Goal: Task Accomplishment & Management: Manage account settings

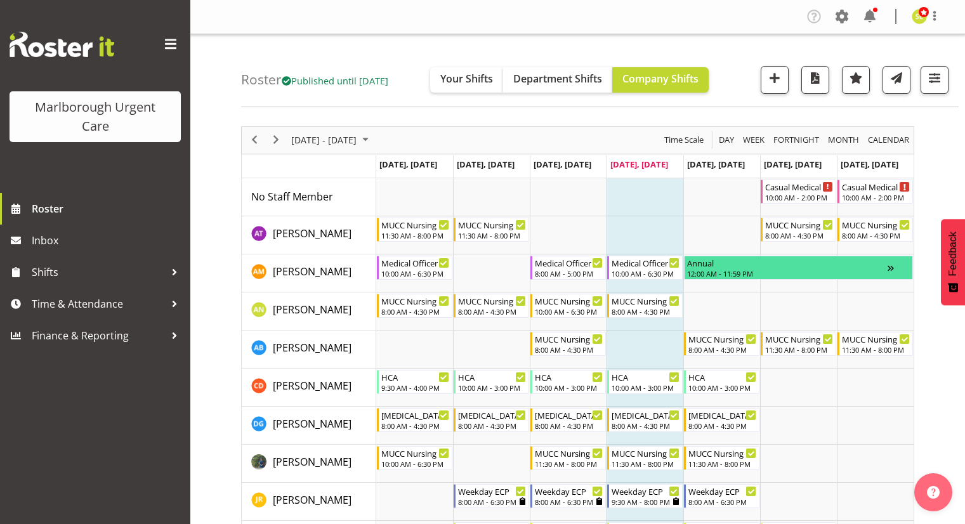
scroll to position [63, 0]
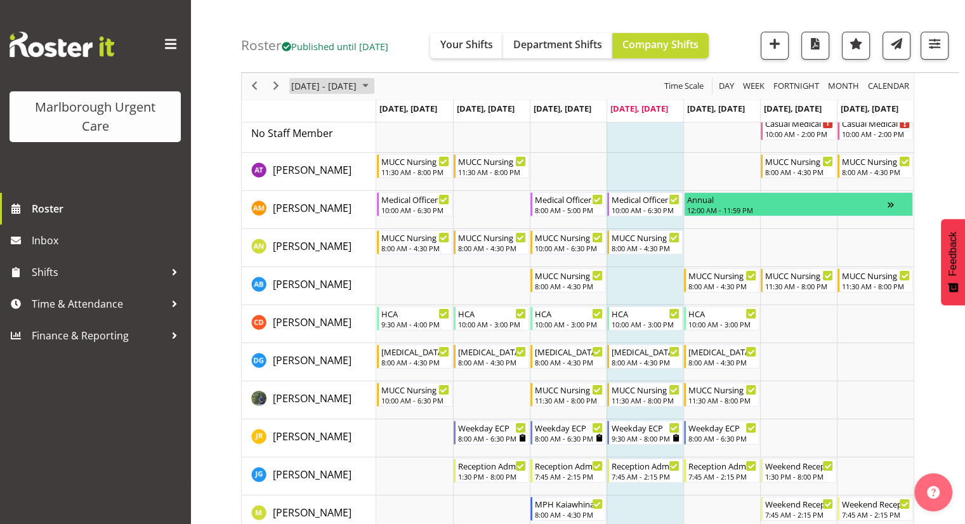
click at [334, 88] on span "October 06 - 12, 2025" at bounding box center [324, 87] width 68 height 16
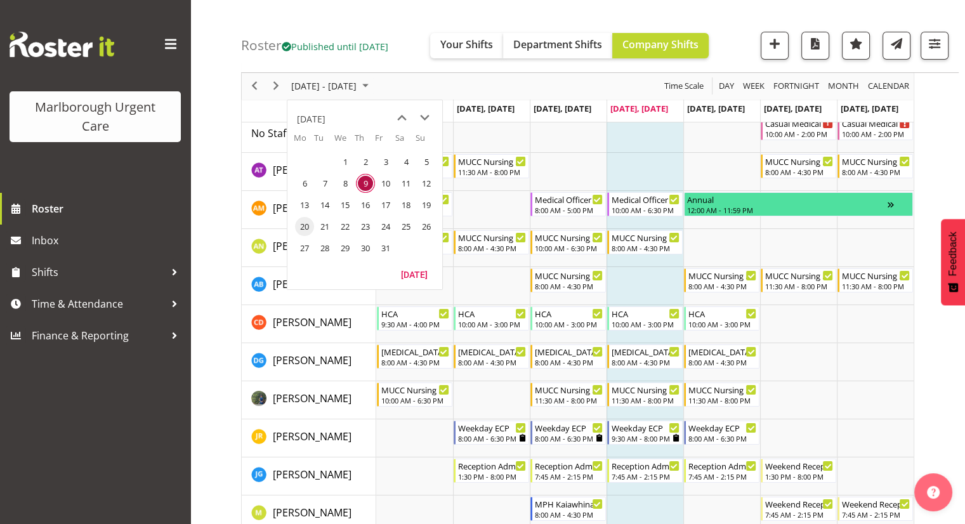
click at [303, 222] on span "20" at bounding box center [304, 226] width 19 height 19
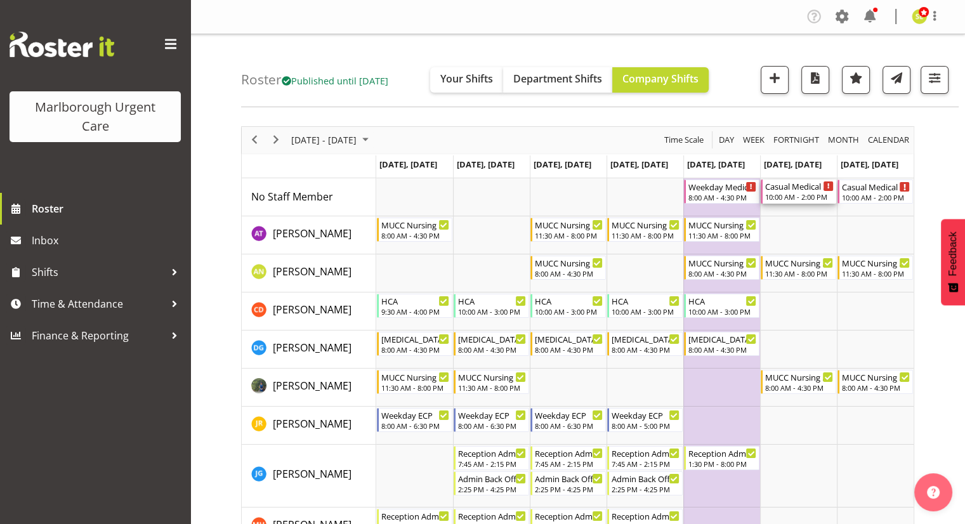
click at [792, 198] on div "10:00 AM - 2:00 PM" at bounding box center [799, 197] width 69 height 10
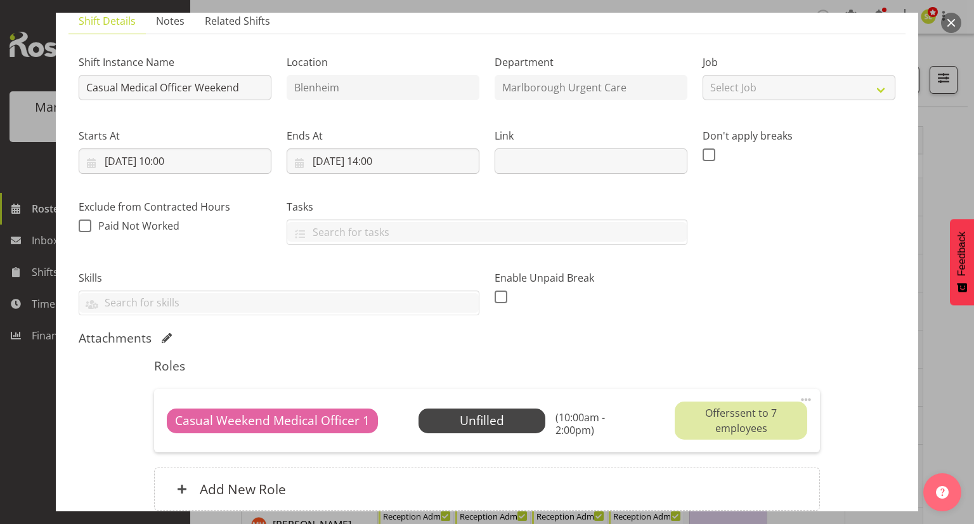
scroll to position [190, 0]
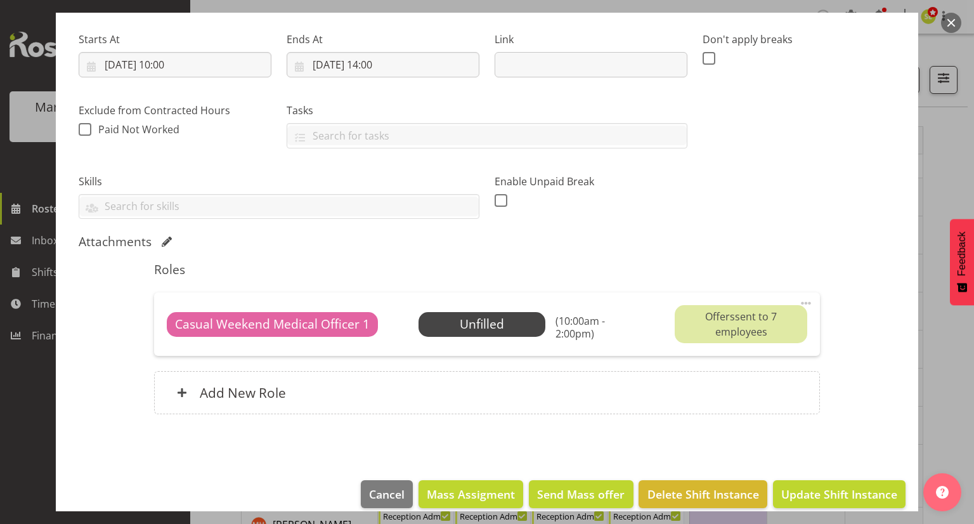
click at [947, 20] on button "button" at bounding box center [952, 23] width 20 height 20
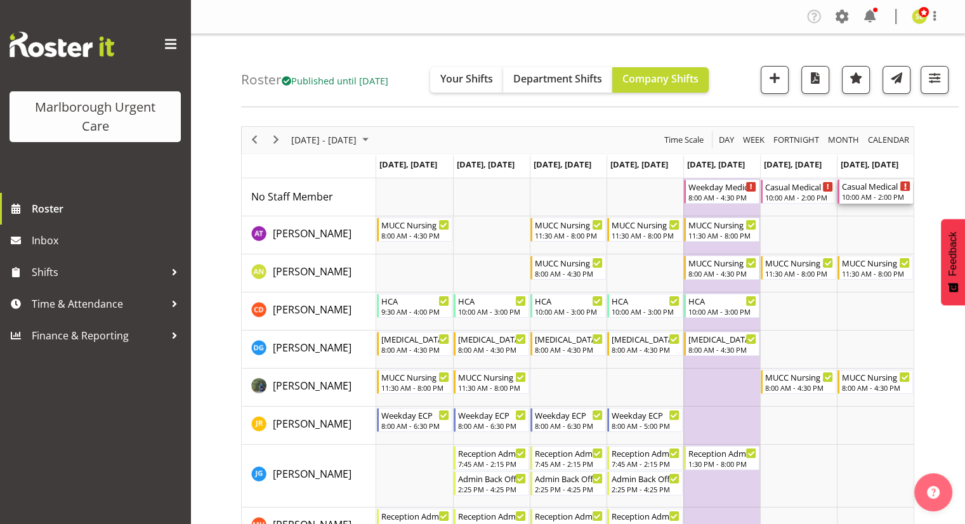
click at [872, 191] on div "Casual Medical Officer Weekend" at bounding box center [876, 186] width 69 height 13
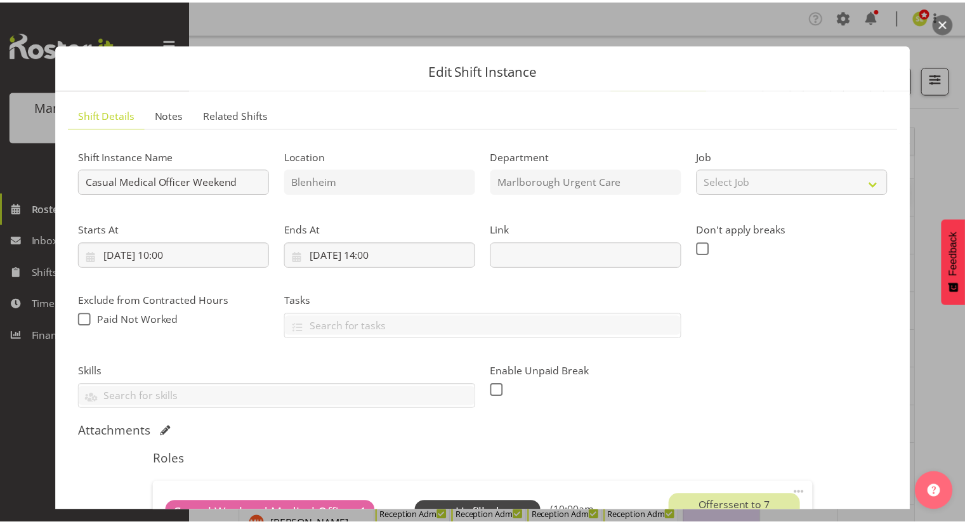
scroll to position [127, 0]
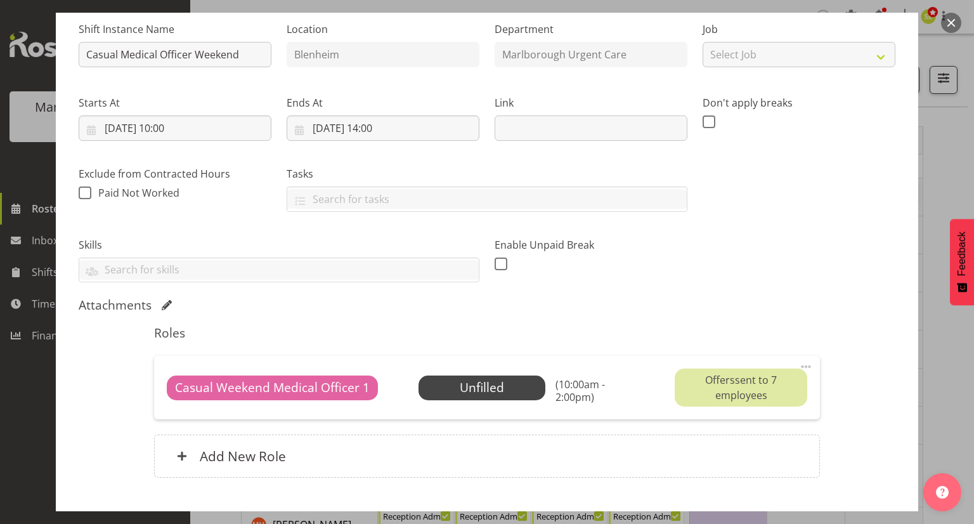
click at [950, 26] on button "button" at bounding box center [952, 23] width 20 height 20
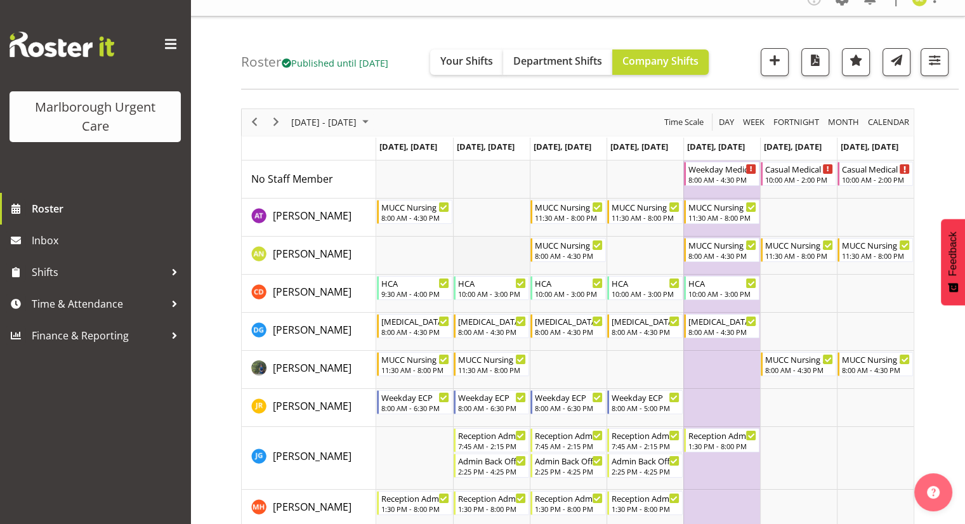
scroll to position [0, 0]
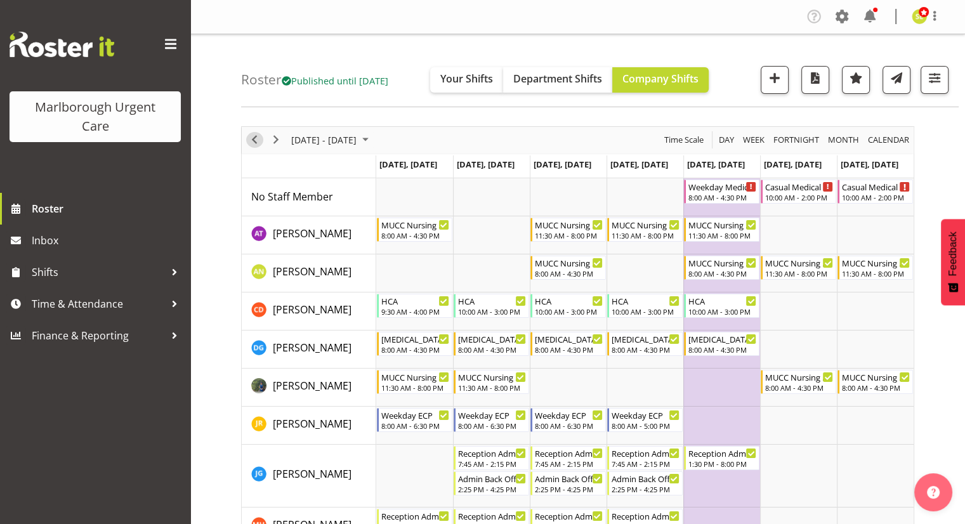
drag, startPoint x: 258, startPoint y: 143, endPoint x: 272, endPoint y: 141, distance: 13.5
click at [259, 143] on span "Previous" at bounding box center [254, 140] width 15 height 16
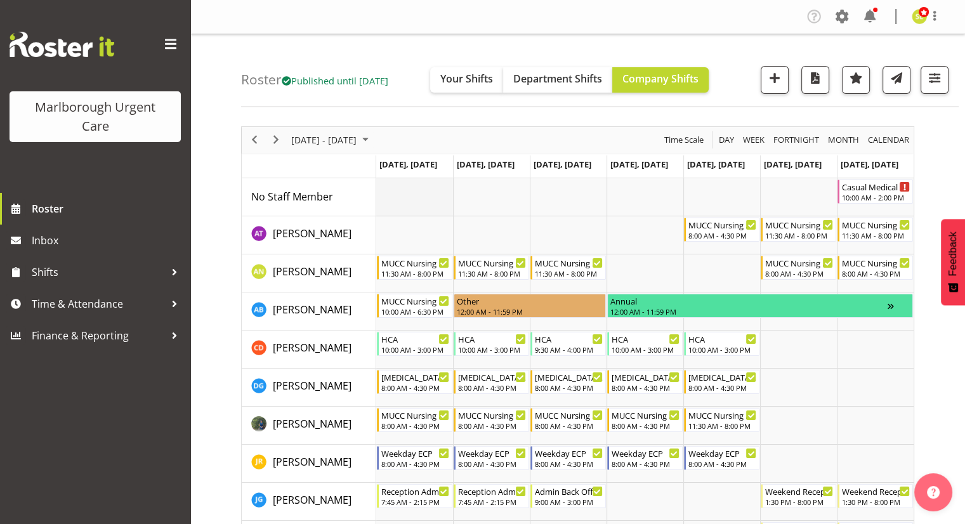
scroll to position [63, 0]
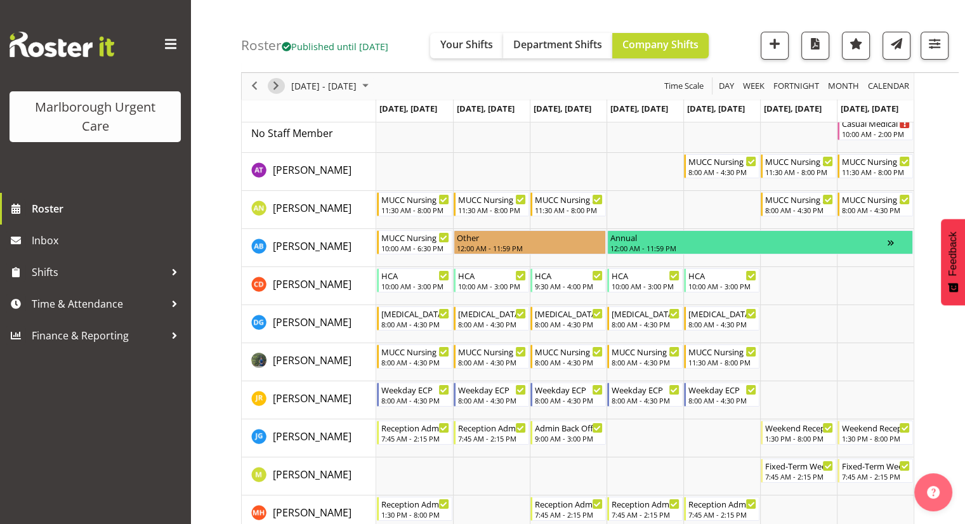
click at [284, 84] on div "next period" at bounding box center [276, 86] width 22 height 27
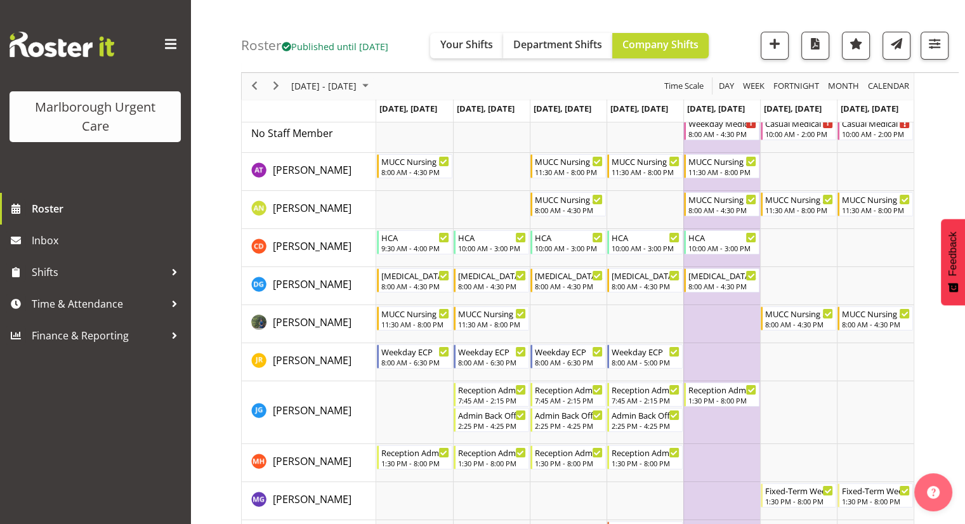
scroll to position [63, 0]
click at [272, 91] on span "Next" at bounding box center [275, 87] width 15 height 16
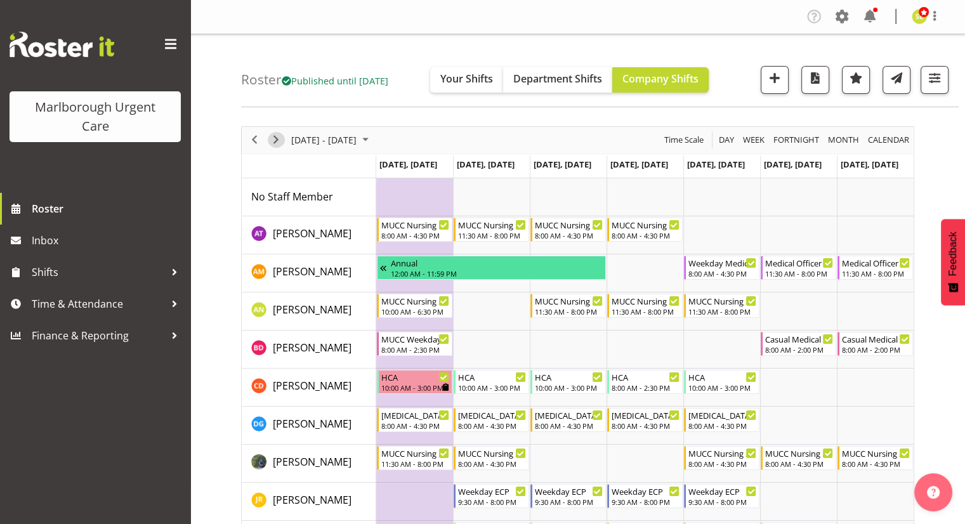
click at [275, 141] on span "Next" at bounding box center [275, 140] width 15 height 16
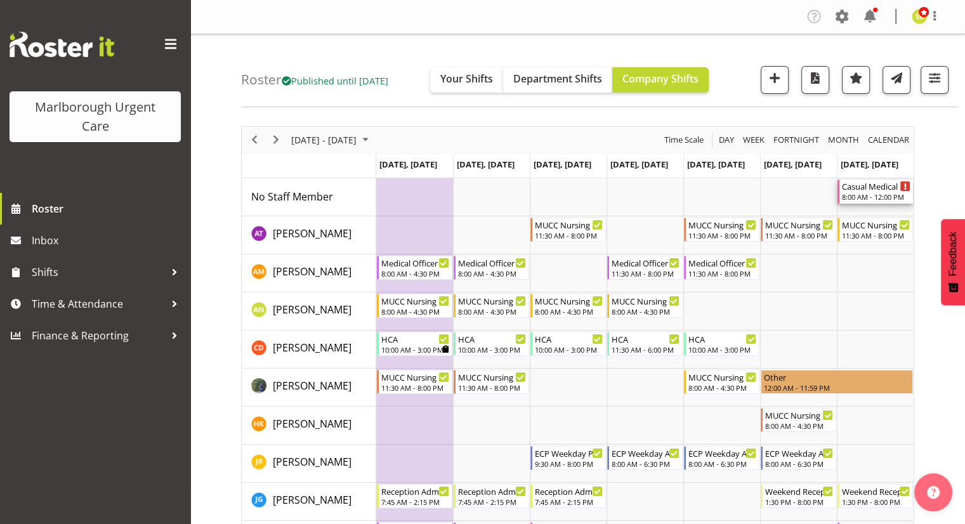
click at [874, 195] on div "8:00 AM - 12:00 PM" at bounding box center [876, 197] width 69 height 10
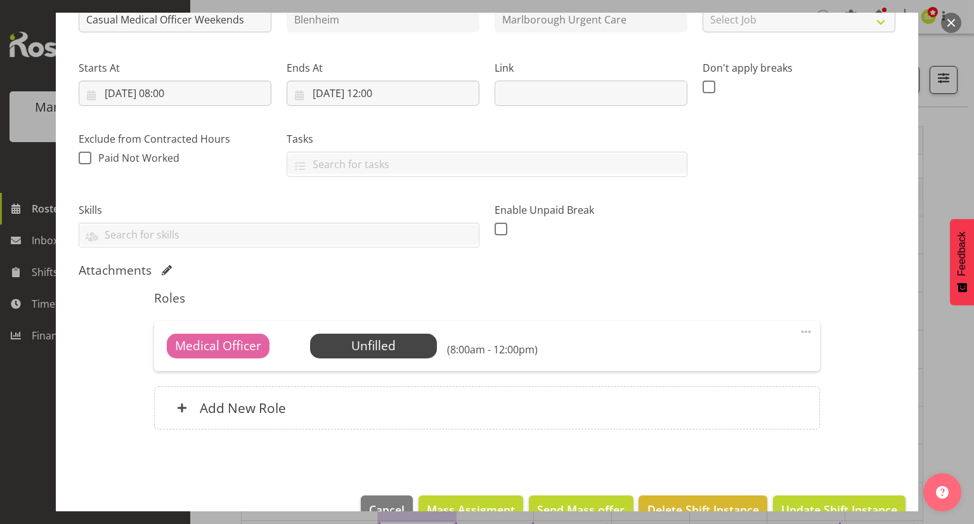
scroll to position [192, 0]
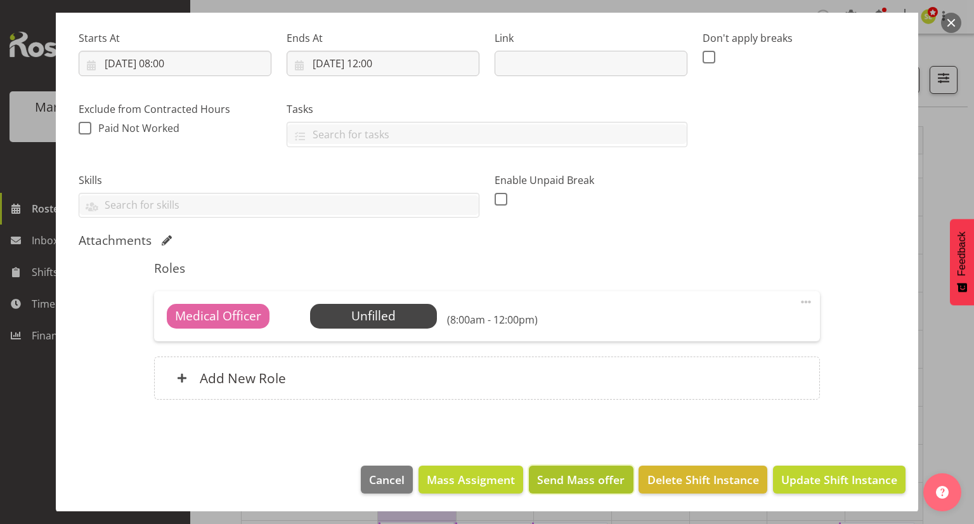
click at [577, 478] on span "Send Mass offer" at bounding box center [581, 479] width 88 height 16
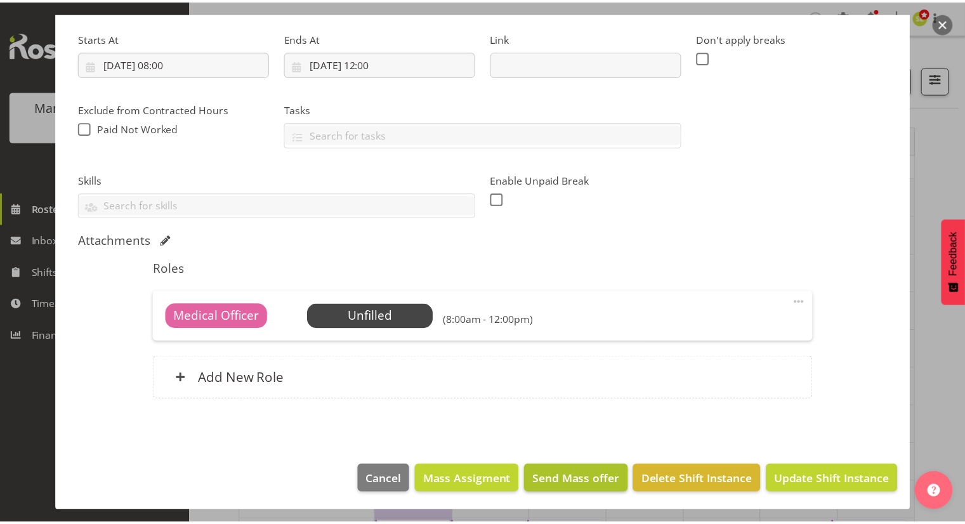
scroll to position [141, 0]
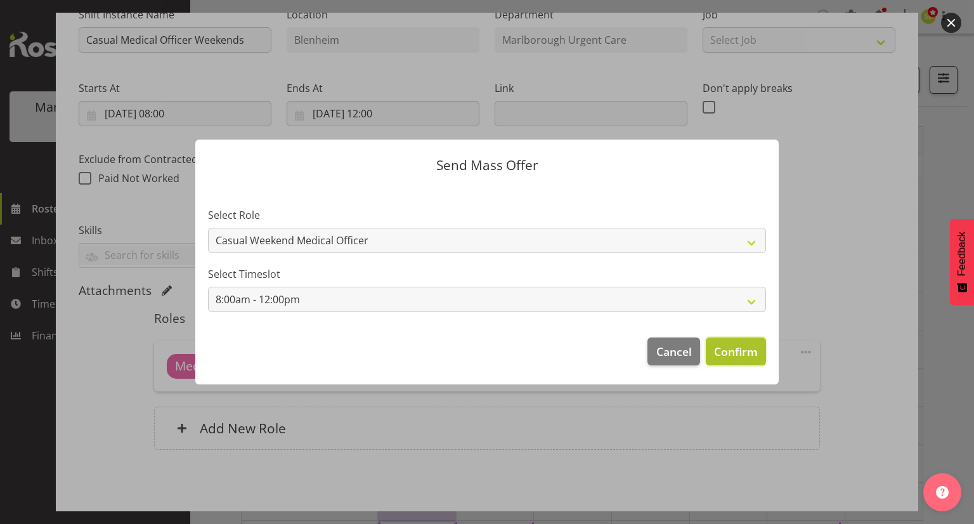
click at [744, 356] on span "Confirm" at bounding box center [736, 351] width 44 height 16
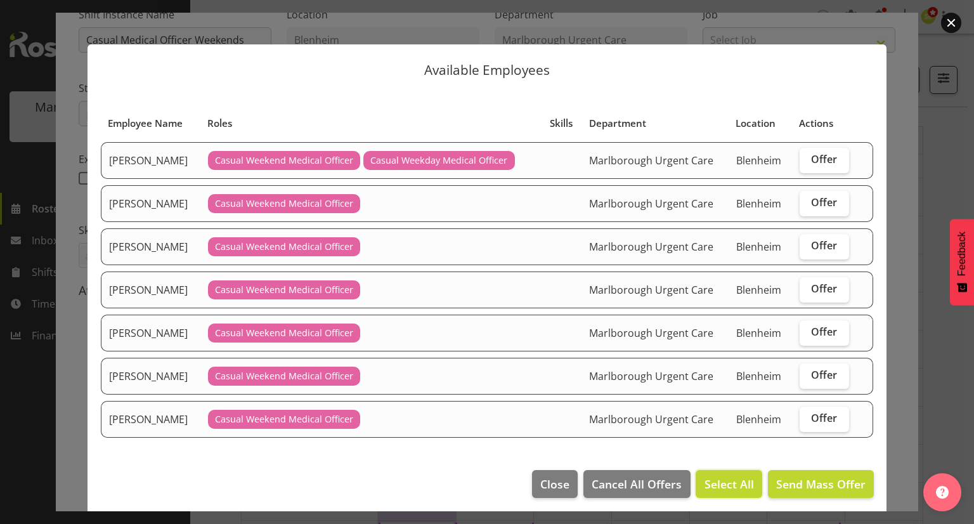
click at [730, 480] on span "Select All" at bounding box center [729, 484] width 49 height 16
checkbox input "true"
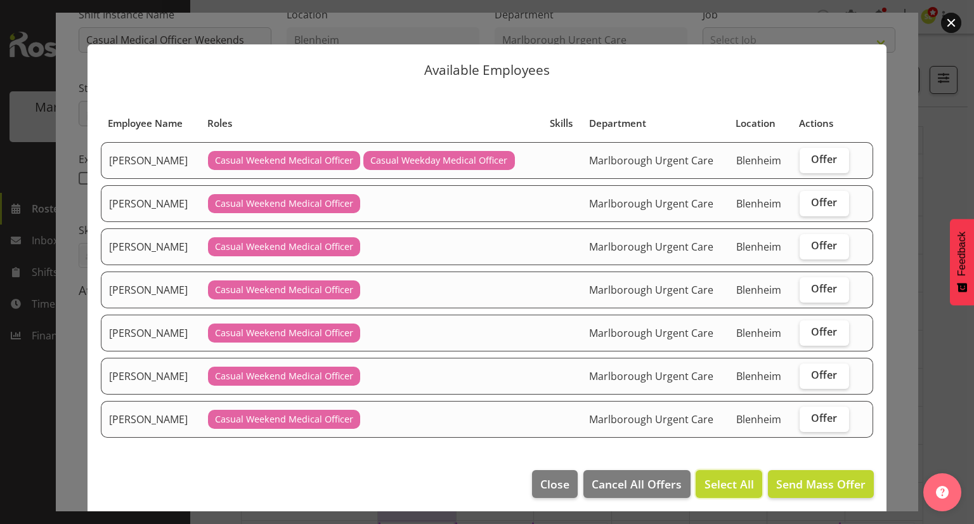
checkbox input "true"
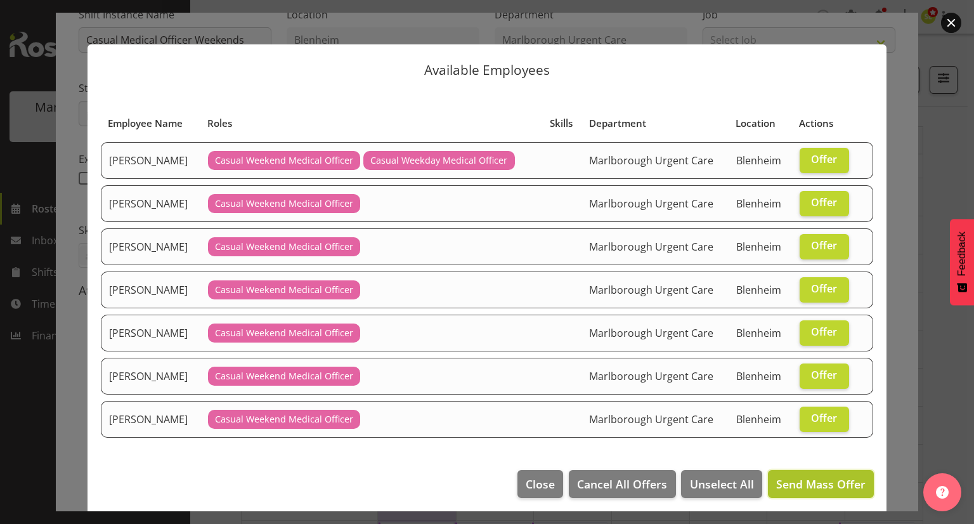
click at [810, 483] on span "Send Mass Offer" at bounding box center [821, 483] width 89 height 15
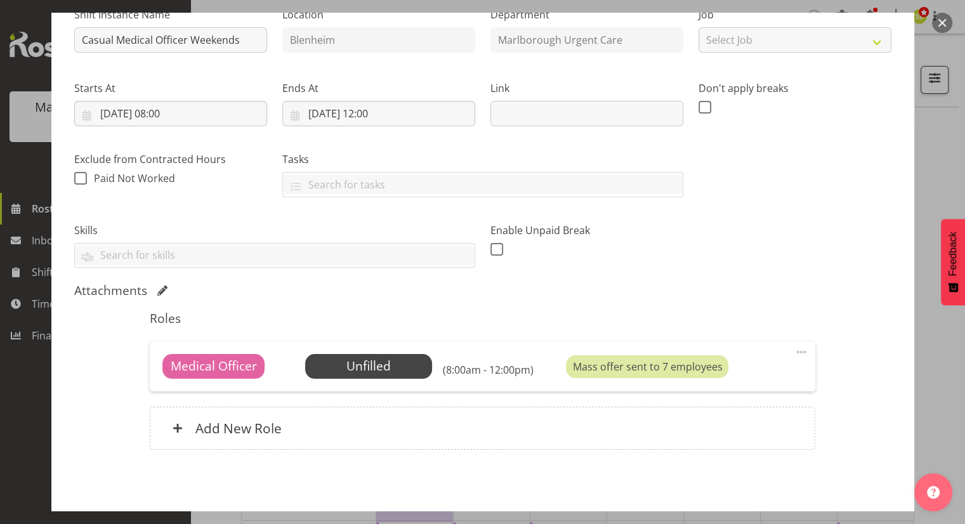
click at [942, 23] on button "button" at bounding box center [942, 23] width 20 height 20
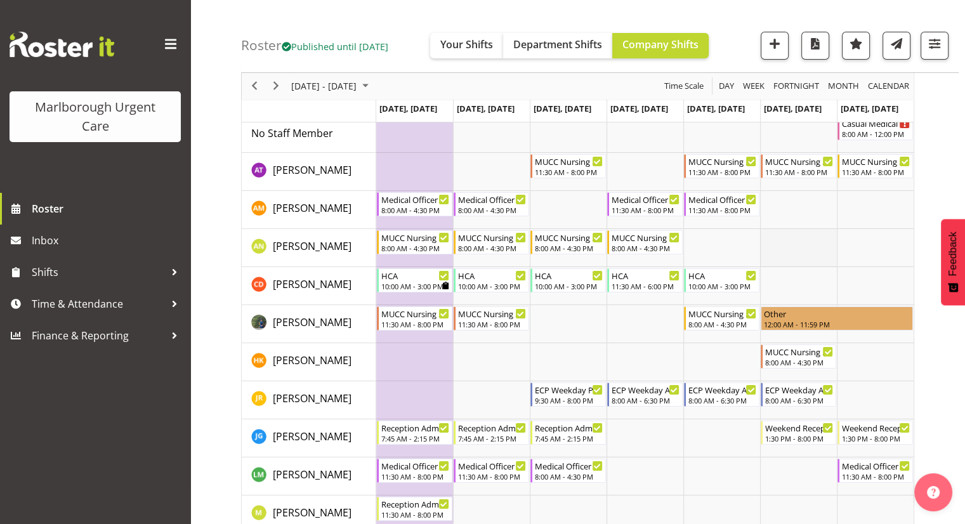
scroll to position [0, 0]
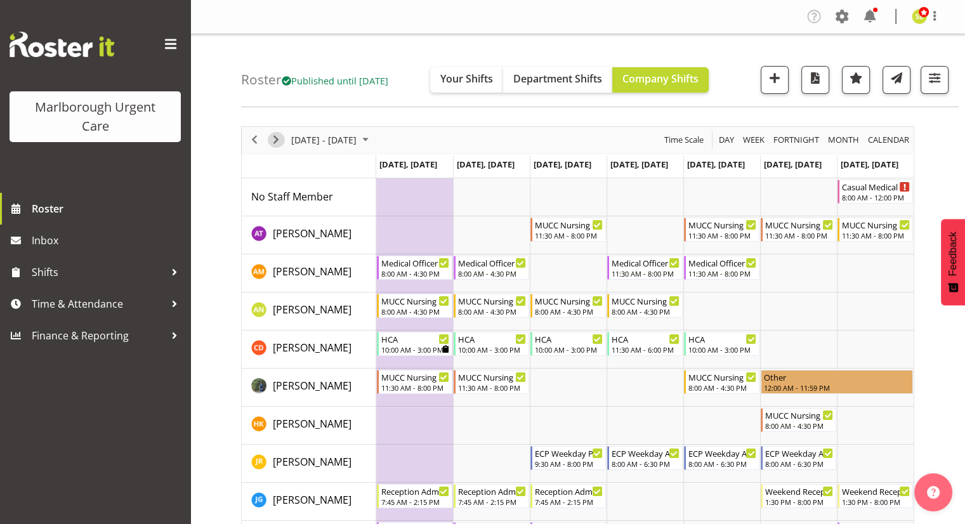
click at [277, 143] on span "Next" at bounding box center [275, 140] width 15 height 16
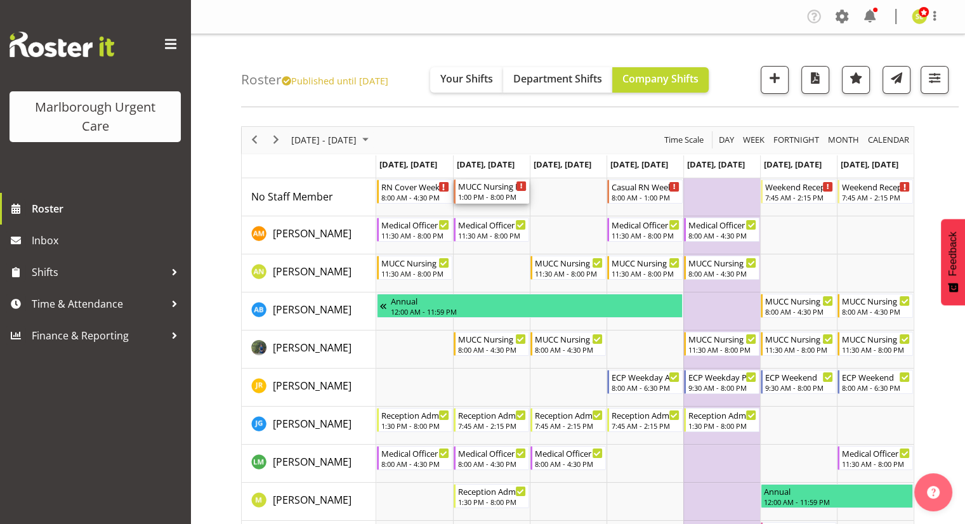
click at [482, 195] on div "1:00 PM - 8:00 PM" at bounding box center [492, 197] width 69 height 10
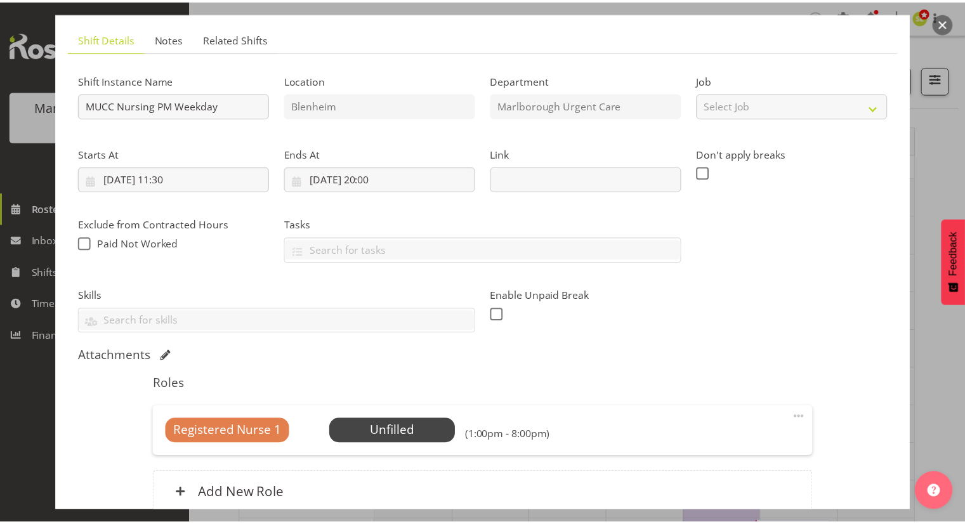
scroll to position [65, 0]
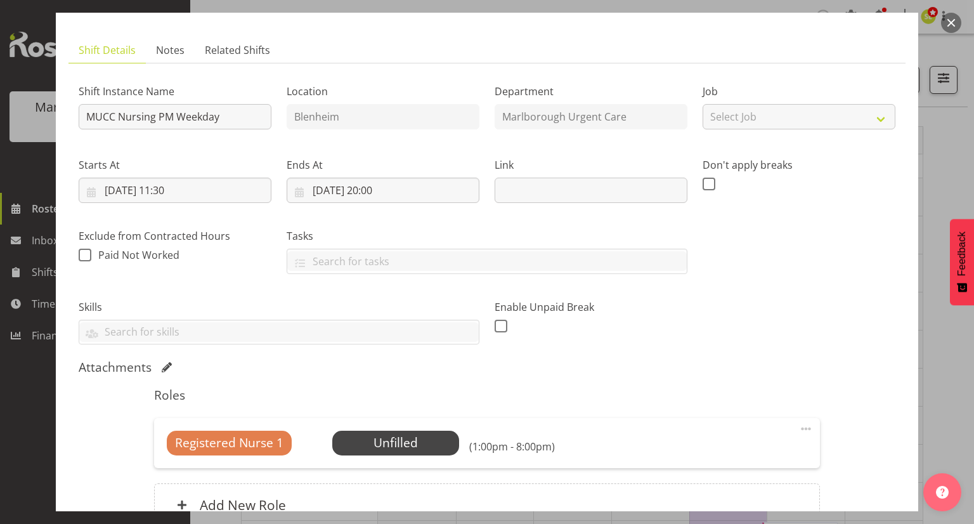
click at [952, 27] on button "button" at bounding box center [952, 23] width 20 height 20
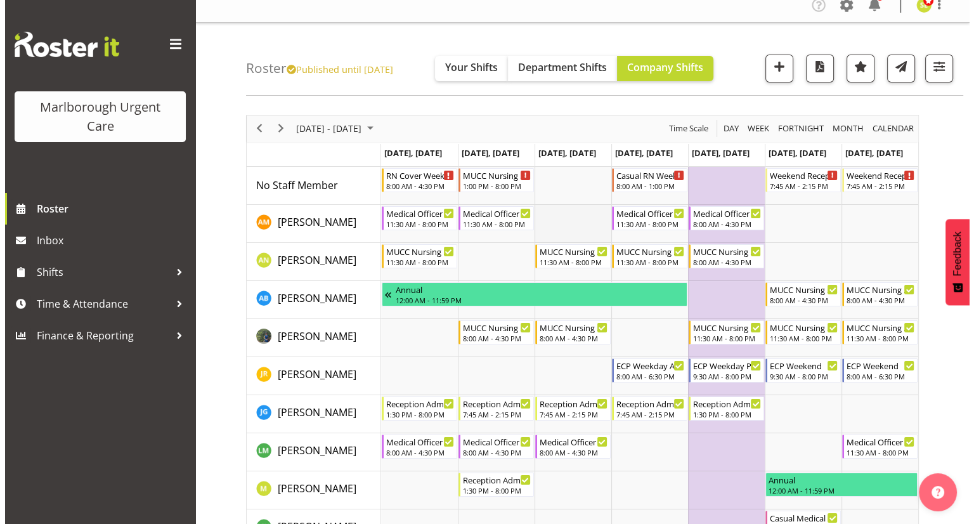
scroll to position [0, 0]
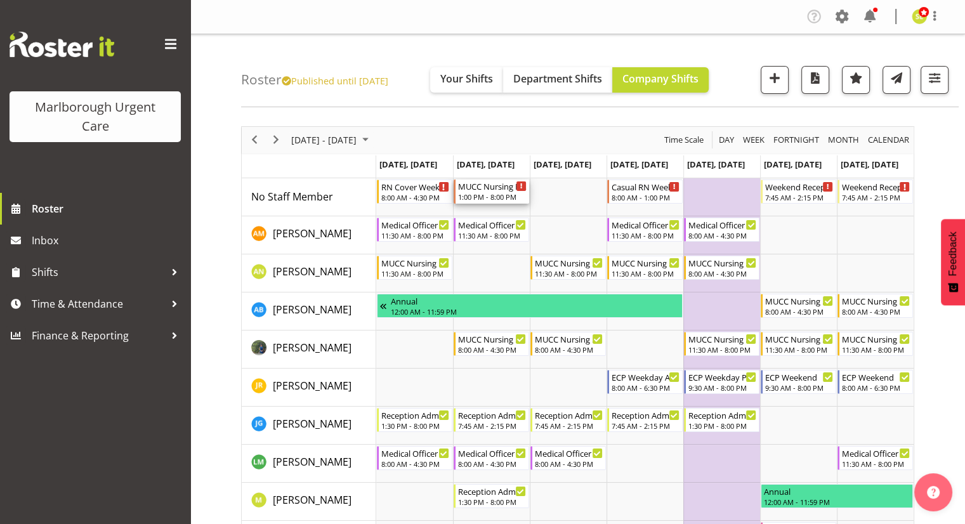
click at [499, 199] on div "1:00 PM - 8:00 PM" at bounding box center [492, 197] width 69 height 10
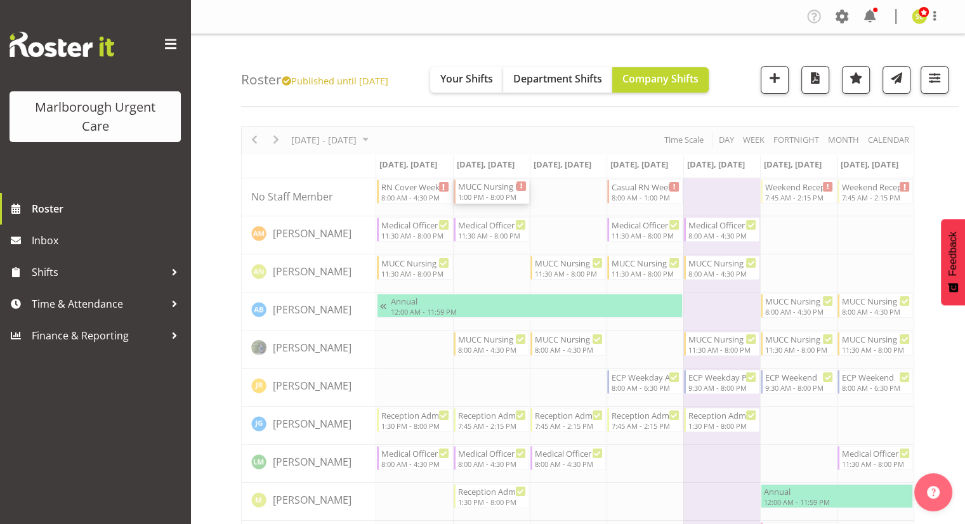
select select "10"
select select "2025"
select select "11"
select select "30"
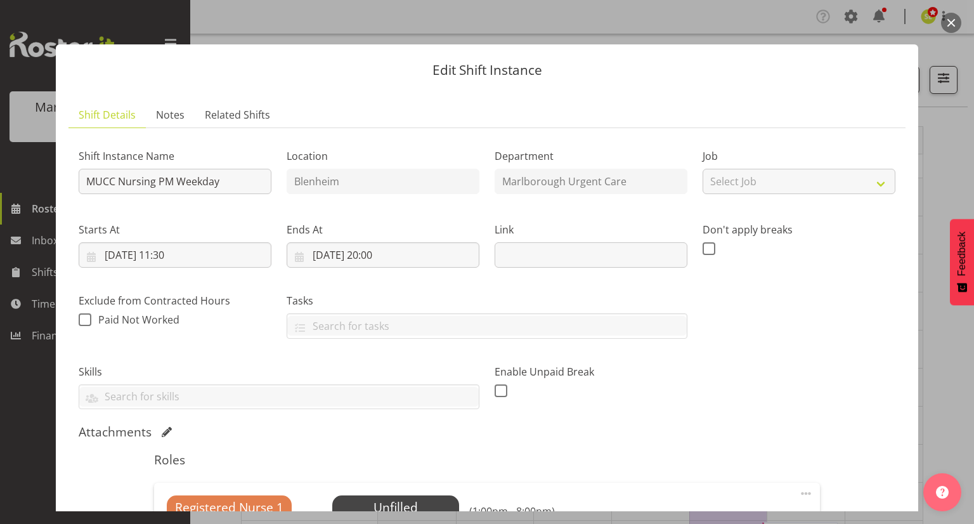
scroll to position [63, 0]
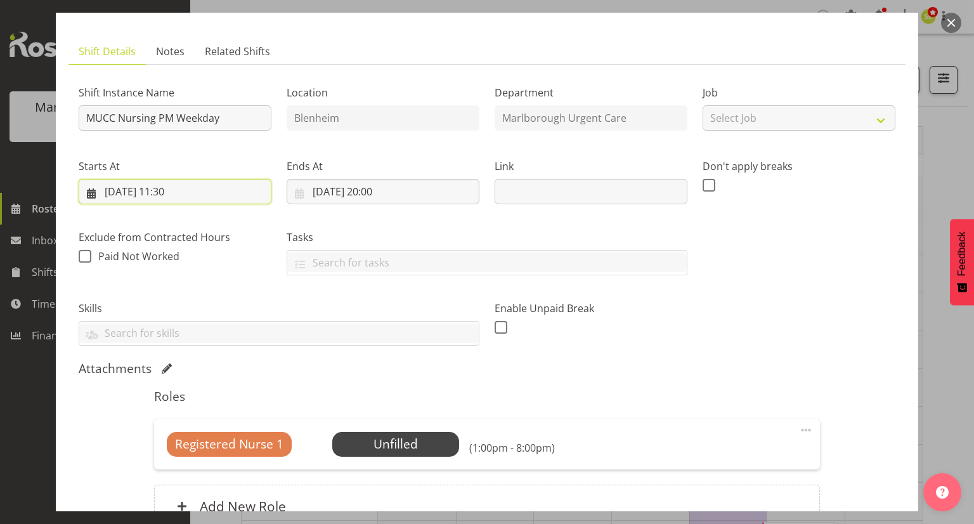
click at [182, 194] on input "11/11/2025, 11:30" at bounding box center [175, 191] width 193 height 25
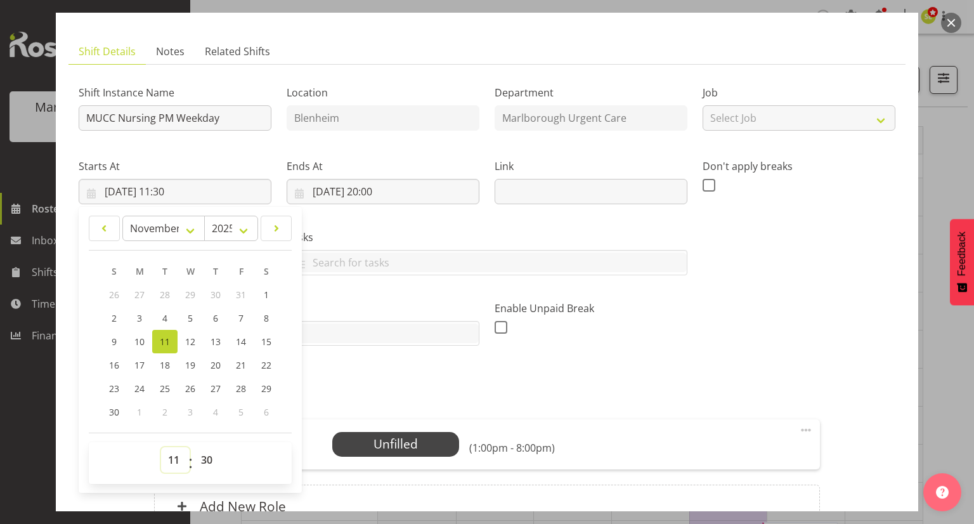
click at [170, 457] on select "00 01 02 03 04 05 06 07 08 09 10 11 12 13 14 15 16 17 18 19 20 21 22 23" at bounding box center [175, 459] width 29 height 25
click at [952, 30] on button "button" at bounding box center [952, 23] width 20 height 20
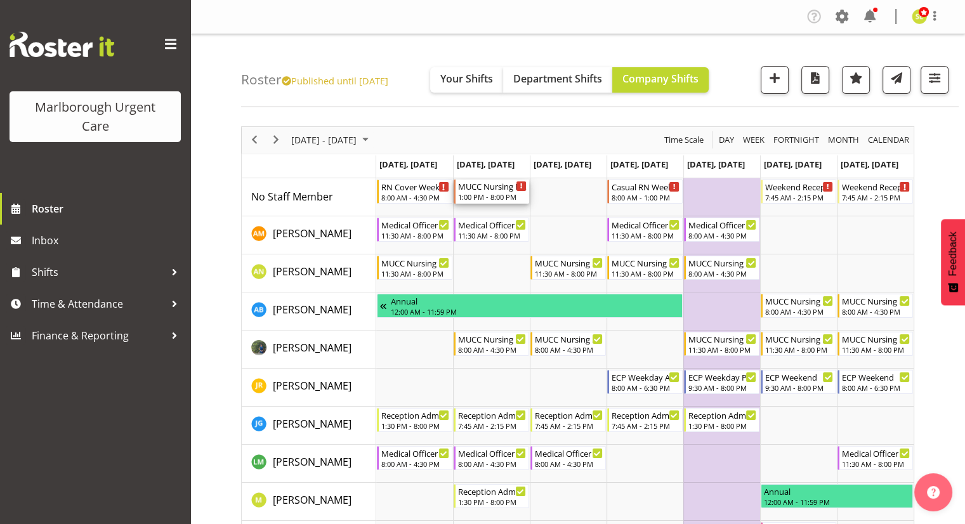
click at [511, 200] on div "1:00 PM - 8:00 PM" at bounding box center [492, 197] width 69 height 10
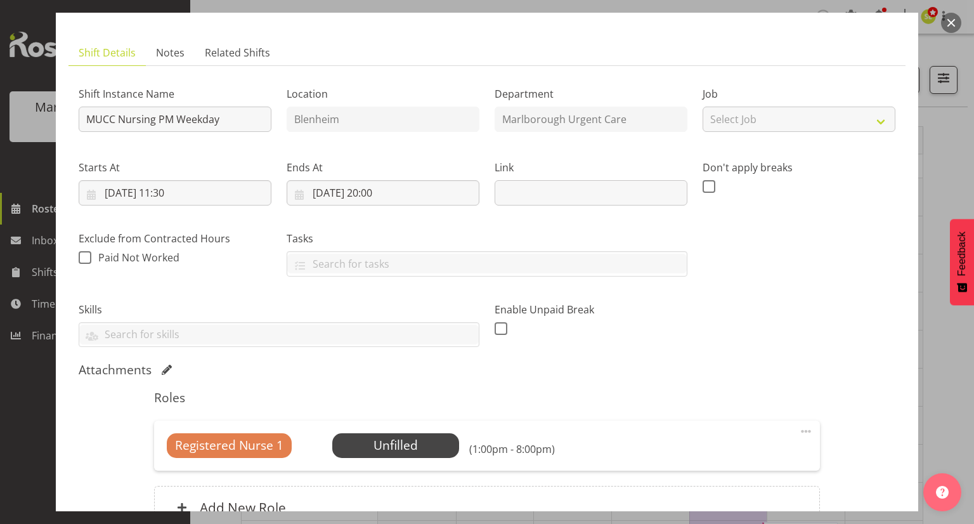
scroll to position [127, 0]
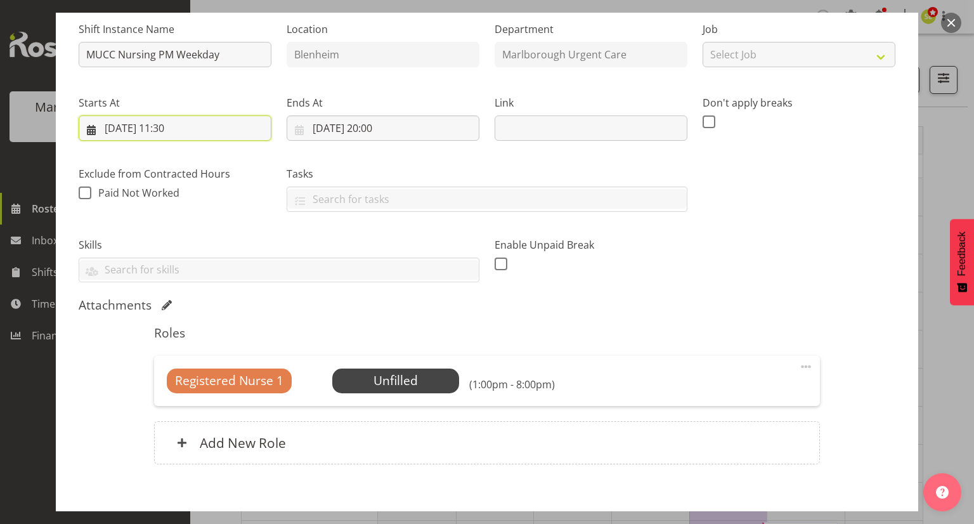
click at [180, 132] on input "11/11/2025, 11:30" at bounding box center [175, 127] width 193 height 25
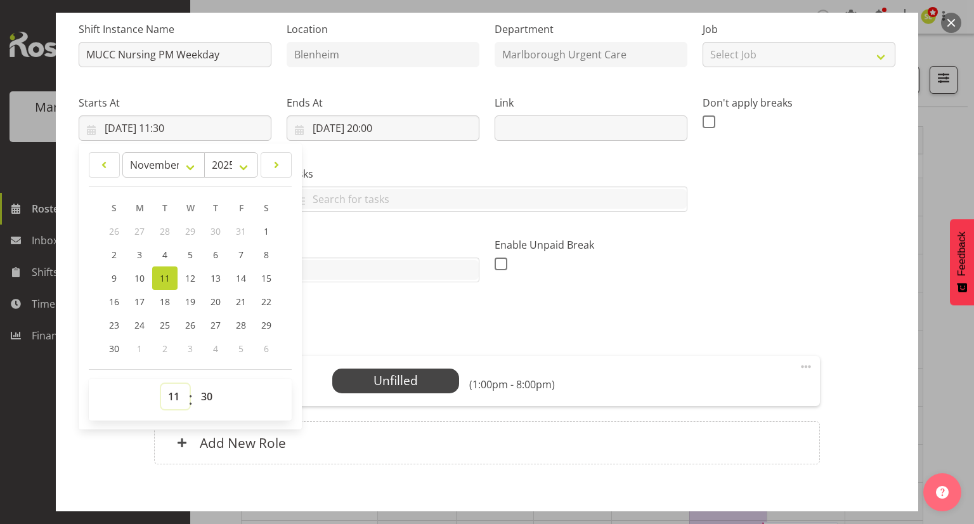
click at [178, 390] on select "00 01 02 03 04 05 06 07 08 09 10 11 12 13 14 15 16 17 18 19 20 21 22 23" at bounding box center [175, 396] width 29 height 25
select select "15"
click at [161, 384] on select "00 01 02 03 04 05 06 07 08 09 10 11 12 13 14 15 16 17 18 19 20 21 22 23" at bounding box center [175, 396] width 29 height 25
type input "11/11/2025, 15:30"
click at [206, 391] on select "00 01 02 03 04 05 06 07 08 09 10 11 12 13 14 15 16 17 18 19 20 21 22 23 24 25 2…" at bounding box center [208, 396] width 29 height 25
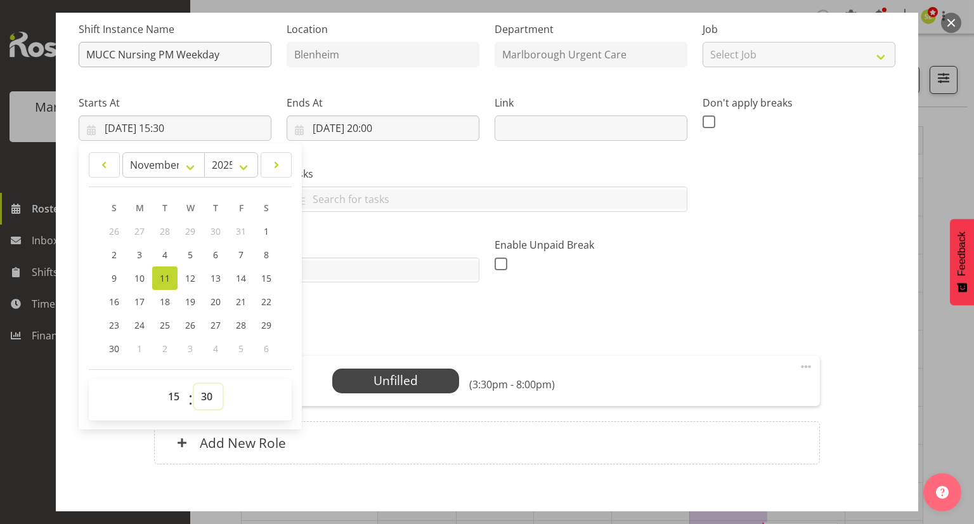
select select "0"
click at [194, 384] on select "00 01 02 03 04 05 06 07 08 09 10 11 12 13 14 15 16 17 18 19 20 21 22 23 24 25 2…" at bounding box center [208, 396] width 29 height 25
type input "11/11/2025, 15:00"
click at [661, 206] on input "text" at bounding box center [487, 199] width 400 height 20
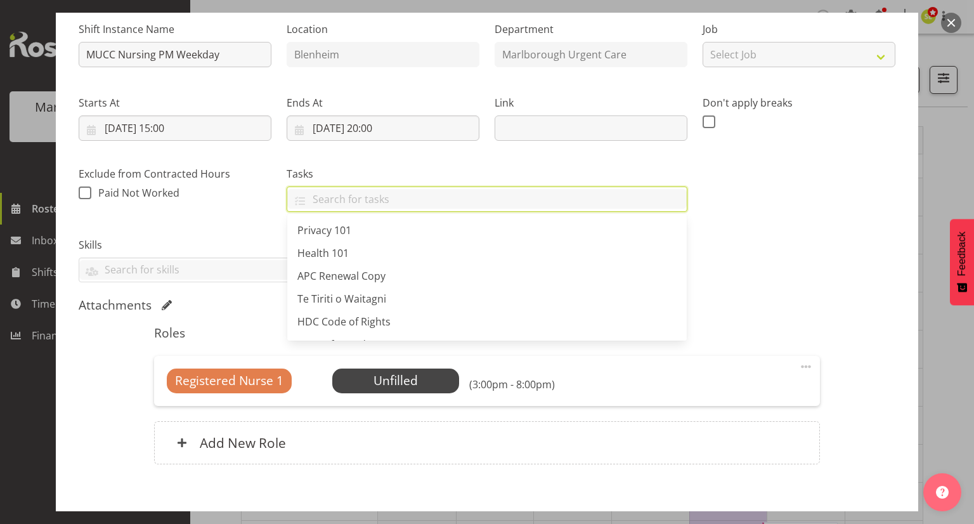
click at [751, 209] on div "Shift Instance Name MUCC Nursing PM Weekday Location Blenheim Department Marlbo…" at bounding box center [487, 147] width 832 height 287
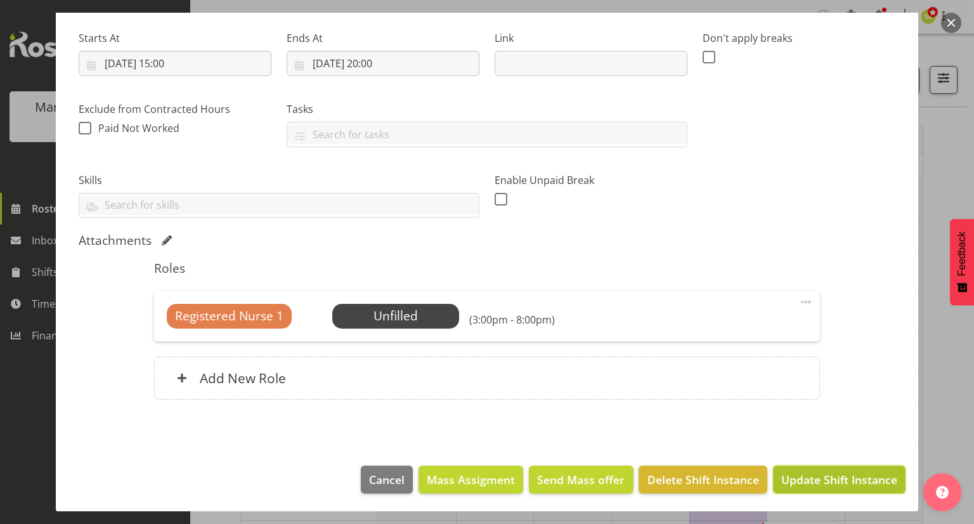
click at [810, 475] on span "Update Shift Instance" at bounding box center [840, 479] width 116 height 16
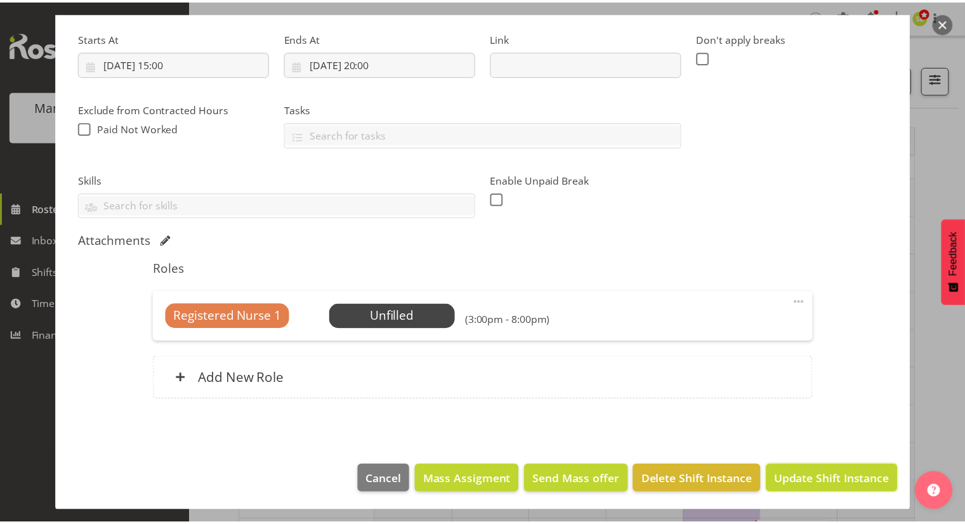
scroll to position [141, 0]
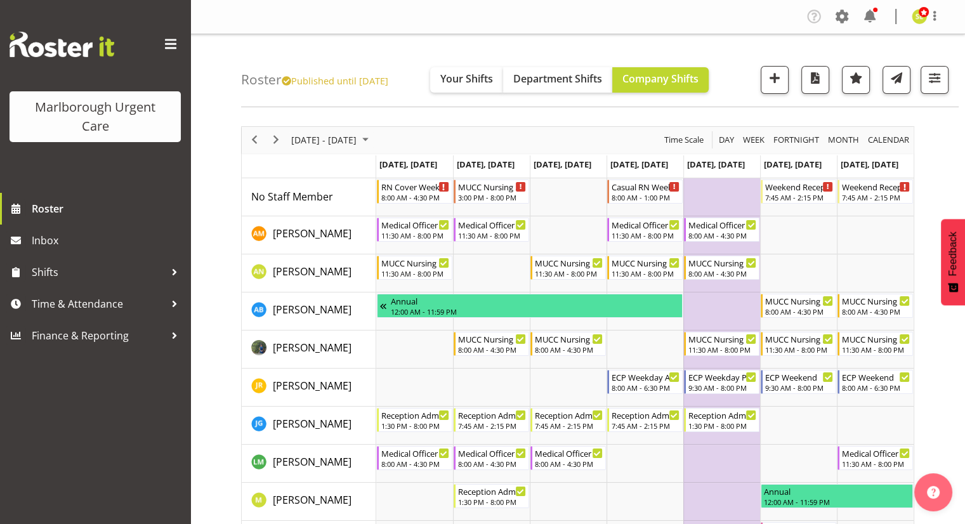
click at [606, 135] on div "November 10 - 16, 2025 Today Day Week Fortnight Month calendar Month Agenda Tim…" at bounding box center [578, 140] width 672 height 27
click at [484, 193] on div "3:00 PM - 8:00 PM" at bounding box center [492, 197] width 69 height 10
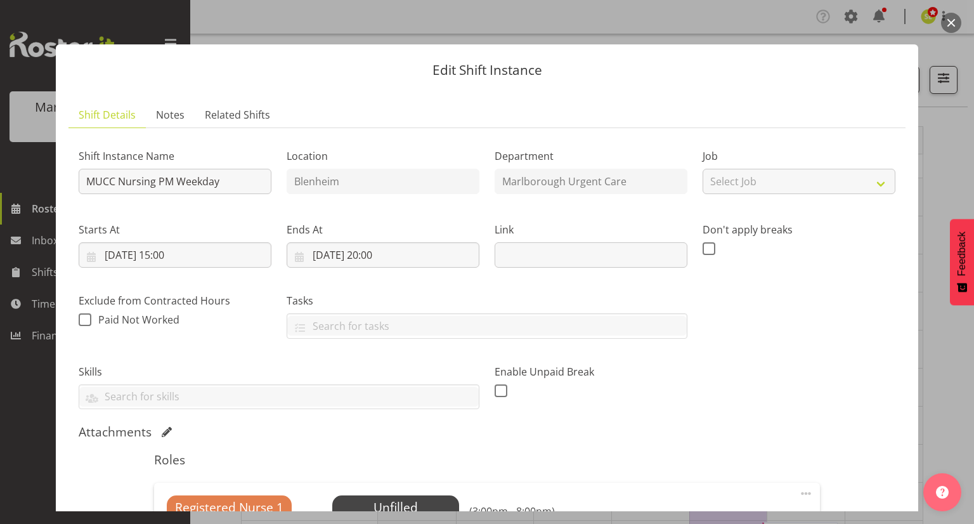
click at [948, 28] on button "button" at bounding box center [952, 23] width 20 height 20
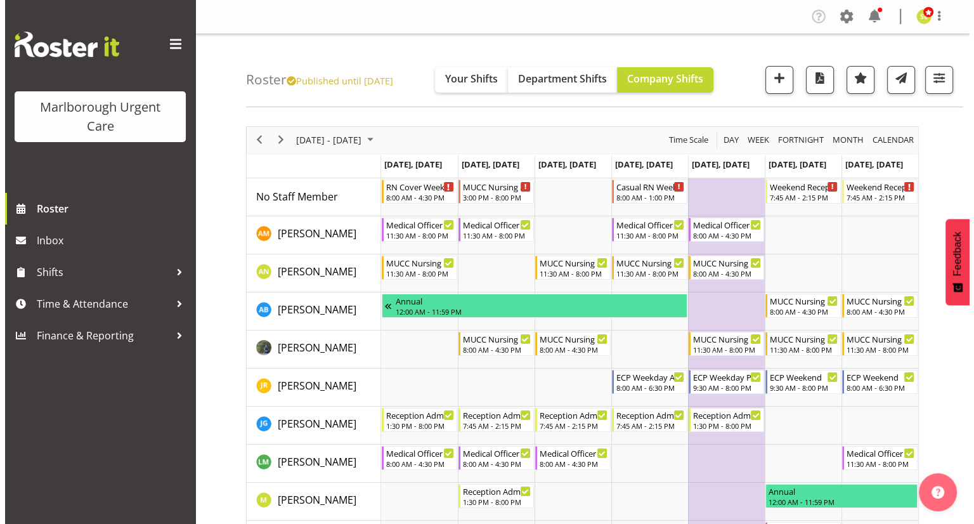
scroll to position [63, 0]
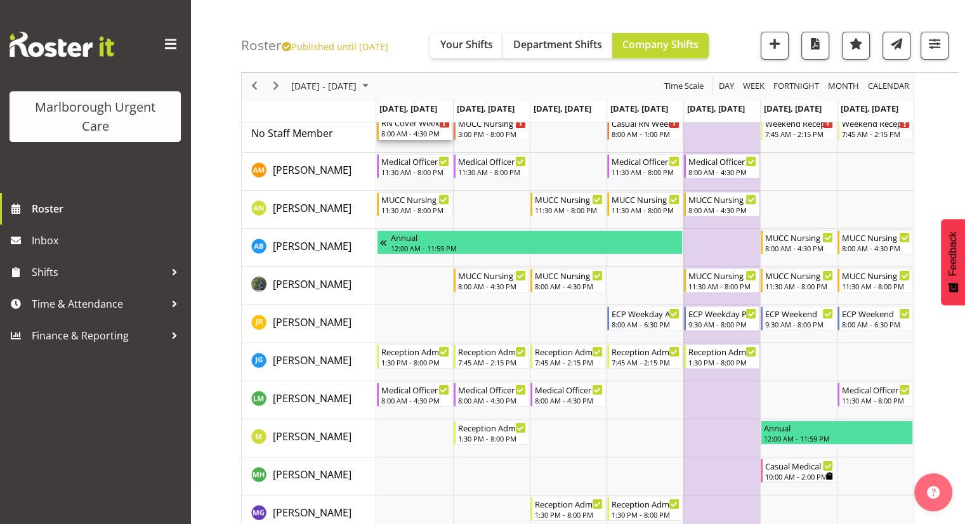
click at [412, 132] on div "8:00 AM - 4:30 PM" at bounding box center [415, 133] width 69 height 10
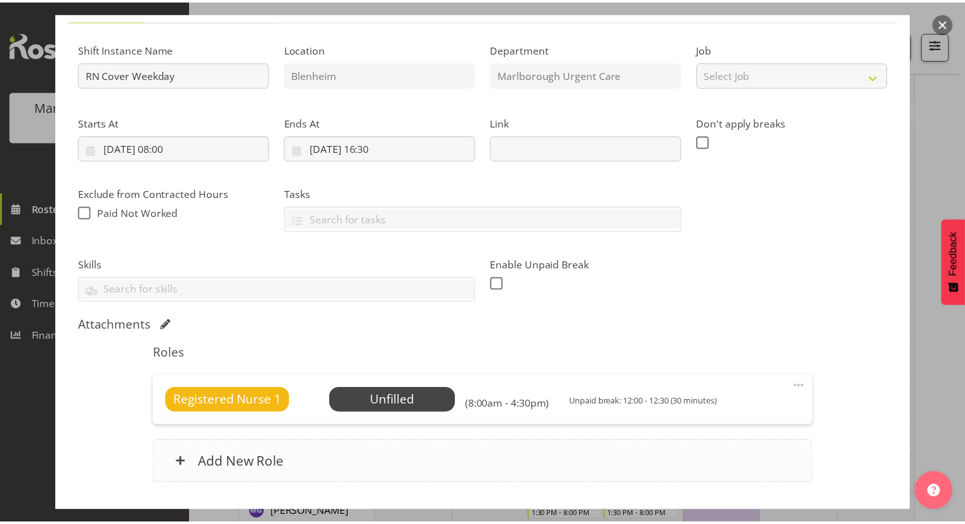
scroll to position [190, 0]
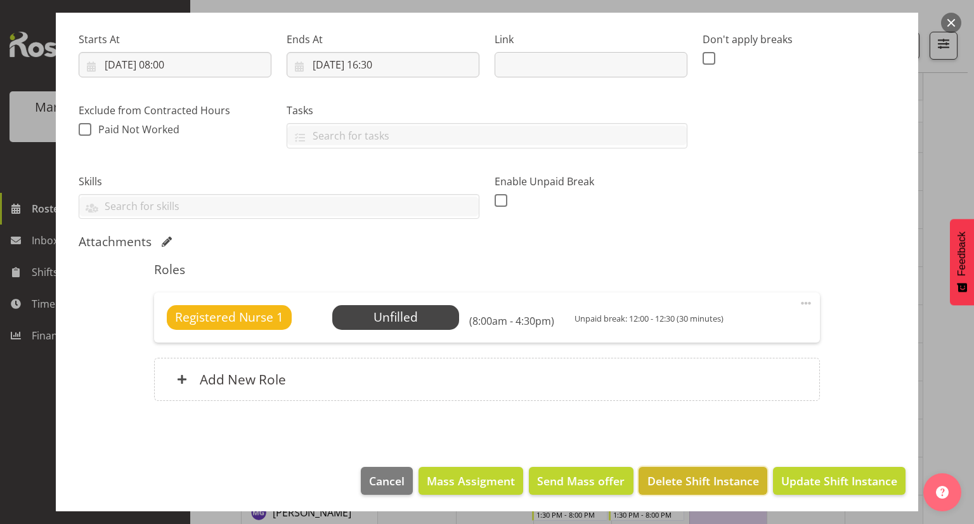
click at [723, 480] on span "Delete Shift Instance" at bounding box center [704, 481] width 112 height 16
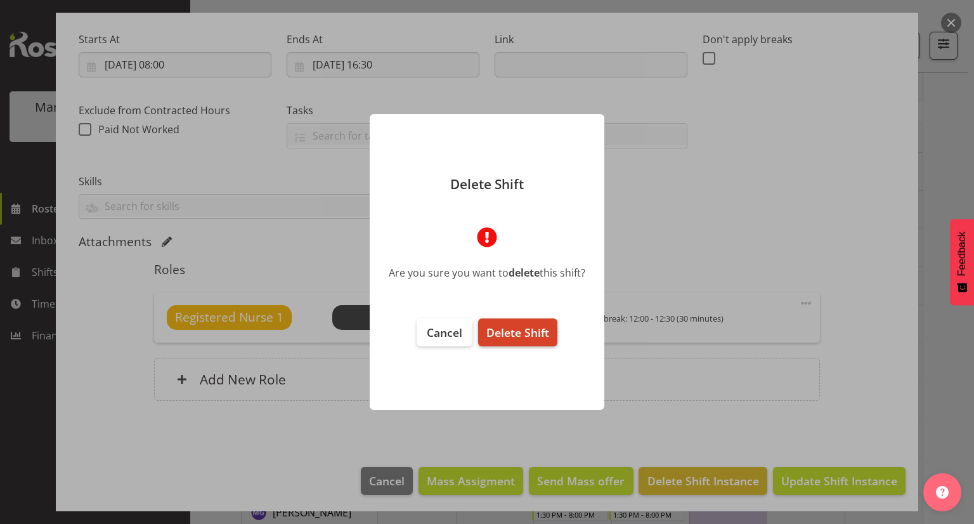
click at [550, 336] on button "Delete Shift" at bounding box center [517, 332] width 79 height 28
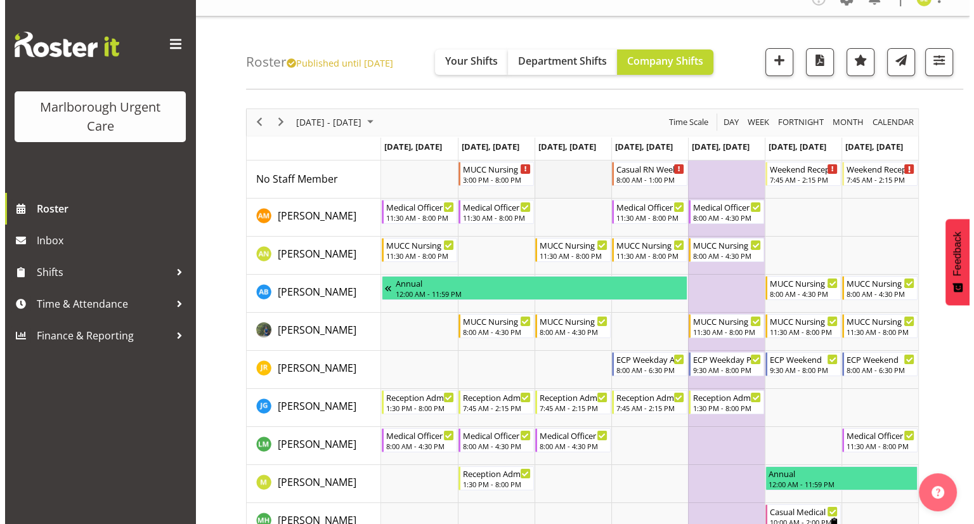
scroll to position [0, 0]
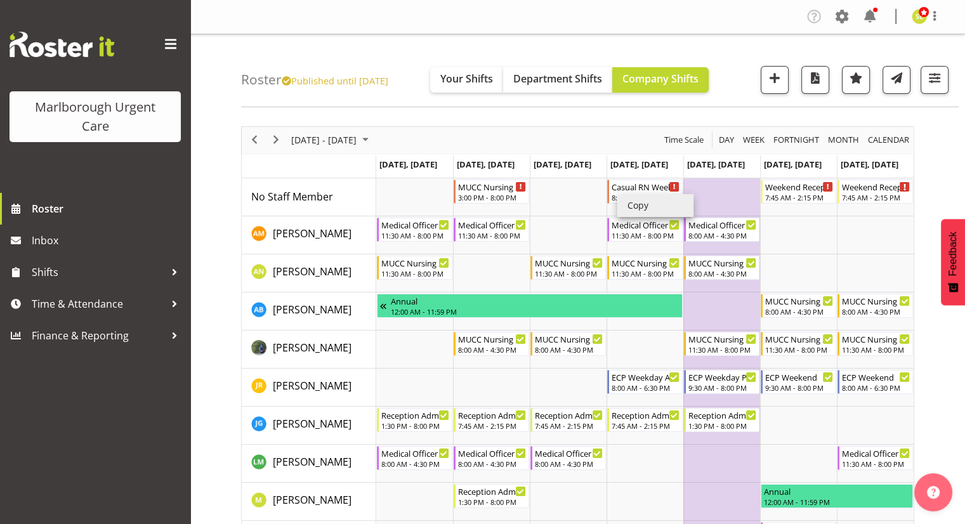
click at [635, 206] on li "Copy" at bounding box center [655, 205] width 76 height 23
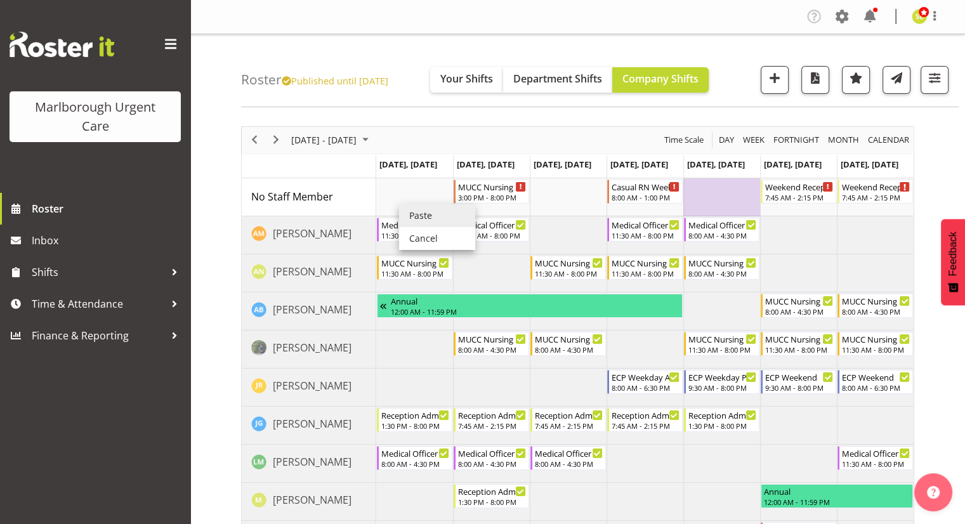
click at [413, 214] on li "Paste" at bounding box center [437, 215] width 76 height 23
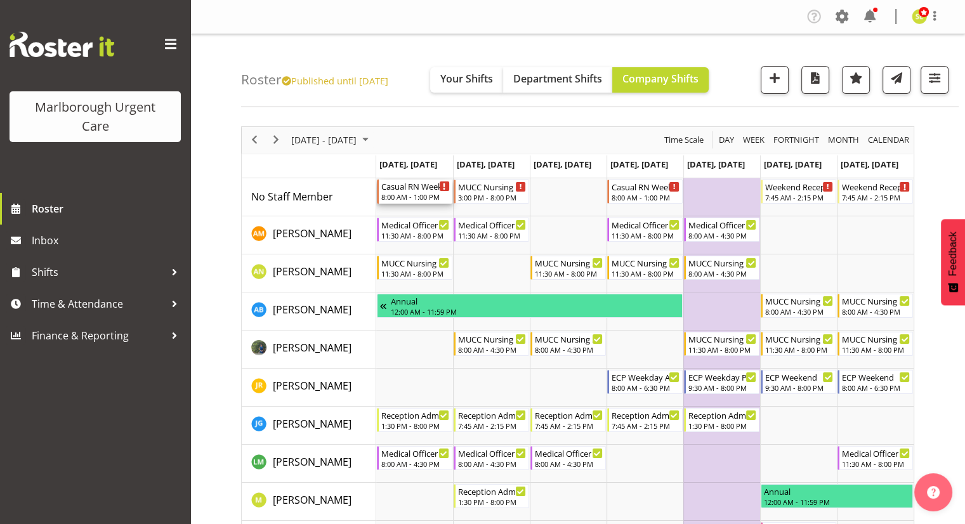
click at [418, 196] on div "8:00 AM - 1:00 PM" at bounding box center [415, 197] width 69 height 10
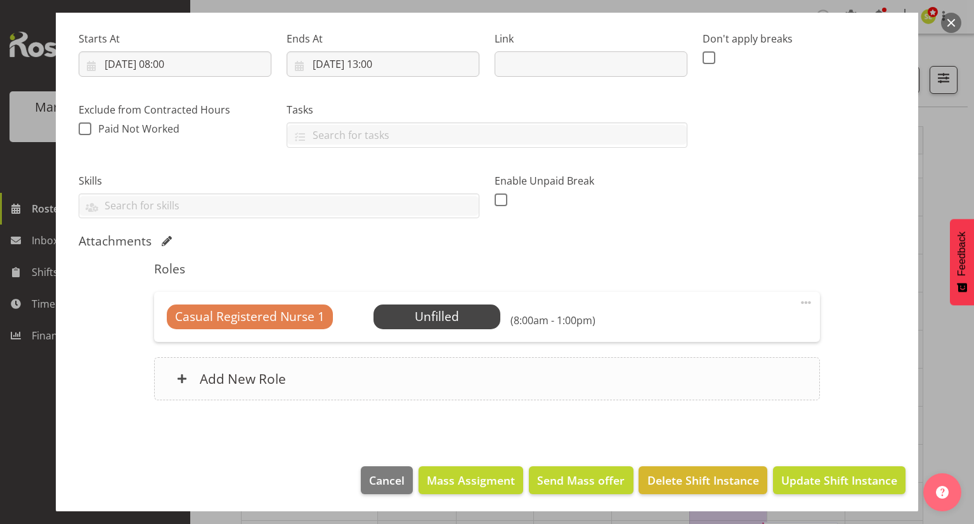
scroll to position [192, 0]
click at [581, 473] on span "Send Mass offer" at bounding box center [581, 479] width 88 height 16
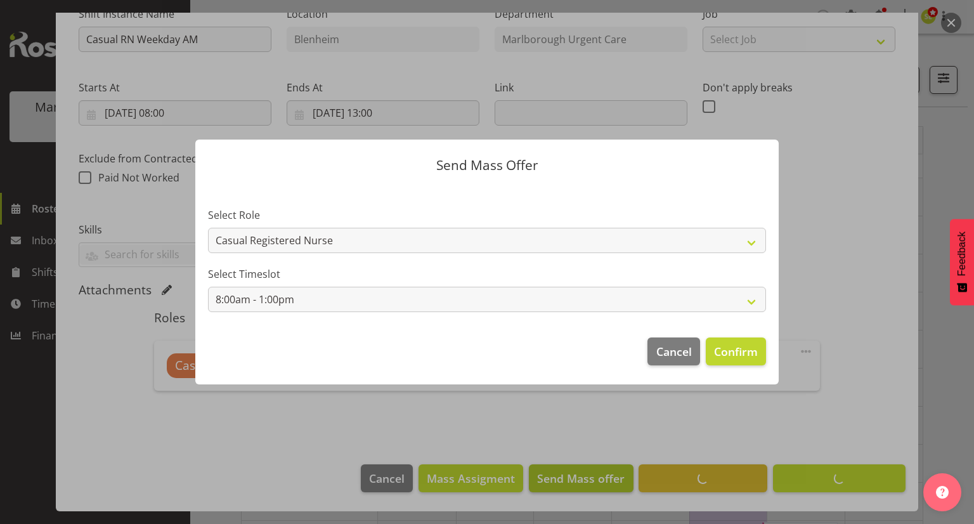
scroll to position [141, 0]
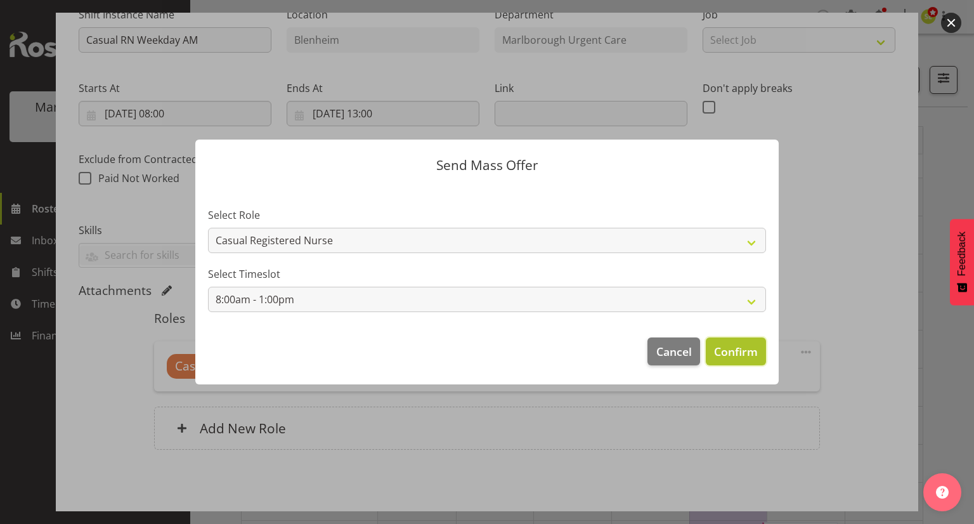
click at [730, 351] on span "Confirm" at bounding box center [736, 351] width 44 height 16
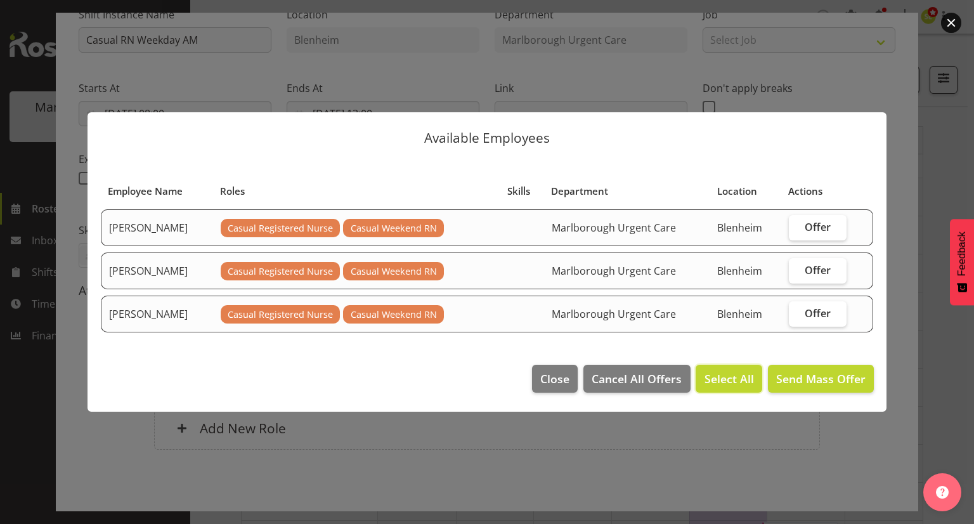
click at [741, 372] on span "Select All" at bounding box center [729, 379] width 49 height 16
checkbox input "true"
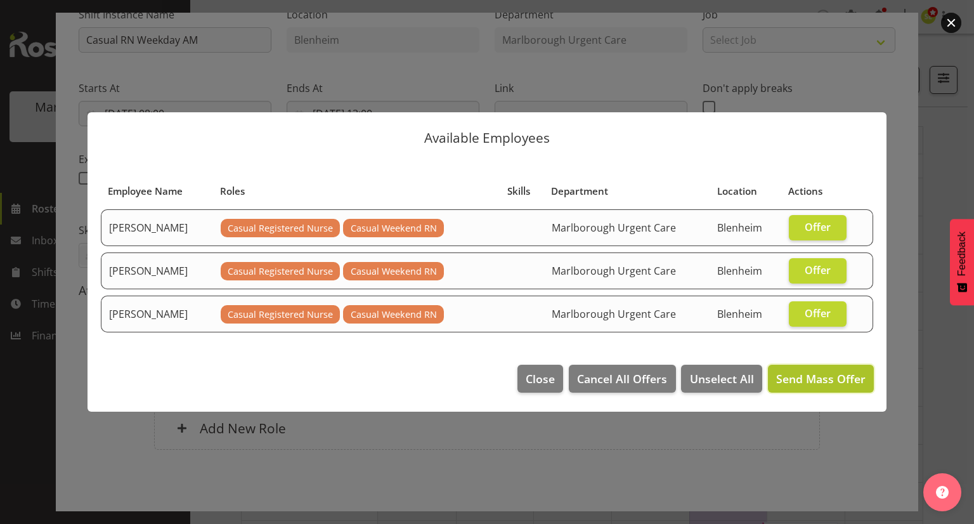
click at [805, 371] on span "Send Mass Offer" at bounding box center [821, 378] width 89 height 15
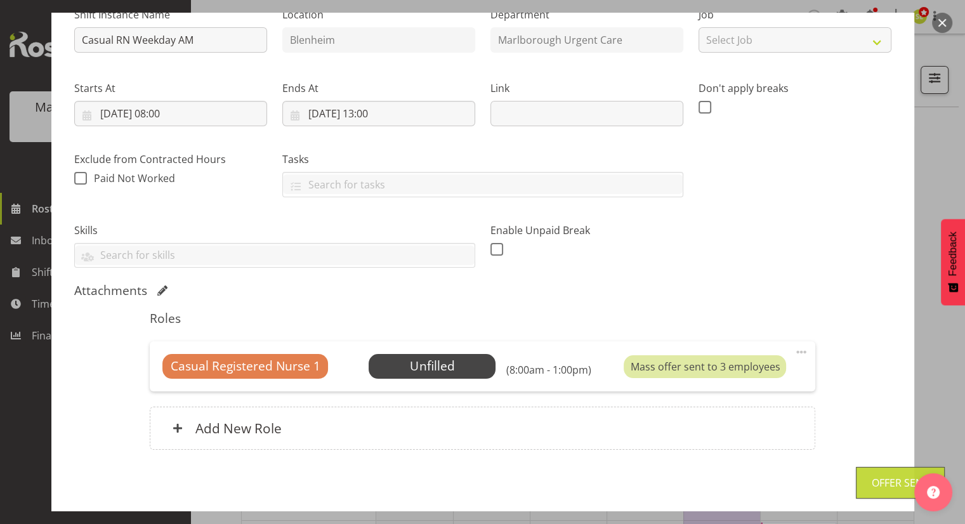
click at [931, 320] on div at bounding box center [482, 262] width 965 height 524
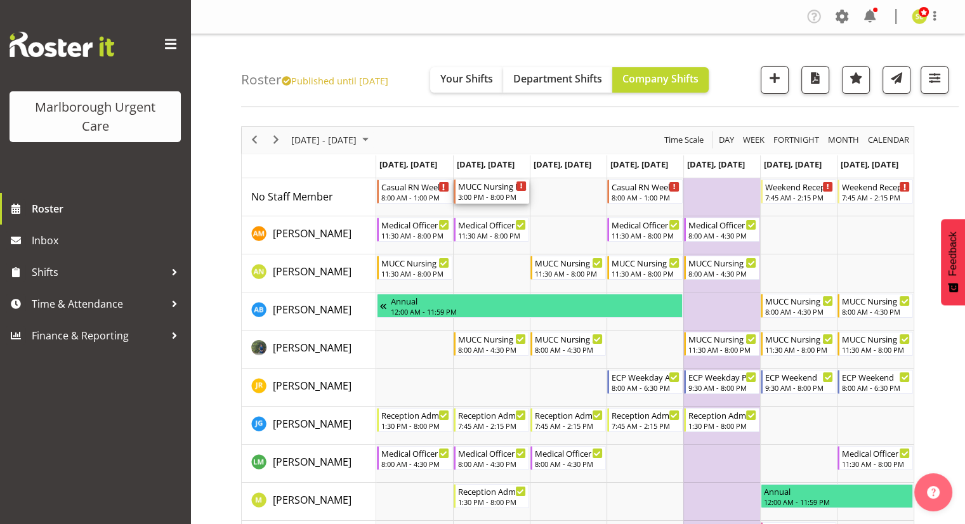
click at [500, 192] on div "3:00 PM - 8:00 PM" at bounding box center [492, 197] width 69 height 10
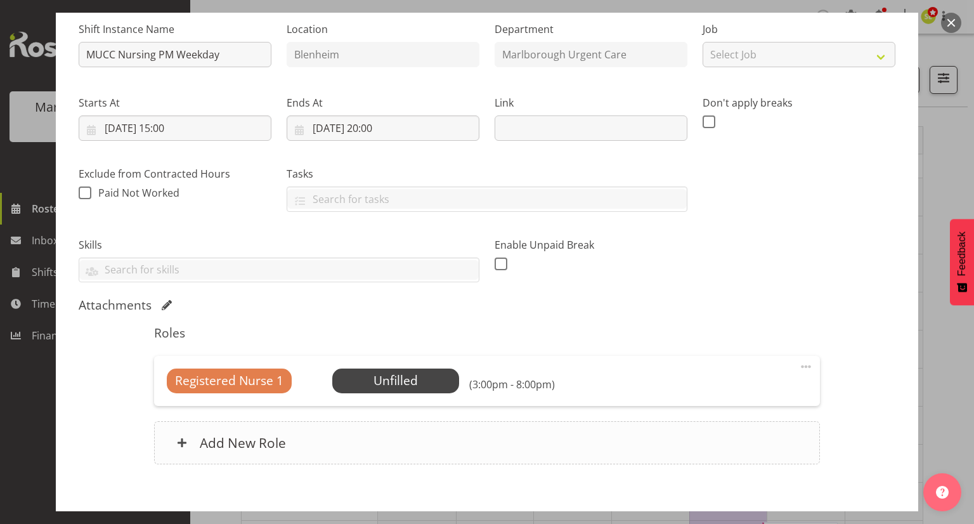
scroll to position [190, 0]
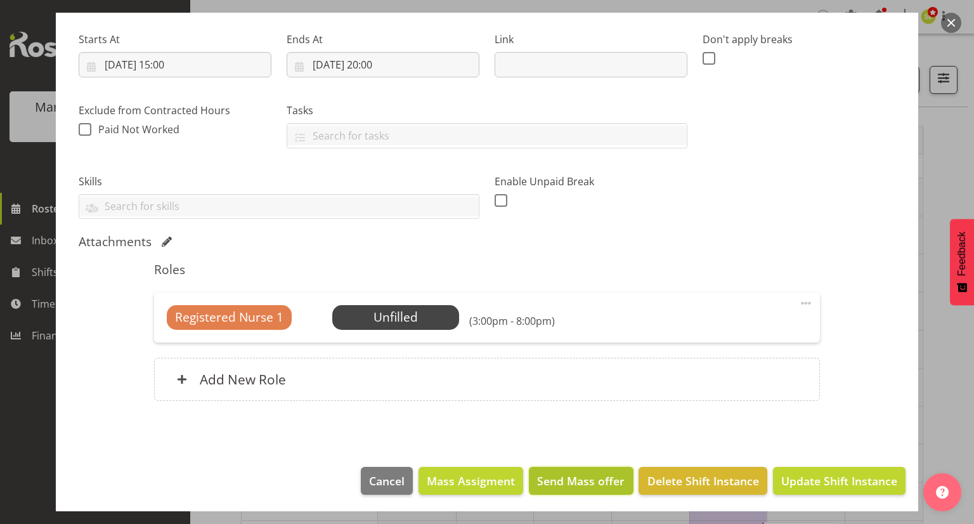
click at [563, 480] on span "Send Mass offer" at bounding box center [581, 481] width 88 height 16
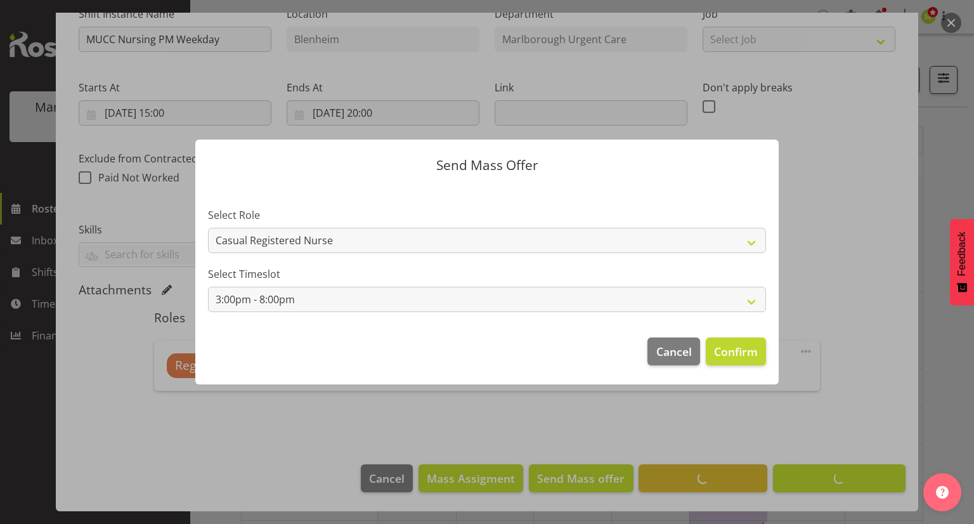
scroll to position [141, 0]
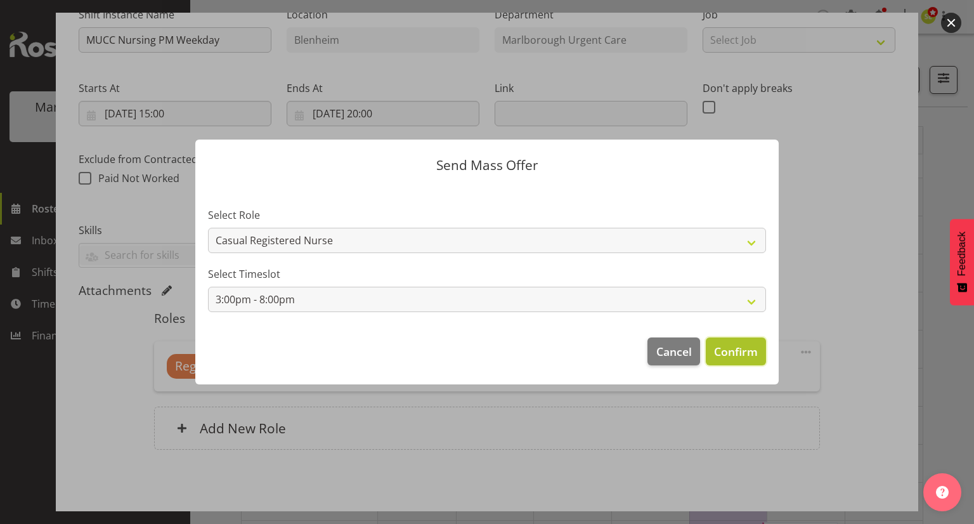
click at [741, 355] on span "Confirm" at bounding box center [736, 351] width 44 height 16
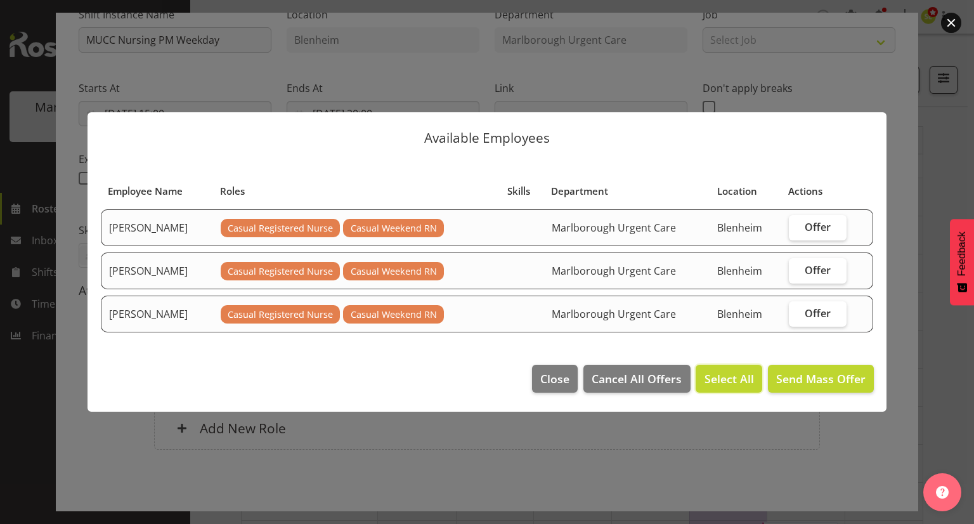
click at [739, 371] on span "Select All" at bounding box center [729, 379] width 49 height 16
checkbox input "true"
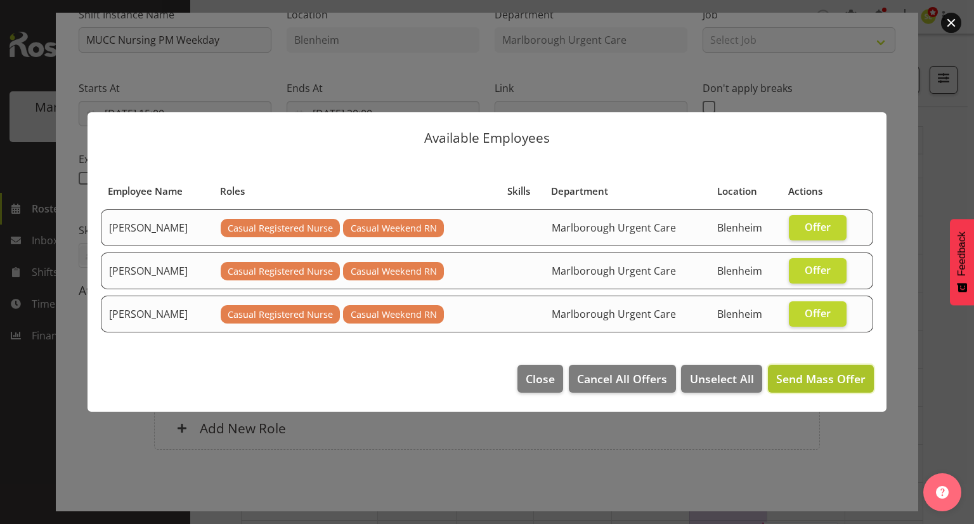
click at [805, 376] on span "Send Mass Offer" at bounding box center [821, 378] width 89 height 15
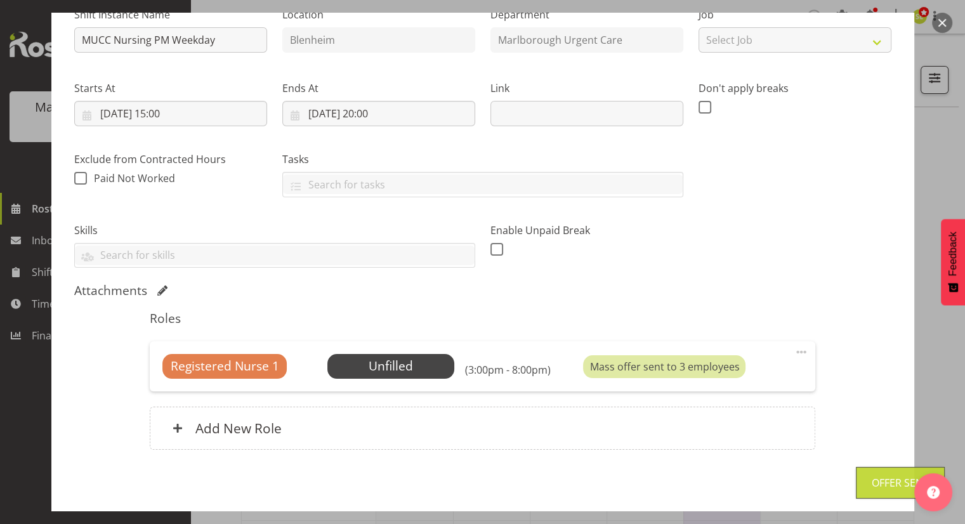
click at [942, 394] on div at bounding box center [482, 262] width 965 height 524
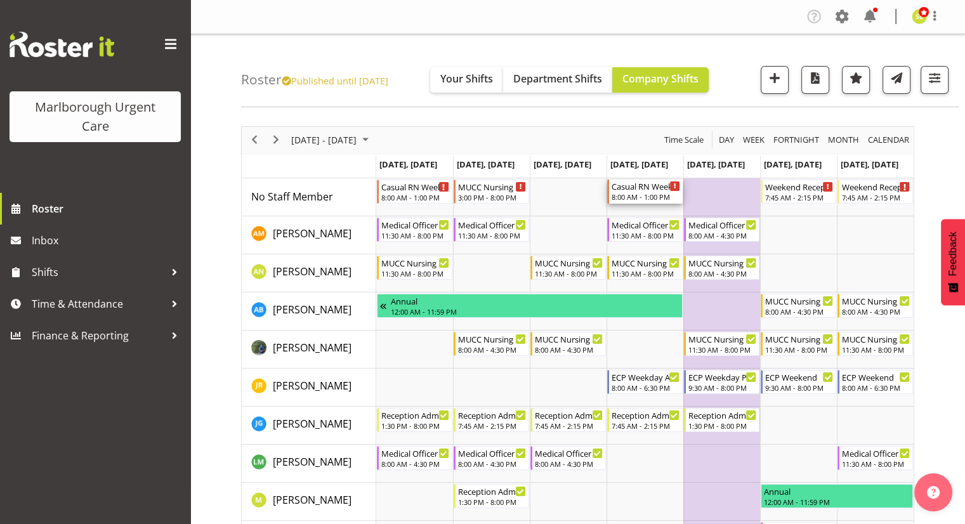
click at [627, 192] on div "Casual RN Weekday AM 8:00 AM - 1:00 PM" at bounding box center [646, 192] width 69 height 24
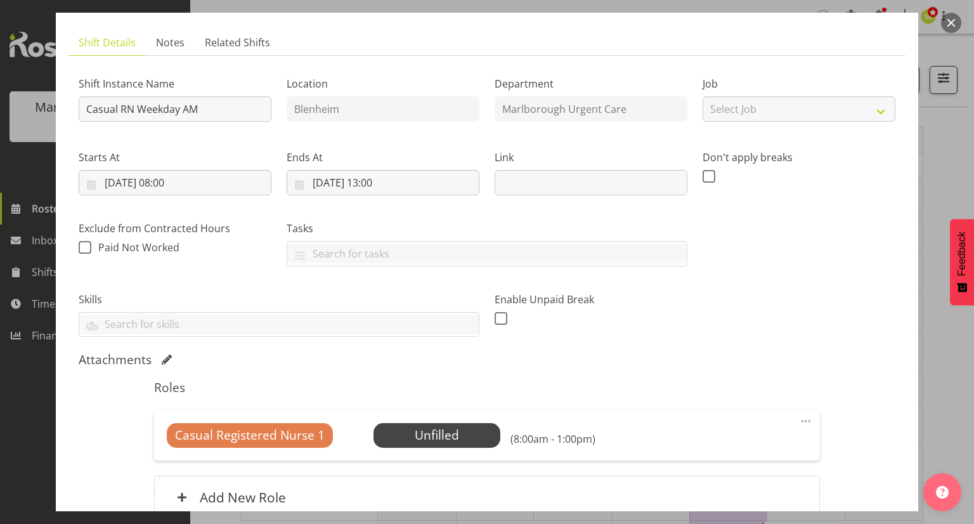
scroll to position [127, 0]
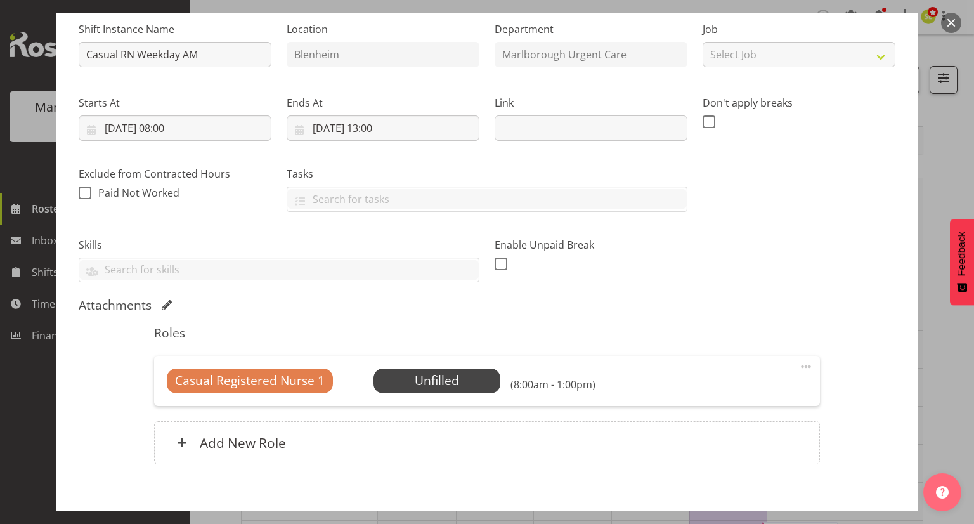
click at [799, 365] on span at bounding box center [806, 366] width 15 height 15
click at [752, 416] on link "Cover Role" at bounding box center [753, 417] width 122 height 23
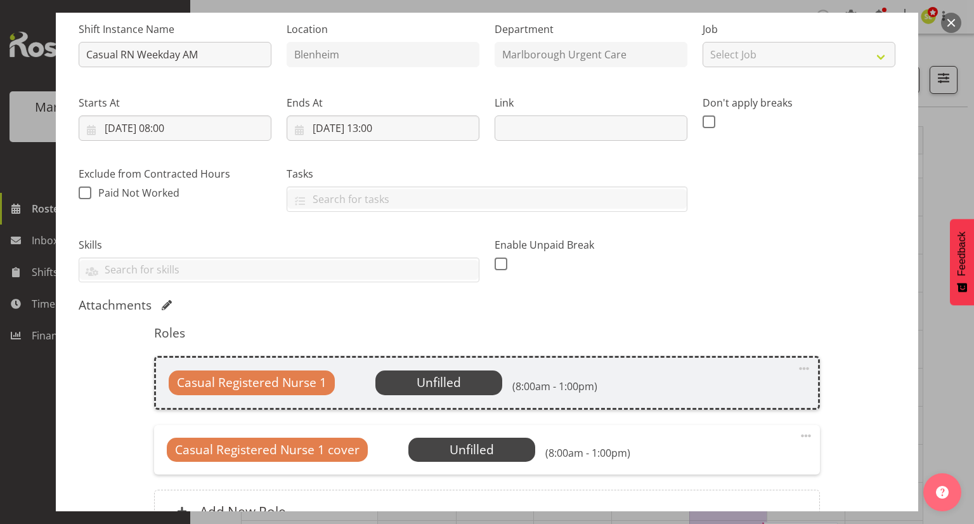
click at [800, 369] on span at bounding box center [804, 368] width 15 height 15
click at [735, 440] on link "Delete" at bounding box center [751, 442] width 122 height 23
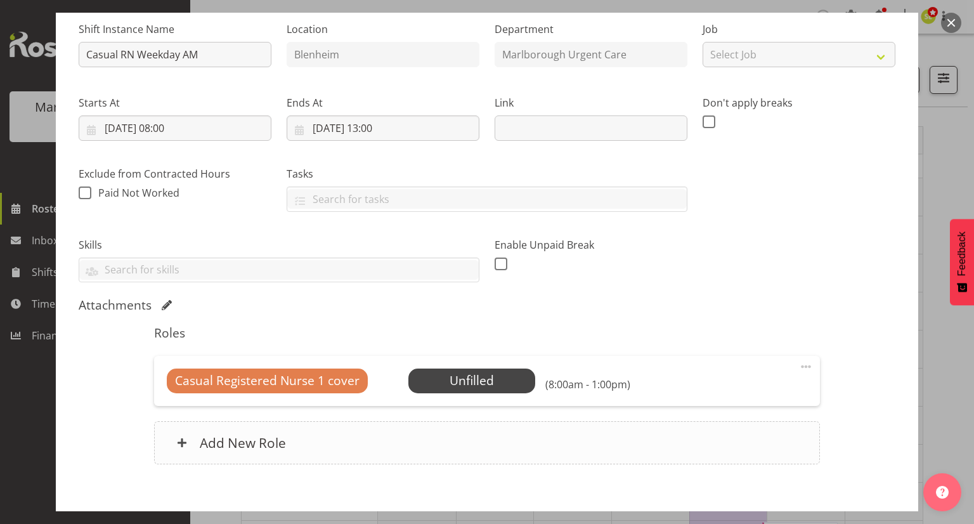
scroll to position [192, 0]
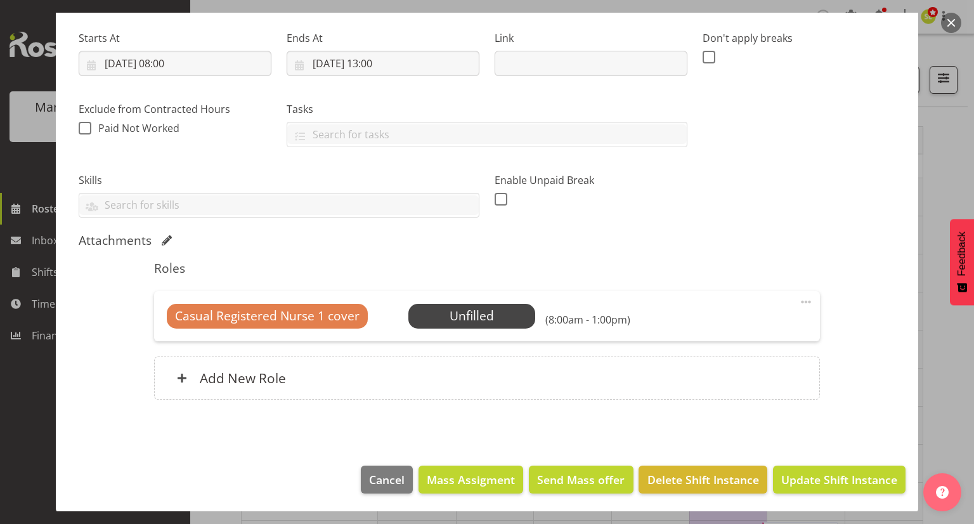
click at [566, 496] on footer "Cancel Mass Assigment Send Mass offer Delete Shift Instance Update Shift Instan…" at bounding box center [487, 483] width 863 height 60
click at [572, 476] on span "Send Mass offer" at bounding box center [581, 479] width 88 height 16
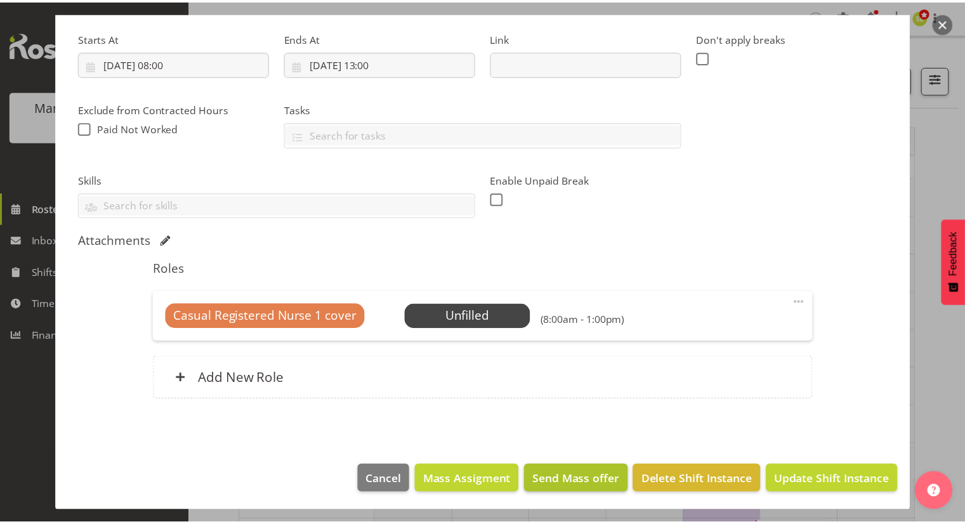
scroll to position [141, 0]
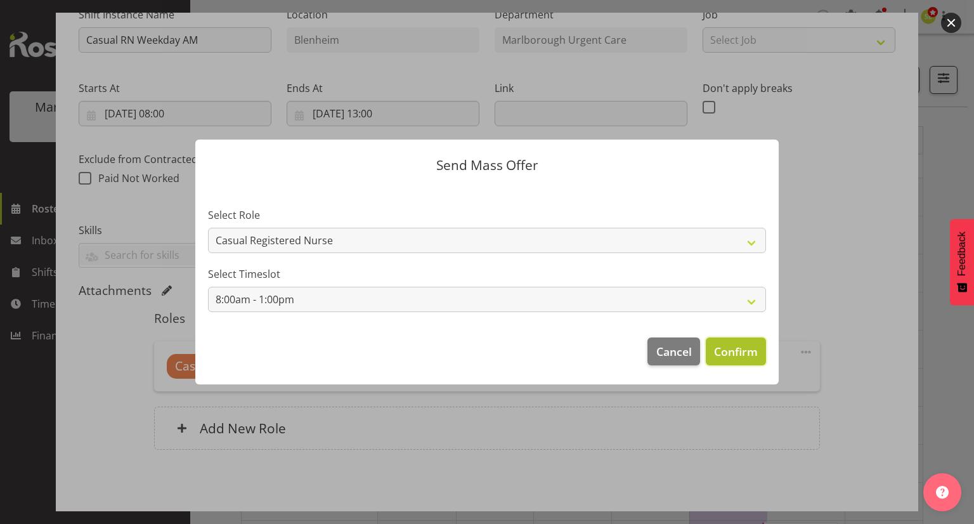
click at [730, 349] on span "Confirm" at bounding box center [736, 351] width 44 height 16
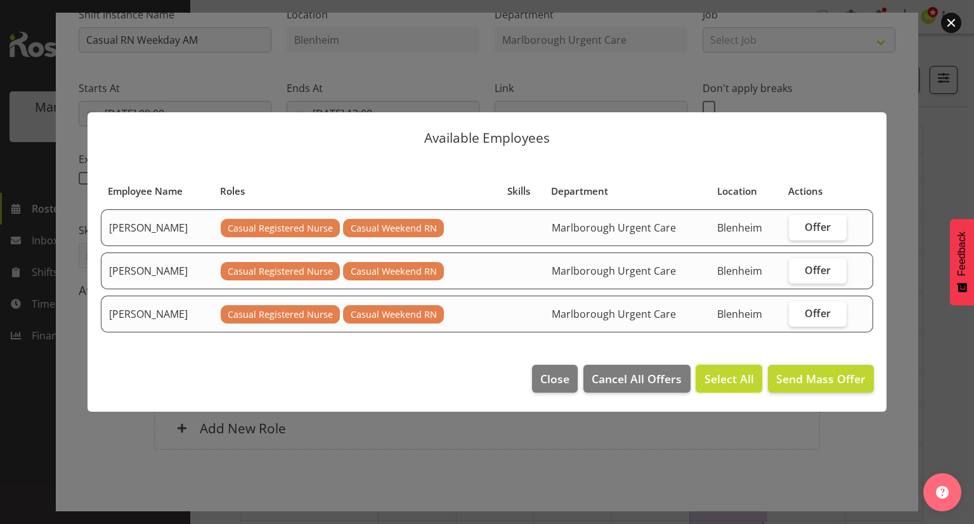
click at [723, 376] on span "Select All" at bounding box center [729, 379] width 49 height 16
checkbox input "true"
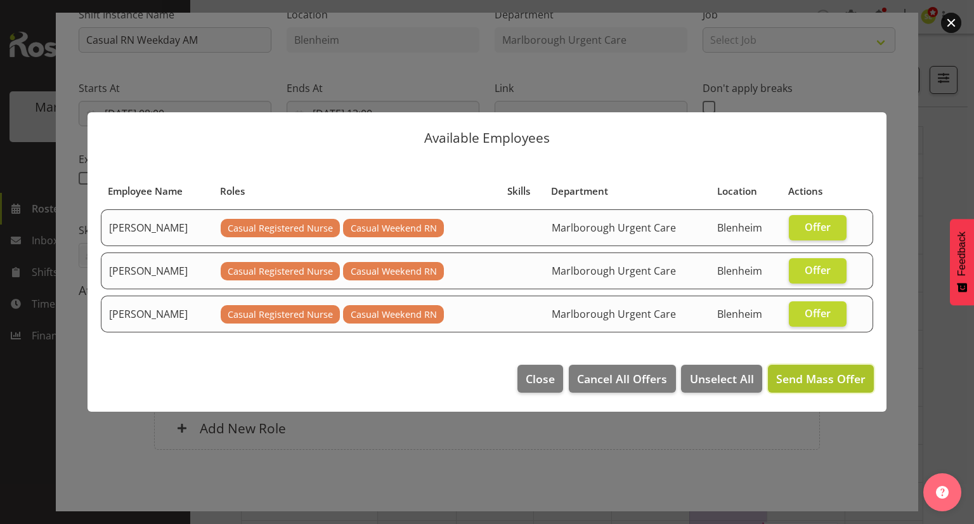
click at [804, 375] on span "Send Mass Offer" at bounding box center [821, 378] width 89 height 15
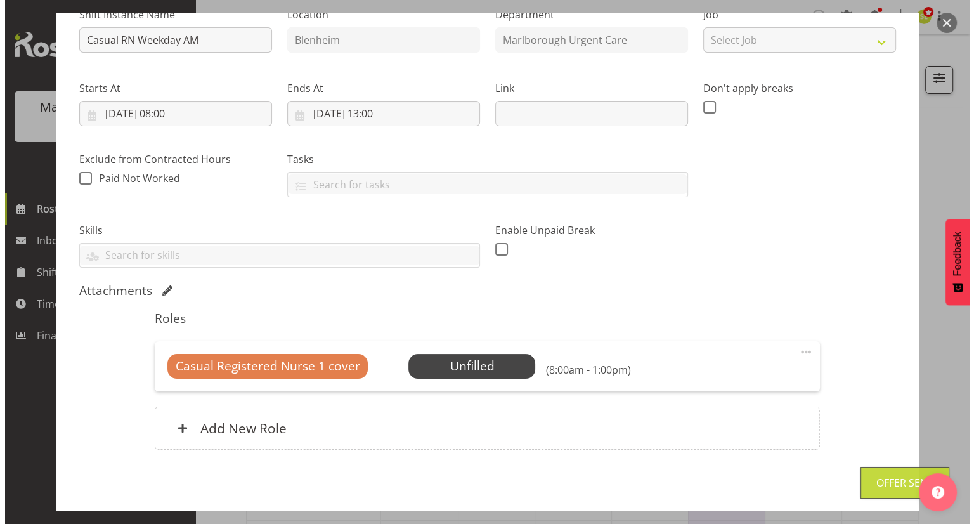
scroll to position [192, 0]
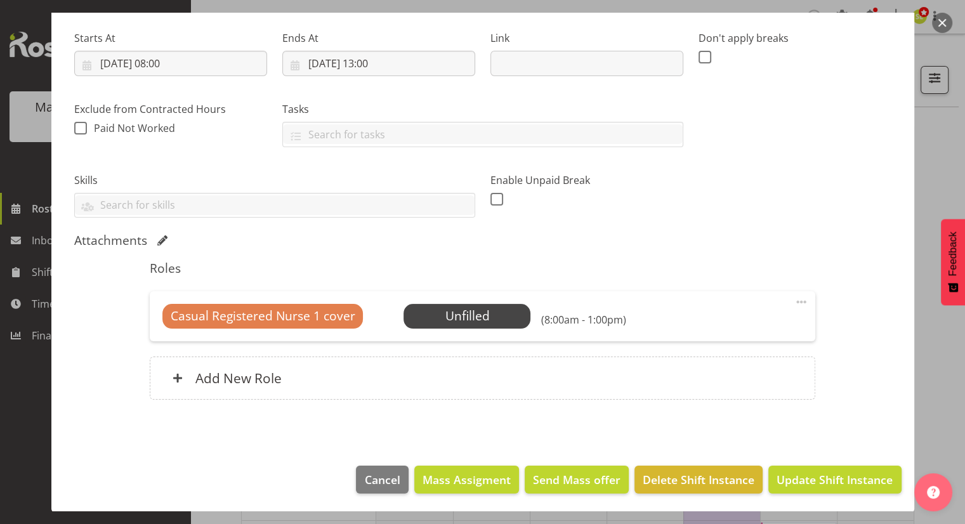
click at [960, 435] on div at bounding box center [482, 262] width 965 height 524
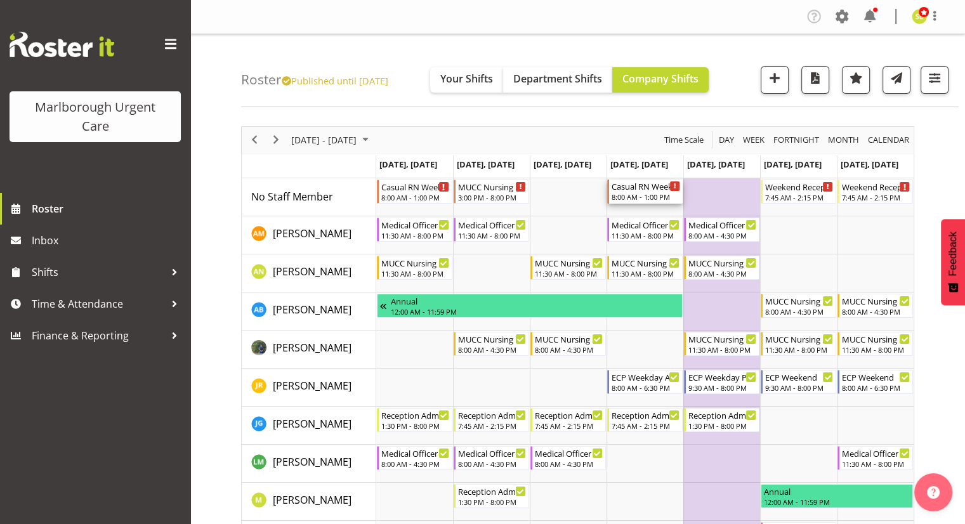
click at [657, 194] on div "8:00 AM - 1:00 PM" at bounding box center [646, 197] width 69 height 10
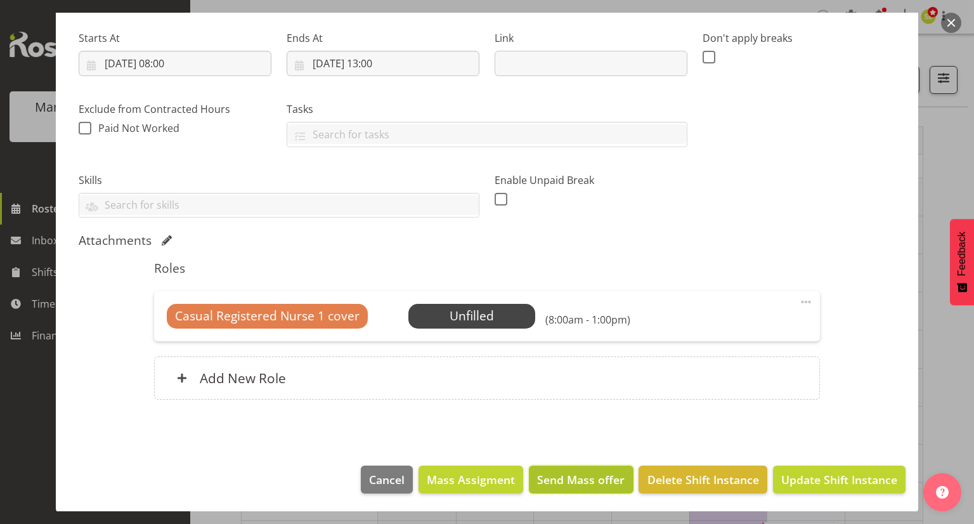
click at [575, 473] on span "Send Mass offer" at bounding box center [581, 479] width 88 height 16
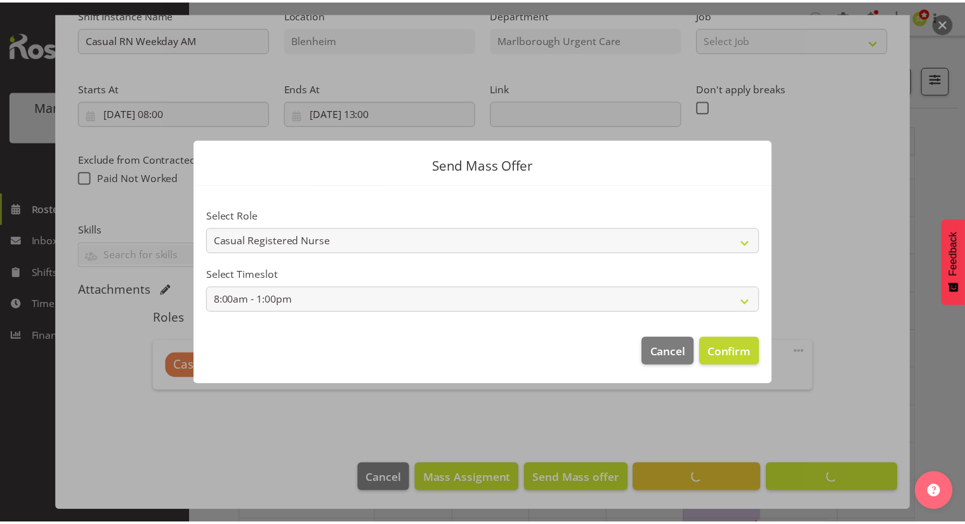
scroll to position [141, 0]
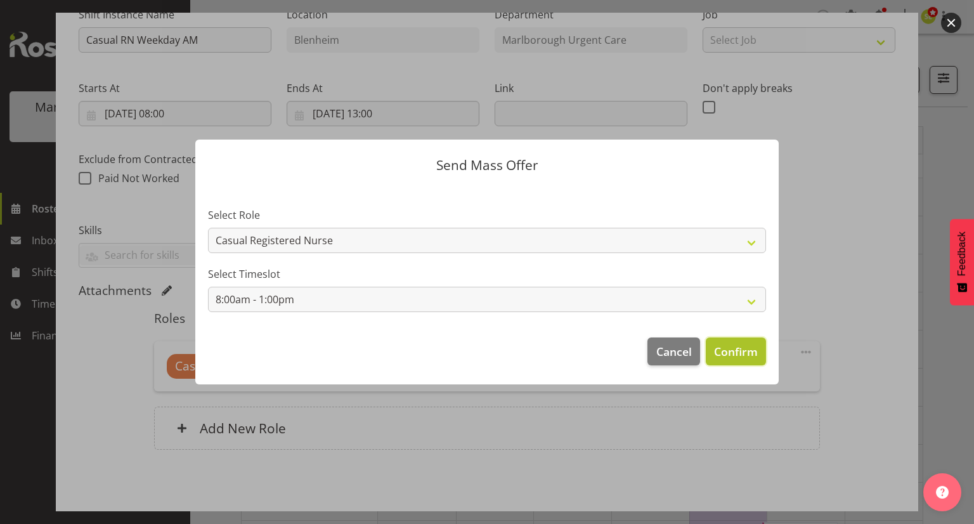
click at [723, 346] on span "Confirm" at bounding box center [736, 351] width 44 height 16
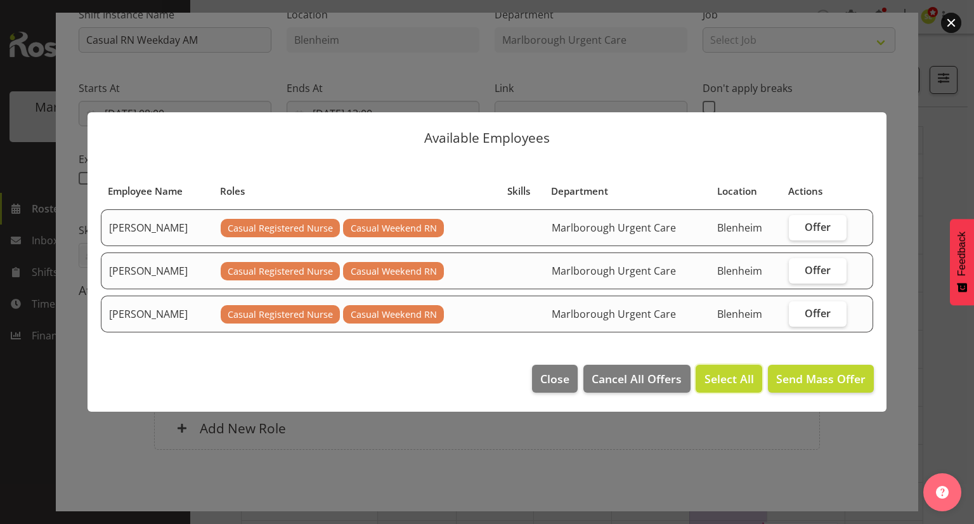
click at [732, 379] on span "Select All" at bounding box center [729, 379] width 49 height 16
checkbox input "true"
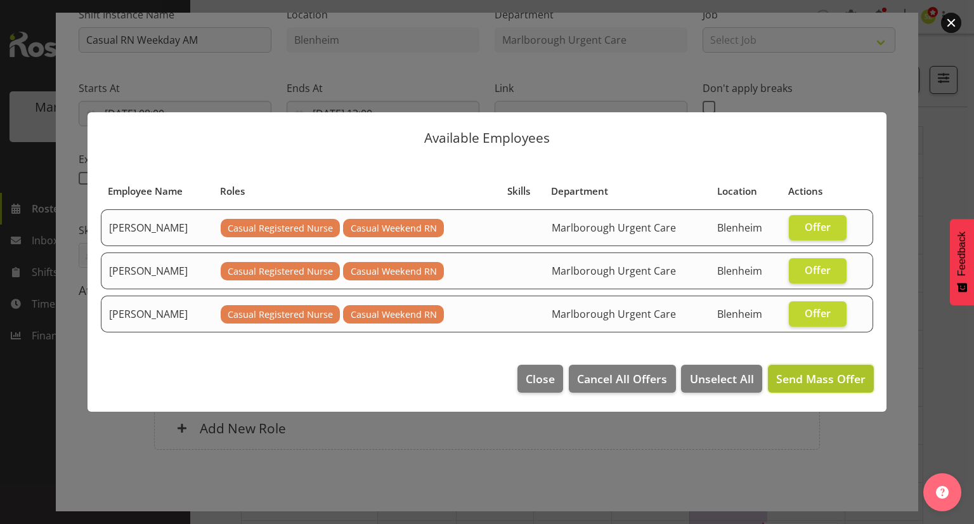
click at [796, 372] on span "Send Mass Offer" at bounding box center [821, 378] width 89 height 15
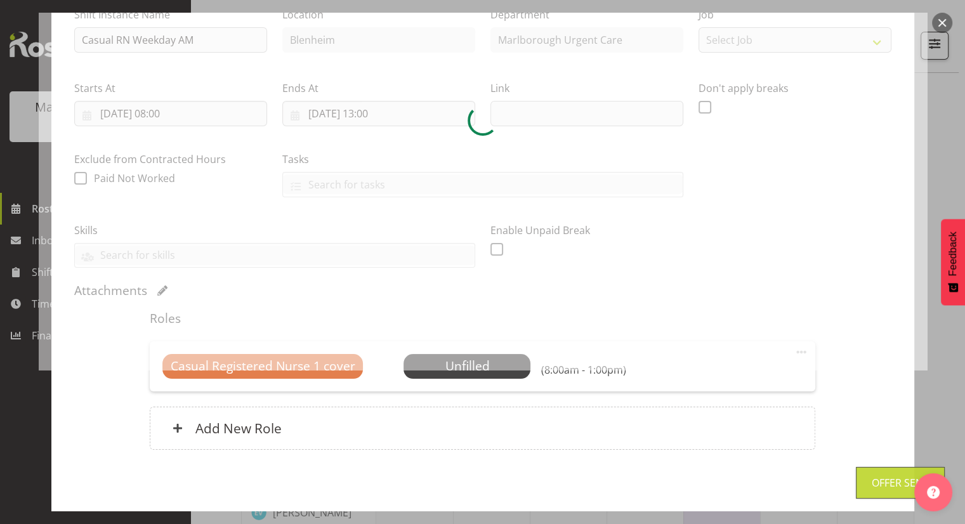
scroll to position [192, 0]
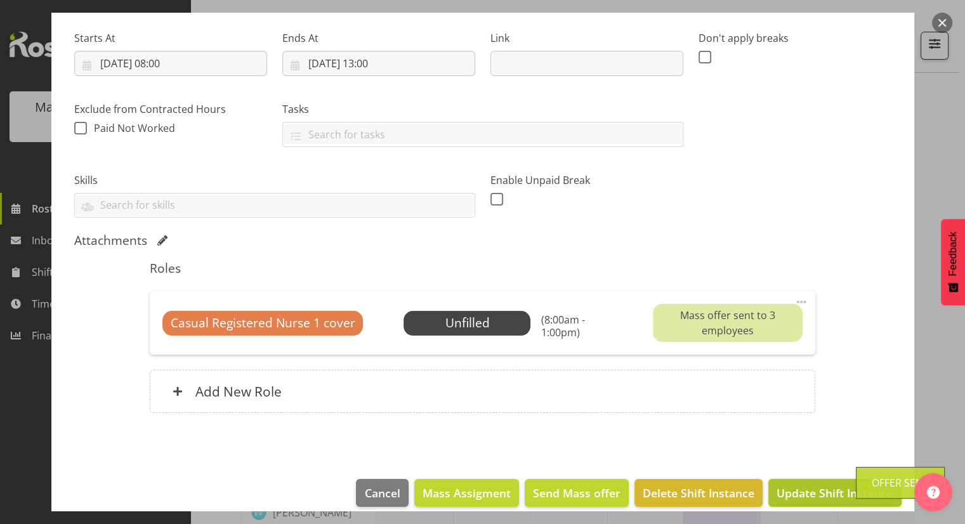
click at [815, 492] on span "Update Shift Instance" at bounding box center [835, 493] width 116 height 16
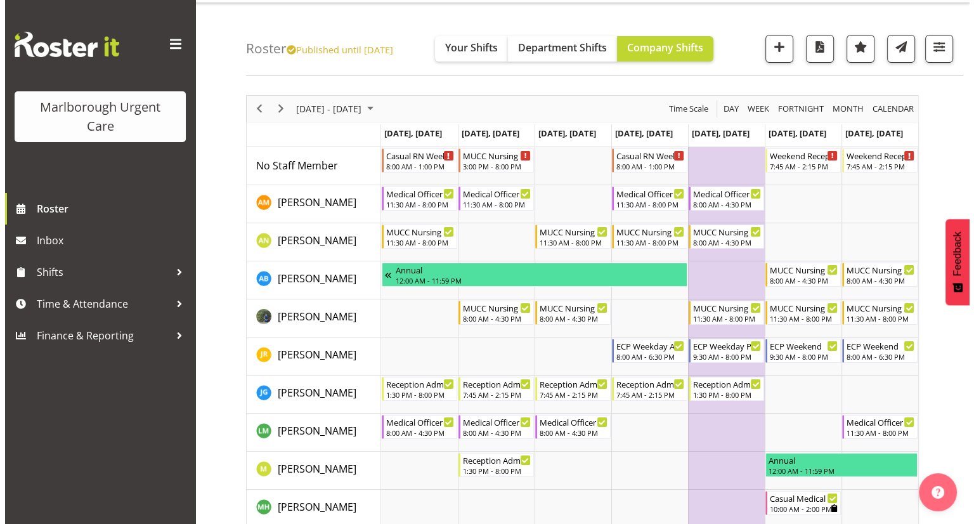
scroll to position [0, 0]
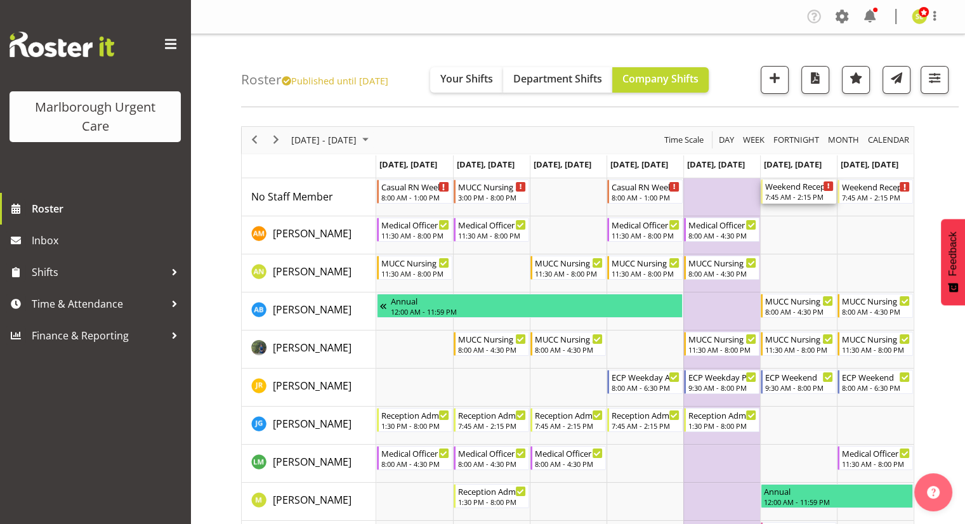
click at [806, 198] on div "7:45 AM - 2:15 PM" at bounding box center [799, 197] width 69 height 10
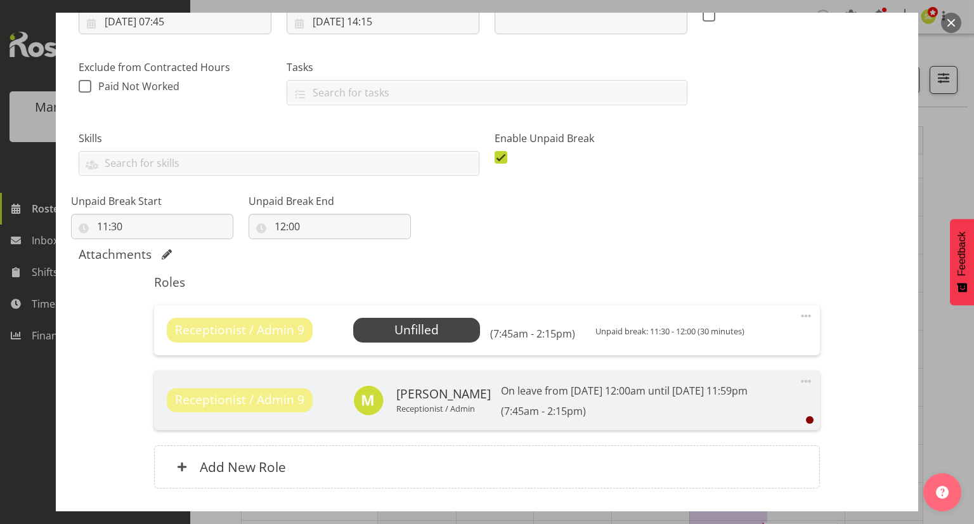
scroll to position [254, 0]
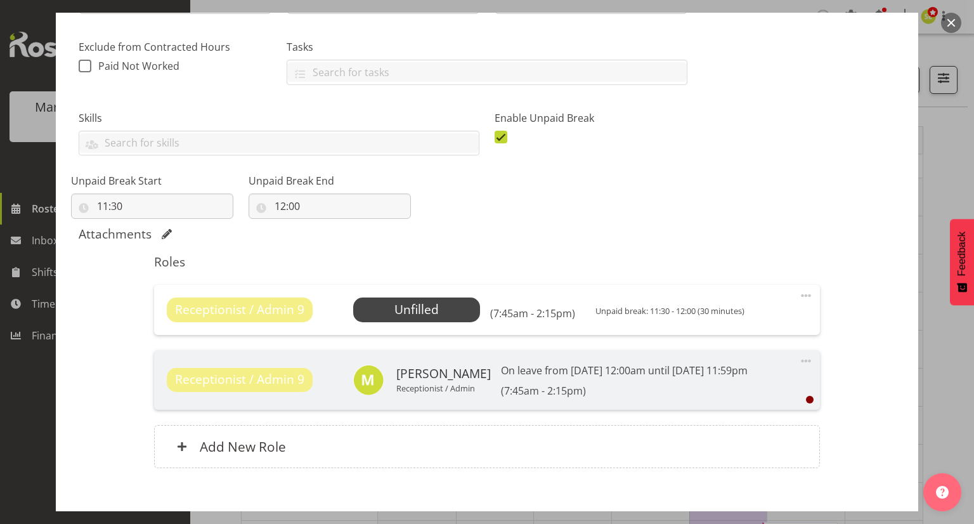
click at [799, 296] on span at bounding box center [806, 295] width 15 height 15
click at [766, 317] on link "Edit" at bounding box center [753, 323] width 122 height 23
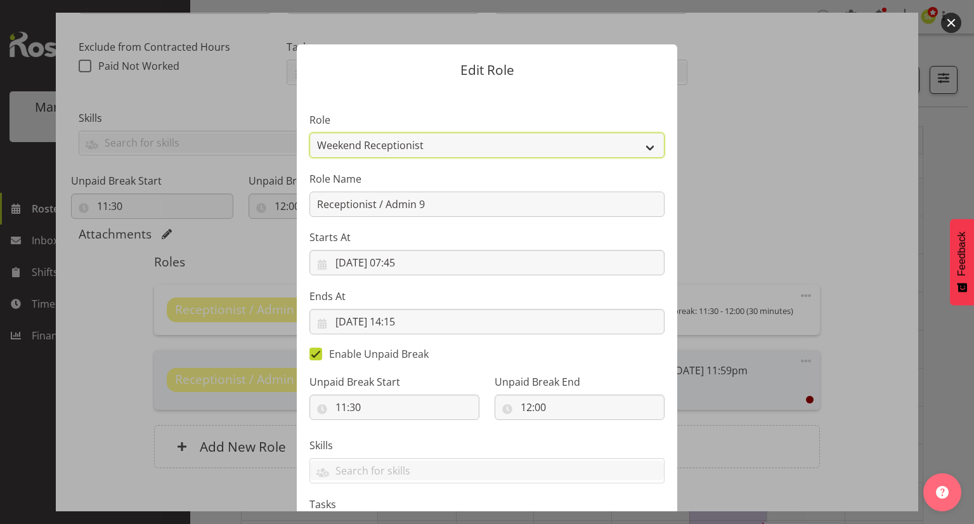
click at [411, 148] on select "Casual Registered Nurse Casual Weekday Medical Officer Casual Weekday Reception…" at bounding box center [487, 145] width 355 height 25
select select "1569"
click at [310, 133] on select "Casual Registered Nurse Casual Weekday Medical Officer Casual Weekday Reception…" at bounding box center [487, 145] width 355 height 25
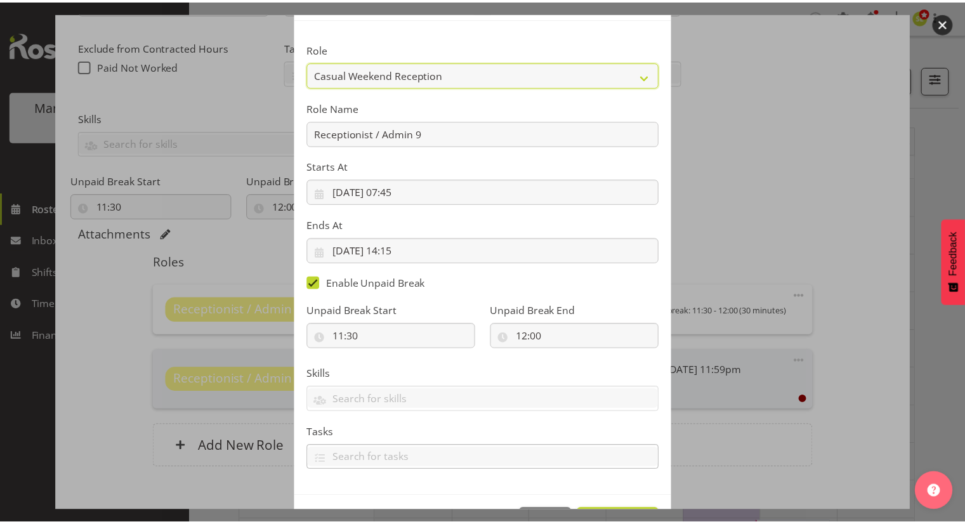
scroll to position [116, 0]
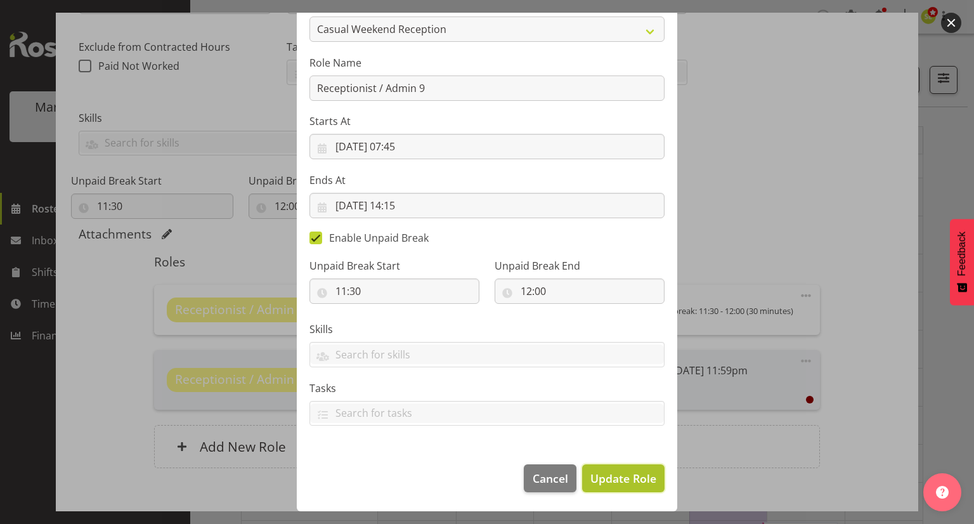
click at [607, 478] on span "Update Role" at bounding box center [624, 478] width 66 height 16
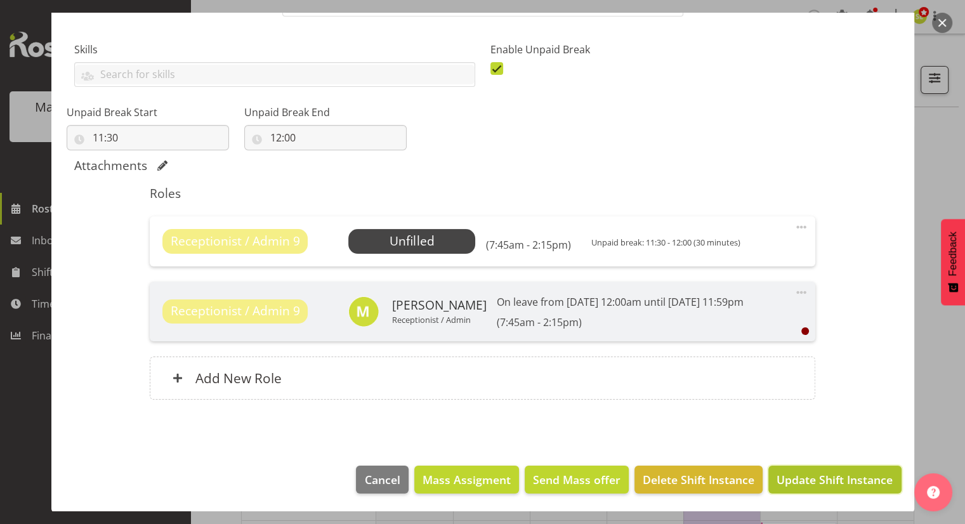
click at [785, 480] on span "Update Shift Instance" at bounding box center [835, 479] width 116 height 16
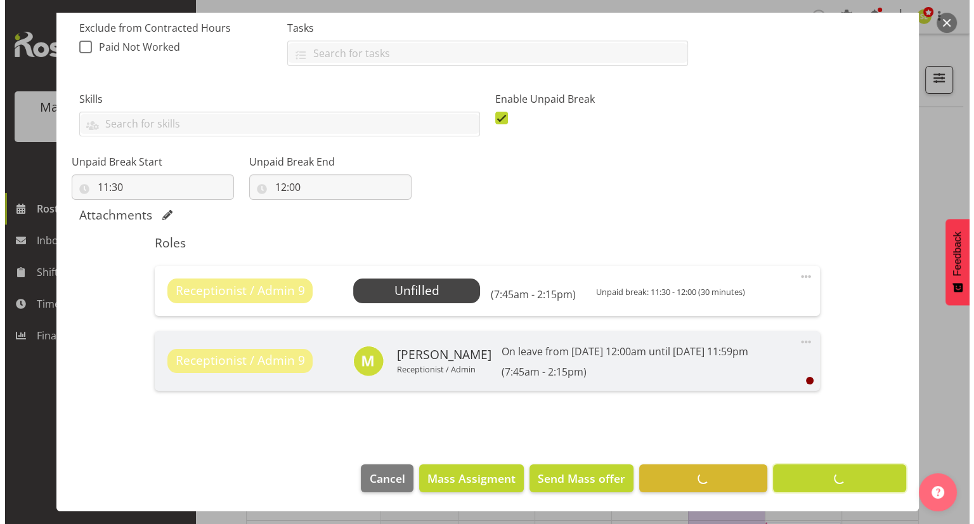
scroll to position [272, 0]
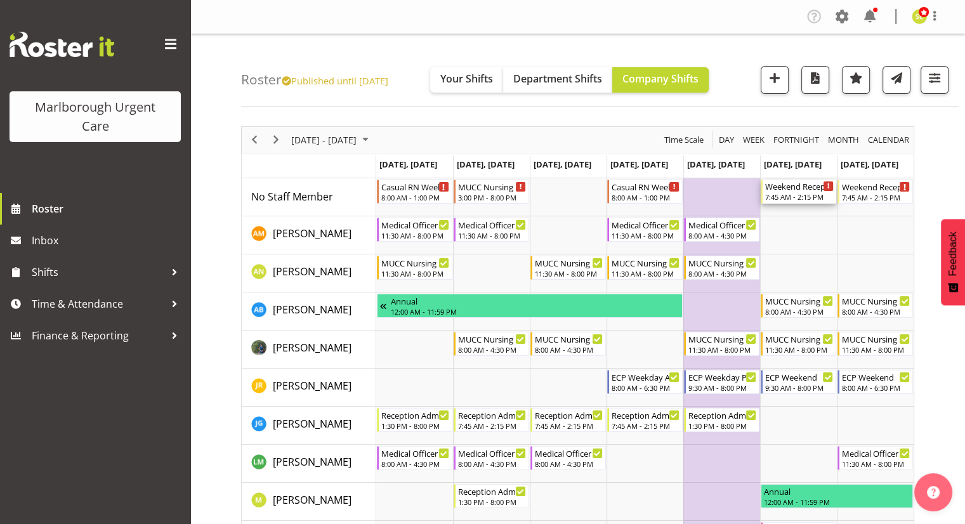
click at [791, 194] on div "7:45 AM - 2:15 PM" at bounding box center [799, 197] width 69 height 10
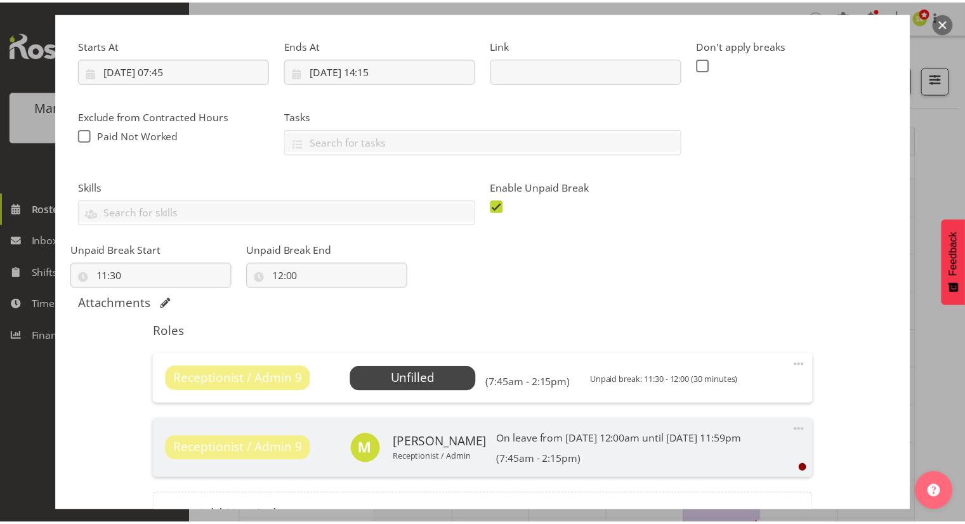
scroll to position [254, 0]
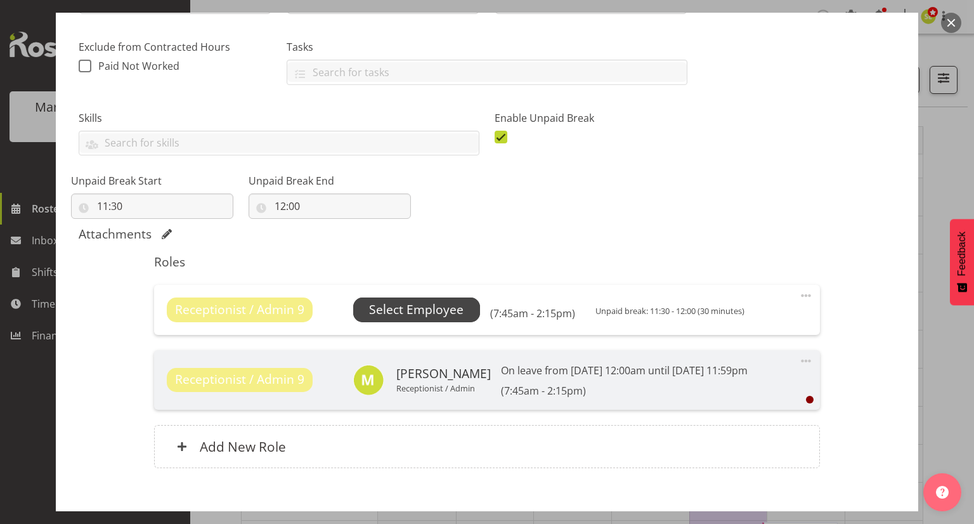
click at [430, 317] on span "Select Employee" at bounding box center [416, 310] width 95 height 18
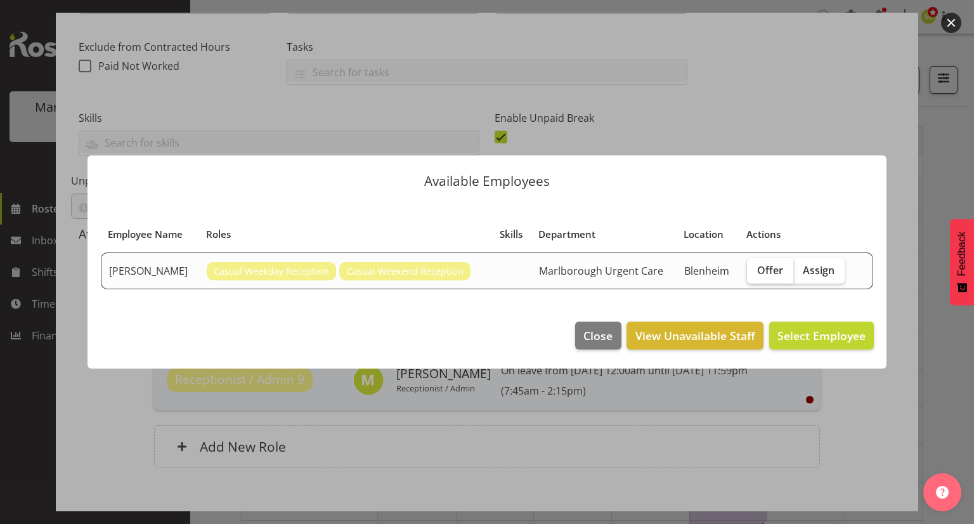
click at [769, 275] on span "Offer" at bounding box center [771, 270] width 26 height 13
click at [756, 274] on input "Offer" at bounding box center [751, 270] width 8 height 8
checkbox input "true"
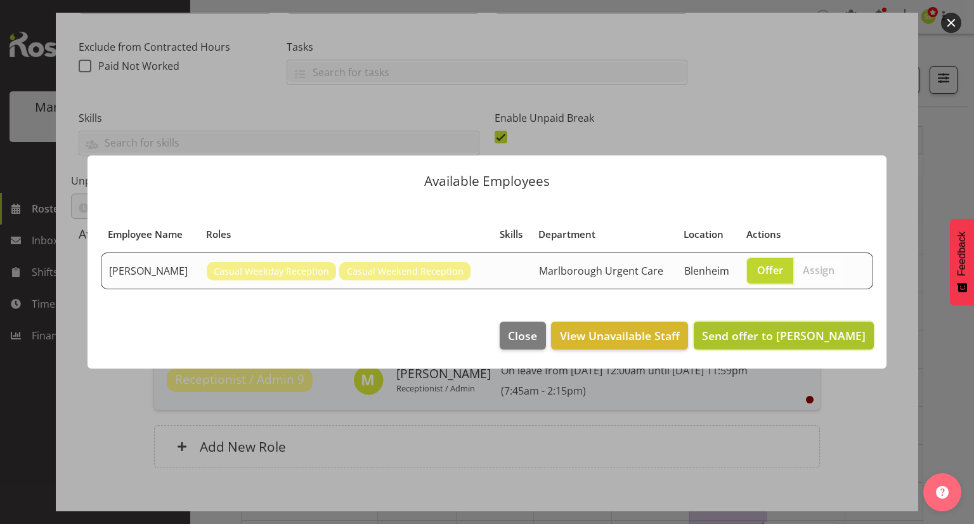
click at [782, 331] on span "Send offer to Rebecca Partridge" at bounding box center [784, 335] width 164 height 15
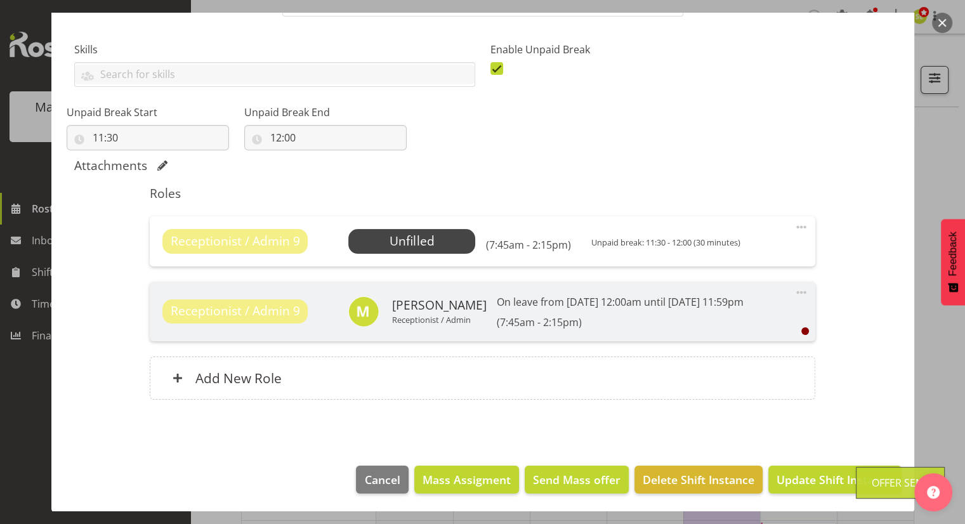
scroll to position [322, 0]
click at [803, 475] on span "Update Shift Instance" at bounding box center [835, 479] width 116 height 16
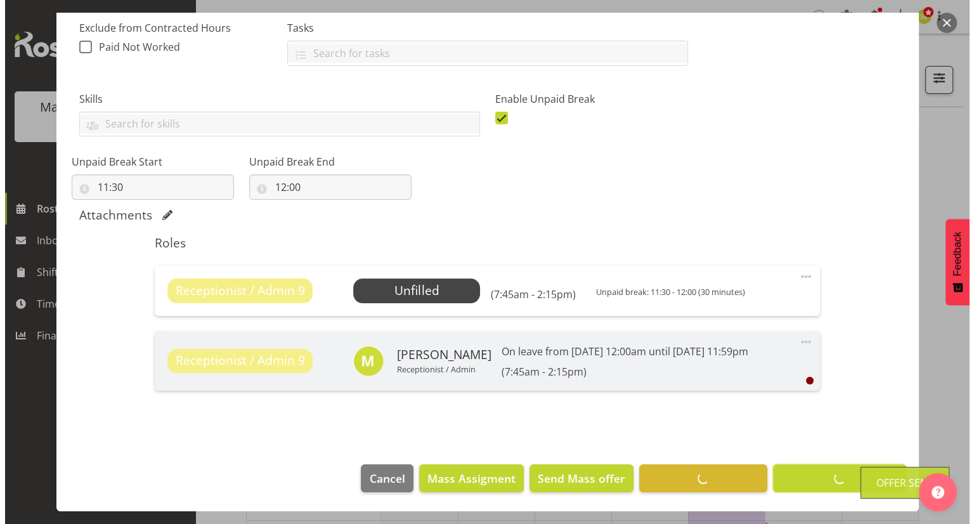
scroll to position [272, 0]
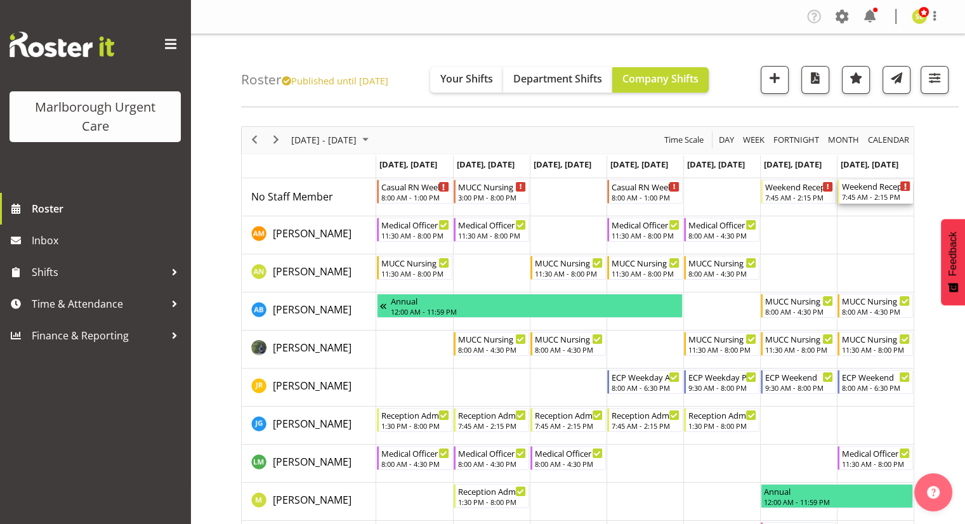
click at [851, 190] on div "Weekend Reception" at bounding box center [876, 186] width 69 height 13
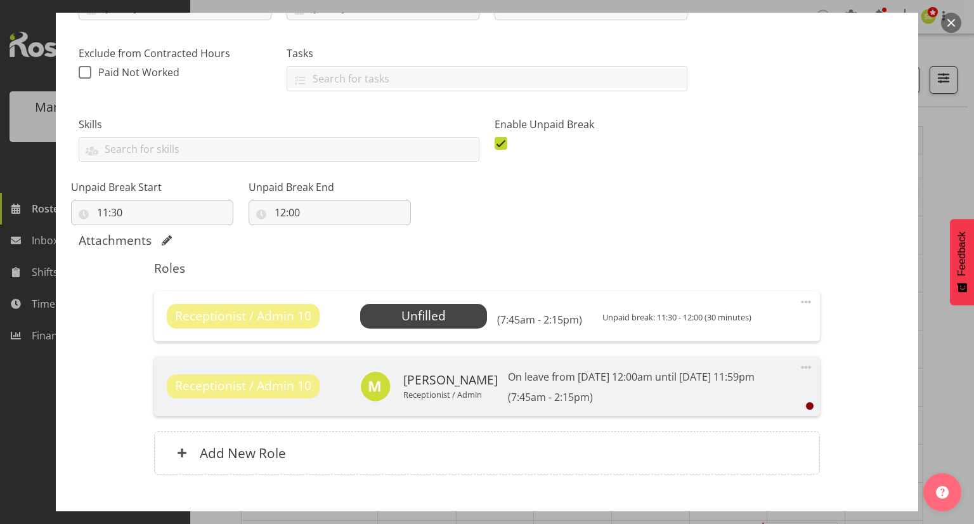
scroll to position [254, 0]
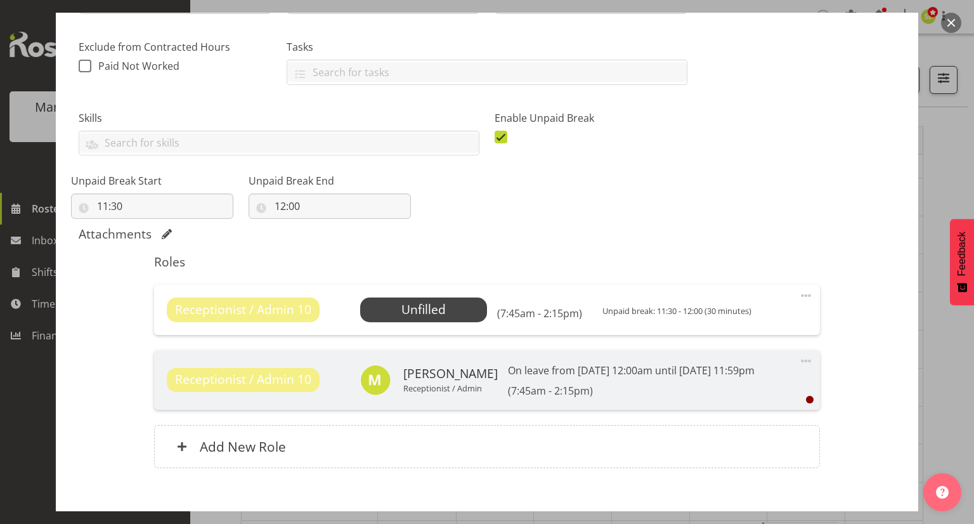
click at [799, 294] on span at bounding box center [806, 295] width 15 height 15
click at [747, 315] on link "Edit" at bounding box center [753, 323] width 122 height 23
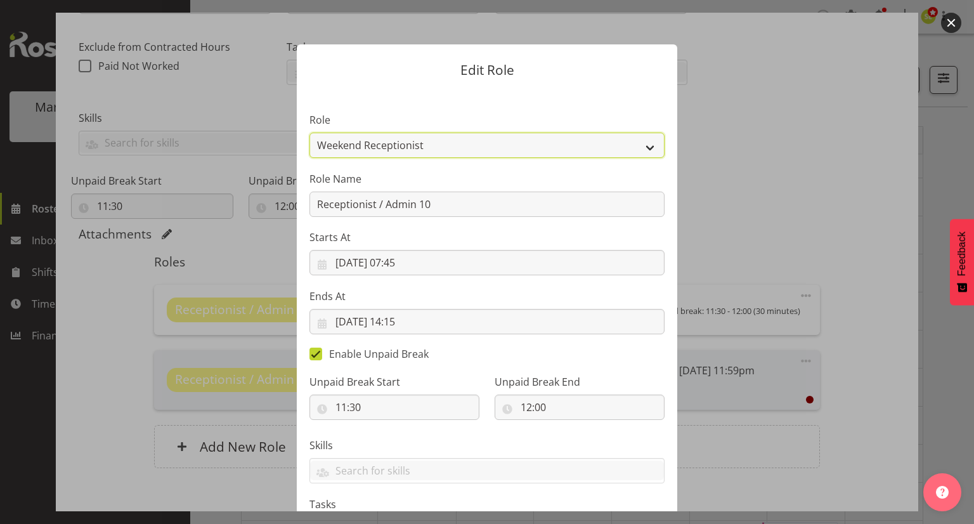
click at [434, 143] on select "Casual Registered Nurse Casual Weekday Medical Officer Casual Weekday Reception…" at bounding box center [487, 145] width 355 height 25
select select "1569"
click at [310, 133] on select "Casual Registered Nurse Casual Weekday Medical Officer Casual Weekday Reception…" at bounding box center [487, 145] width 355 height 25
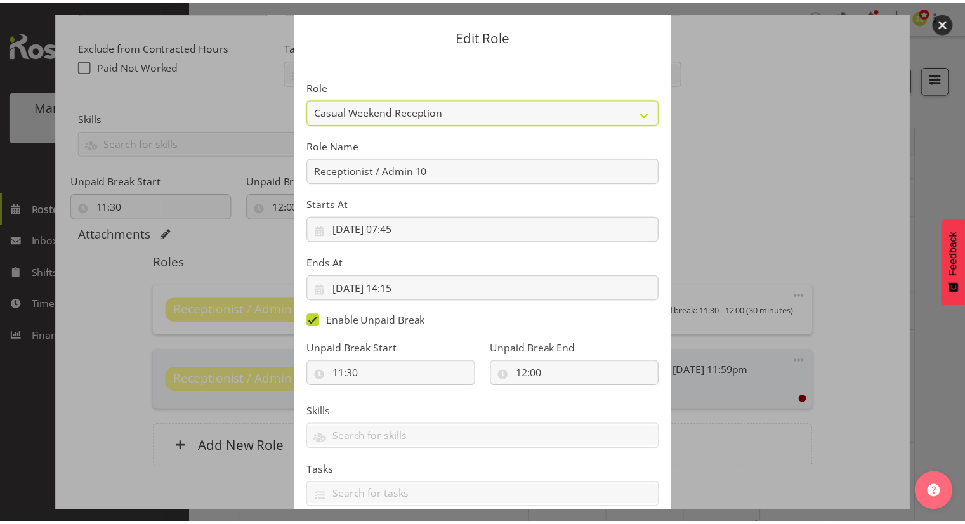
scroll to position [116, 0]
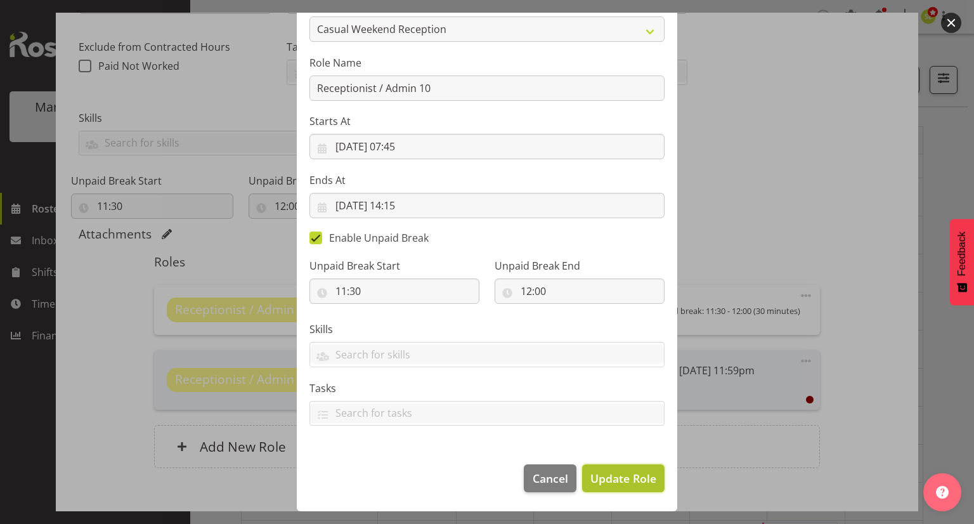
click at [612, 475] on span "Update Role" at bounding box center [624, 478] width 66 height 16
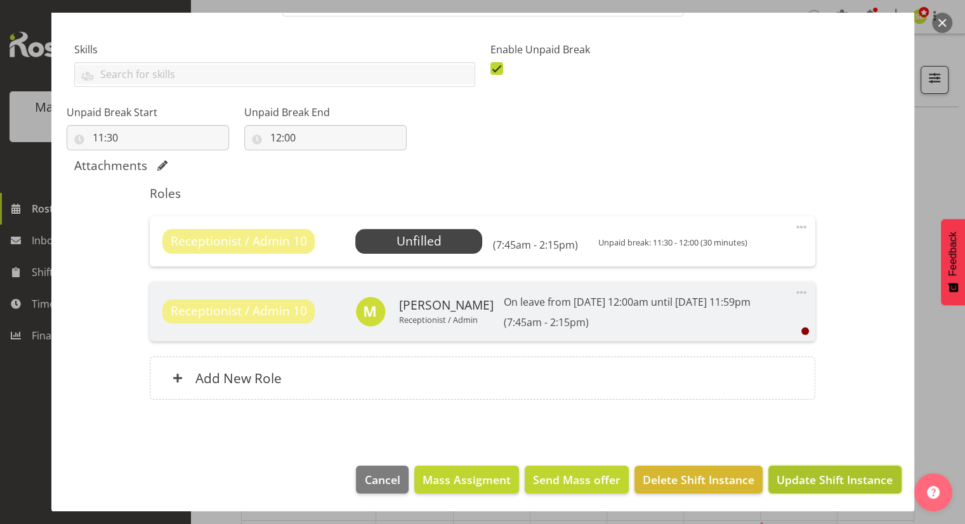
click at [808, 475] on span "Update Shift Instance" at bounding box center [835, 479] width 116 height 16
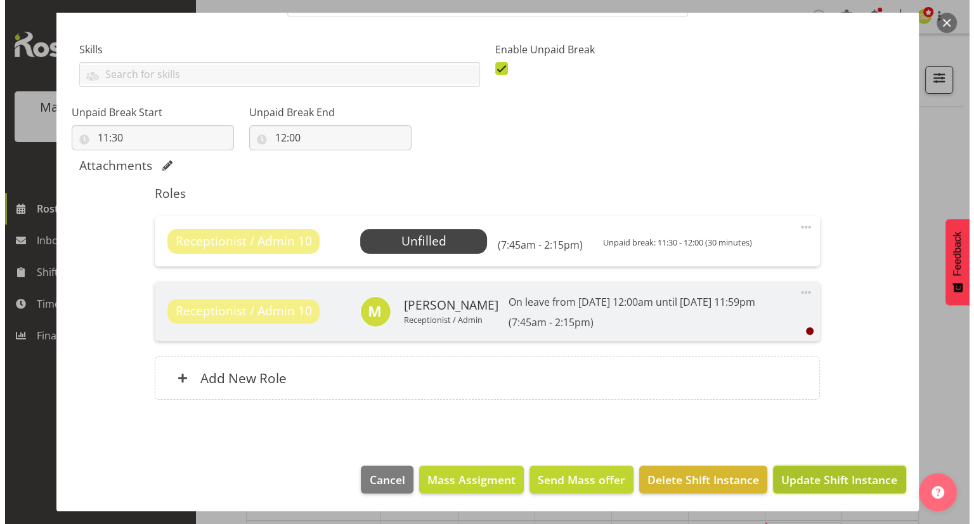
scroll to position [272, 0]
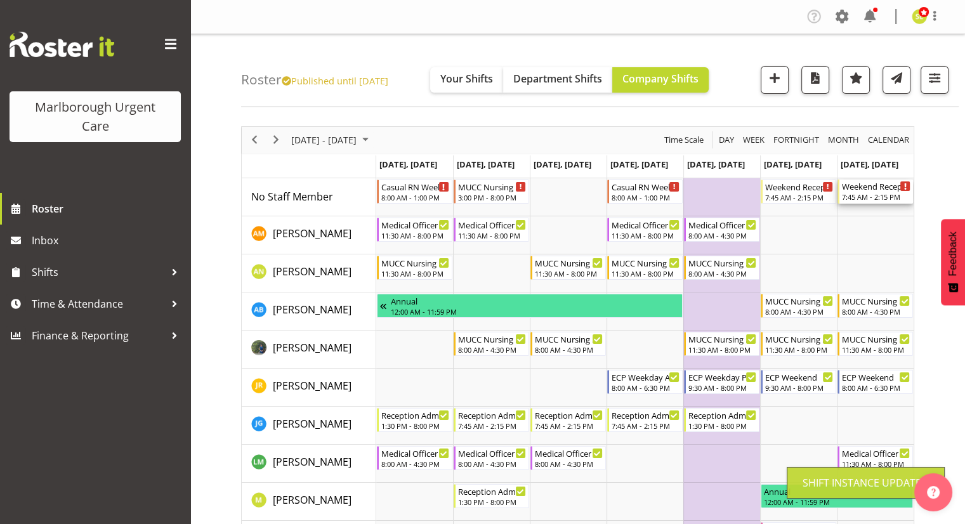
click at [863, 194] on div "7:45 AM - 2:15 PM" at bounding box center [876, 197] width 69 height 10
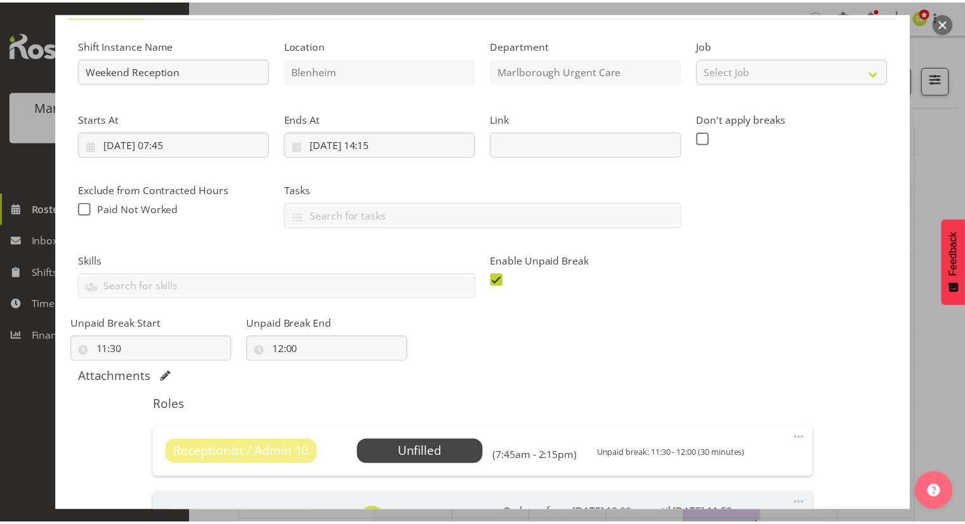
scroll to position [190, 0]
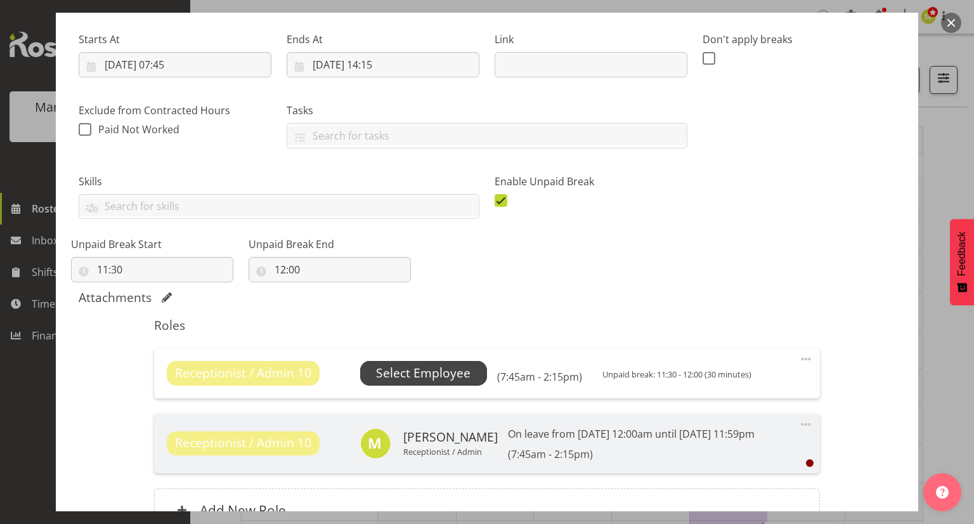
click at [442, 369] on span "Select Employee" at bounding box center [423, 373] width 95 height 18
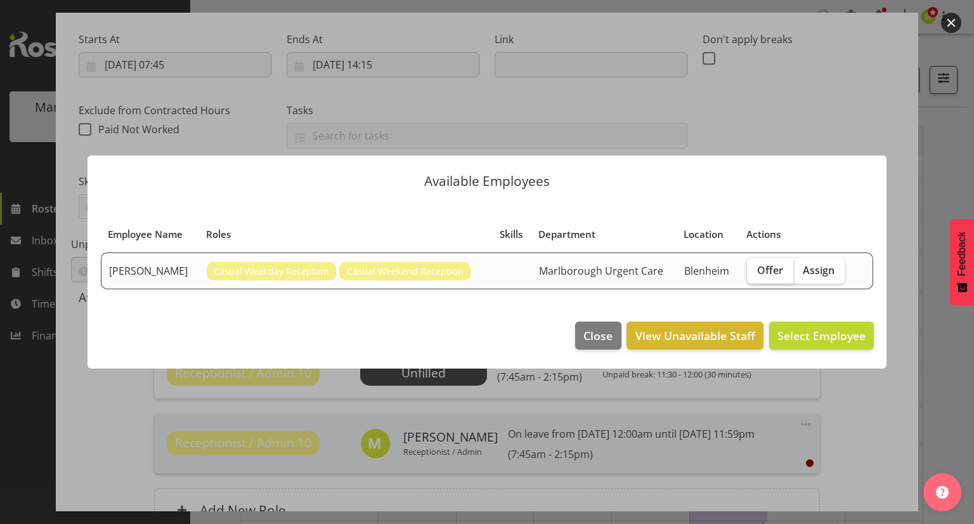
click at [764, 275] on span "Offer" at bounding box center [771, 270] width 26 height 13
click at [756, 274] on input "Offer" at bounding box center [751, 270] width 8 height 8
checkbox input "true"
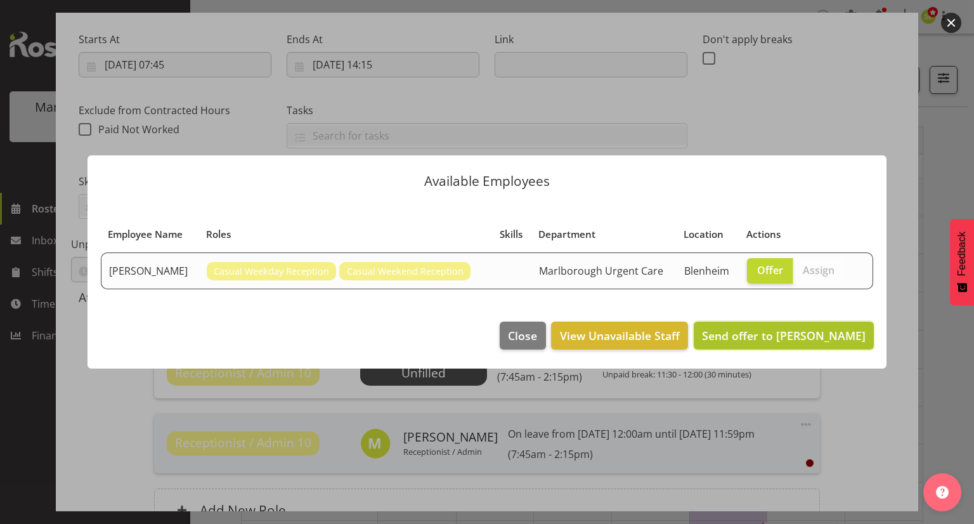
click at [773, 334] on span "Send offer to Rebecca Partridge" at bounding box center [784, 335] width 164 height 15
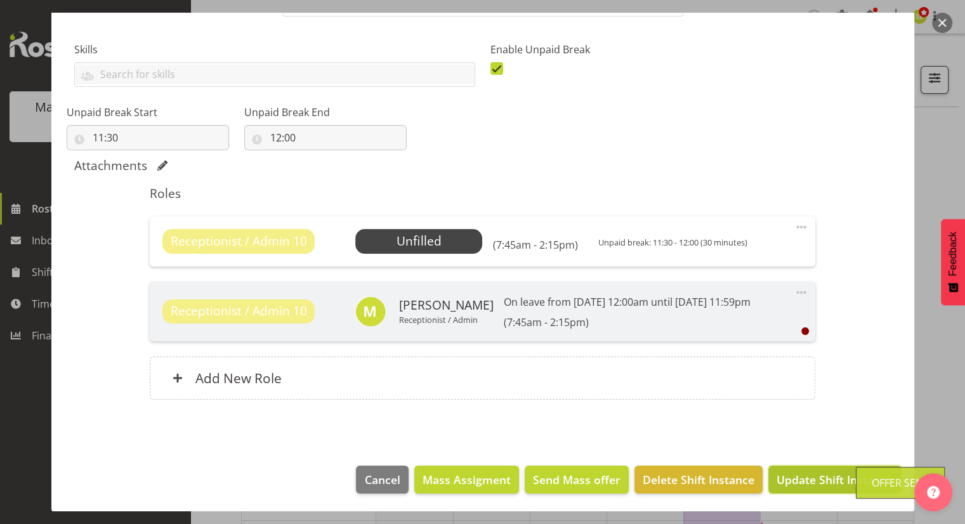
click at [798, 480] on span "Update Shift Instance" at bounding box center [835, 479] width 116 height 16
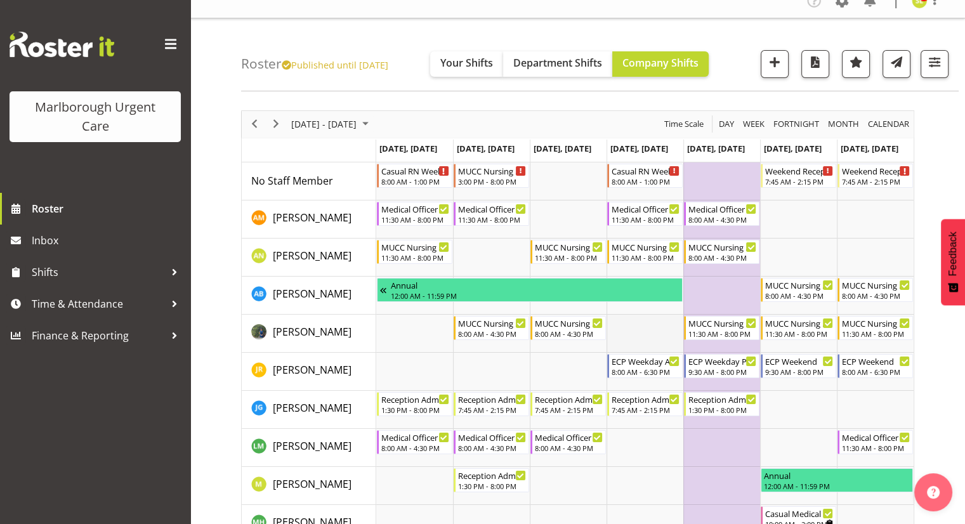
scroll to position [0, 0]
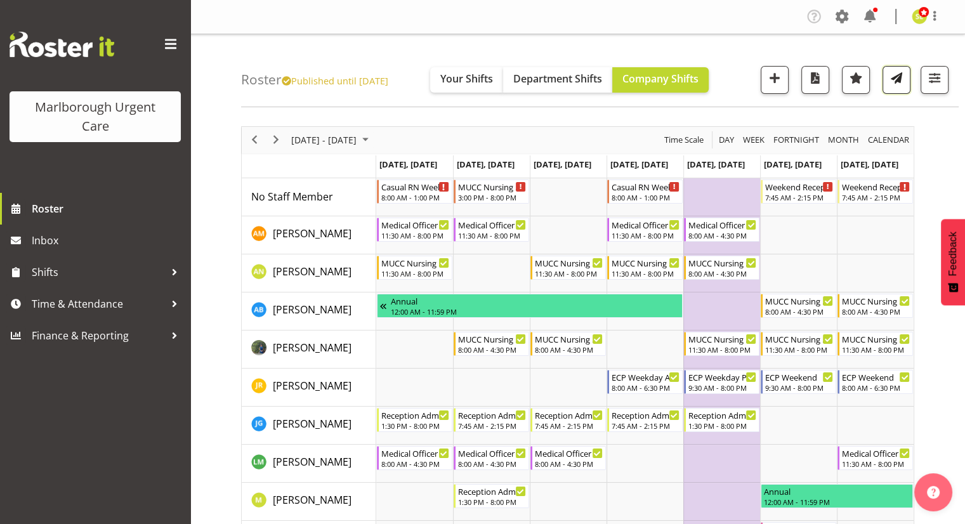
click at [903, 84] on span "button" at bounding box center [896, 78] width 16 height 16
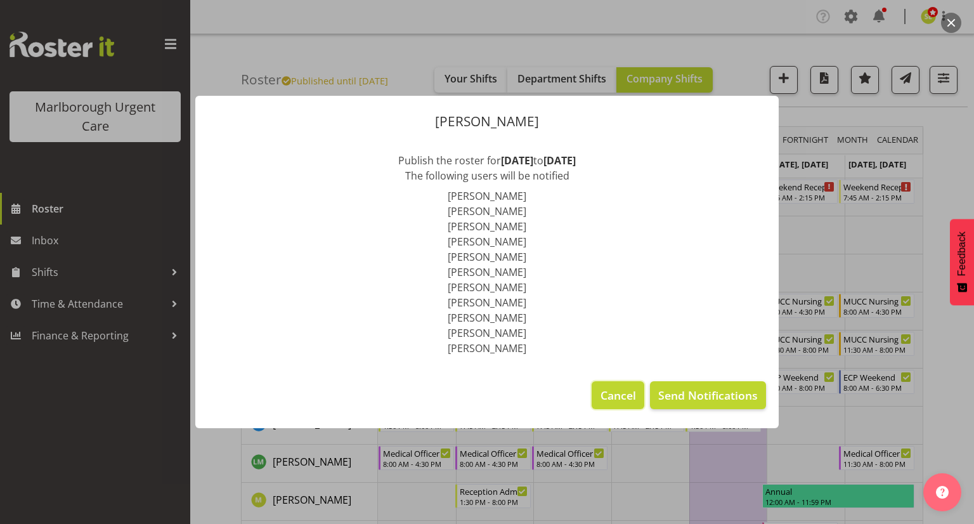
click at [614, 385] on button "Cancel" at bounding box center [618, 395] width 52 height 28
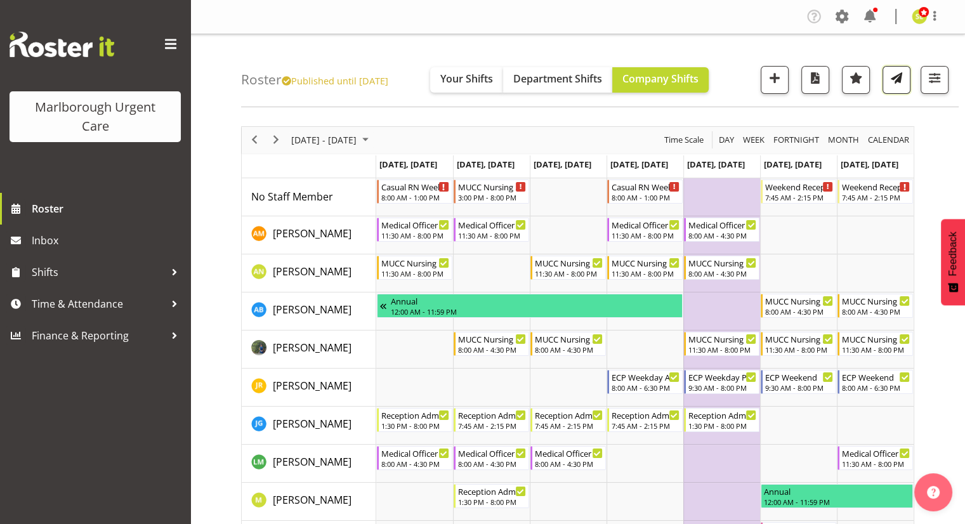
click at [903, 83] on span "button" at bounding box center [896, 78] width 16 height 16
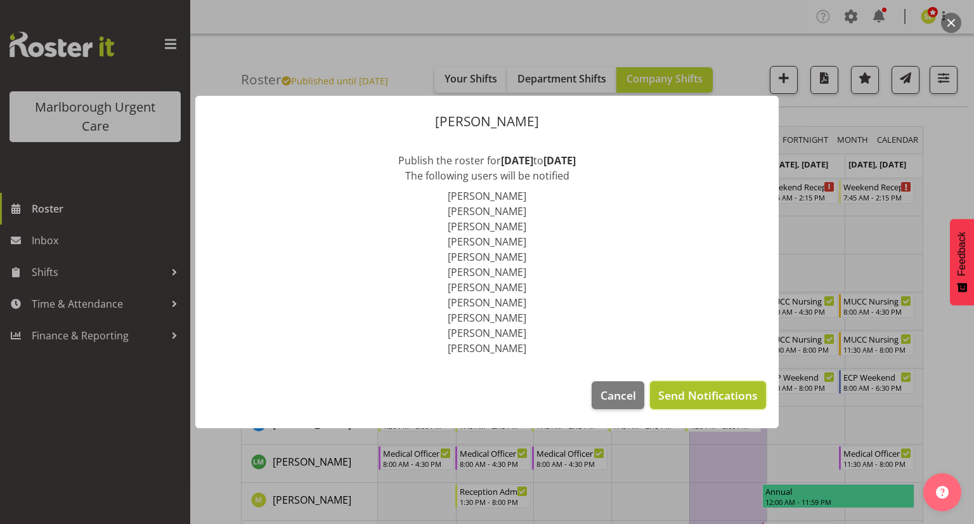
click at [703, 389] on span "Send Notifications" at bounding box center [709, 395] width 100 height 16
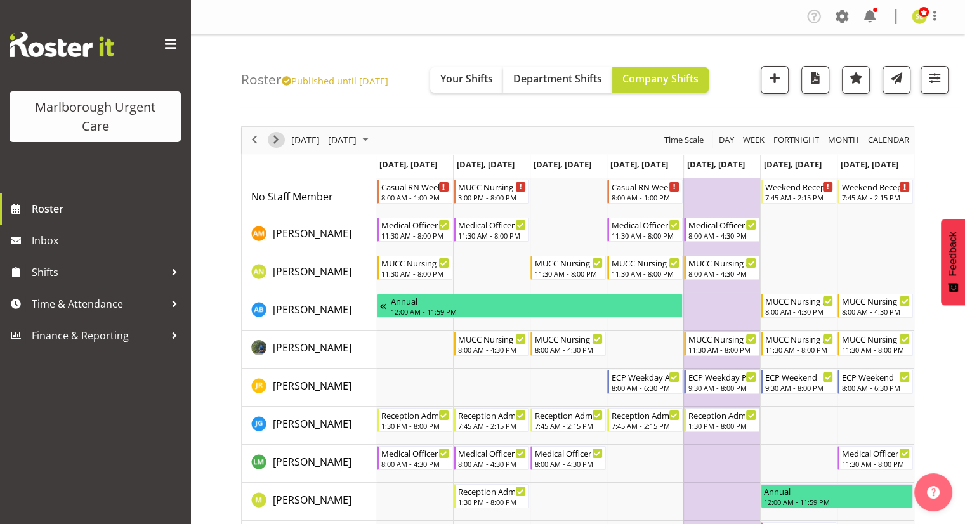
click at [272, 136] on span "Next" at bounding box center [275, 140] width 15 height 16
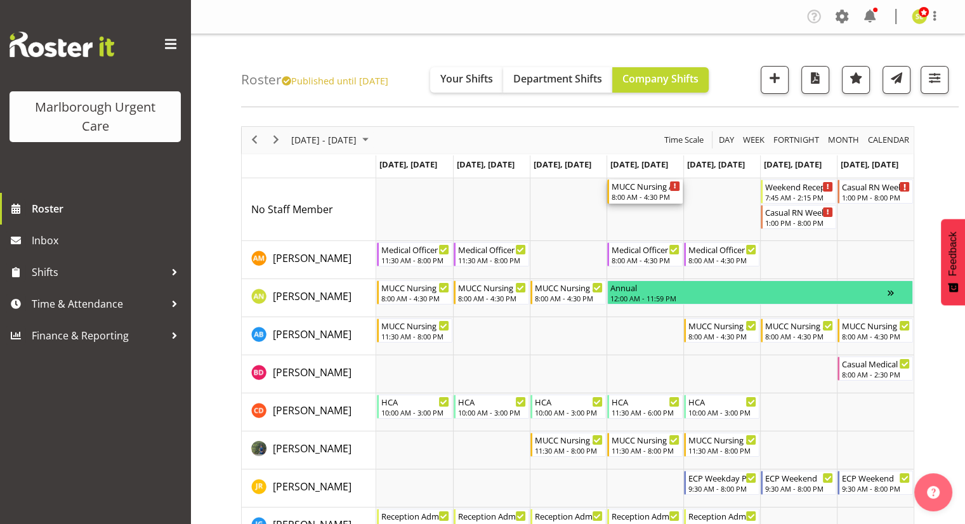
click at [643, 194] on div "8:00 AM - 4:30 PM" at bounding box center [646, 197] width 69 height 10
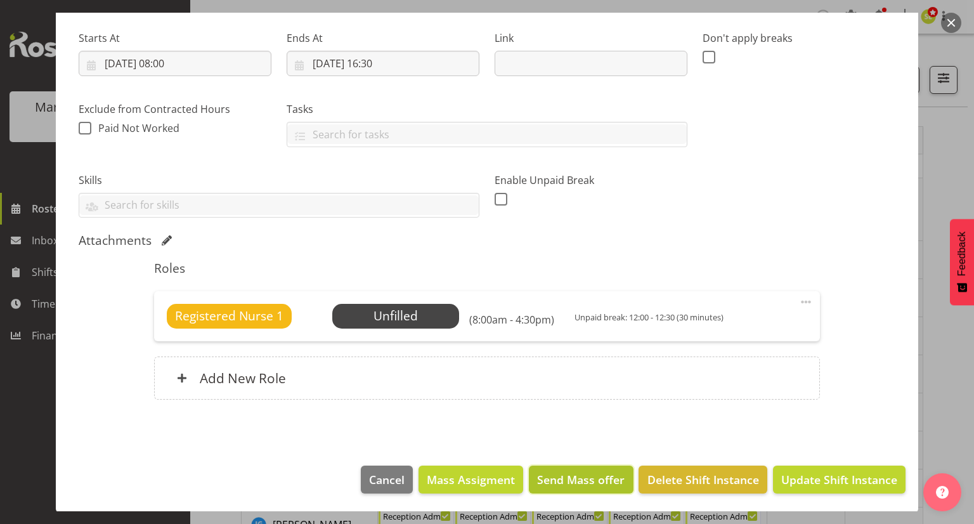
click at [584, 476] on span "Send Mass offer" at bounding box center [581, 479] width 88 height 16
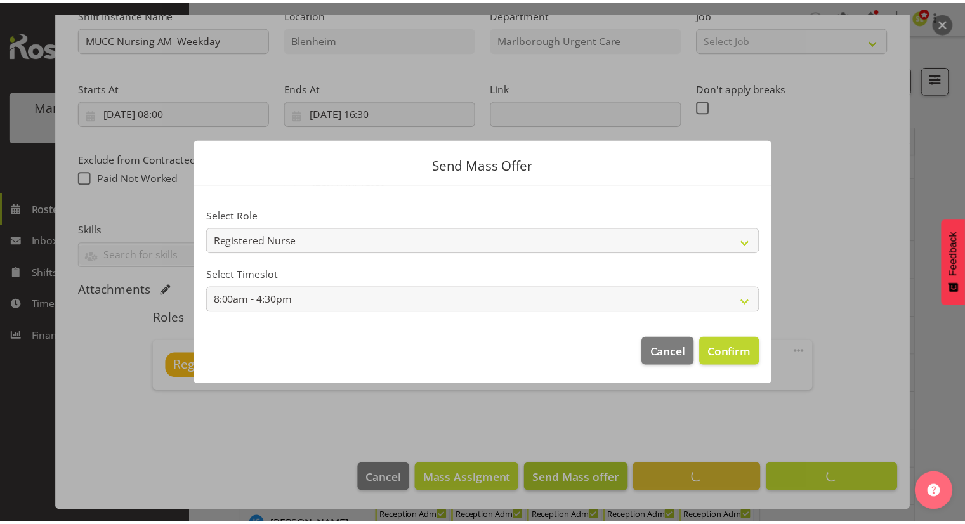
scroll to position [141, 0]
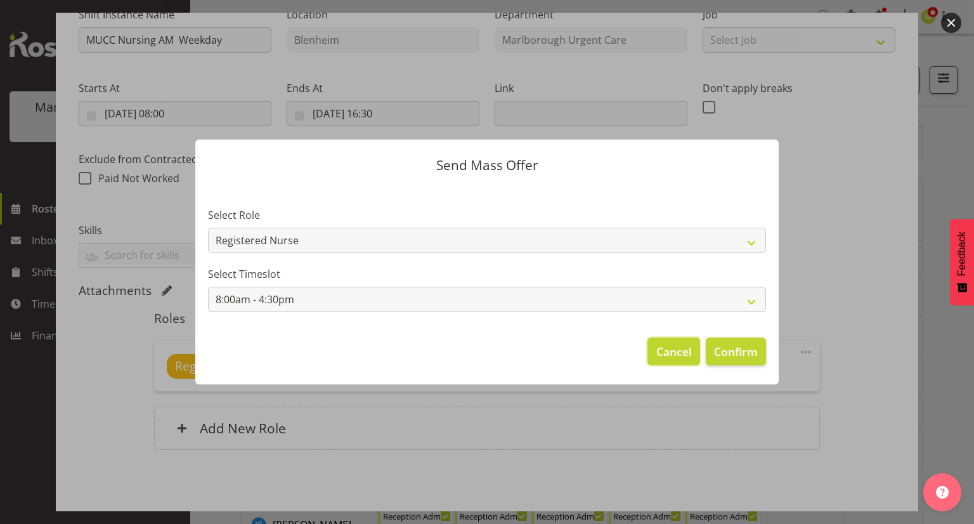
click at [669, 357] on span "Cancel" at bounding box center [675, 351] width 36 height 16
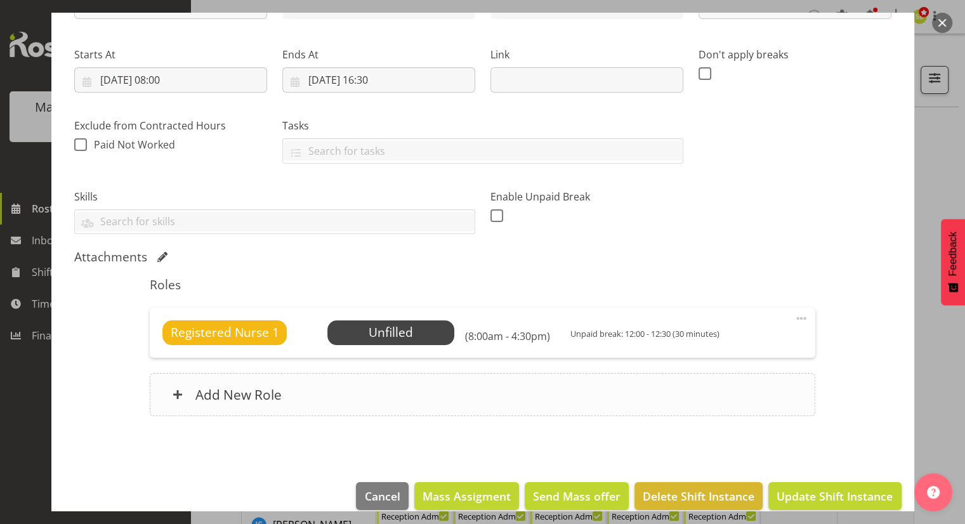
scroll to position [192, 0]
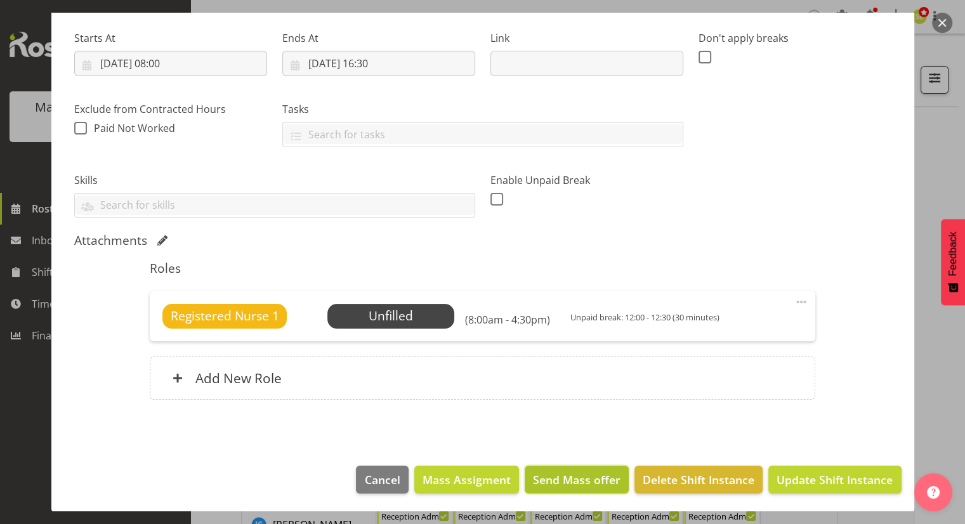
click at [574, 478] on span "Send Mass offer" at bounding box center [577, 479] width 88 height 16
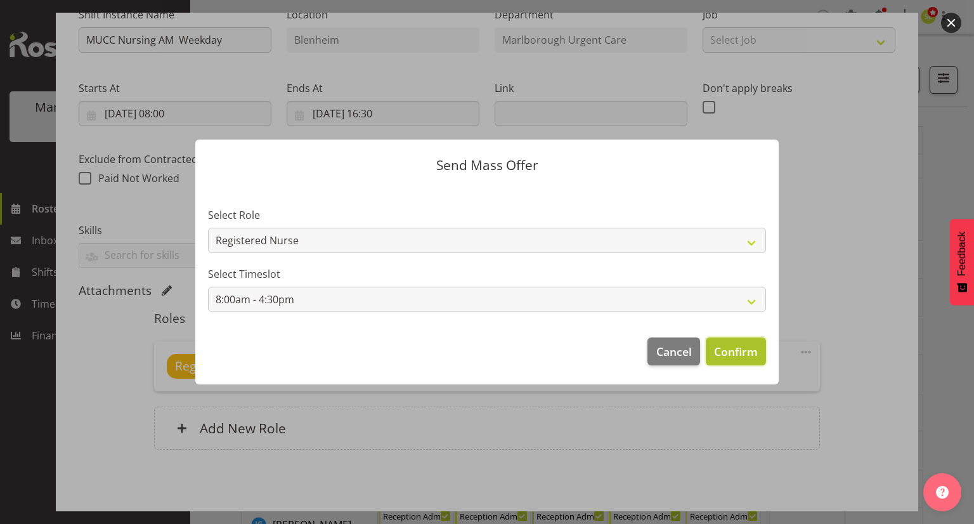
click at [730, 346] on span "Confirm" at bounding box center [736, 351] width 44 height 16
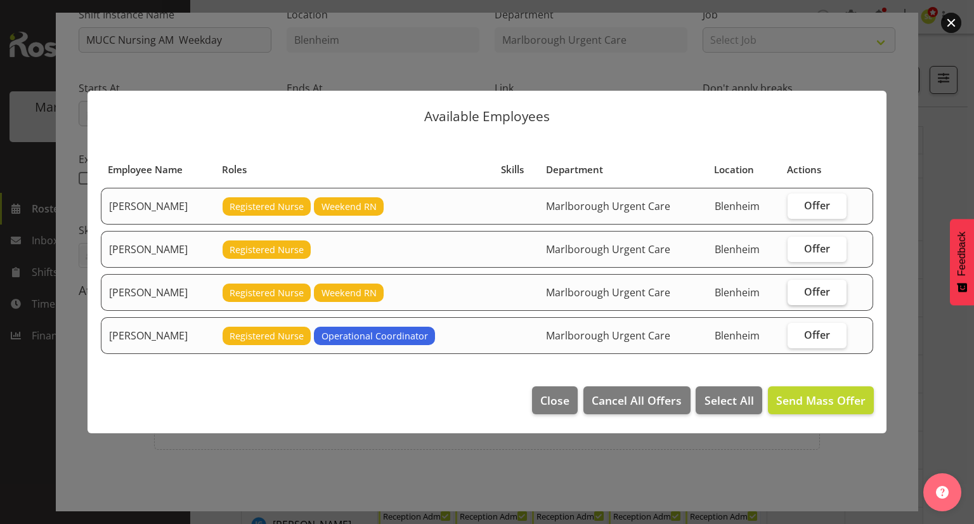
click at [809, 292] on span "Offer" at bounding box center [817, 291] width 26 height 13
click at [796, 292] on input "Offer" at bounding box center [792, 291] width 8 height 8
checkbox input "true"
click at [804, 401] on span "Send Mass Offer" at bounding box center [821, 400] width 89 height 15
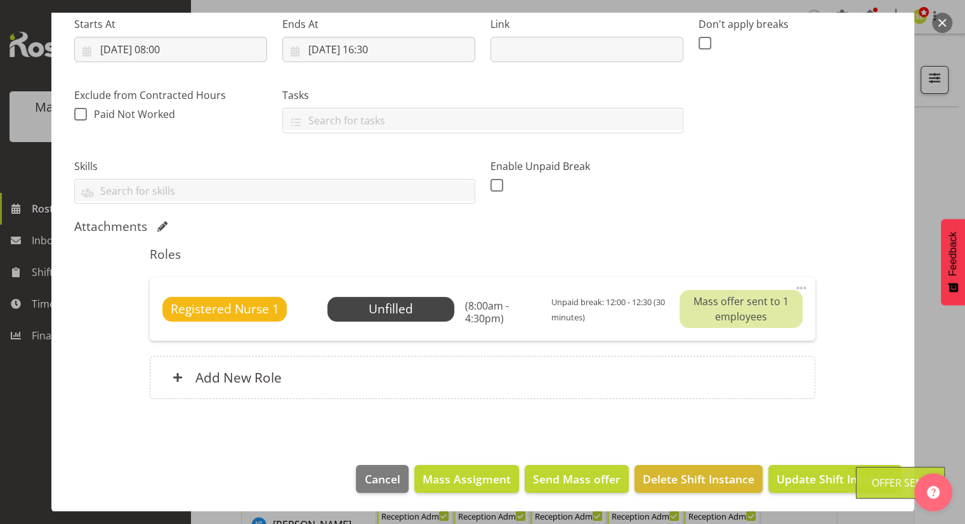
scroll to position [63, 0]
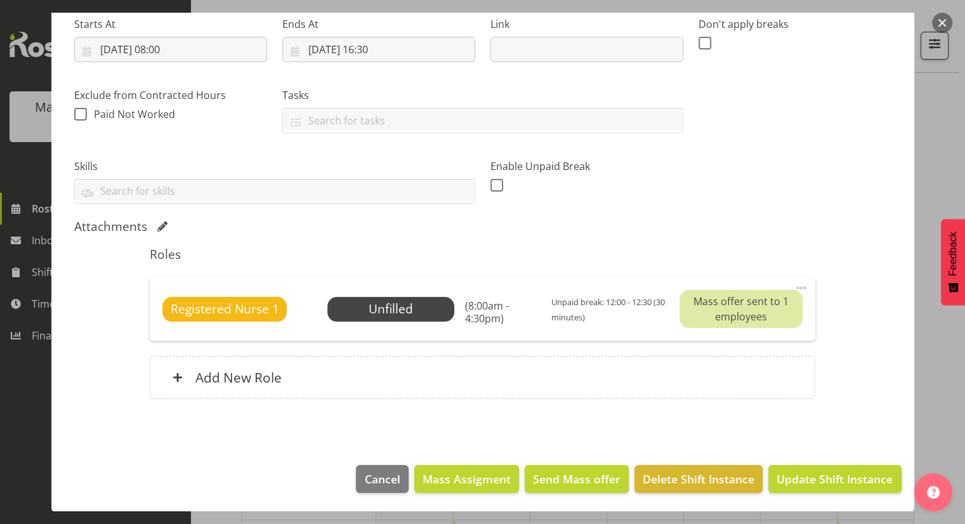
click at [944, 22] on button "button" at bounding box center [942, 23] width 20 height 20
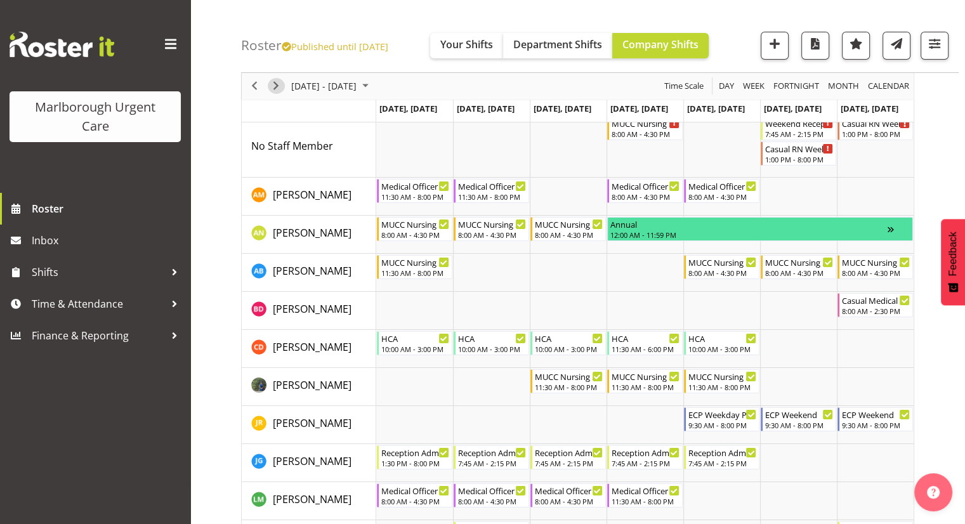
click at [281, 85] on span "Next" at bounding box center [275, 87] width 15 height 16
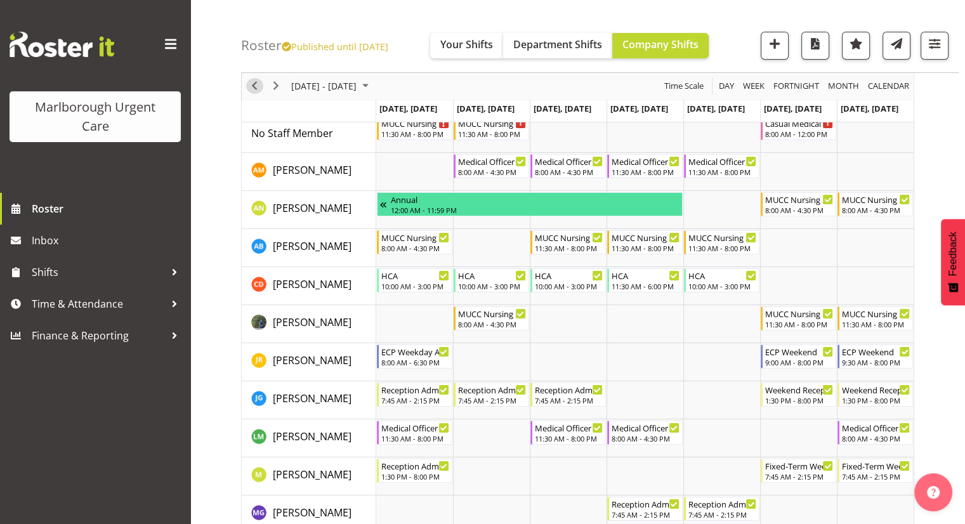
click at [254, 86] on span "Previous" at bounding box center [254, 87] width 15 height 16
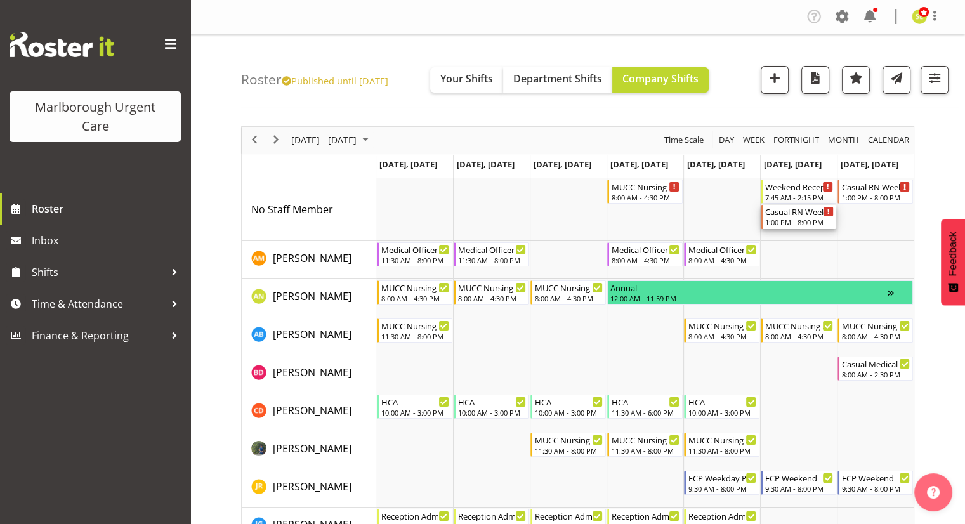
click at [800, 215] on div "Casual RN Weekend" at bounding box center [799, 211] width 69 height 13
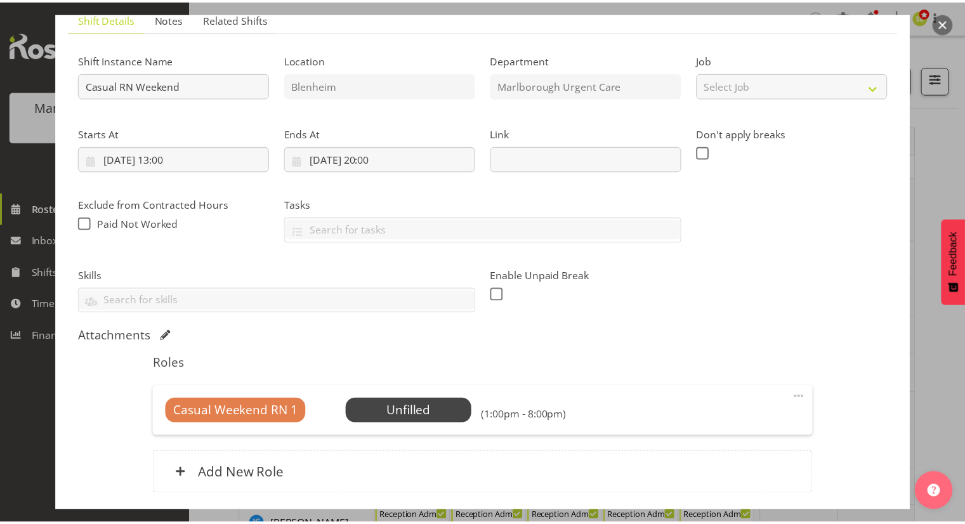
scroll to position [190, 0]
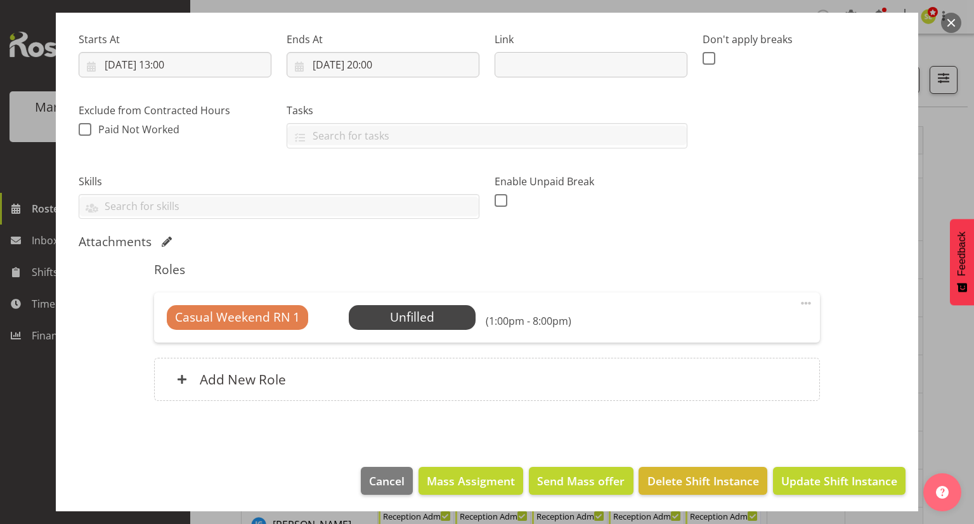
click at [946, 25] on button "button" at bounding box center [952, 23] width 20 height 20
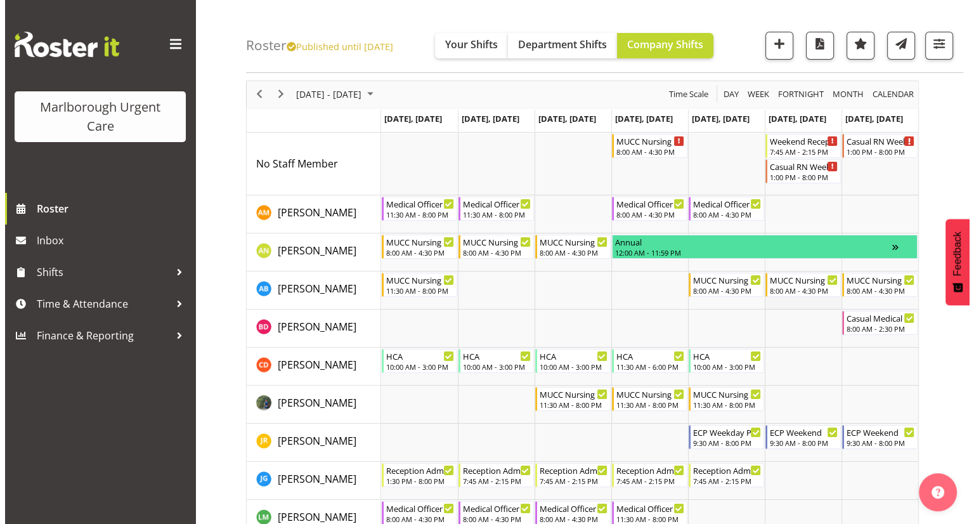
scroll to position [63, 0]
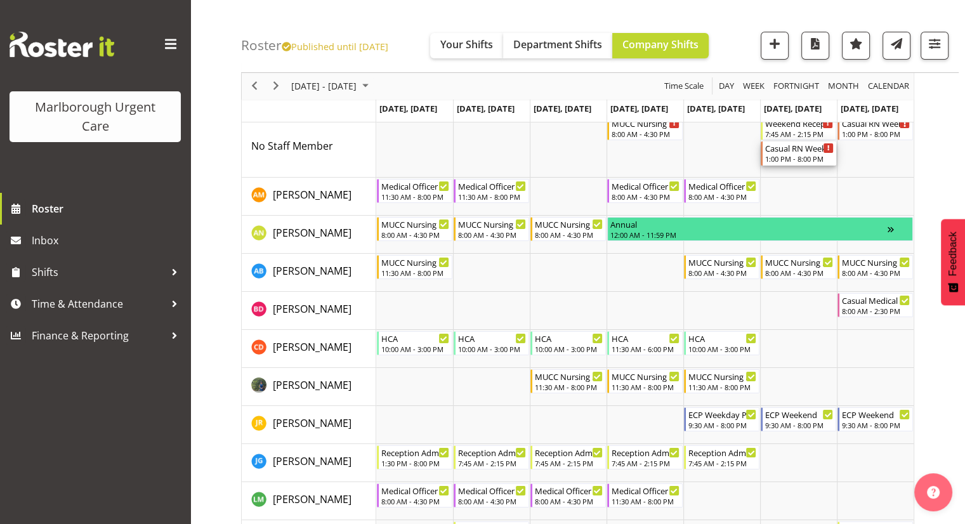
click at [806, 157] on div "1:00 PM - 8:00 PM" at bounding box center [799, 159] width 69 height 10
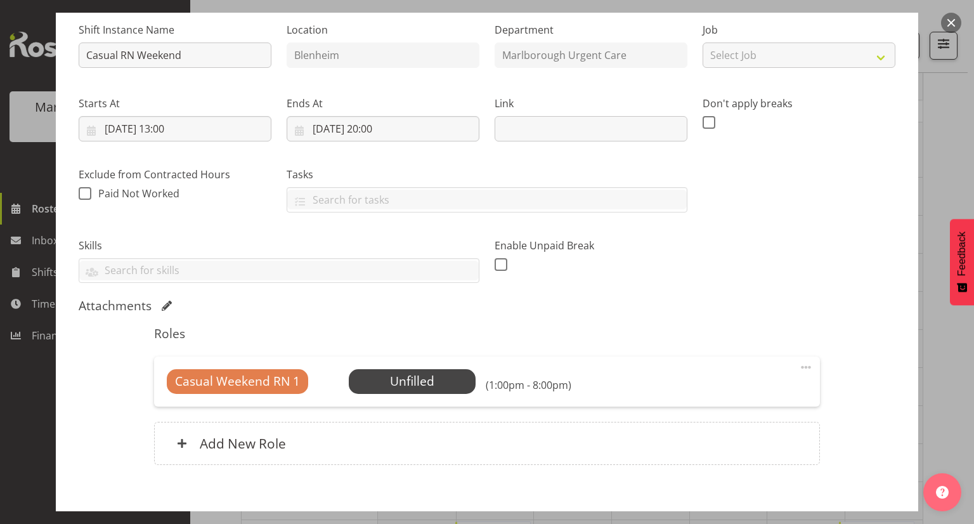
scroll to position [127, 0]
click at [799, 364] on span at bounding box center [806, 366] width 15 height 15
click at [747, 386] on link "Edit" at bounding box center [753, 394] width 122 height 23
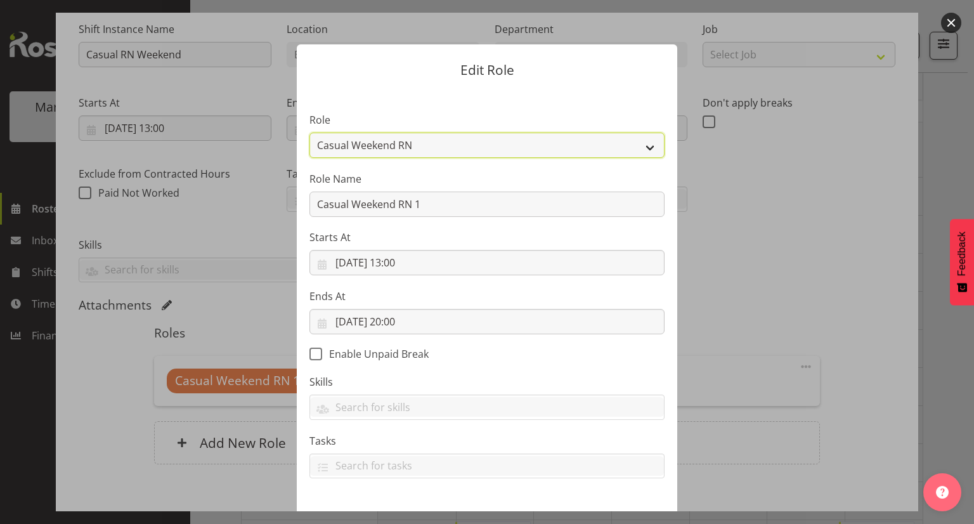
click at [404, 155] on select "Casual Registered Nurse Casual Weekday Medical Officer Casual Weekday Reception…" at bounding box center [487, 145] width 355 height 25
select select "1562"
click at [310, 133] on select "Casual Registered Nurse Casual Weekday Medical Officer Casual Weekday Reception…" at bounding box center [487, 145] width 355 height 25
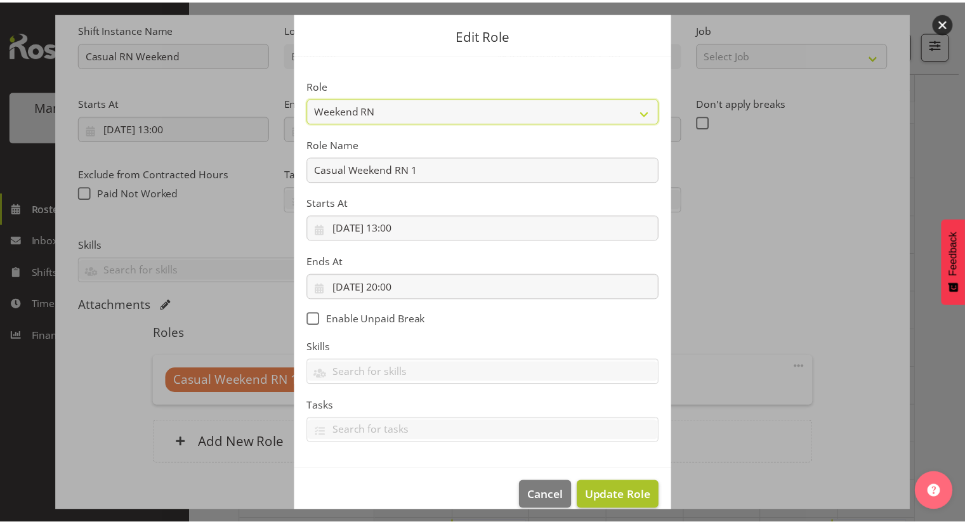
scroll to position [53, 0]
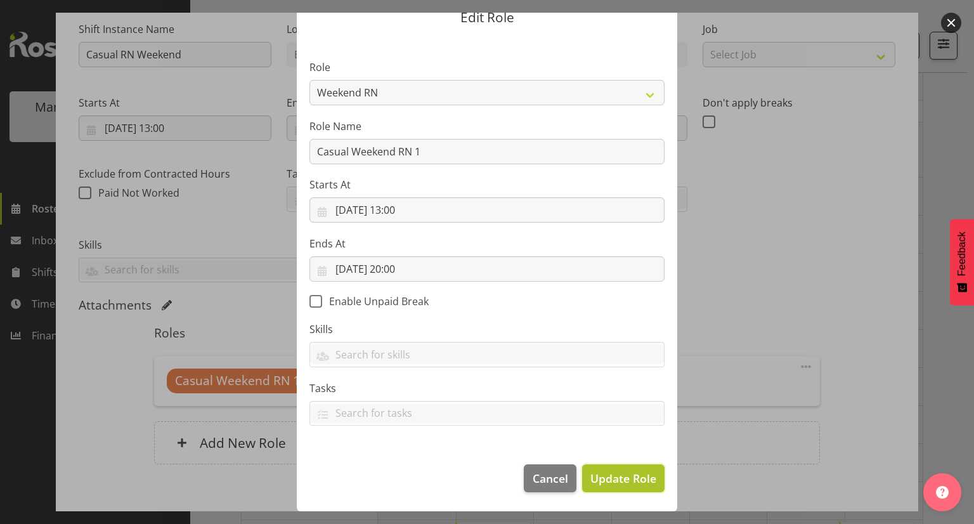
click at [594, 471] on span "Update Role" at bounding box center [624, 478] width 66 height 16
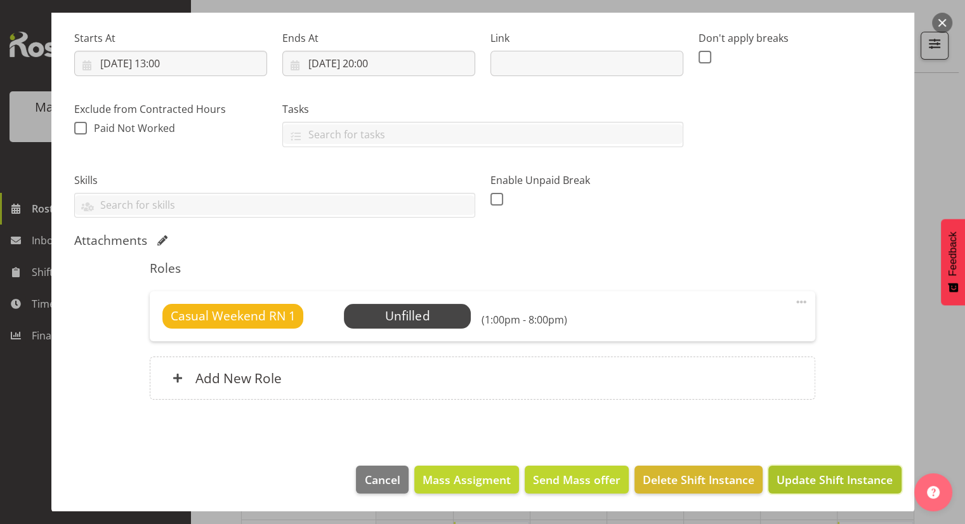
click at [837, 486] on span "Update Shift Instance" at bounding box center [835, 479] width 116 height 16
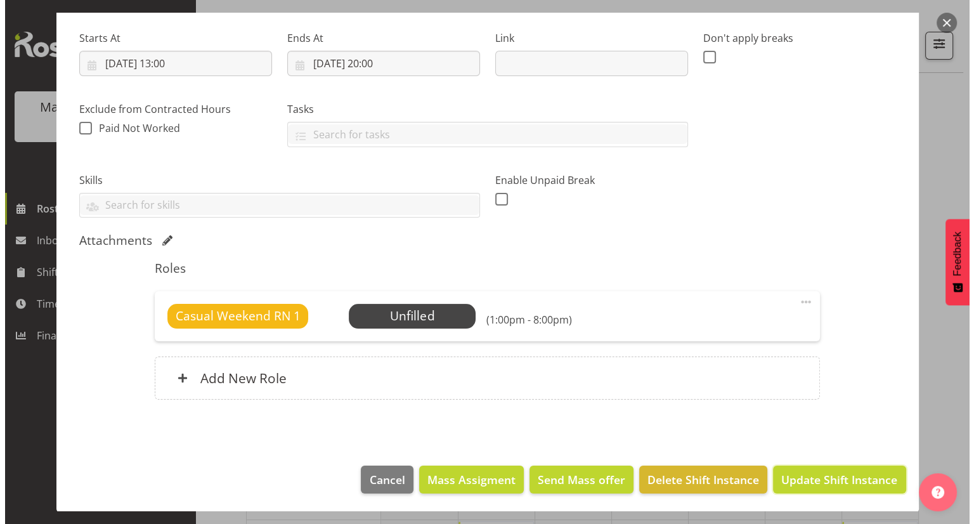
scroll to position [141, 0]
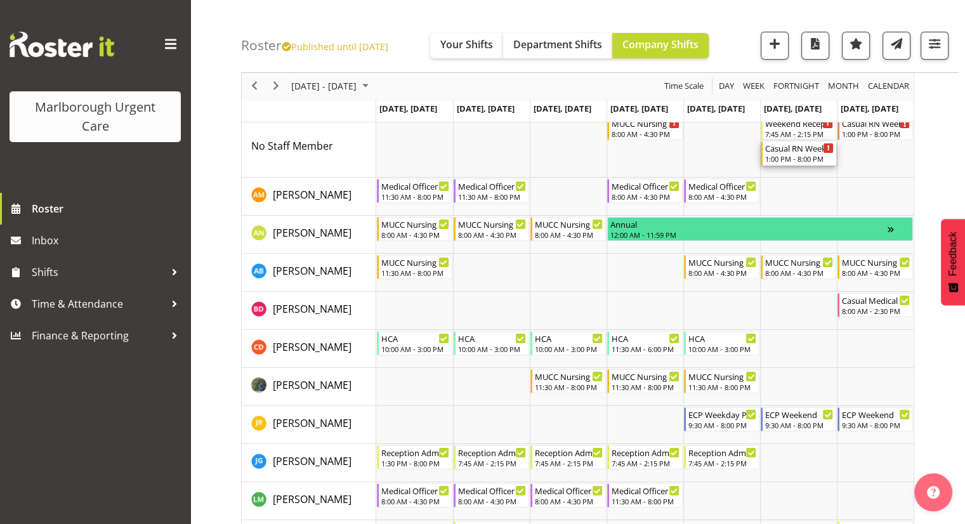
click at [817, 155] on div "1:00 PM - 8:00 PM" at bounding box center [799, 159] width 69 height 10
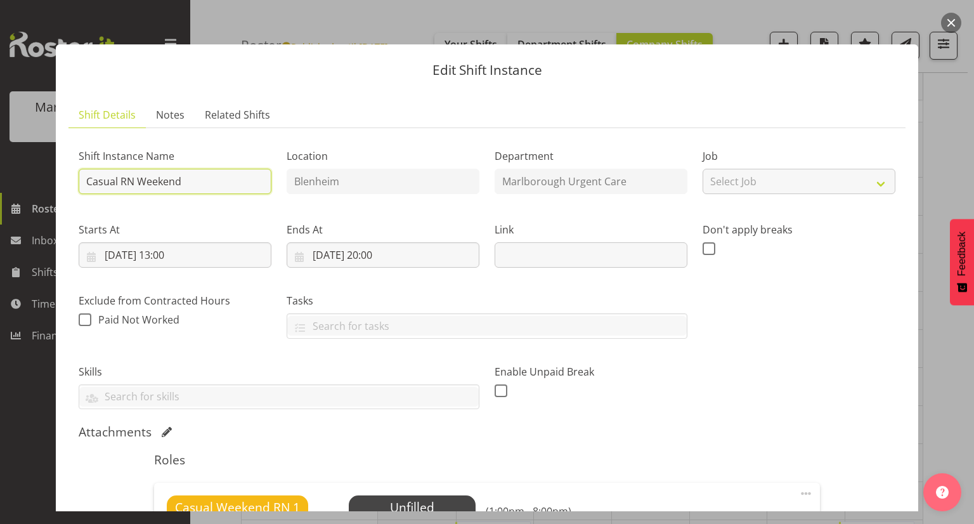
drag, startPoint x: 120, startPoint y: 181, endPoint x: 72, endPoint y: 184, distance: 48.3
click at [72, 184] on div "Shift Instance Name Casual RN Weekend" at bounding box center [175, 168] width 208 height 74
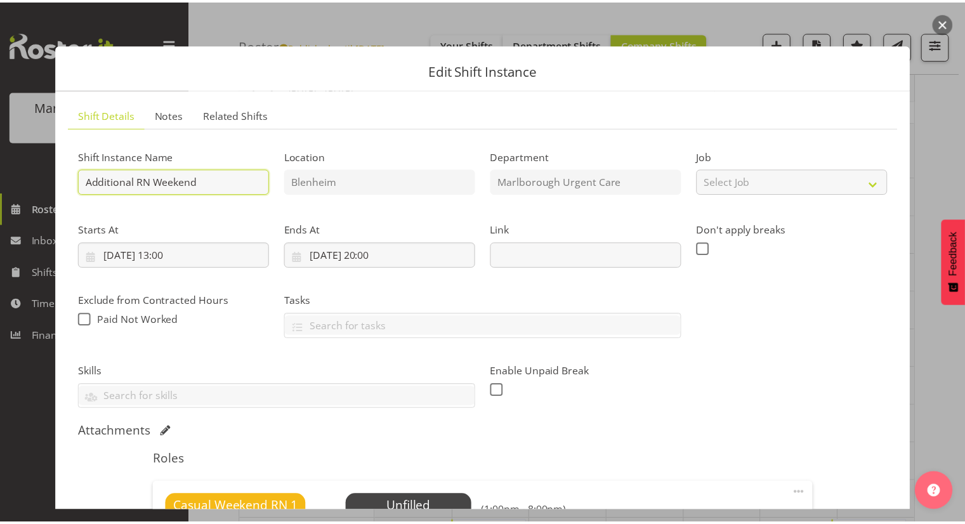
scroll to position [127, 0]
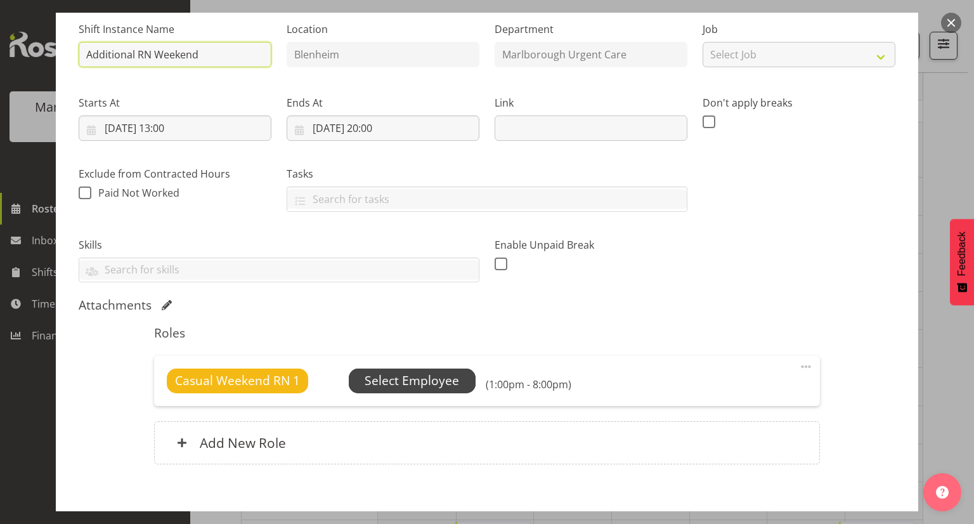
type input "Additional RN Weekend"
click at [442, 389] on span "Select Employee" at bounding box center [412, 381] width 95 height 18
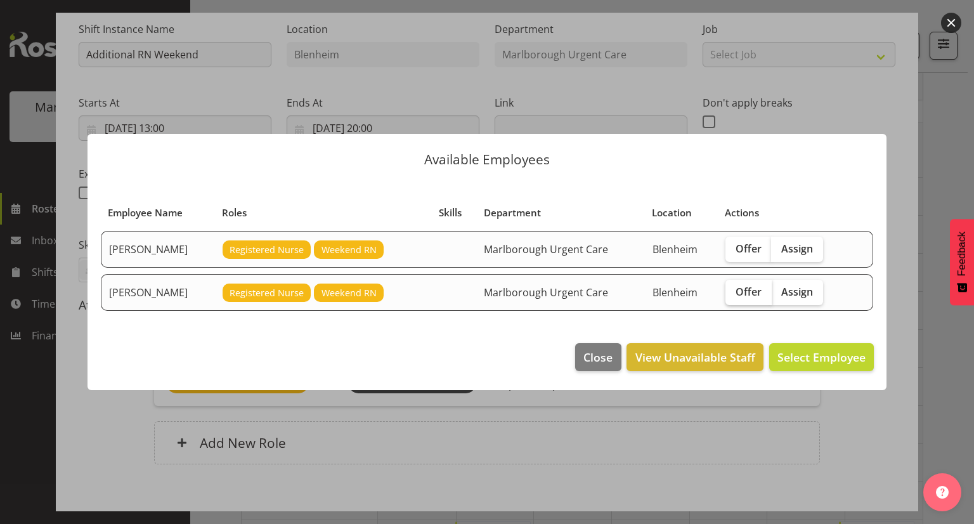
click at [729, 297] on label "Offer" at bounding box center [749, 292] width 46 height 25
click at [729, 296] on input "Offer" at bounding box center [730, 291] width 8 height 8
checkbox input "true"
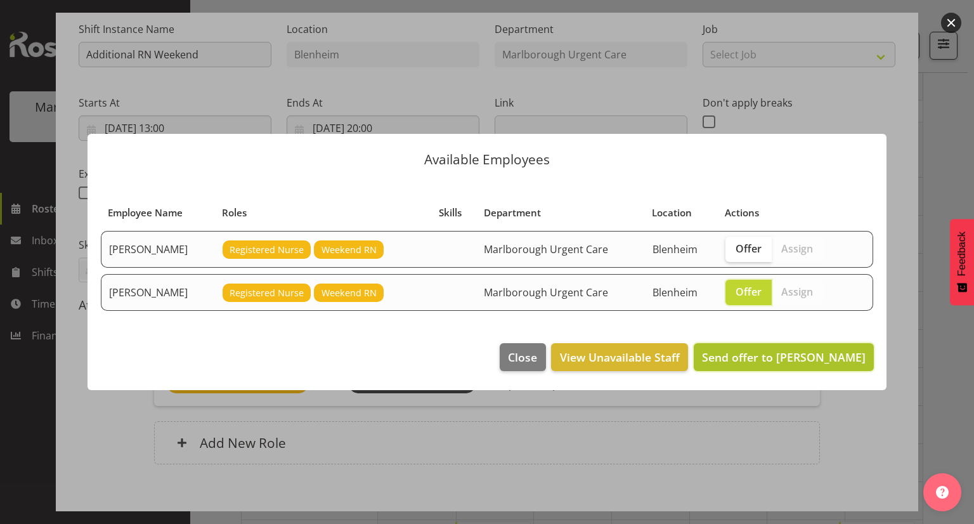
click at [743, 358] on span "Send offer to Gloria Varghese" at bounding box center [784, 357] width 164 height 15
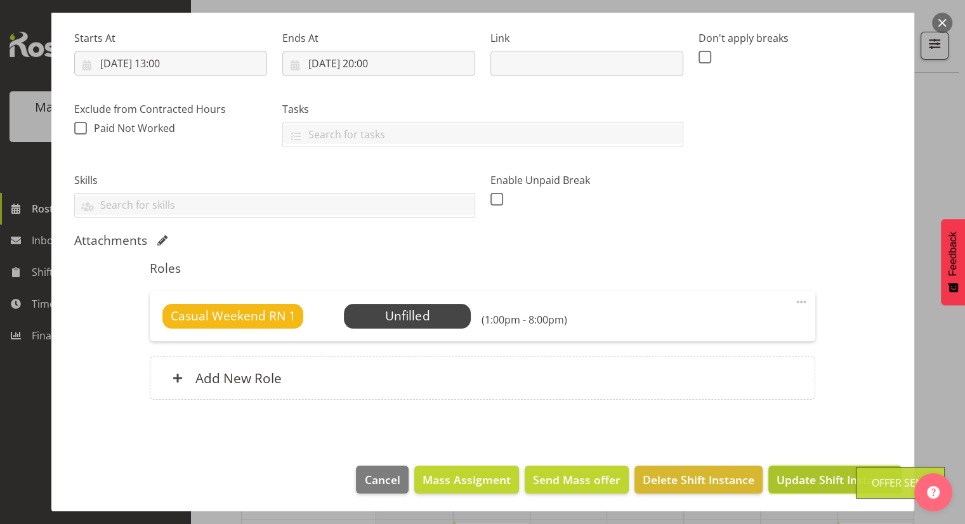
click at [791, 471] on span "Update Shift Instance" at bounding box center [835, 479] width 116 height 16
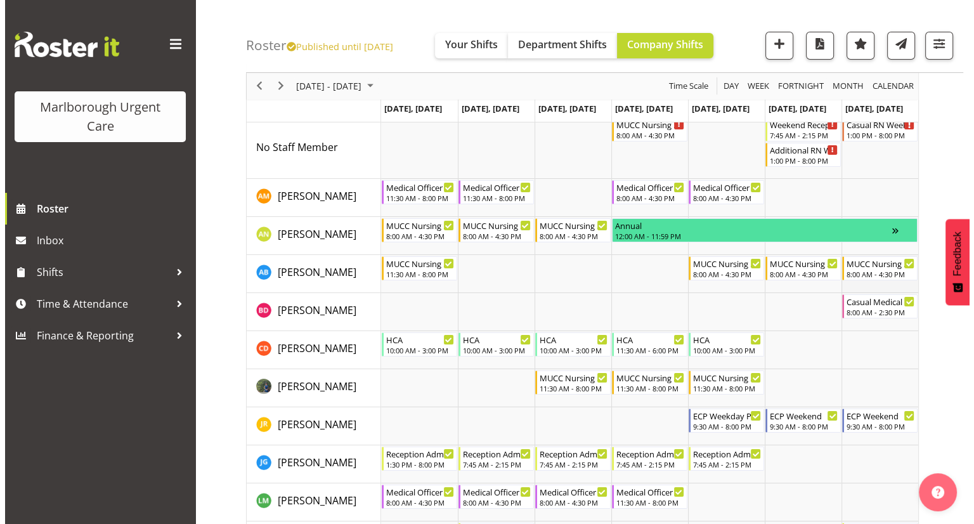
scroll to position [0, 0]
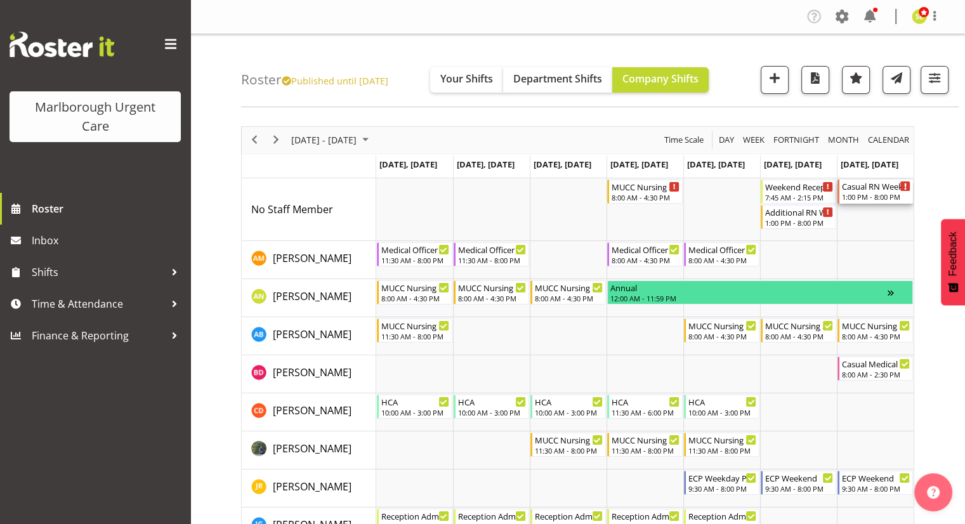
click at [872, 194] on div "1:00 PM - 8:00 PM" at bounding box center [876, 197] width 69 height 10
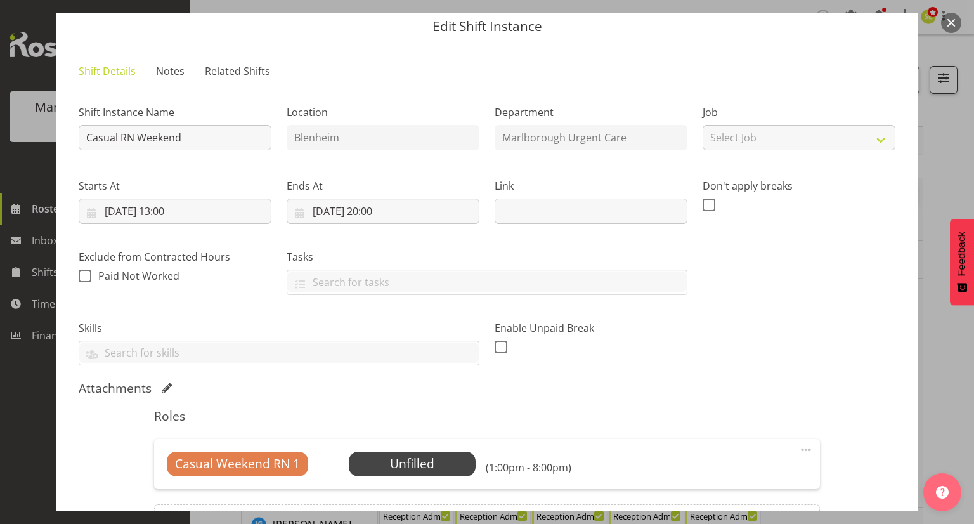
scroll to position [127, 0]
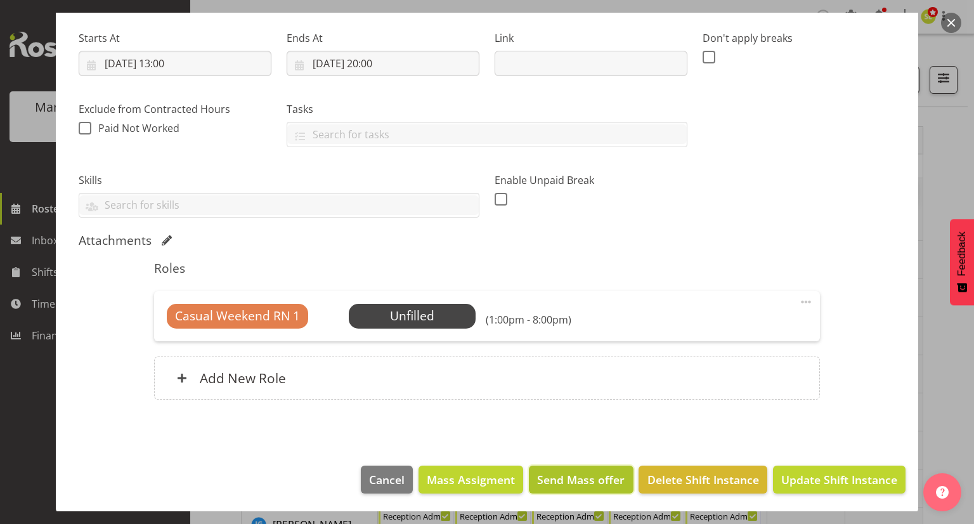
click at [579, 473] on span "Send Mass offer" at bounding box center [581, 479] width 88 height 16
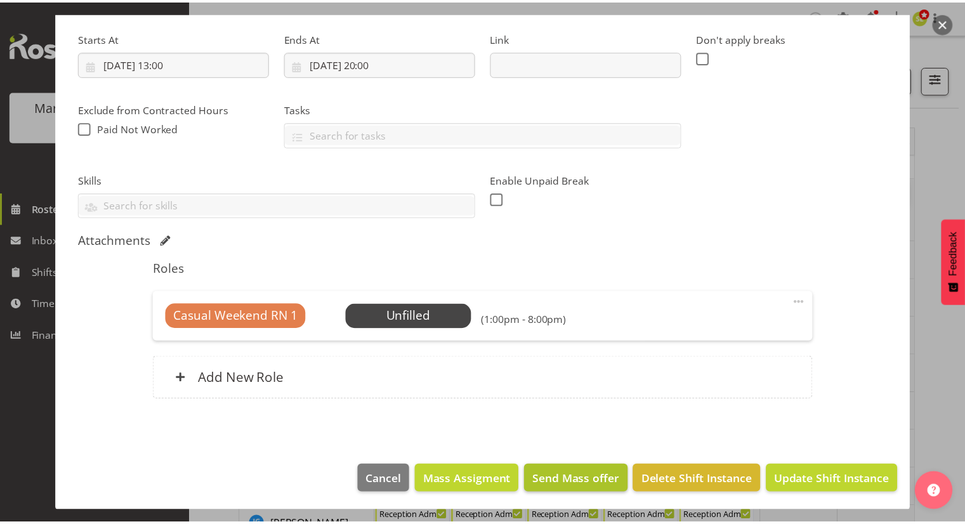
scroll to position [141, 0]
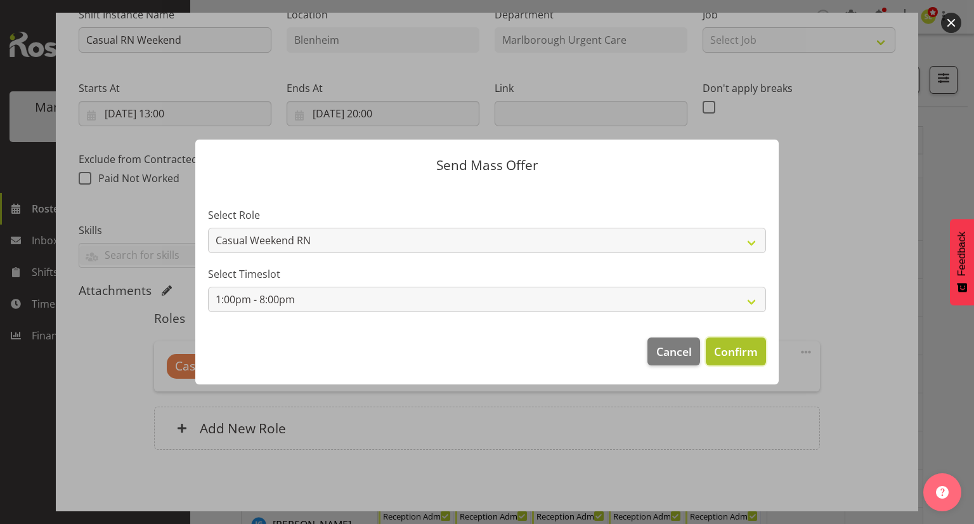
click at [726, 350] on span "Confirm" at bounding box center [736, 351] width 44 height 16
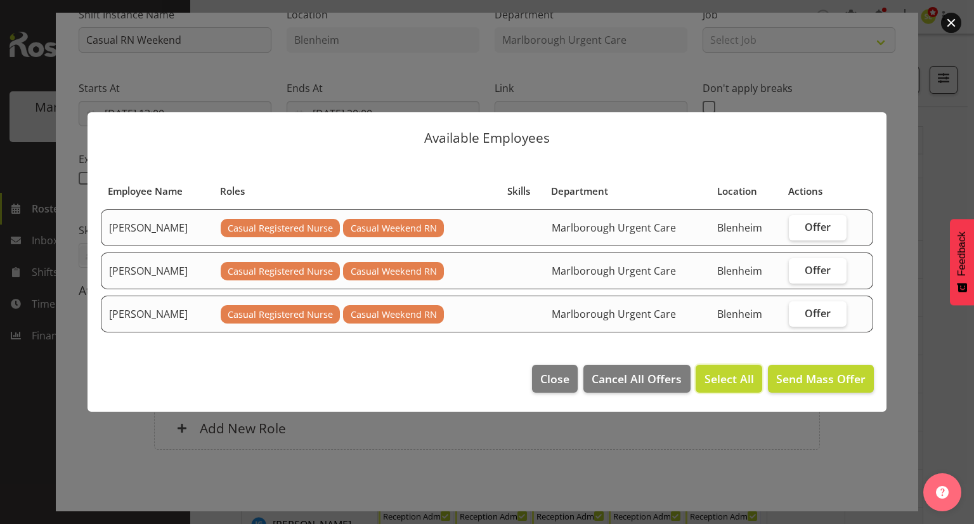
click at [728, 376] on span "Select All" at bounding box center [729, 379] width 49 height 16
checkbox input "true"
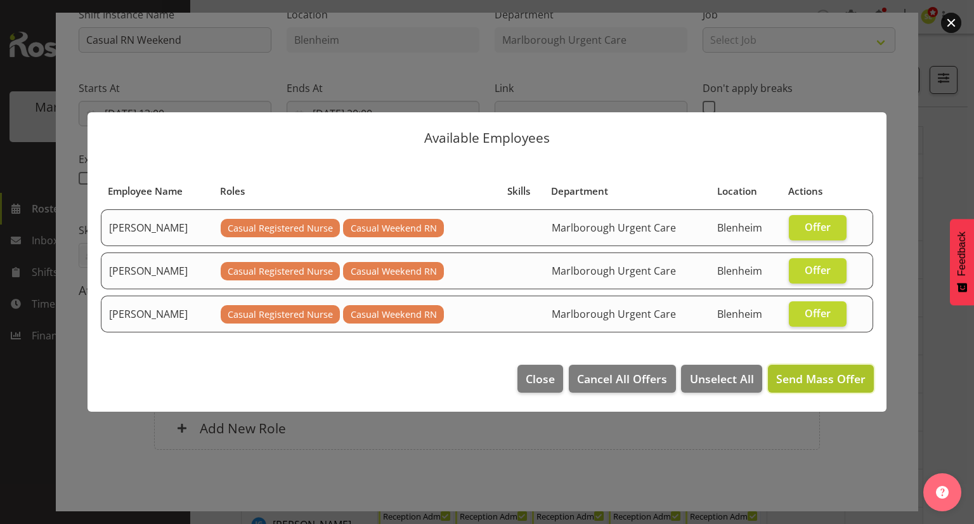
click at [828, 380] on span "Send Mass Offer" at bounding box center [821, 378] width 89 height 15
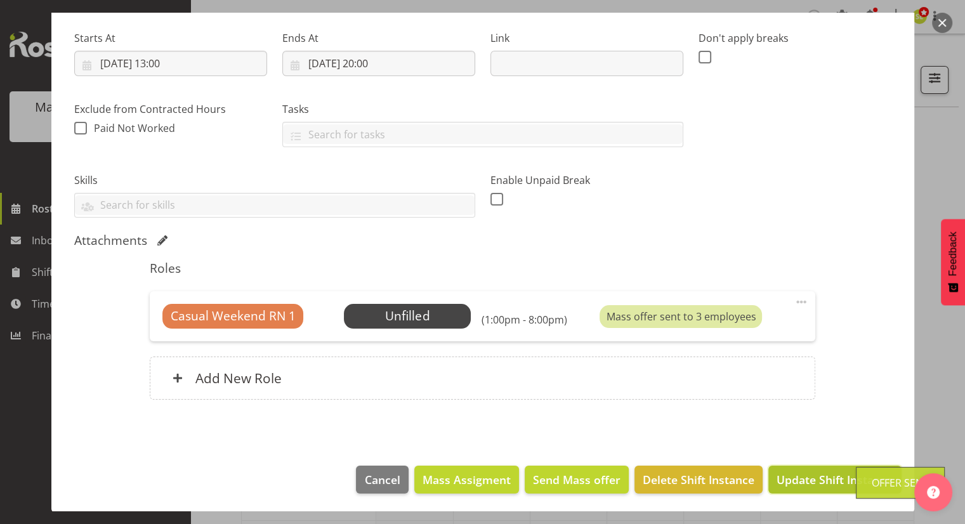
click at [797, 466] on button "Update Shift Instance" at bounding box center [834, 480] width 133 height 28
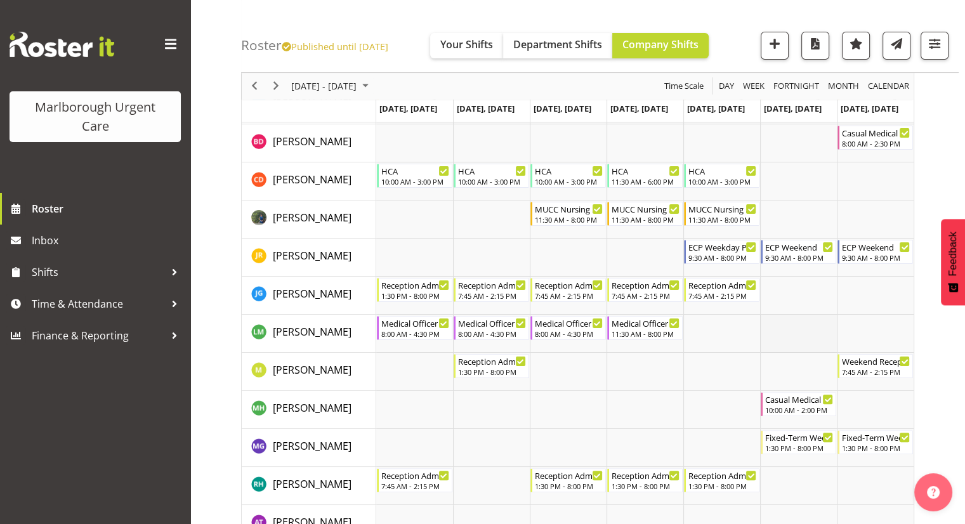
scroll to position [254, 0]
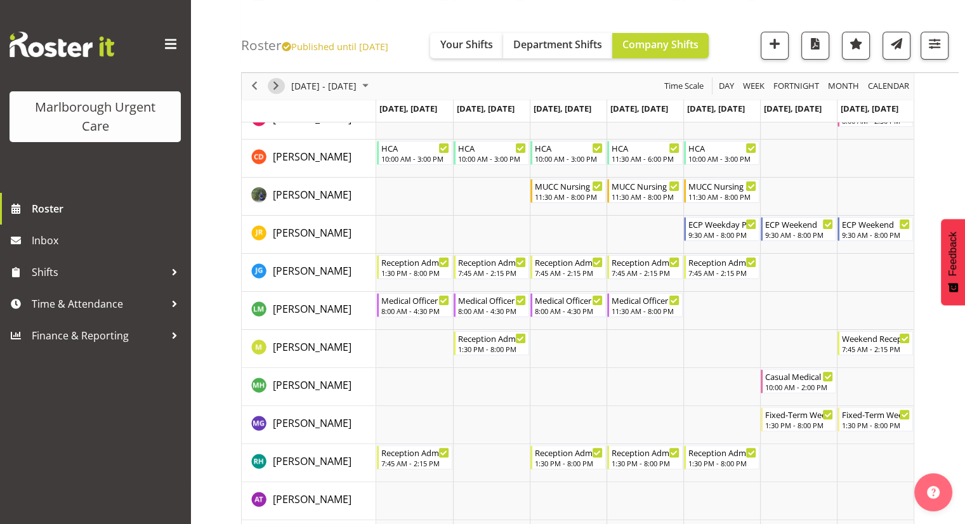
click at [277, 89] on span "Next" at bounding box center [275, 87] width 15 height 16
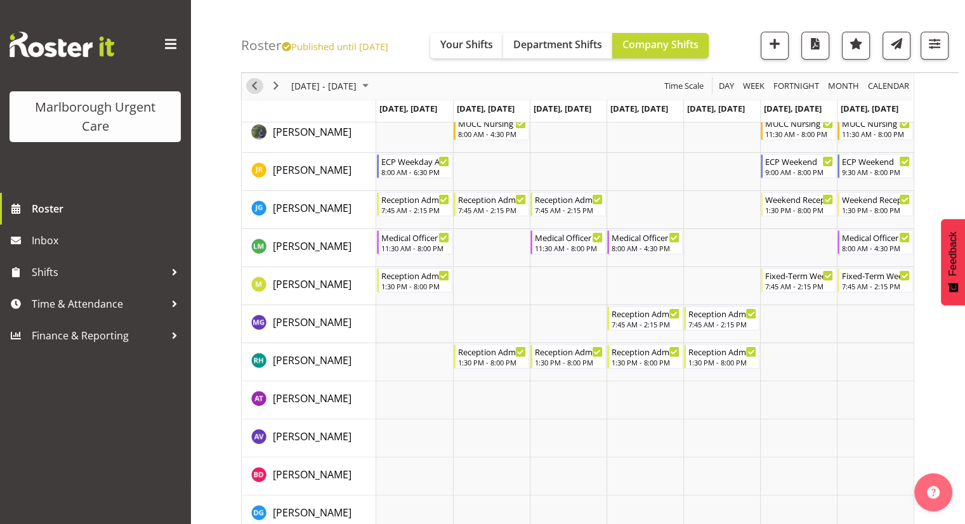
click at [256, 90] on span "Previous" at bounding box center [254, 87] width 15 height 16
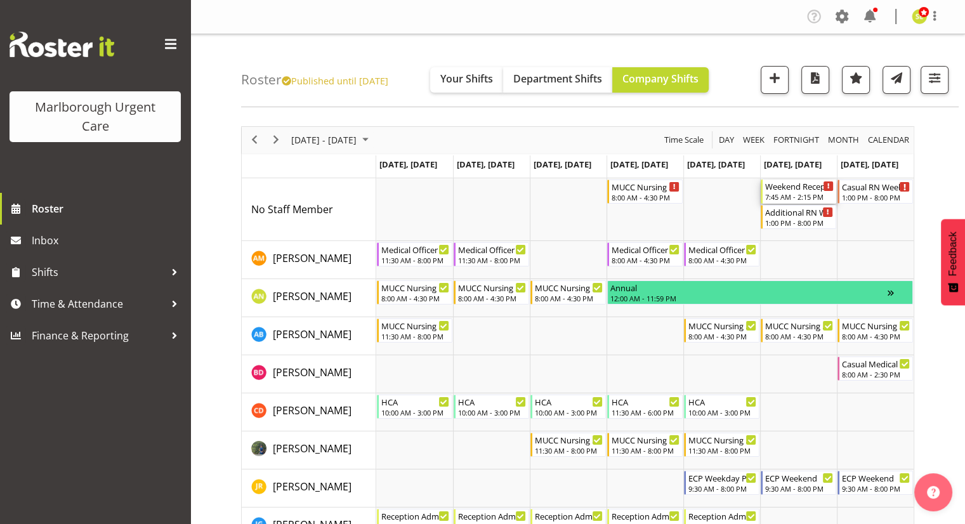
click at [784, 197] on div "7:45 AM - 2:15 PM" at bounding box center [799, 197] width 69 height 10
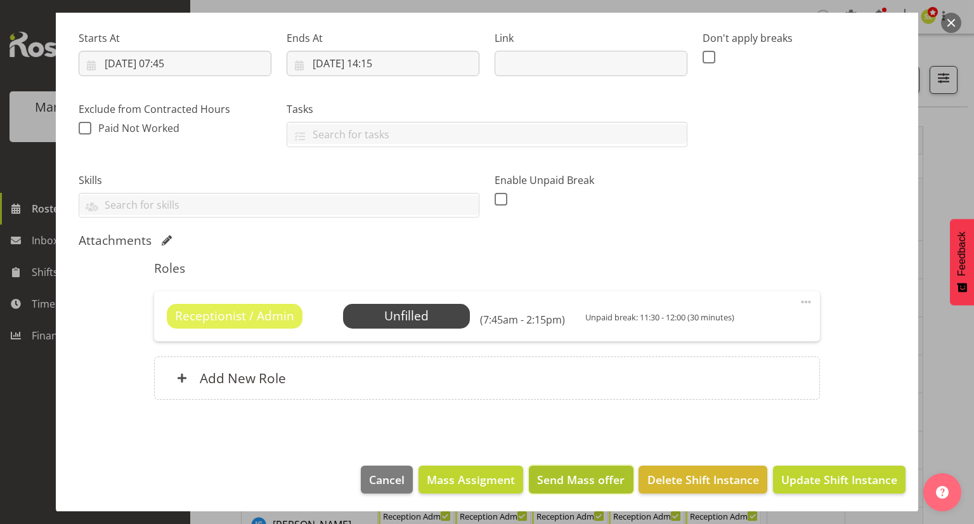
click at [581, 480] on span "Send Mass offer" at bounding box center [581, 479] width 88 height 16
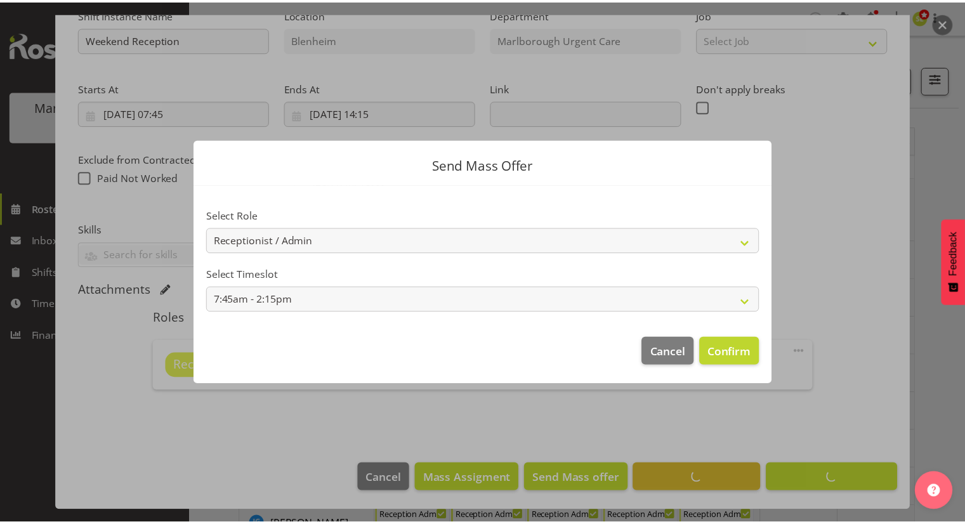
scroll to position [141, 0]
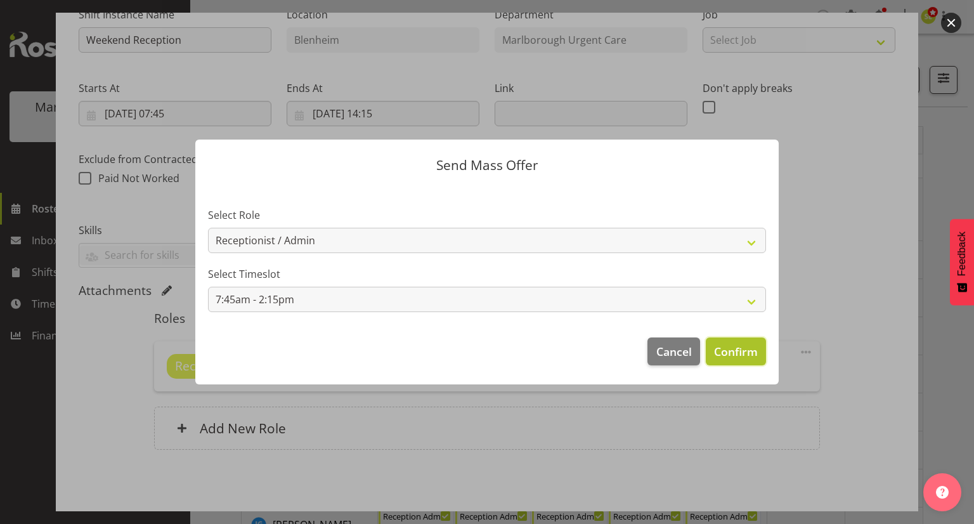
click at [740, 354] on span "Confirm" at bounding box center [736, 351] width 44 height 16
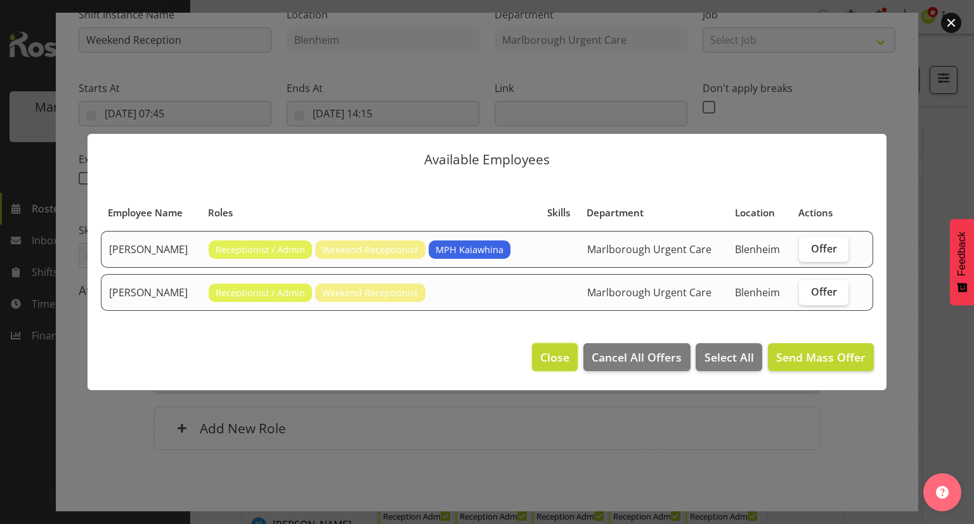
click at [561, 355] on span "Close" at bounding box center [555, 357] width 29 height 16
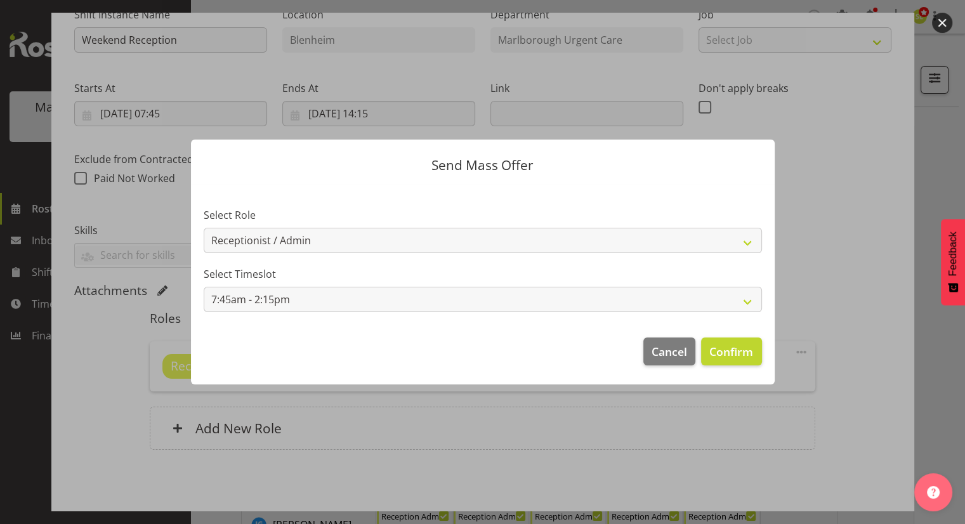
click at [935, 25] on button "button" at bounding box center [942, 23] width 20 height 20
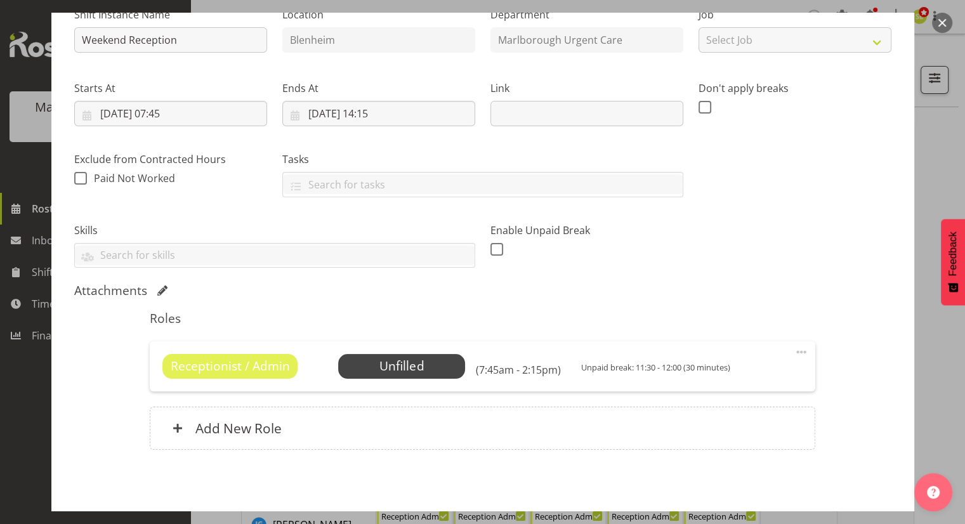
click at [939, 23] on button "button" at bounding box center [942, 23] width 20 height 20
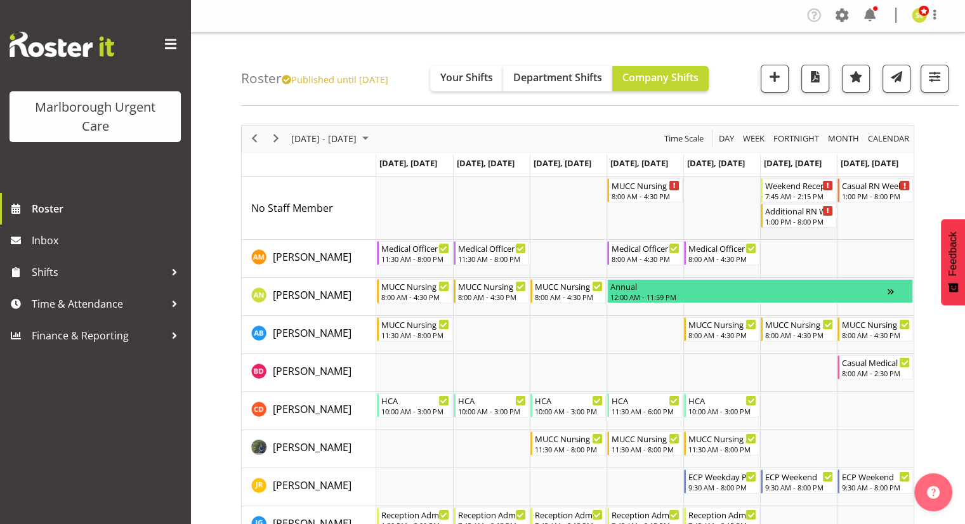
scroll to position [0, 0]
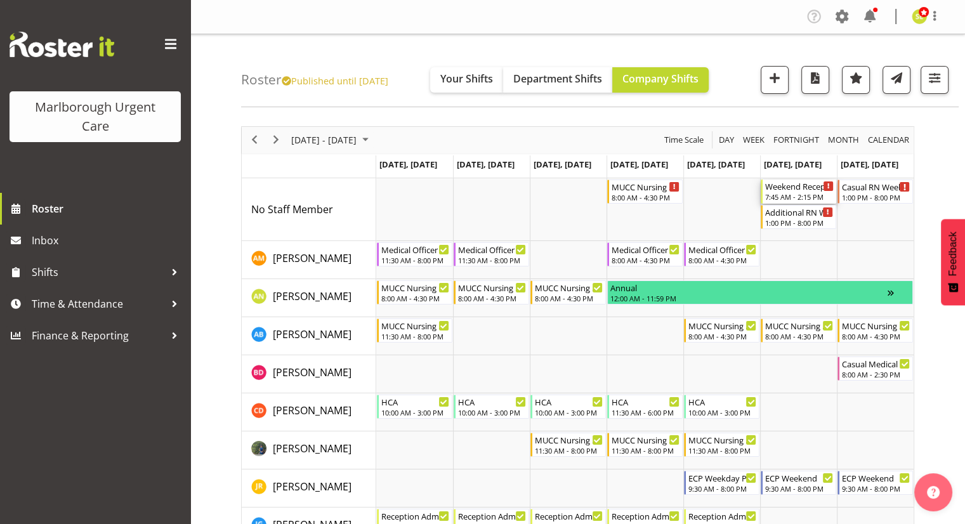
click at [798, 186] on div "Weekend Reception" at bounding box center [799, 186] width 69 height 13
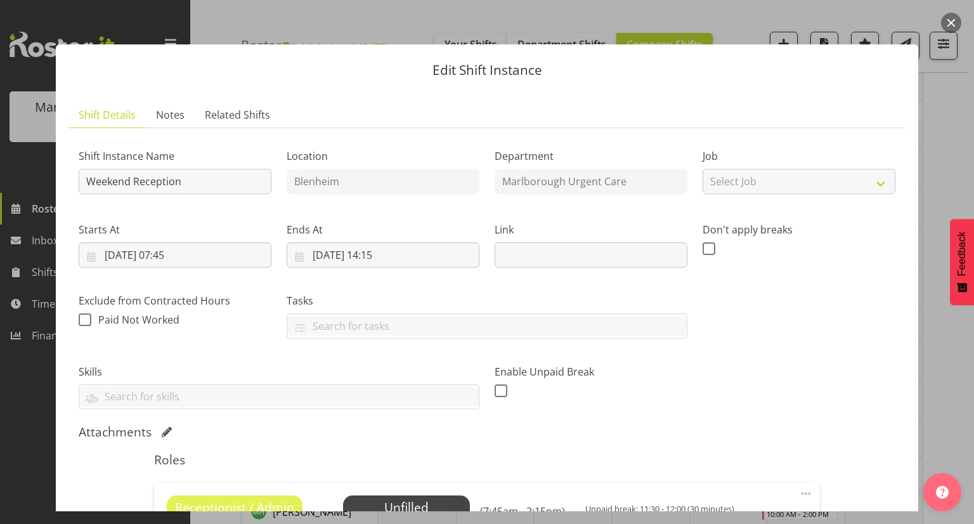
scroll to position [127, 0]
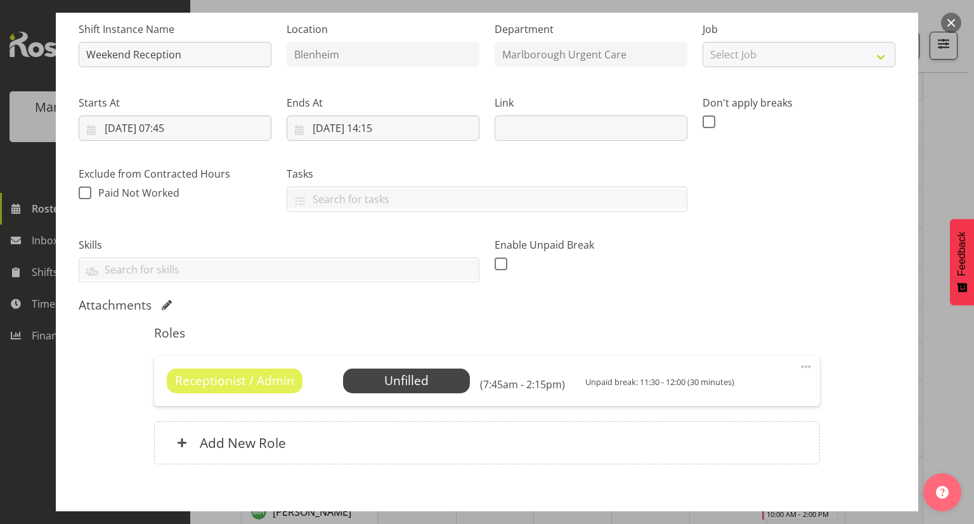
click at [799, 363] on span at bounding box center [806, 366] width 15 height 15
click at [725, 389] on link "Edit" at bounding box center [753, 394] width 122 height 23
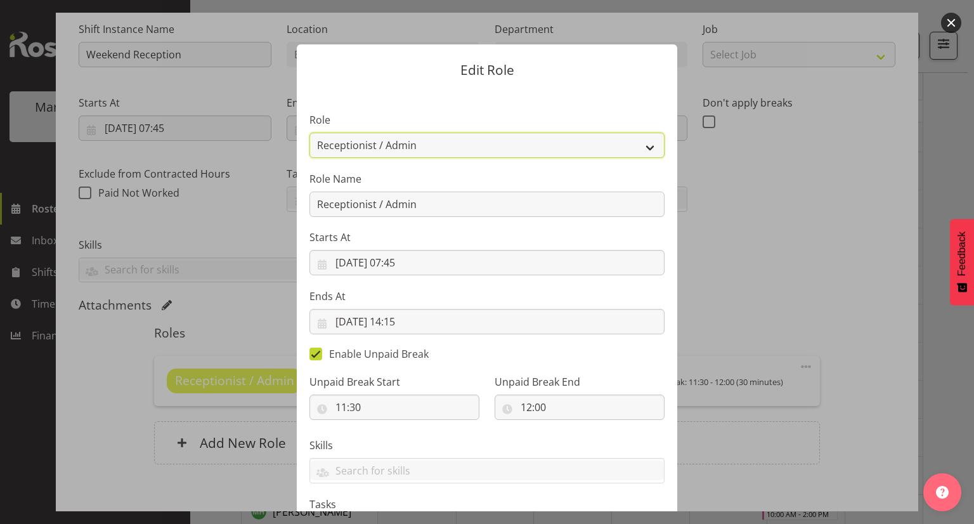
click at [428, 151] on select "Casual Registered Nurse Casual Weekday Medical Officer Casual Weekday Reception…" at bounding box center [487, 145] width 355 height 25
select select "1569"
click at [310, 133] on select "Casual Registered Nurse Casual Weekday Medical Officer Casual Weekday Reception…" at bounding box center [487, 145] width 355 height 25
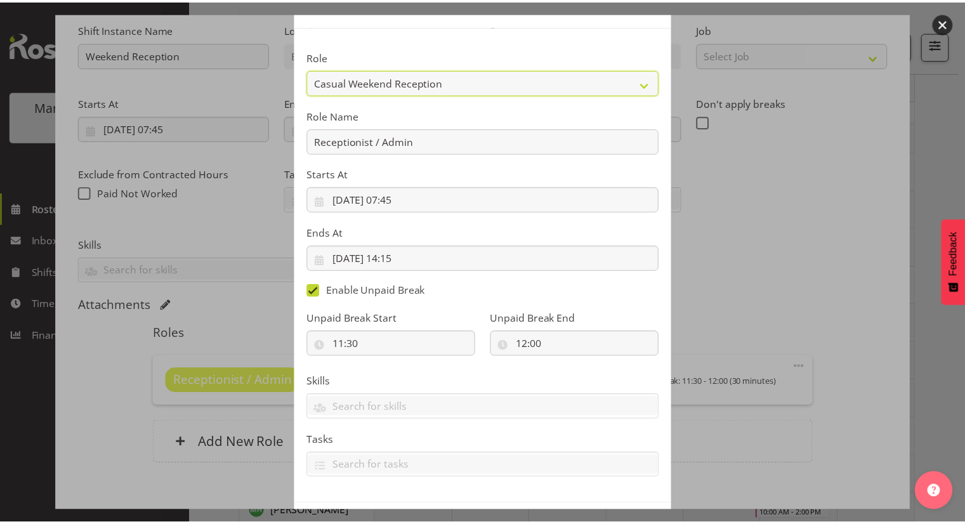
scroll to position [116, 0]
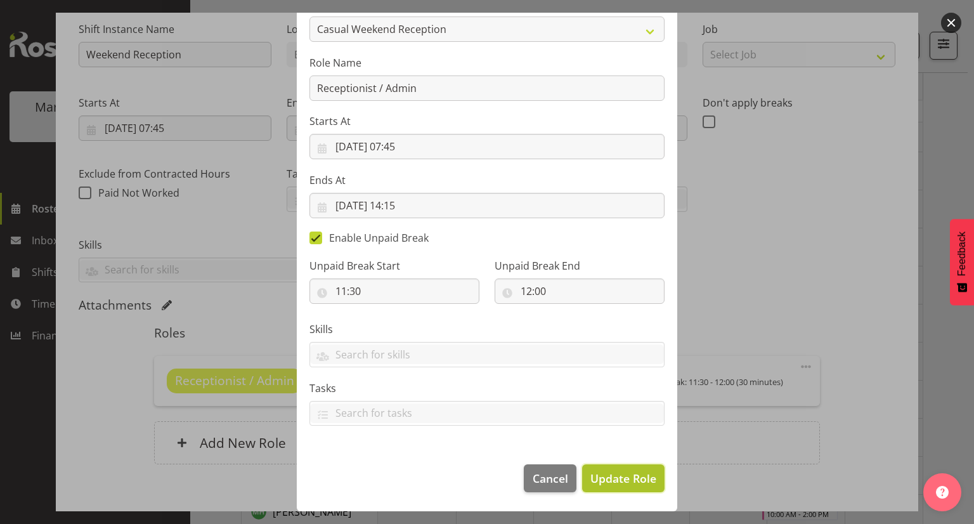
click at [613, 472] on span "Update Role" at bounding box center [624, 478] width 66 height 16
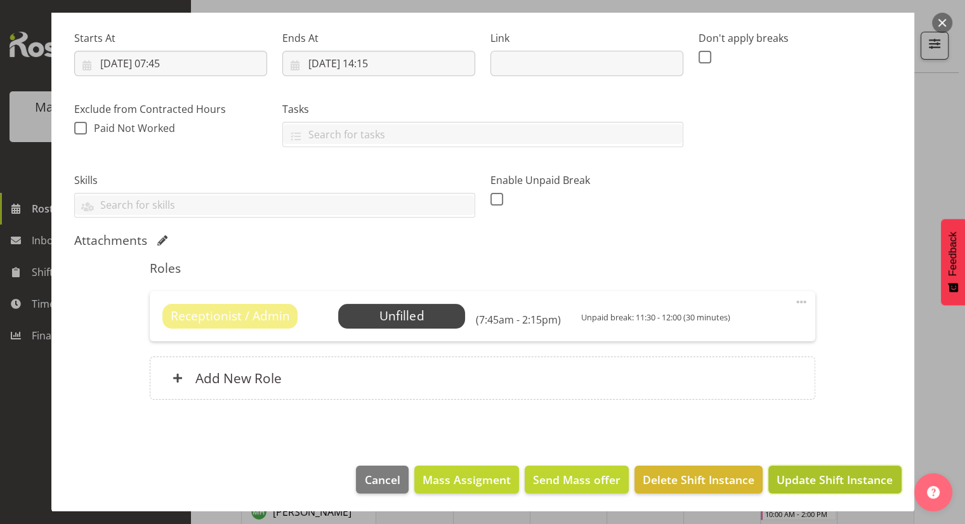
click at [789, 475] on span "Update Shift Instance" at bounding box center [835, 479] width 116 height 16
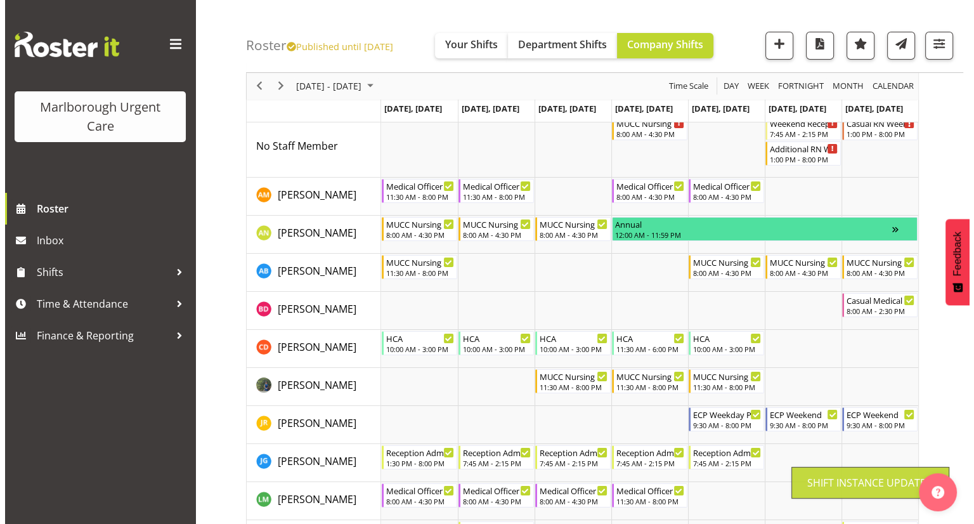
scroll to position [0, 0]
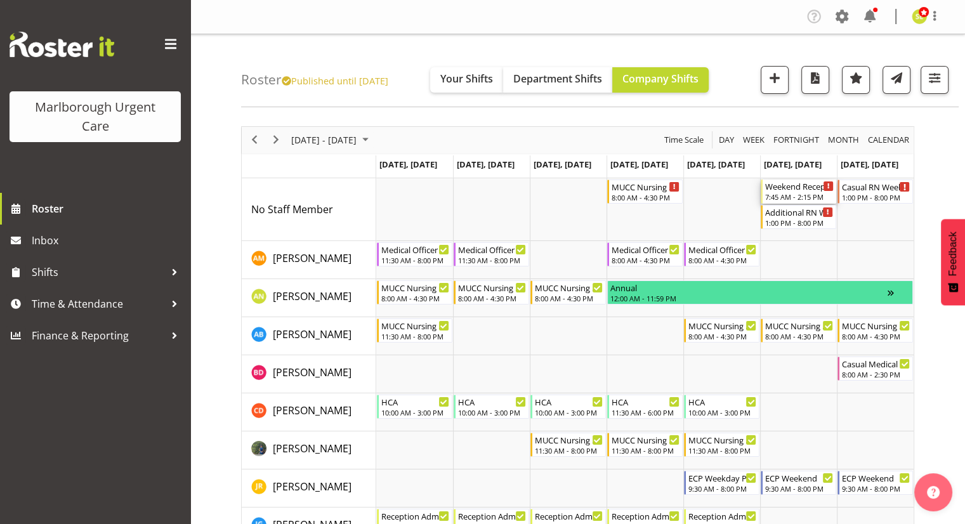
click at [796, 191] on div "Weekend Reception" at bounding box center [799, 186] width 69 height 13
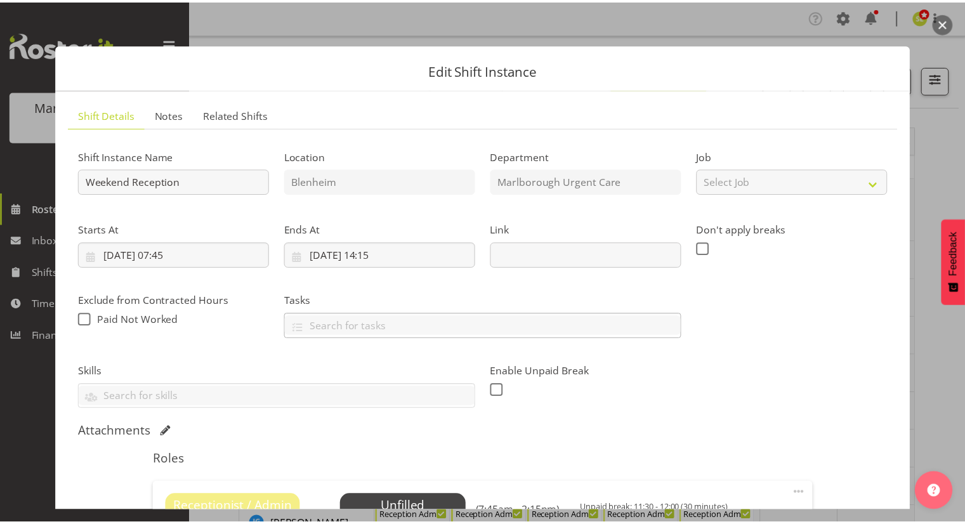
scroll to position [127, 0]
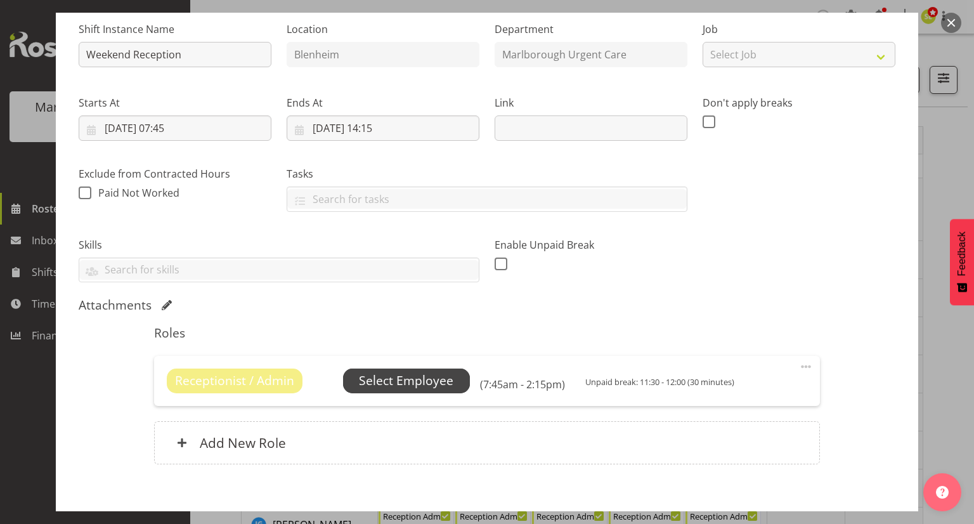
click at [453, 375] on span "Select Employee" at bounding box center [406, 381] width 127 height 24
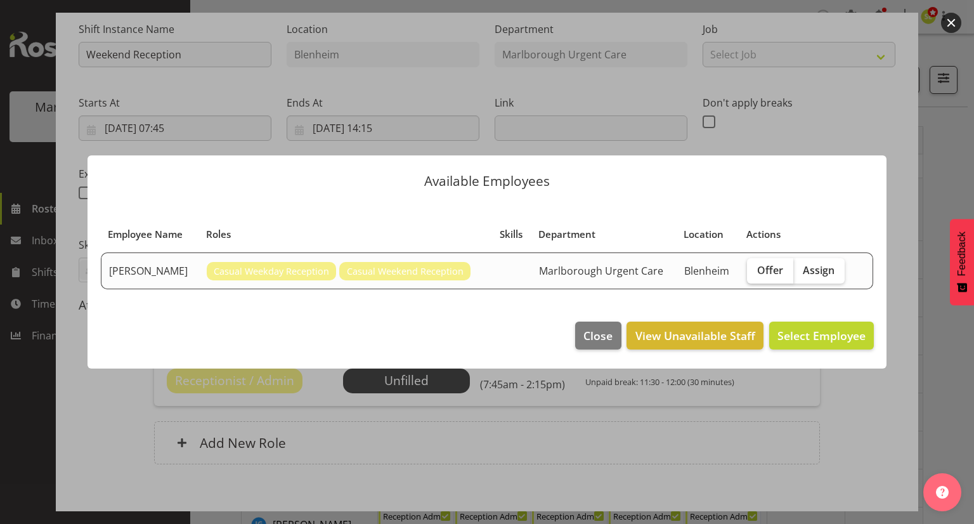
click at [767, 268] on span "Offer" at bounding box center [771, 270] width 26 height 13
click at [756, 268] on input "Offer" at bounding box center [751, 270] width 8 height 8
checkbox input "true"
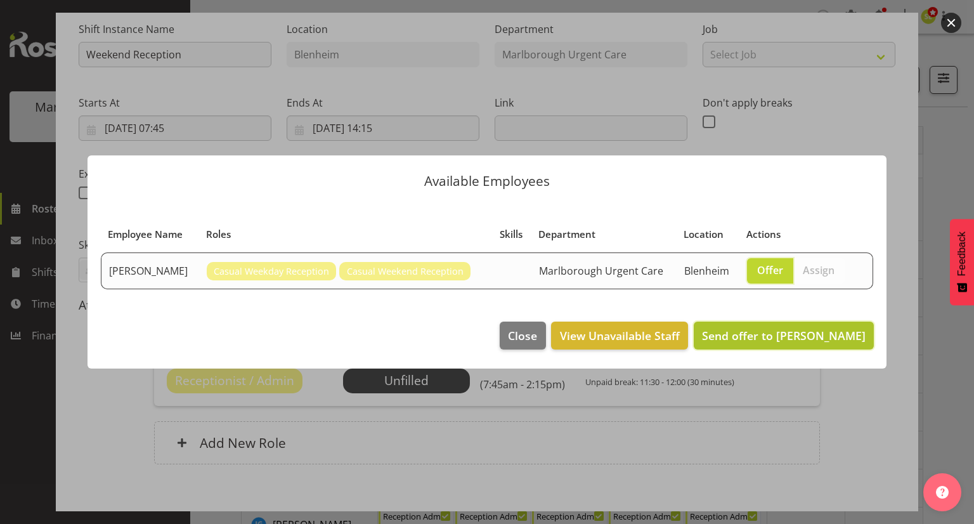
click at [795, 347] on button "Send offer to Rebecca Partridge" at bounding box center [784, 336] width 180 height 28
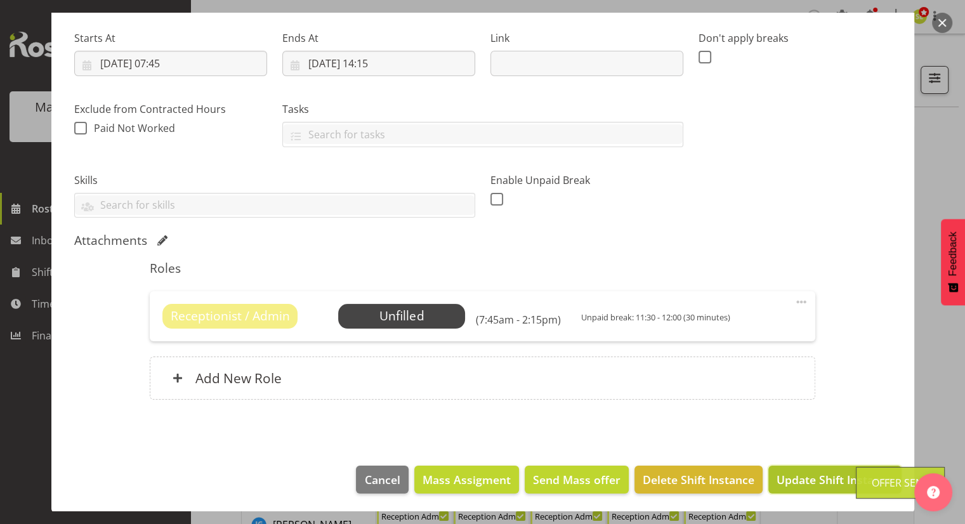
click at [825, 475] on span "Update Shift Instance" at bounding box center [835, 479] width 116 height 16
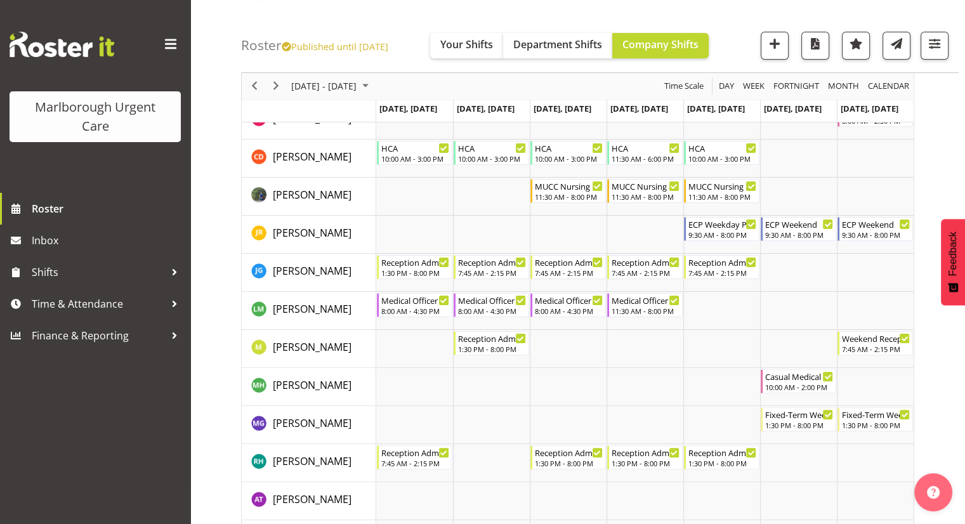
scroll to position [63, 0]
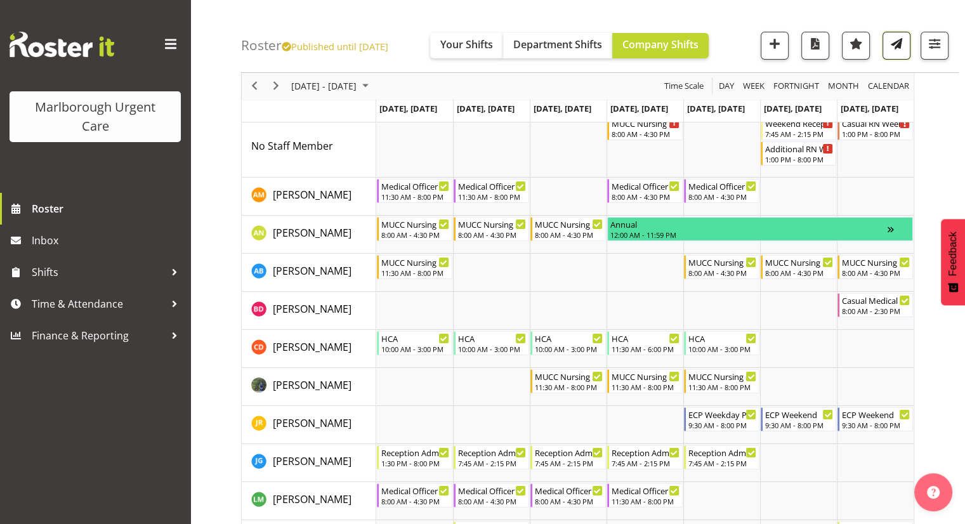
click at [893, 55] on button "button" at bounding box center [897, 46] width 28 height 28
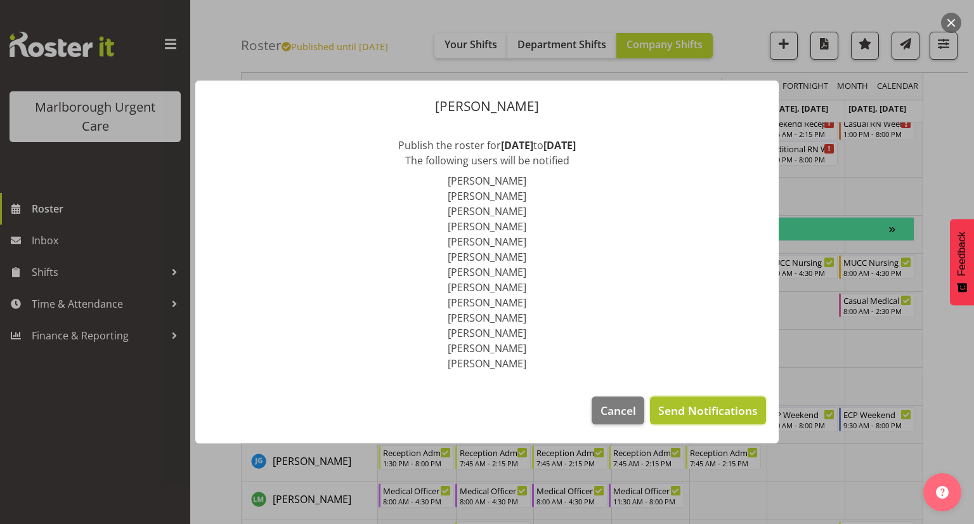
click at [713, 407] on span "Send Notifications" at bounding box center [709, 410] width 100 height 16
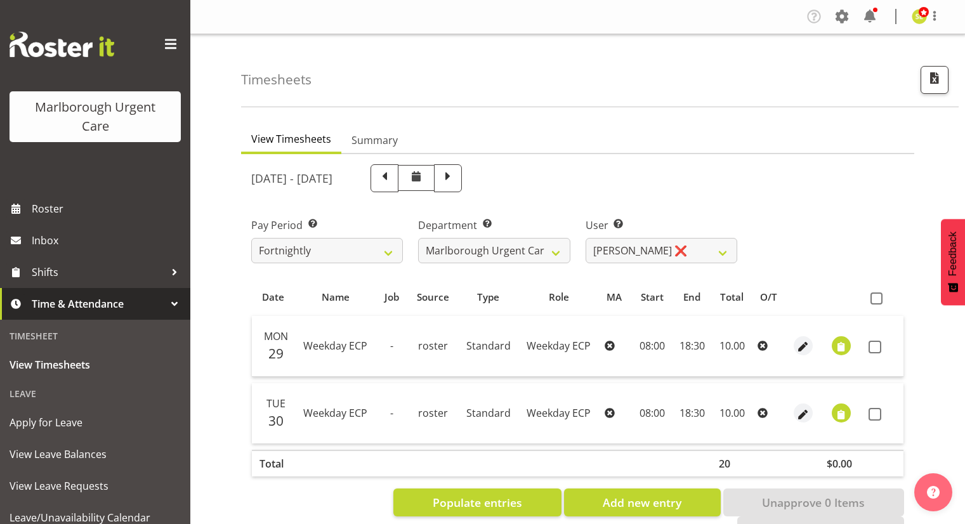
select select "11928"
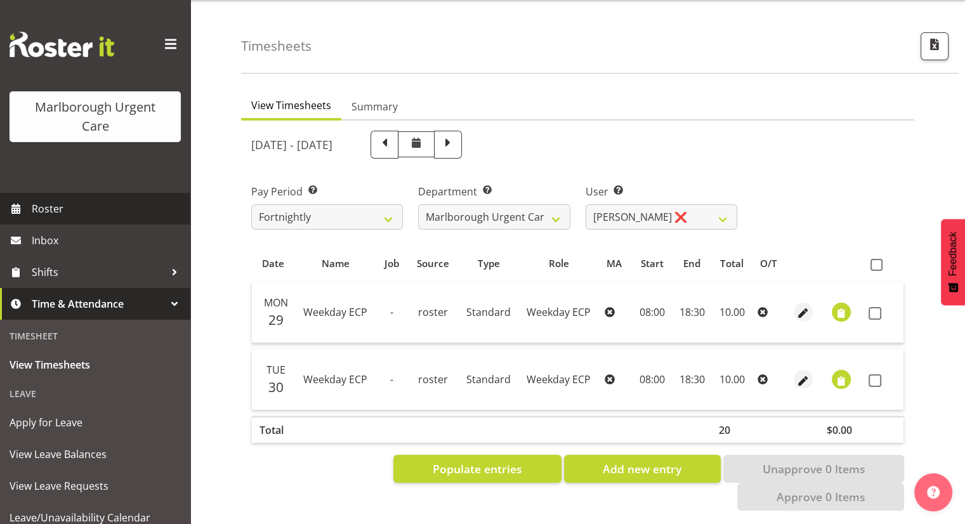
click at [28, 211] on link "Roster" at bounding box center [95, 209] width 190 height 32
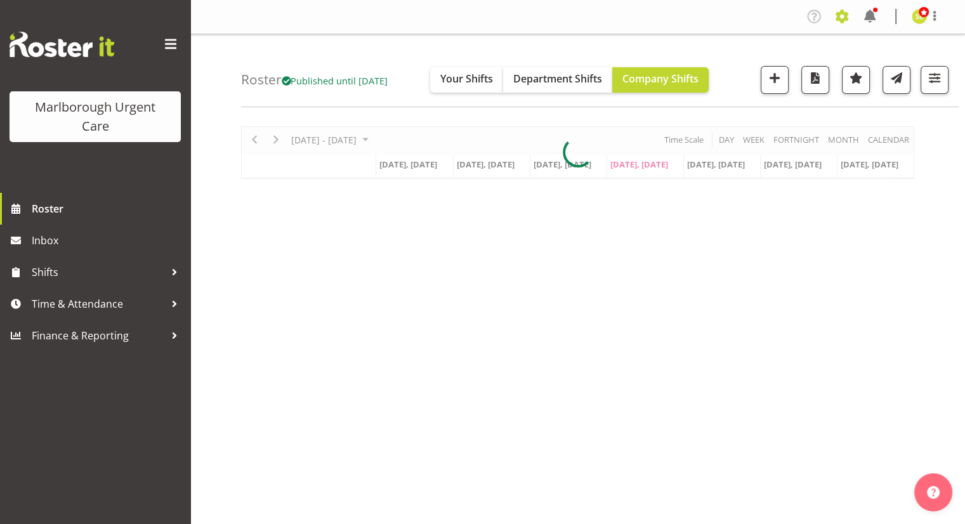
click at [848, 18] on span at bounding box center [842, 16] width 20 height 20
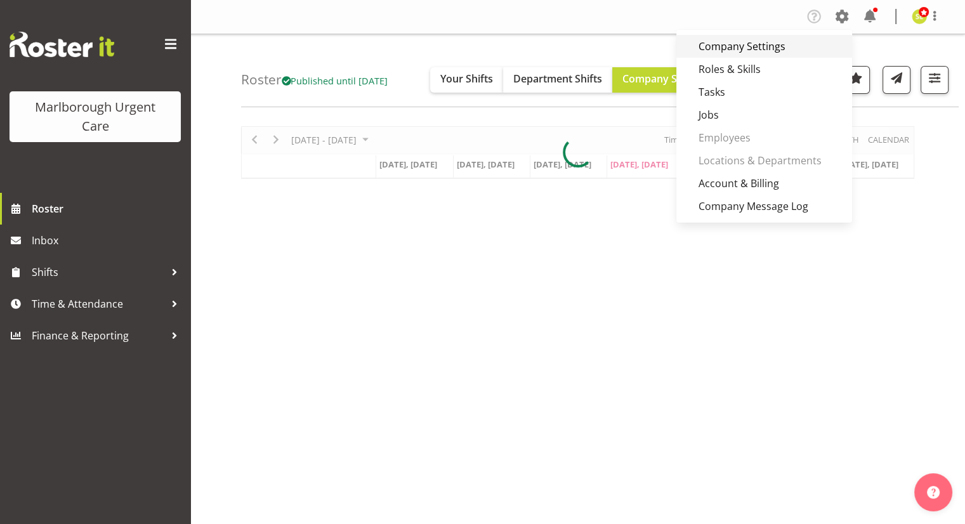
click at [769, 47] on link "Company Settings" at bounding box center [764, 46] width 176 height 23
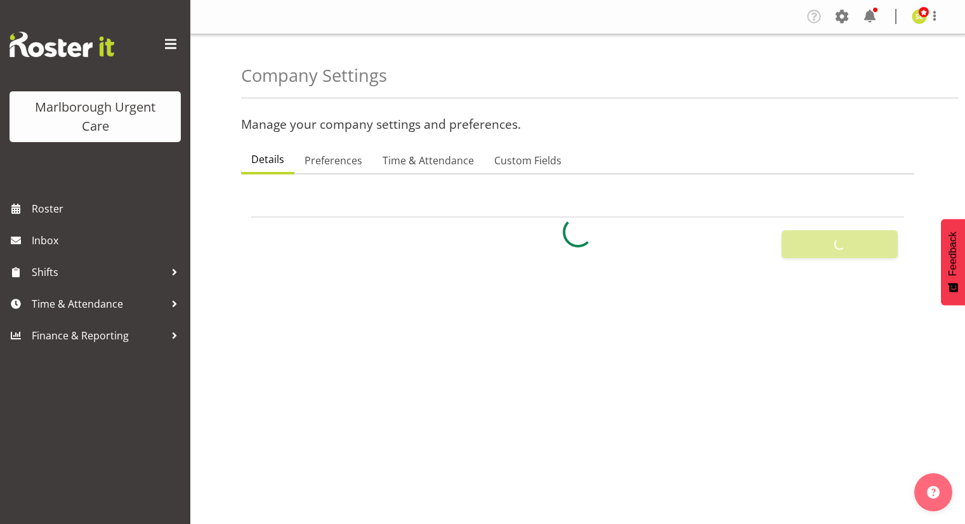
select select
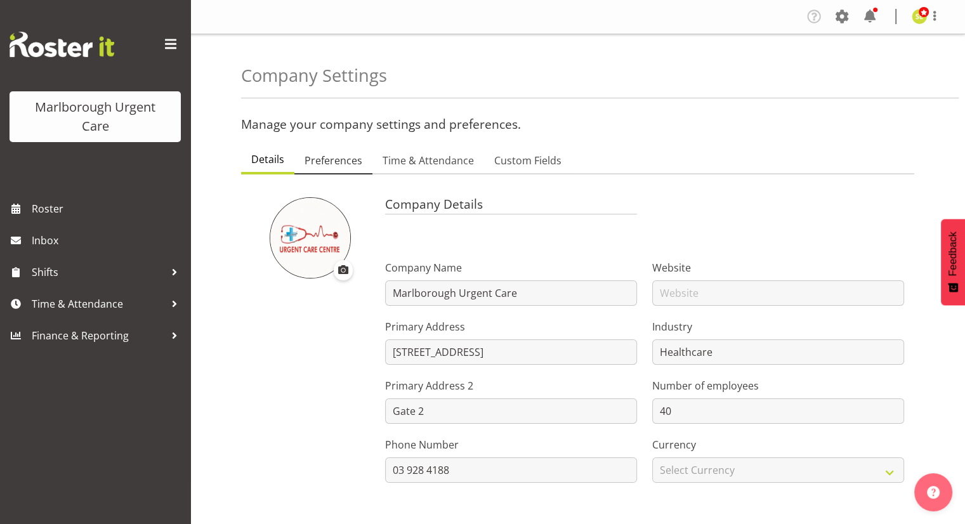
select select "monday"
checkbox input "false"
checkbox input "true"
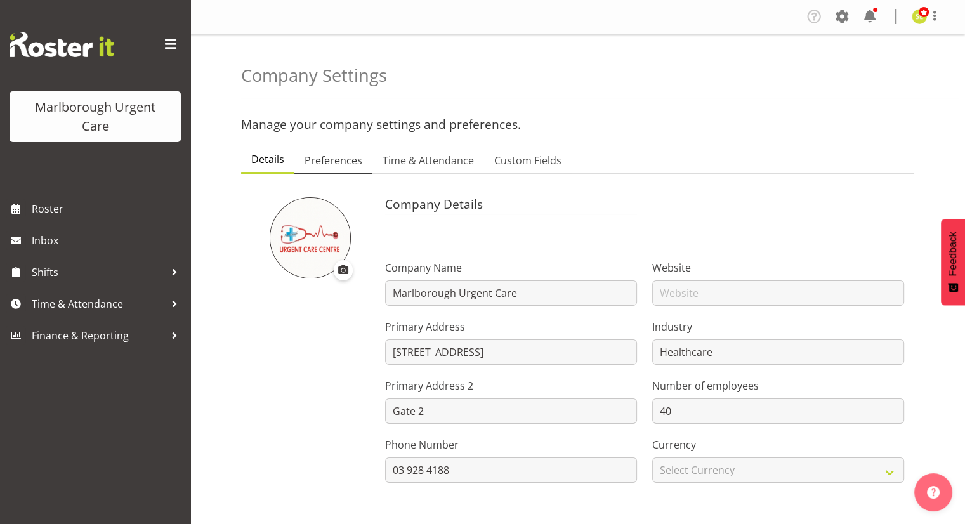
checkbox input "true"
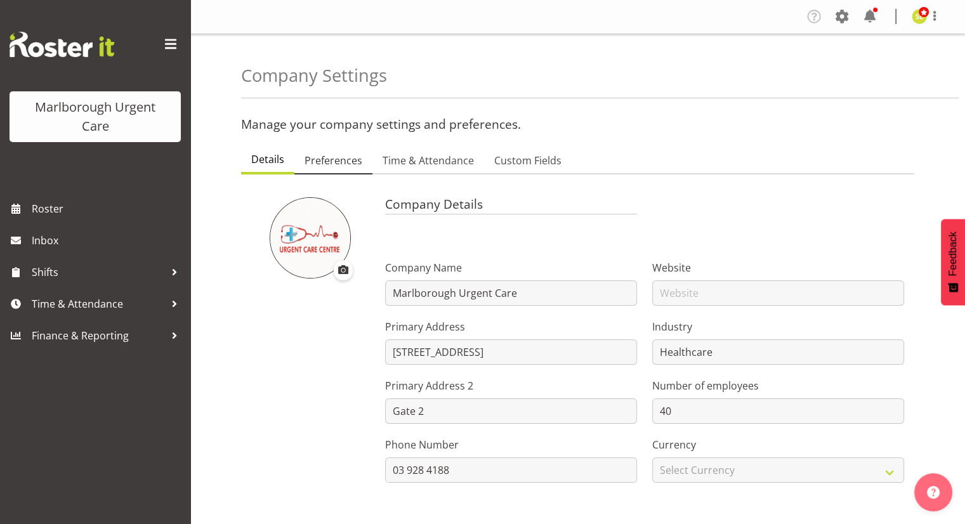
checkbox input "true"
type input "72"
type input "8"
type input "40"
type input "10"
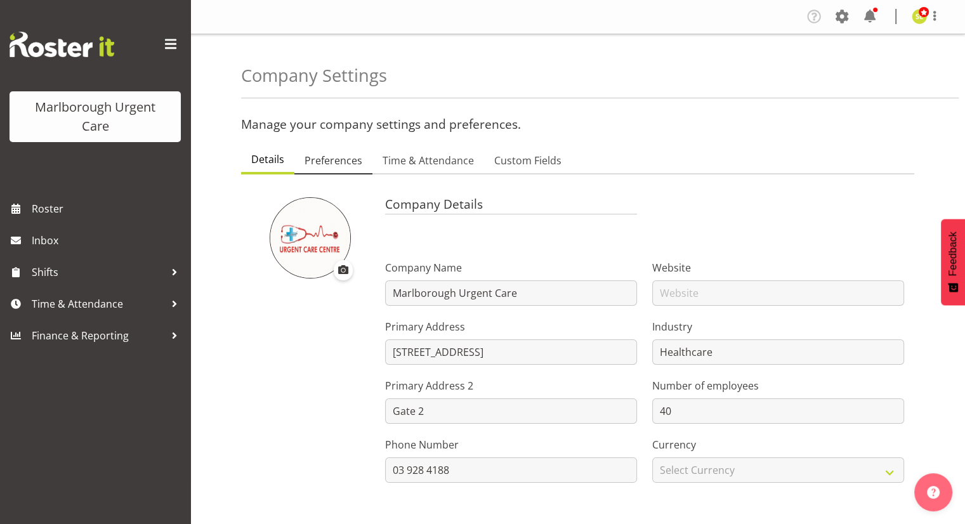
checkbox input "false"
checkbox input "true"
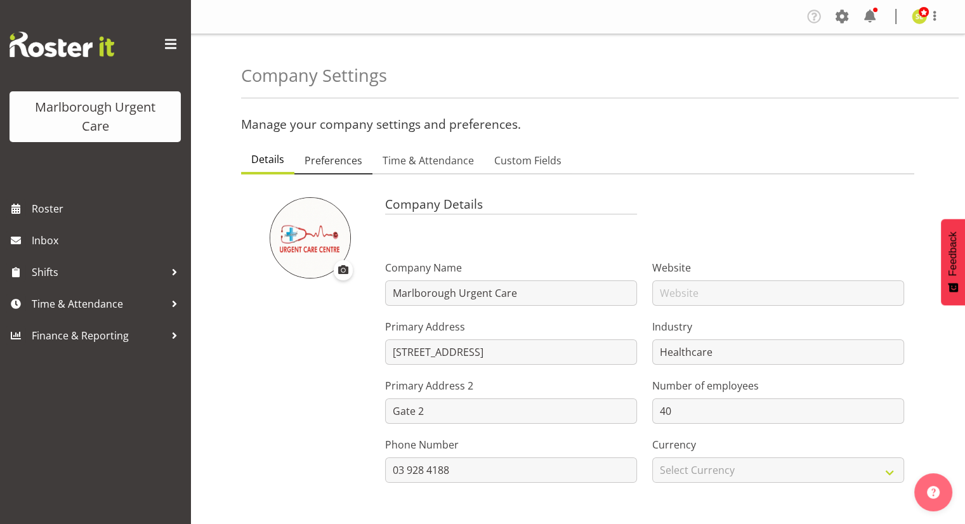
checkbox input "true"
select select "2_day_before"
type input "60"
click at [329, 161] on span "Preferences" at bounding box center [334, 160] width 58 height 15
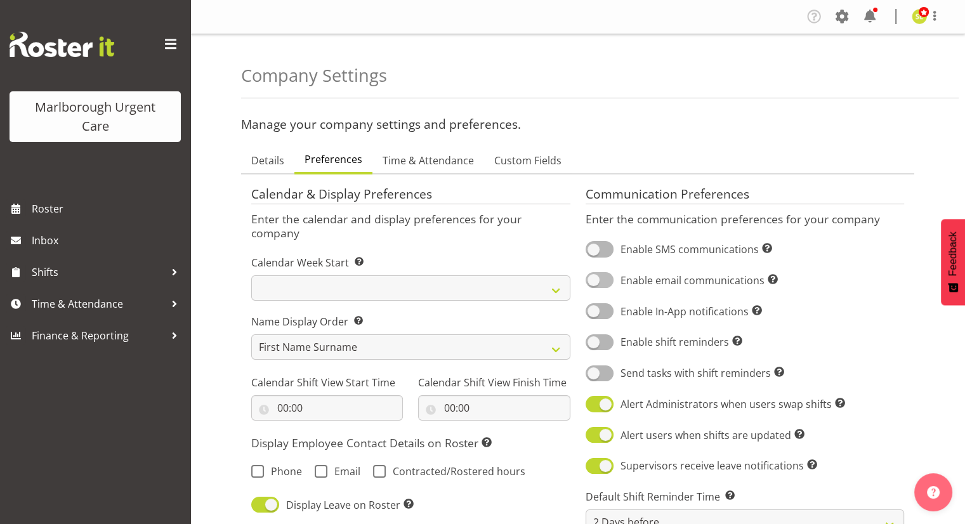
click at [605, 280] on span at bounding box center [600, 280] width 28 height 16
click at [594, 280] on input "Enable email communications Turn on or off email communications for your entire…" at bounding box center [590, 280] width 8 height 8
checkbox input "true"
click at [601, 310] on span at bounding box center [600, 311] width 28 height 16
click at [594, 310] on input "Enable In-App notifications Turn on or off In-App communications for your entir…" at bounding box center [590, 311] width 8 height 8
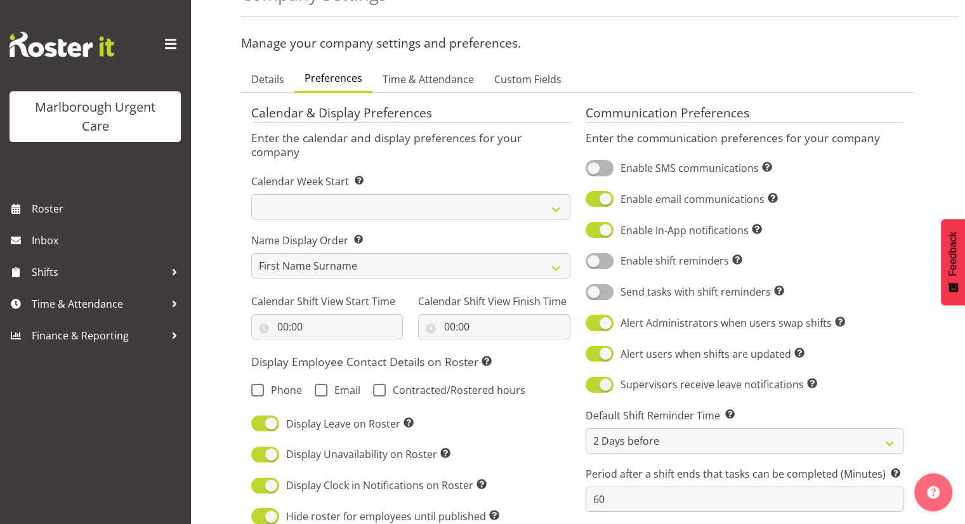
scroll to position [190, 0]
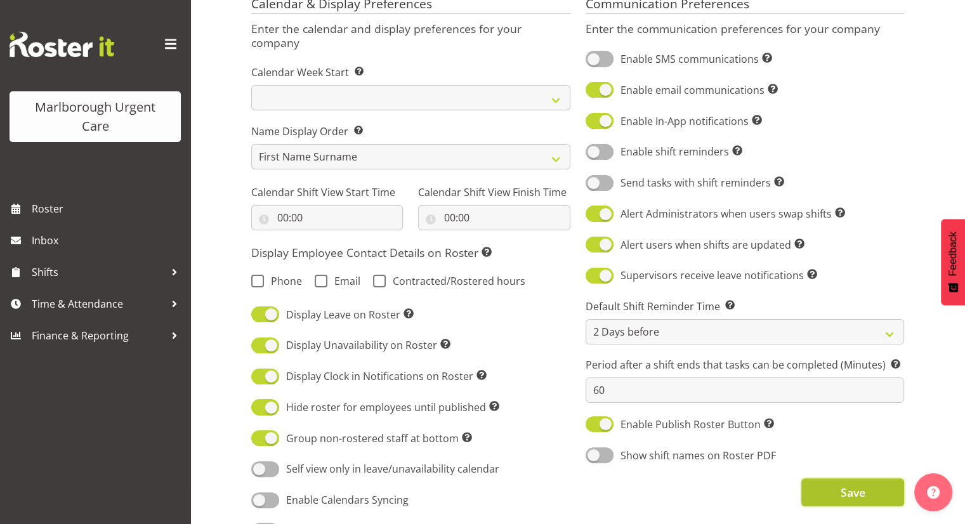
click at [829, 489] on button "Save" at bounding box center [852, 492] width 103 height 28
click at [594, 122] on span at bounding box center [600, 121] width 28 height 16
click at [594, 122] on input "Enable In-App notifications Turn on or off In-App communications for your entir…" at bounding box center [590, 121] width 8 height 8
checkbox input "false"
click at [596, 82] on span at bounding box center [600, 90] width 28 height 16
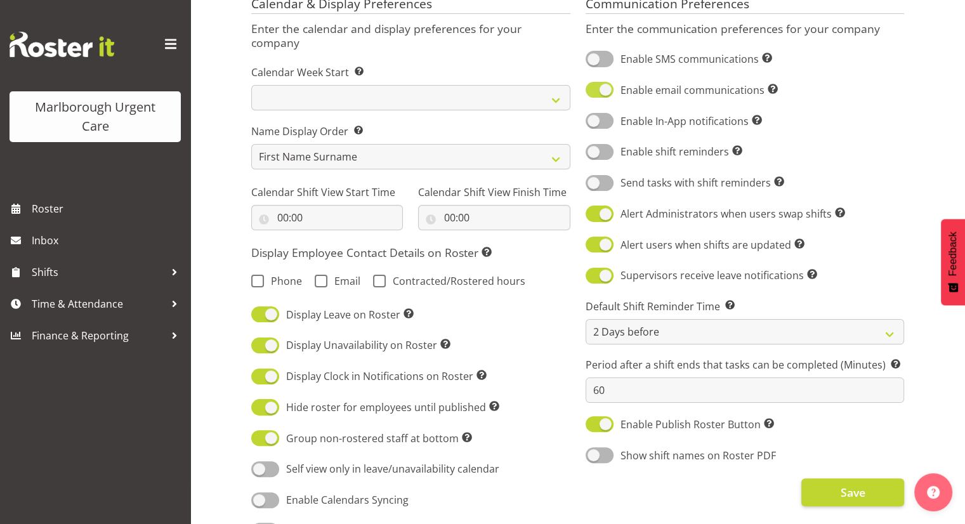
click at [594, 86] on input "Enable email communications Turn on or off email communications for your entire…" at bounding box center [590, 90] width 8 height 8
click at [830, 493] on button "Save" at bounding box center [852, 492] width 103 height 28
click at [591, 88] on span at bounding box center [600, 90] width 28 height 16
click at [591, 88] on input "Enable email communications Turn on or off email communications for your entire…" at bounding box center [590, 90] width 8 height 8
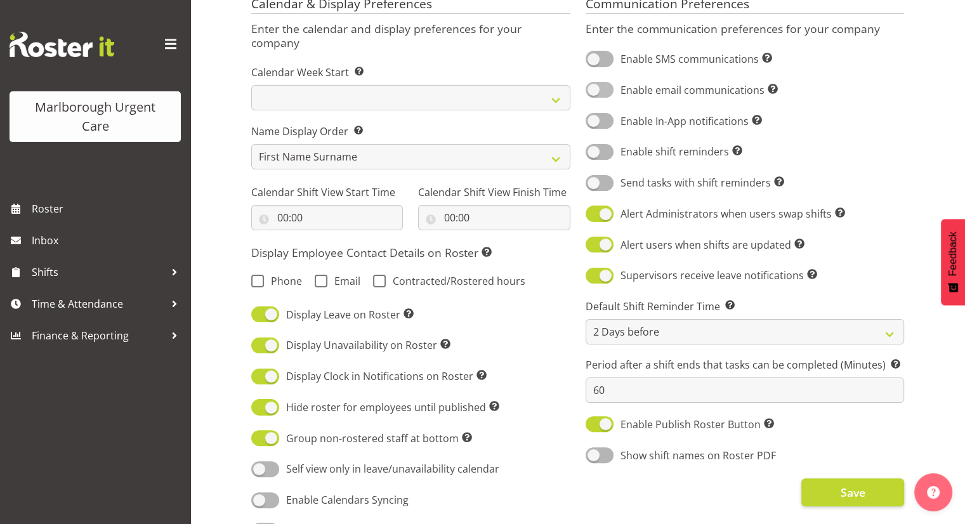
checkbox input "true"
click at [612, 122] on span at bounding box center [600, 121] width 28 height 16
click at [594, 122] on input "Enable In-App notifications Turn on or off In-App communications for your entir…" at bounding box center [590, 121] width 8 height 8
checkbox input "true"
click at [841, 493] on span "Save" at bounding box center [852, 492] width 25 height 16
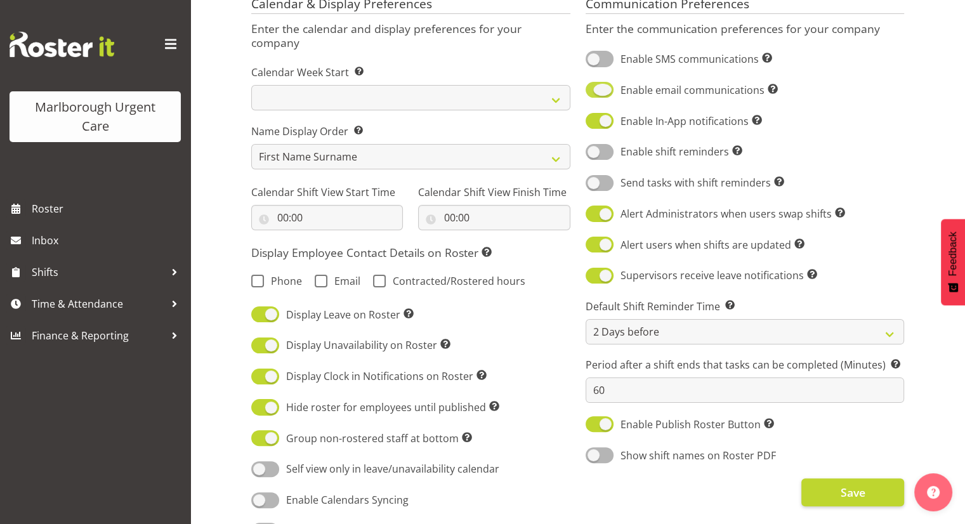
click at [596, 89] on span at bounding box center [600, 90] width 28 height 16
click at [594, 89] on input "Enable email communications Turn on or off email communications for your entire…" at bounding box center [590, 90] width 8 height 8
checkbox input "false"
click at [601, 117] on span at bounding box center [600, 121] width 28 height 16
click at [594, 117] on input "Enable In-App notifications Turn on or off In-App communications for your entir…" at bounding box center [590, 121] width 8 height 8
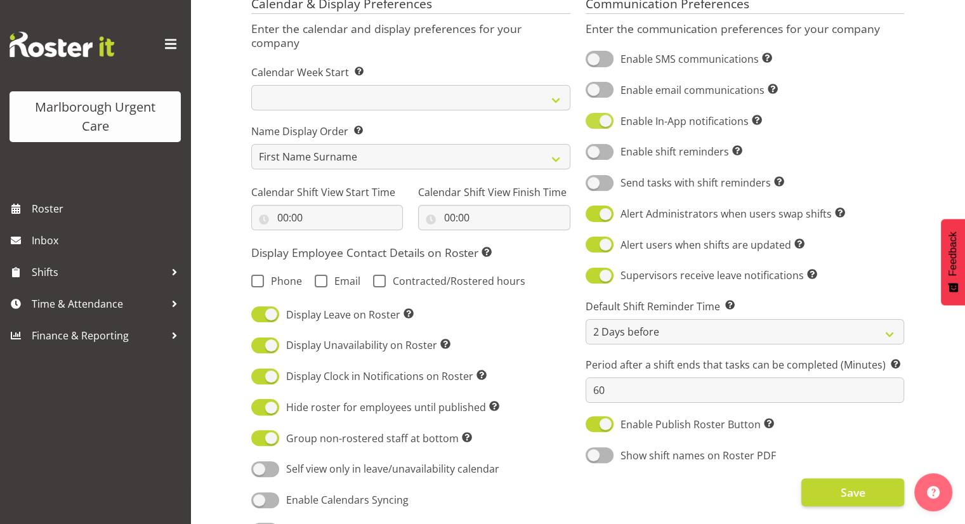
checkbox input "false"
click at [841, 488] on span "Save" at bounding box center [852, 492] width 25 height 16
click at [612, 89] on span at bounding box center [600, 90] width 28 height 16
click at [594, 89] on input "Enable email communications Turn on or off email communications for your entire…" at bounding box center [590, 90] width 8 height 8
checkbox input "true"
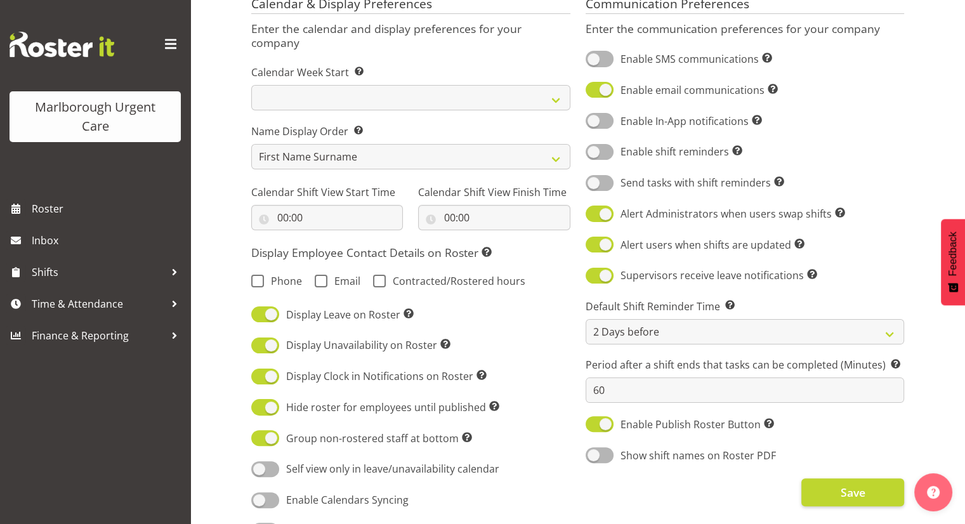
click at [611, 124] on span at bounding box center [600, 121] width 28 height 16
click at [594, 124] on input "Enable In-App notifications Turn on or off In-App communications for your entir…" at bounding box center [590, 121] width 8 height 8
checkbox input "true"
click at [860, 492] on span "Save" at bounding box center [852, 492] width 25 height 16
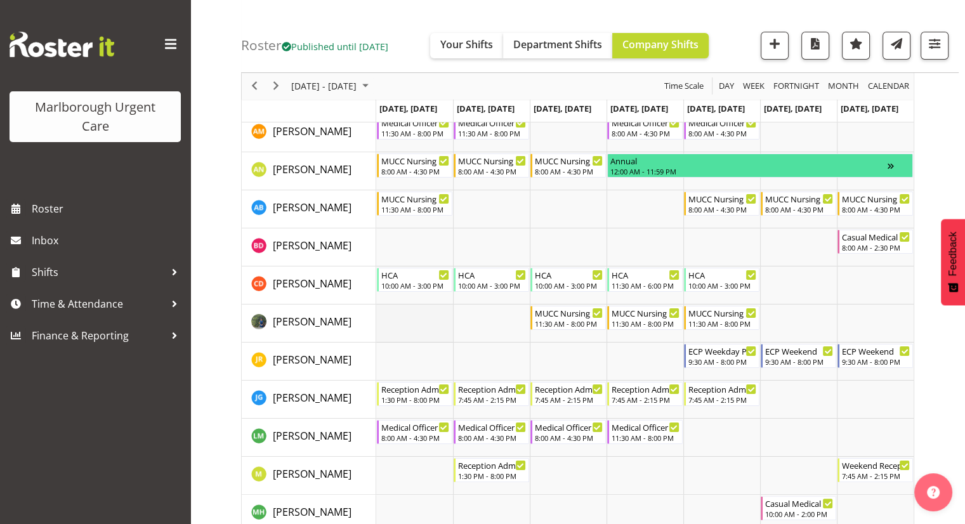
scroll to position [63, 0]
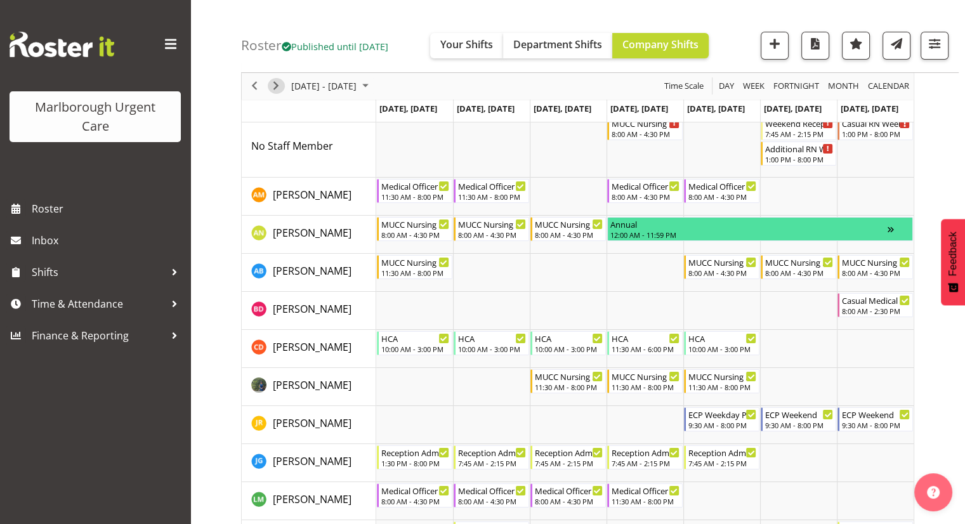
click at [282, 88] on span "Next" at bounding box center [275, 87] width 15 height 16
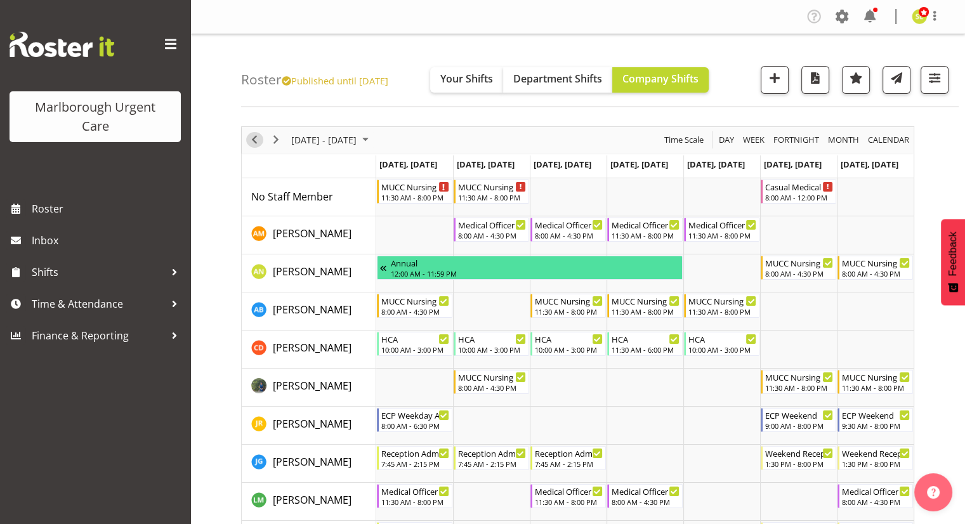
click at [258, 145] on span "Previous" at bounding box center [254, 140] width 15 height 16
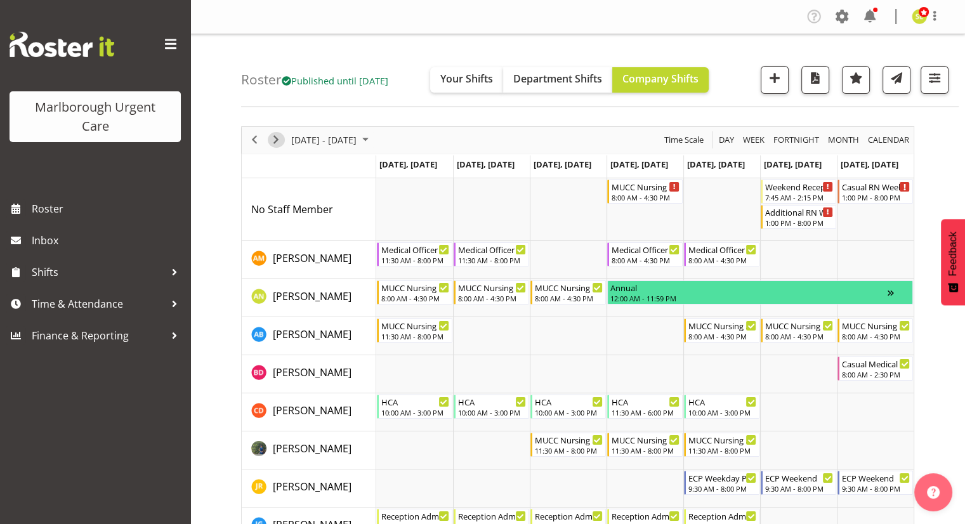
click at [276, 143] on span "Next" at bounding box center [275, 140] width 15 height 16
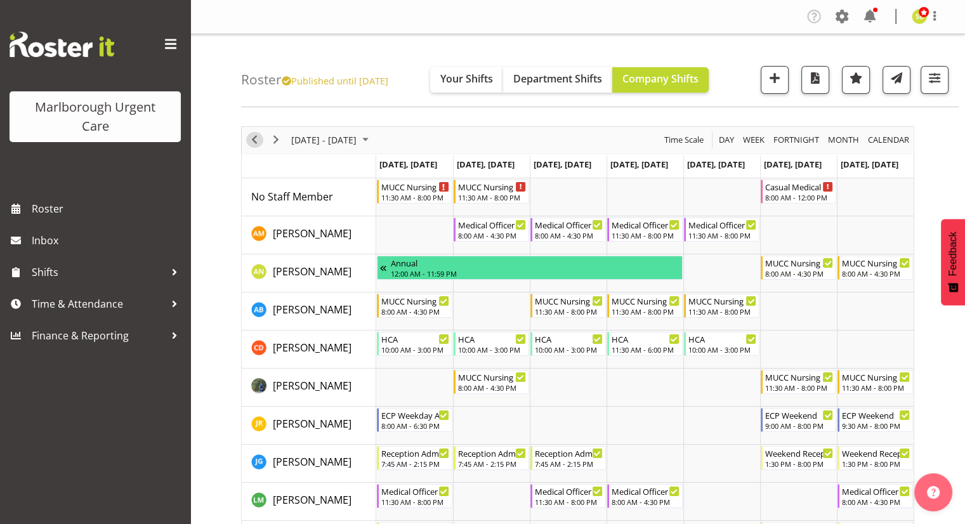
click at [258, 143] on span "Previous" at bounding box center [254, 140] width 15 height 16
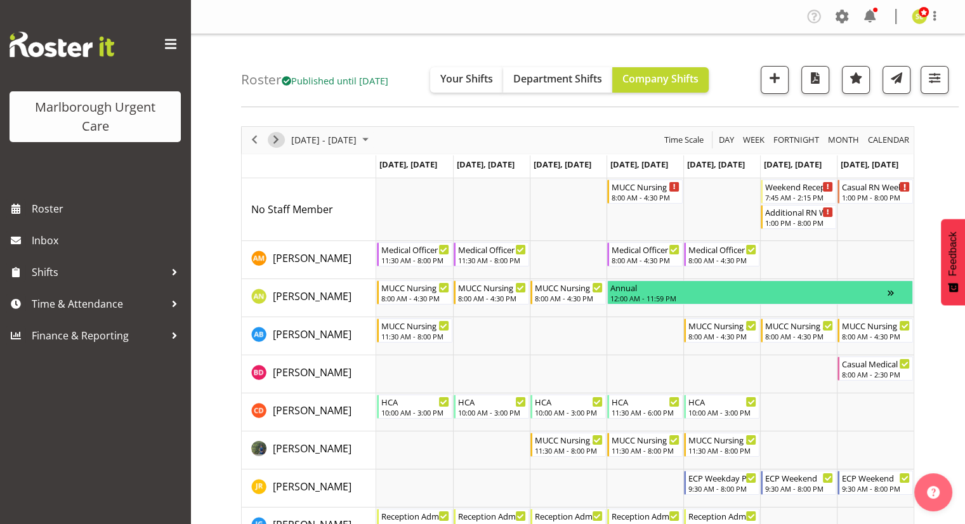
click at [277, 143] on span "Next" at bounding box center [275, 140] width 15 height 16
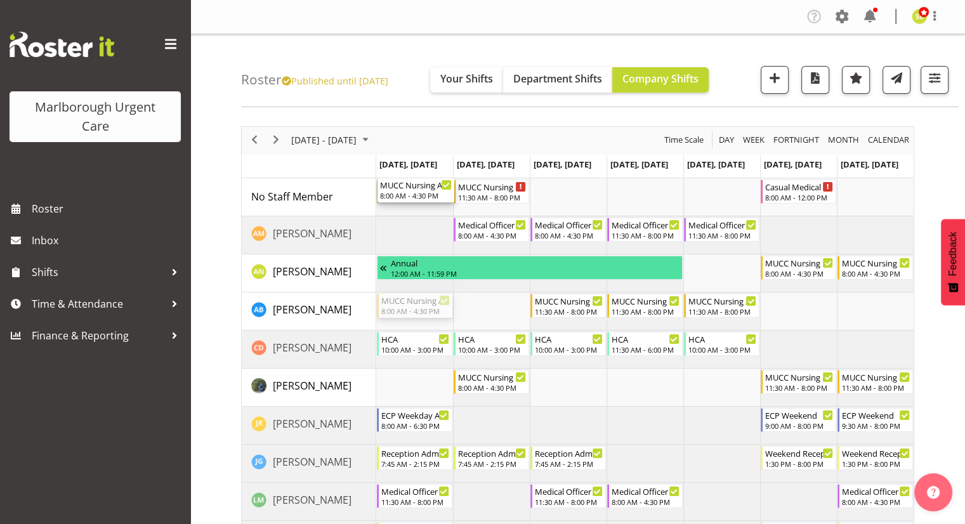
drag, startPoint x: 407, startPoint y: 310, endPoint x: 409, endPoint y: 211, distance: 99.6
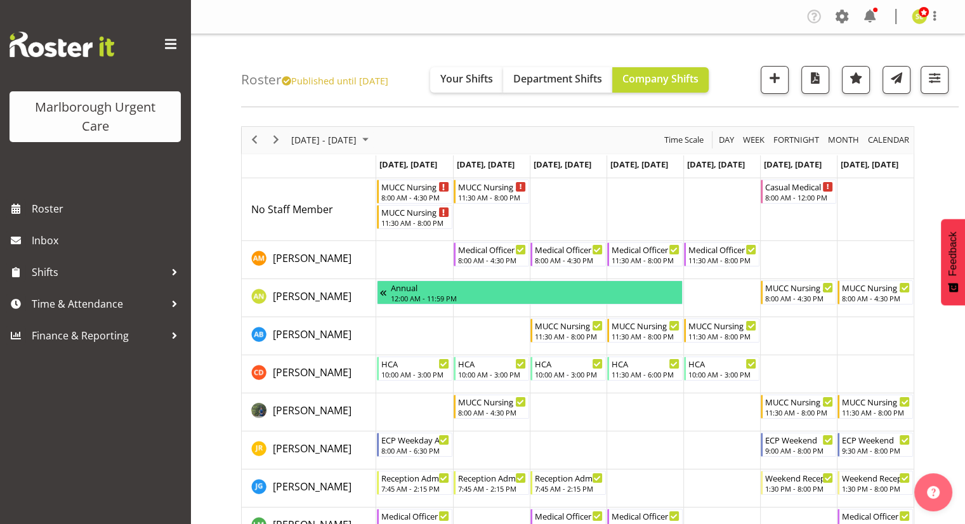
click at [406, 214] on div "MUCC Nursing PM Weekday" at bounding box center [415, 212] width 68 height 13
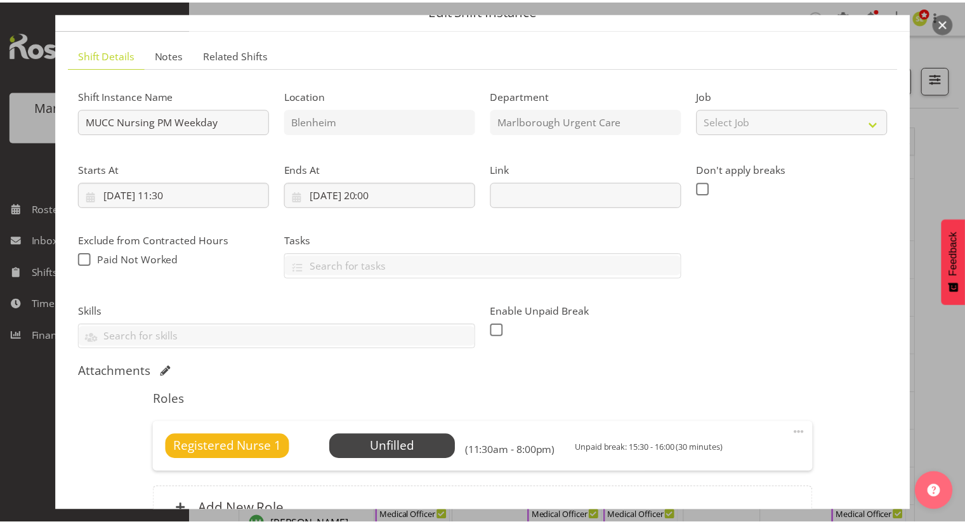
scroll to position [127, 0]
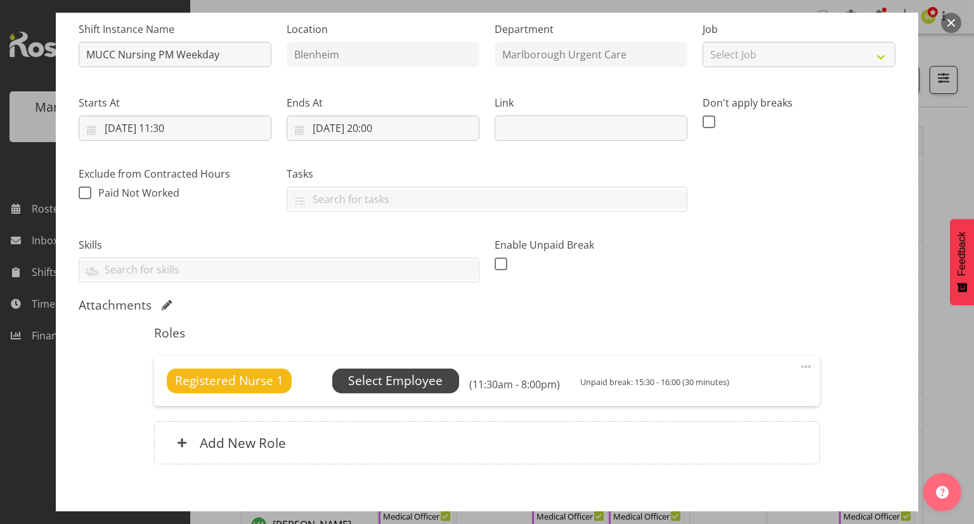
click at [407, 379] on span "Select Employee" at bounding box center [395, 381] width 95 height 18
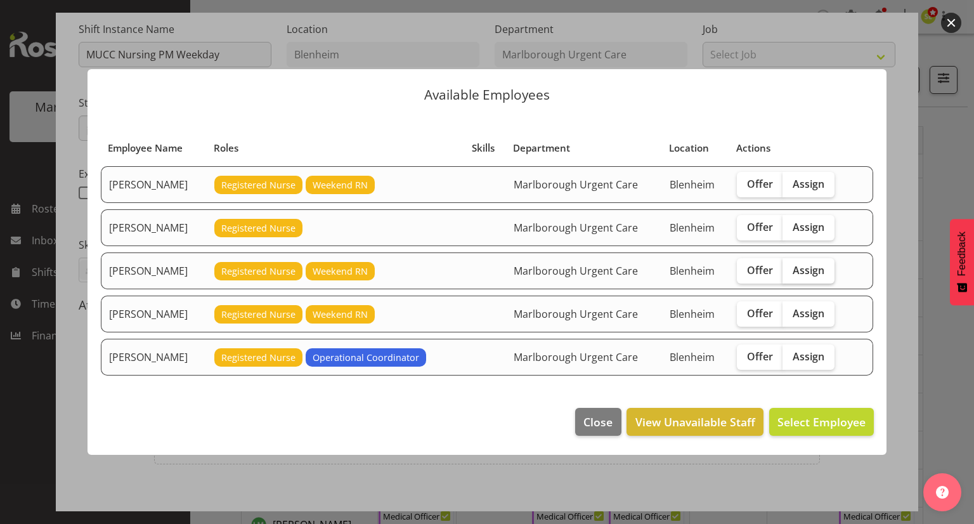
click at [810, 272] on span "Assign" at bounding box center [809, 270] width 32 height 13
click at [791, 272] on input "Assign" at bounding box center [787, 270] width 8 height 8
checkbox input "true"
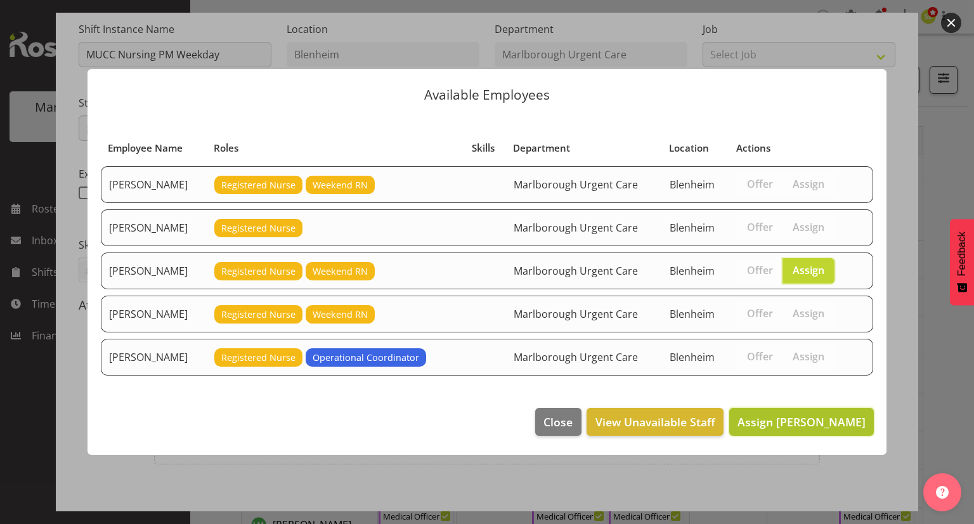
click at [776, 426] on span "Assign Andrew Brooks" at bounding box center [802, 421] width 128 height 15
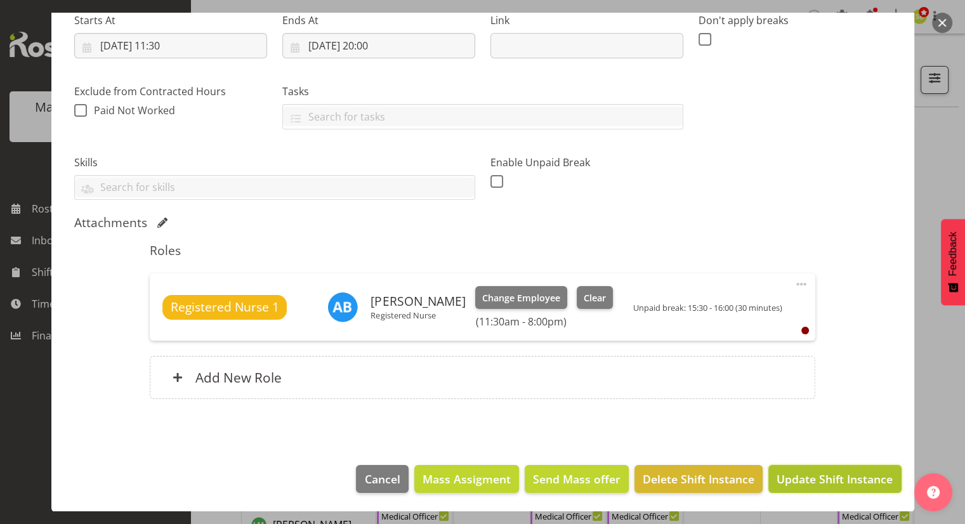
click at [799, 471] on span "Update Shift Instance" at bounding box center [835, 479] width 116 height 16
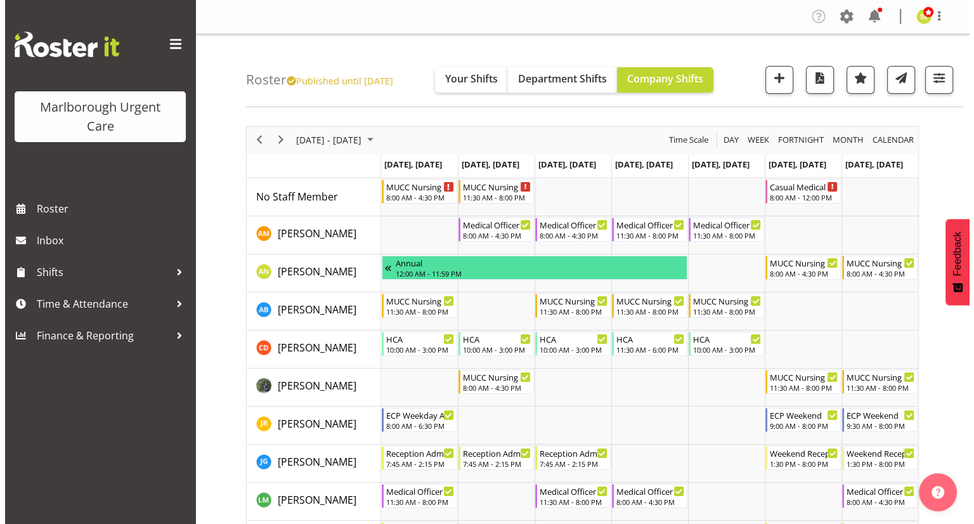
scroll to position [63, 0]
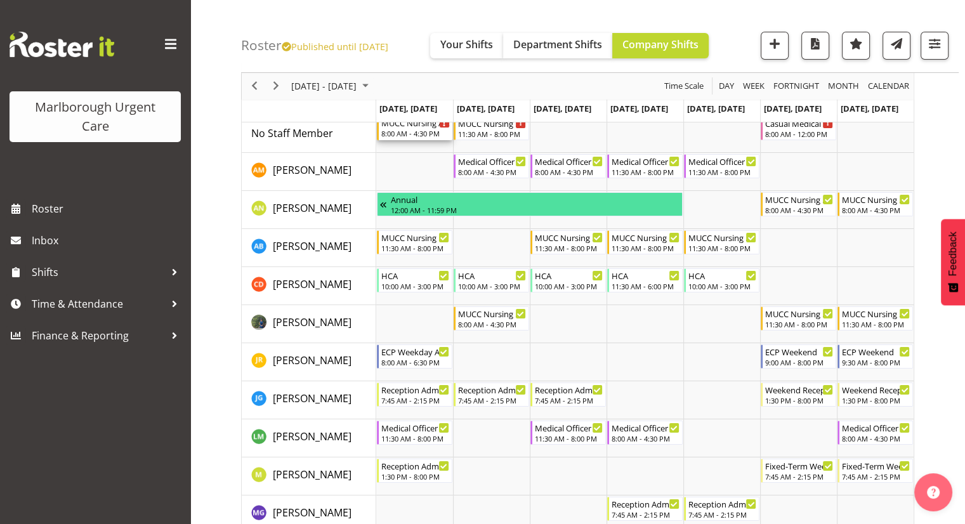
click at [416, 131] on div "8:00 AM - 4:30 PM" at bounding box center [415, 133] width 69 height 10
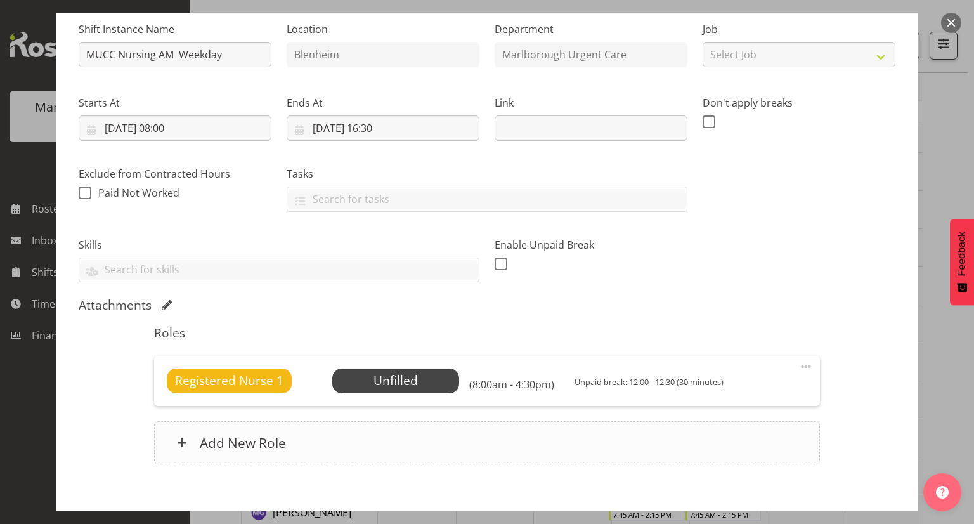
scroll to position [192, 0]
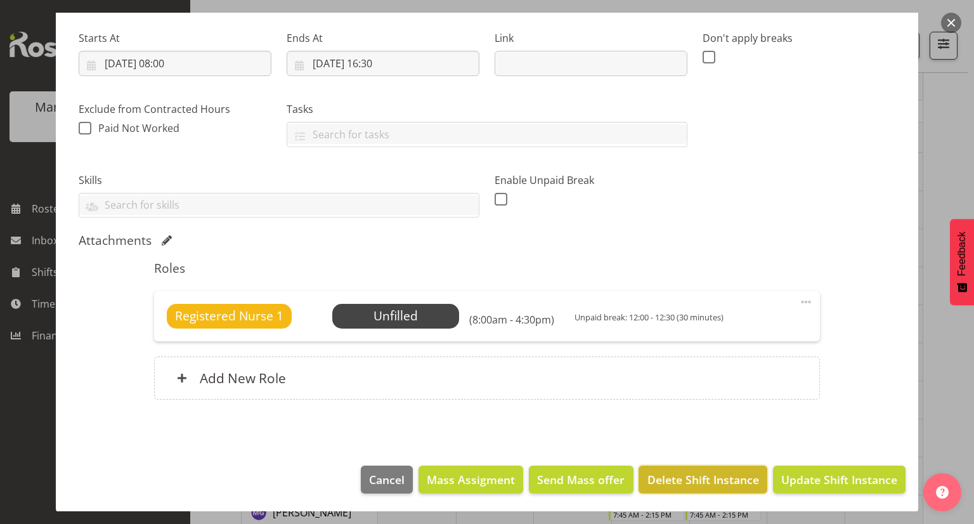
click at [667, 475] on span "Delete Shift Instance" at bounding box center [704, 479] width 112 height 16
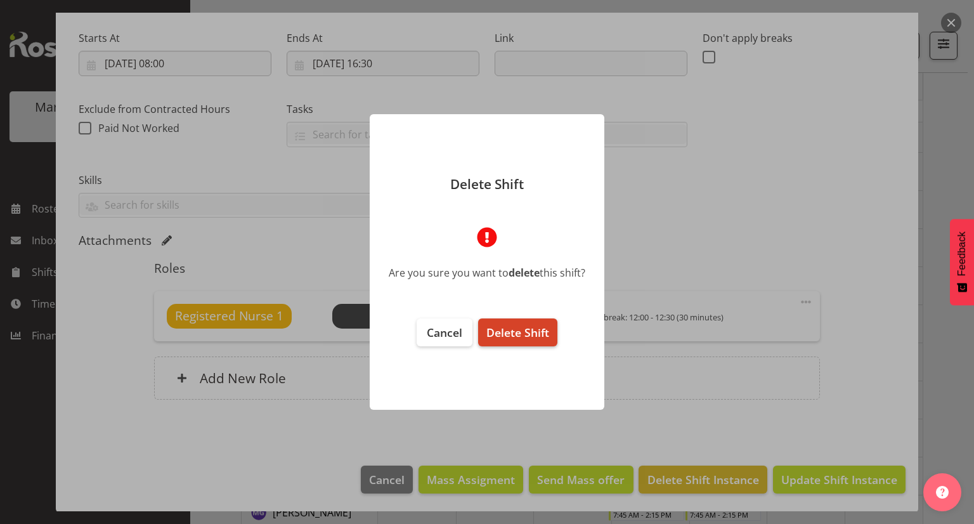
click at [551, 345] on button "Delete Shift" at bounding box center [517, 332] width 79 height 28
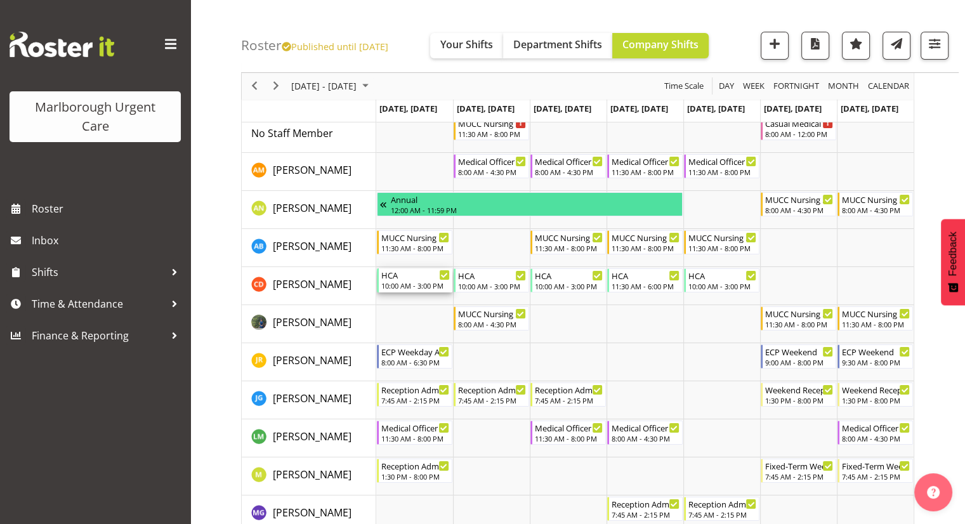
click at [443, 286] on div "10:00 AM - 3:00 PM" at bounding box center [415, 285] width 69 height 10
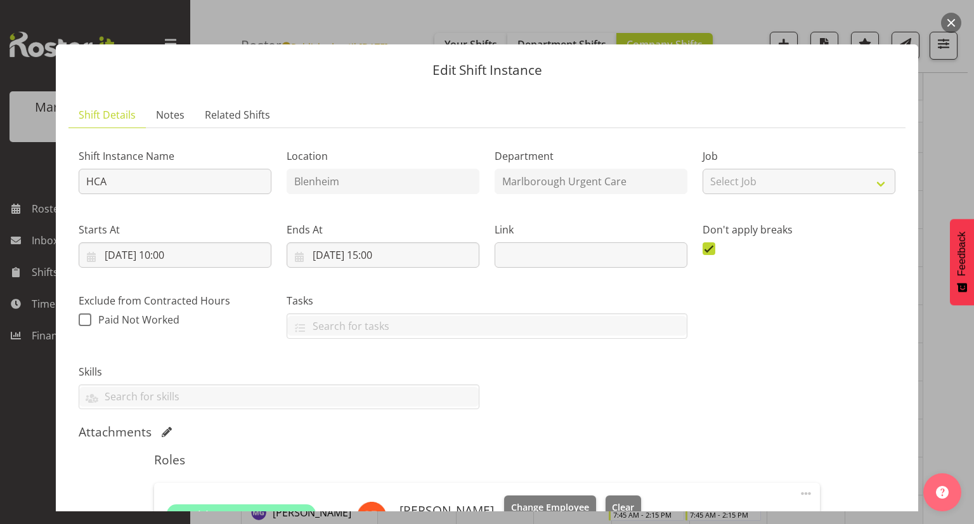
scroll to position [127, 0]
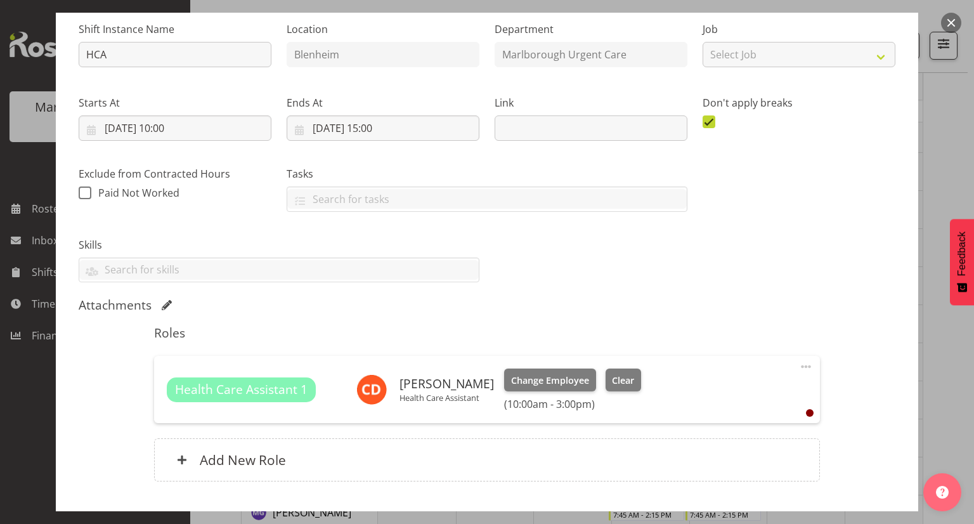
click at [799, 366] on span at bounding box center [806, 366] width 15 height 15
click at [733, 391] on link "Edit" at bounding box center [753, 394] width 122 height 23
select select "10"
select select "2025"
select select "10"
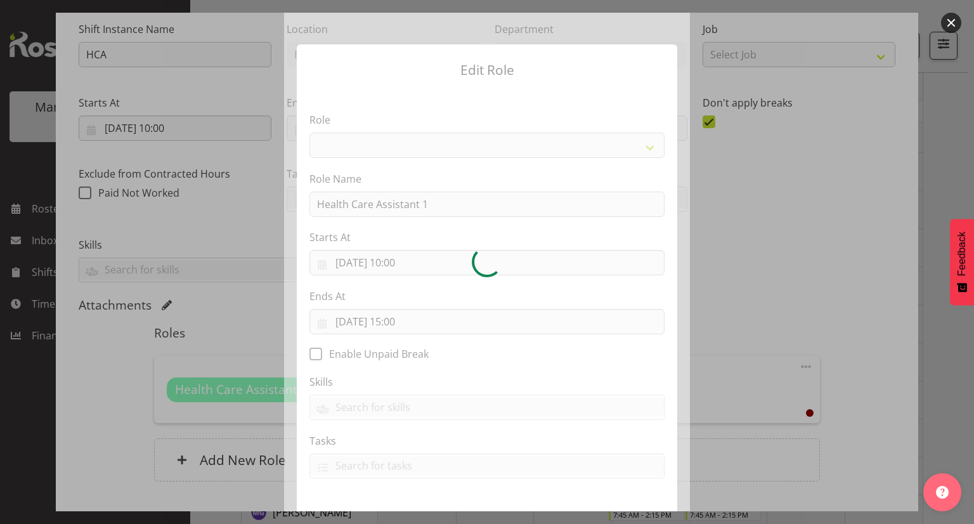
select select "1557"
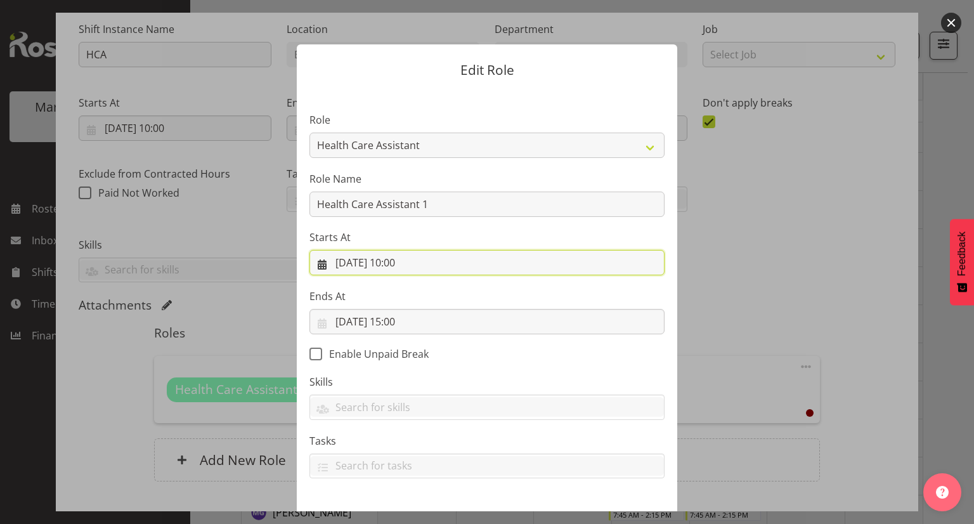
click at [407, 266] on input "24/11/2025, 10:00" at bounding box center [487, 262] width 355 height 25
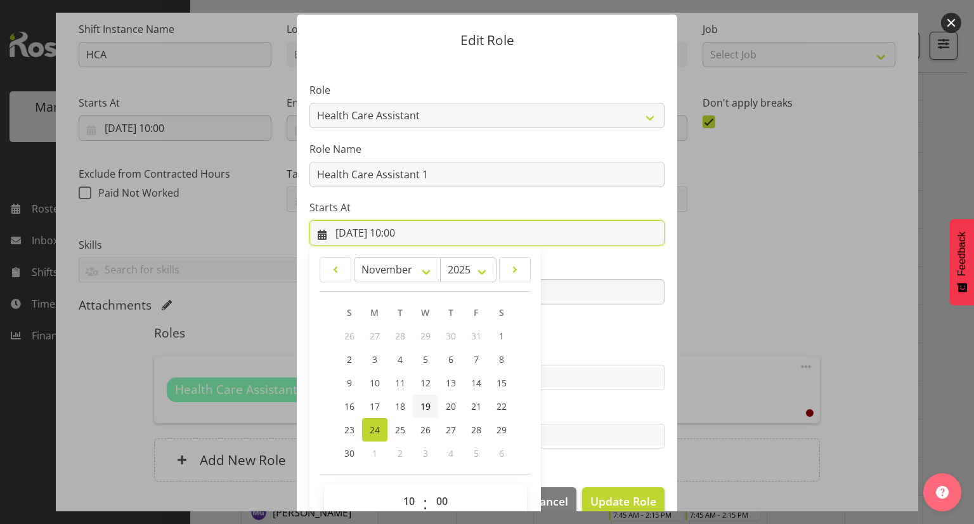
scroll to position [53, 0]
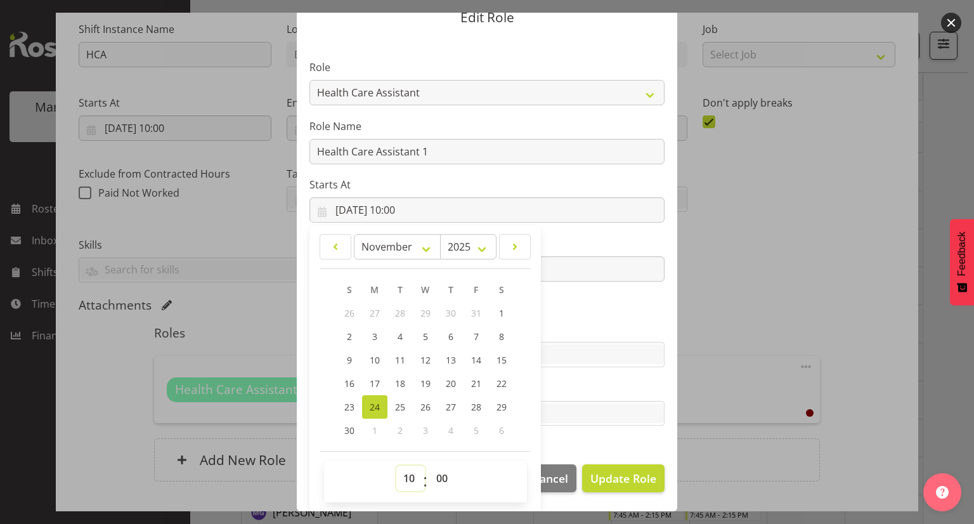
click at [402, 483] on select "00 01 02 03 04 05 06 07 08 09 10 11 12 13 14 15 16 17 18 19 20 21 22 23" at bounding box center [411, 478] width 29 height 25
select select "8"
click at [397, 466] on select "00 01 02 03 04 05 06 07 08 09 10 11 12 13 14 15 16 17 18 19 20 21 22 23" at bounding box center [411, 478] width 29 height 25
type input "24/11/2025, 08:00"
click at [568, 436] on section "Role Casual Registered Nurse Casual Weekday Medical Officer Casual Weekday Rece…" at bounding box center [487, 244] width 381 height 415
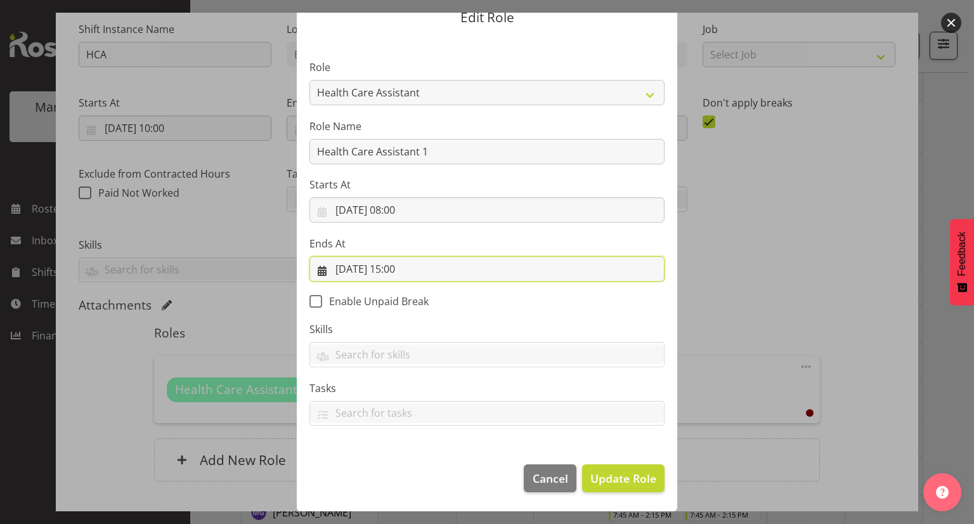
click at [429, 276] on input "24/11/2025, 15:00" at bounding box center [487, 268] width 355 height 25
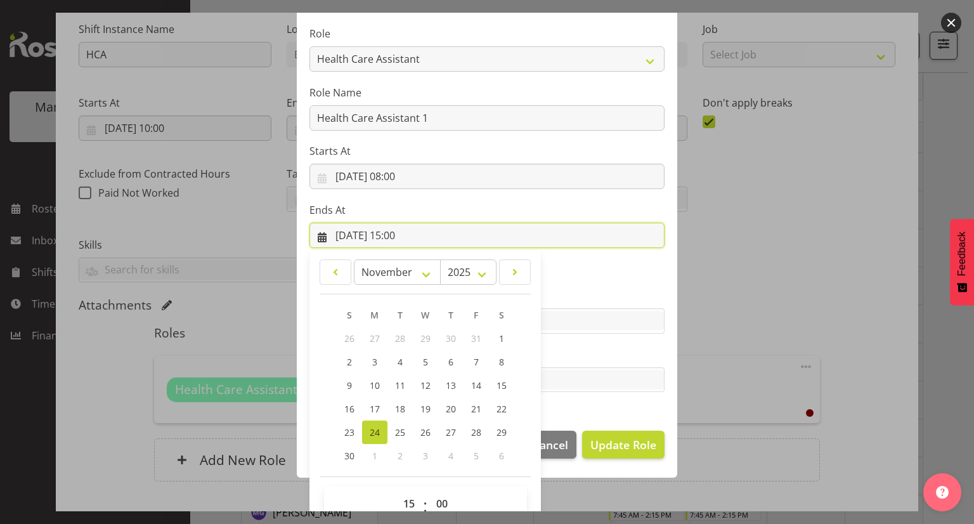
scroll to position [112, 0]
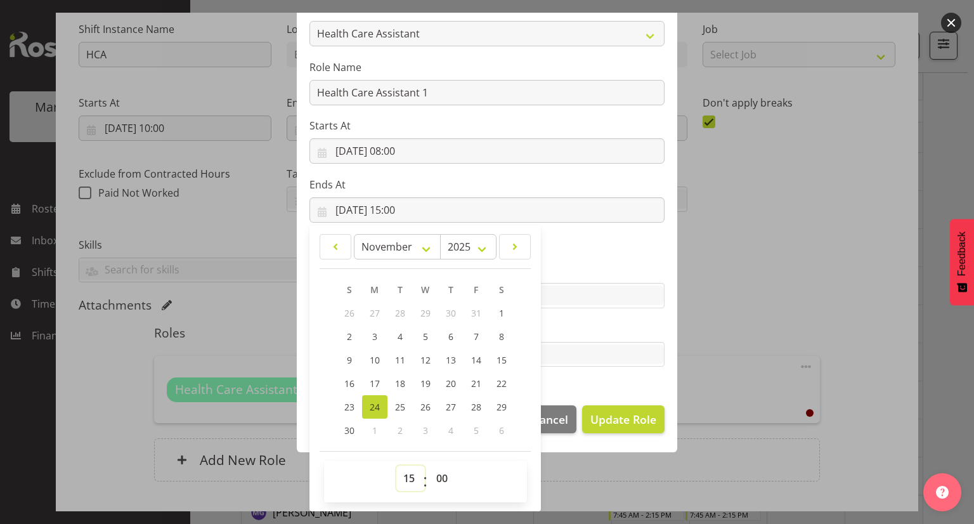
drag, startPoint x: 402, startPoint y: 482, endPoint x: 404, endPoint y: 475, distance: 6.6
click at [402, 481] on select "00 01 02 03 04 05 06 07 08 09 10 11 12 13 14 15 16 17 18 19 20 21 22 23" at bounding box center [411, 478] width 29 height 25
select select "13"
click at [397, 466] on select "00 01 02 03 04 05 06 07 08 09 10 11 12 13 14 15 16 17 18 19 20 21 22 23" at bounding box center [411, 478] width 29 height 25
type input "24/11/2025, 13:00"
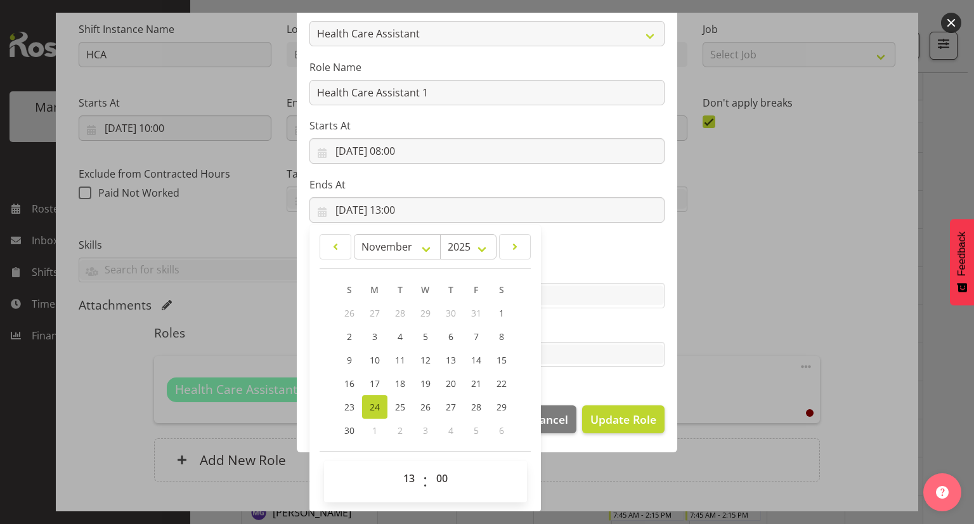
click at [558, 256] on section "Role Casual Registered Nurse Casual Weekday Medical Officer Casual Weekday Rece…" at bounding box center [487, 185] width 381 height 415
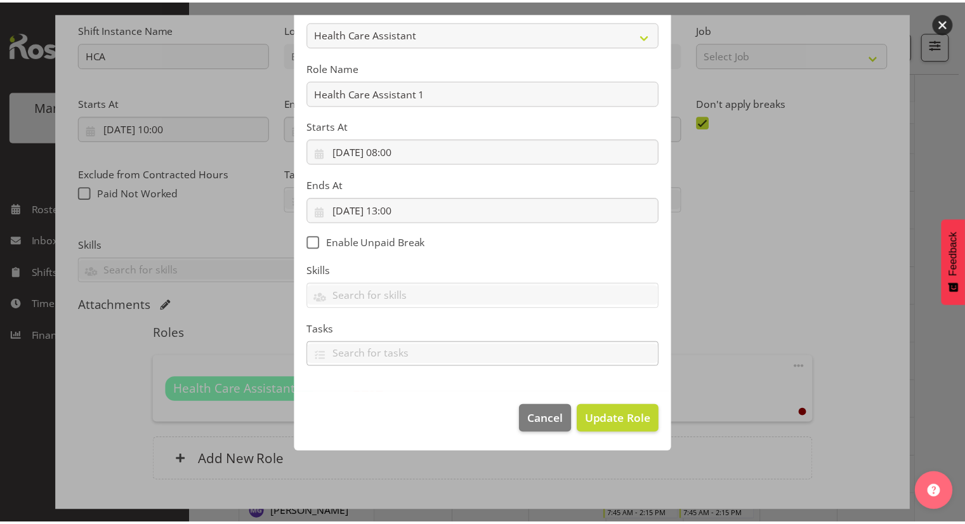
scroll to position [53, 0]
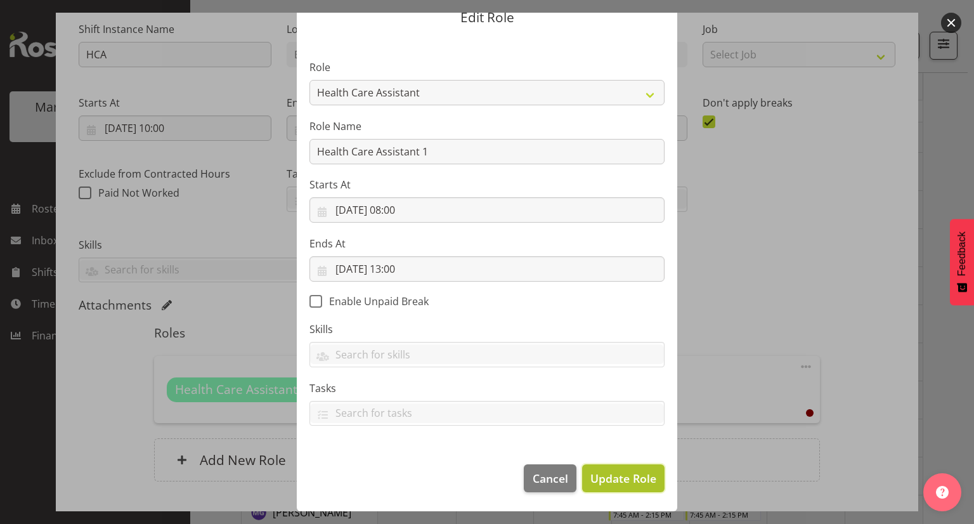
click at [601, 472] on span "Update Role" at bounding box center [624, 478] width 66 height 16
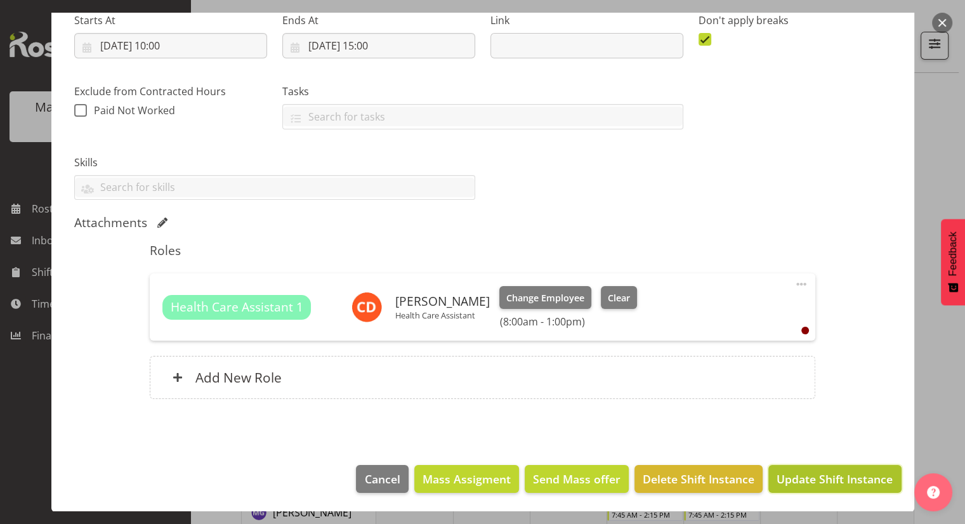
click at [788, 475] on span "Update Shift Instance" at bounding box center [835, 479] width 116 height 16
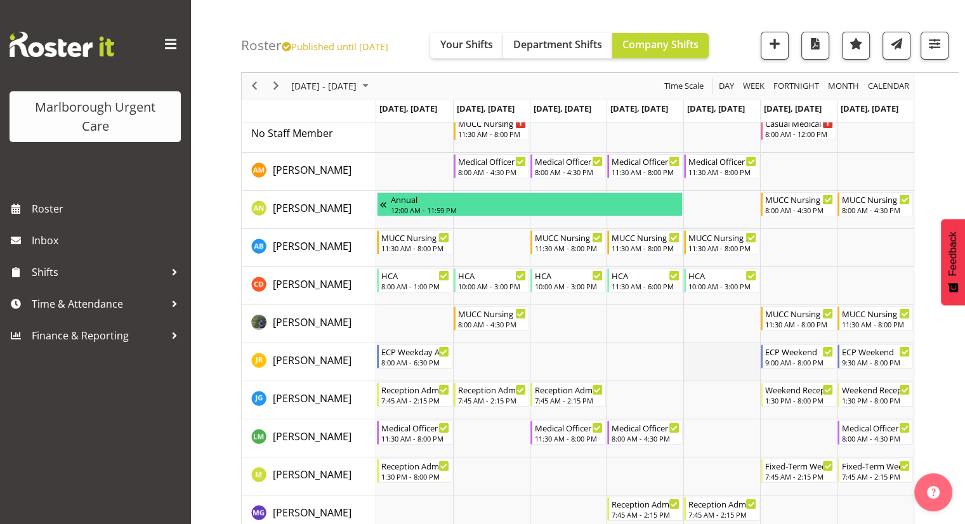
scroll to position [127, 0]
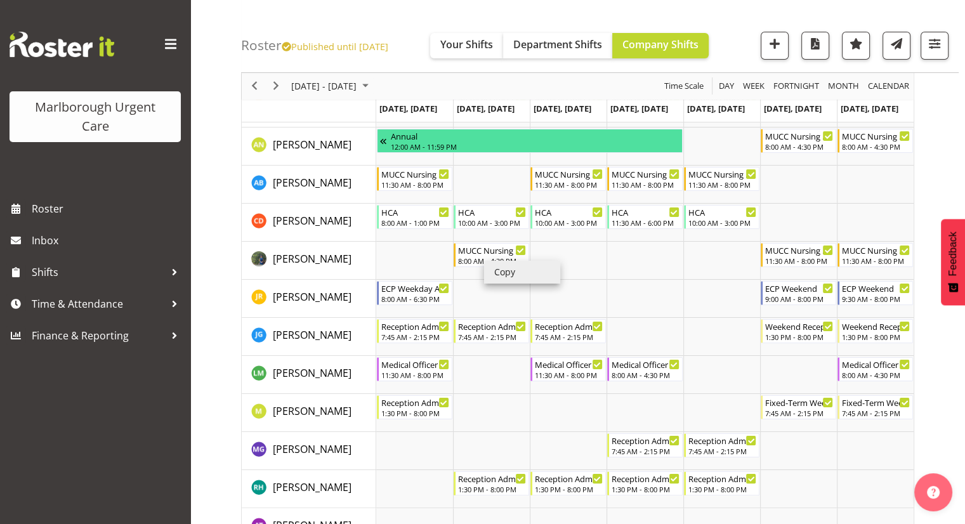
click at [530, 277] on li "Copy" at bounding box center [522, 272] width 76 height 23
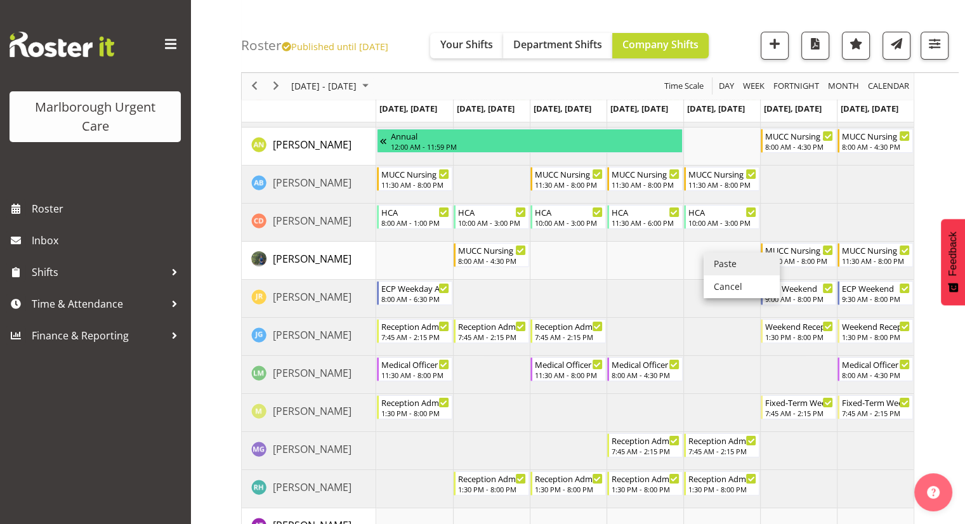
click at [726, 261] on li "Paste" at bounding box center [742, 264] width 76 height 23
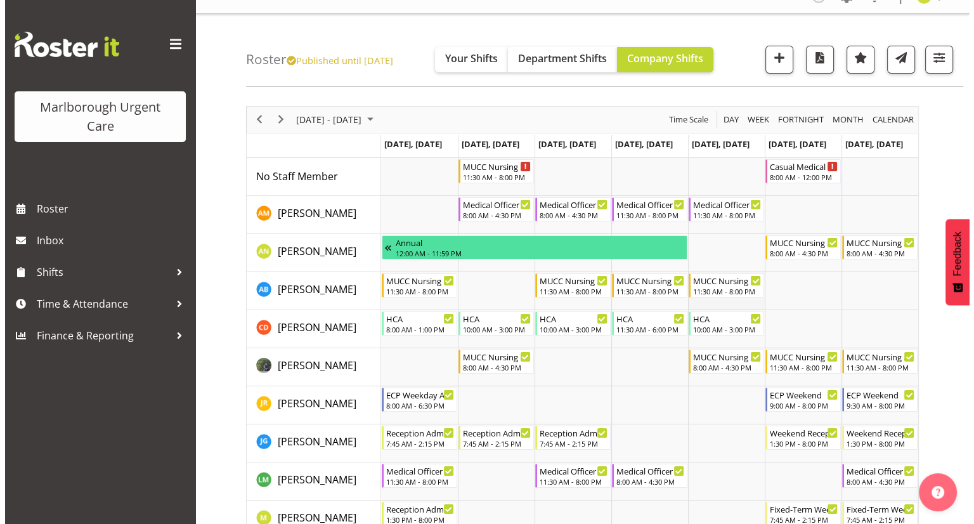
scroll to position [0, 0]
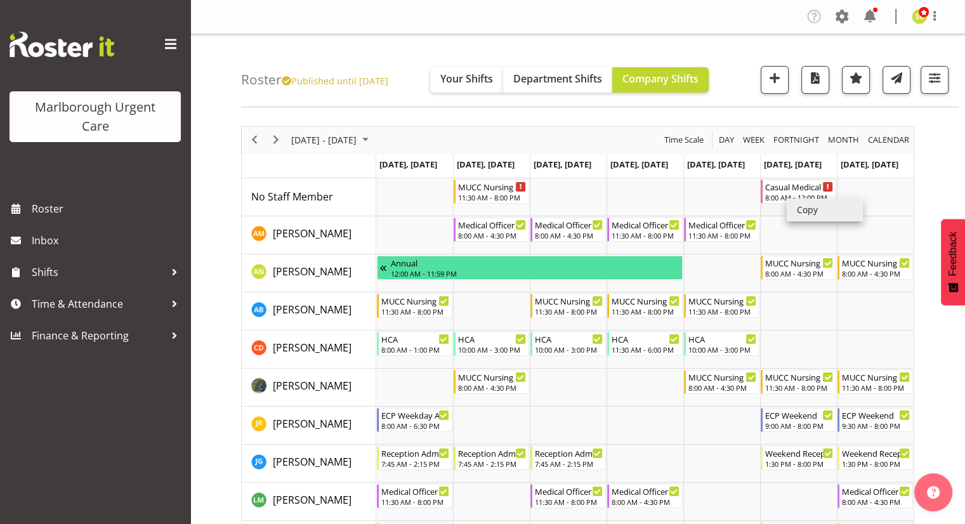
click at [804, 211] on li "Copy" at bounding box center [825, 210] width 76 height 23
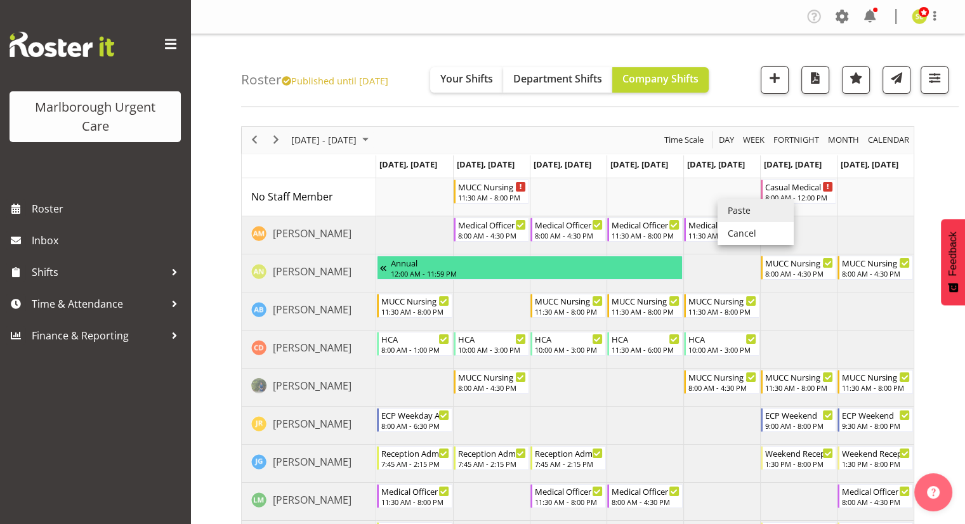
click at [738, 211] on li "Paste" at bounding box center [756, 210] width 76 height 23
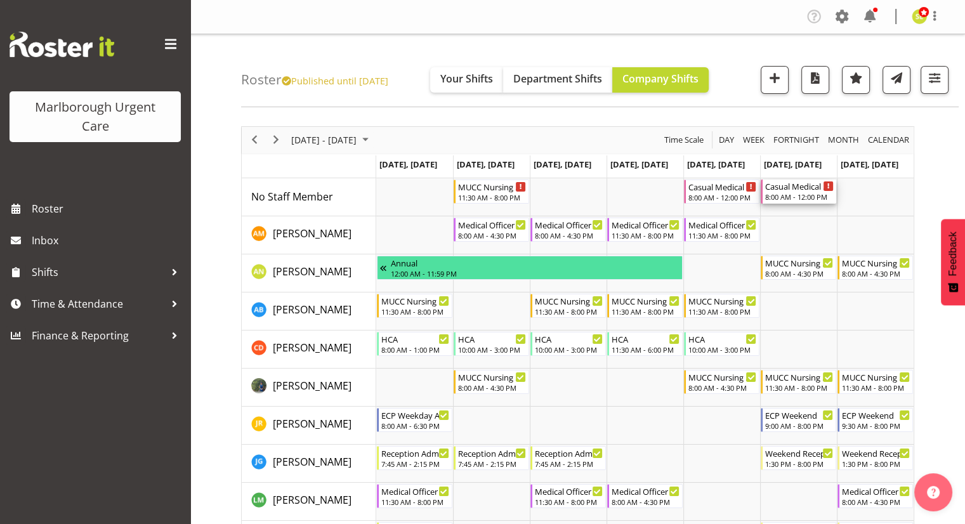
click at [804, 195] on div "8:00 AM - 12:00 PM" at bounding box center [799, 197] width 69 height 10
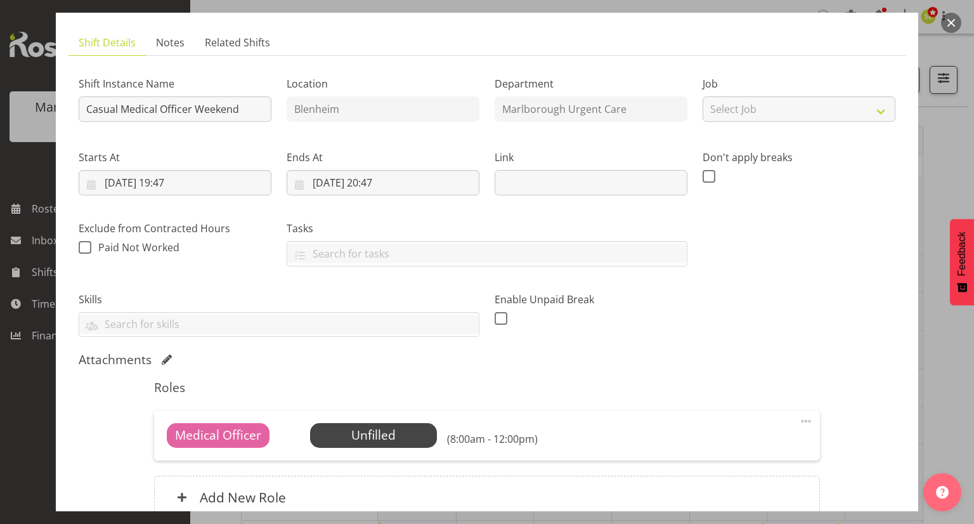
scroll to position [127, 0]
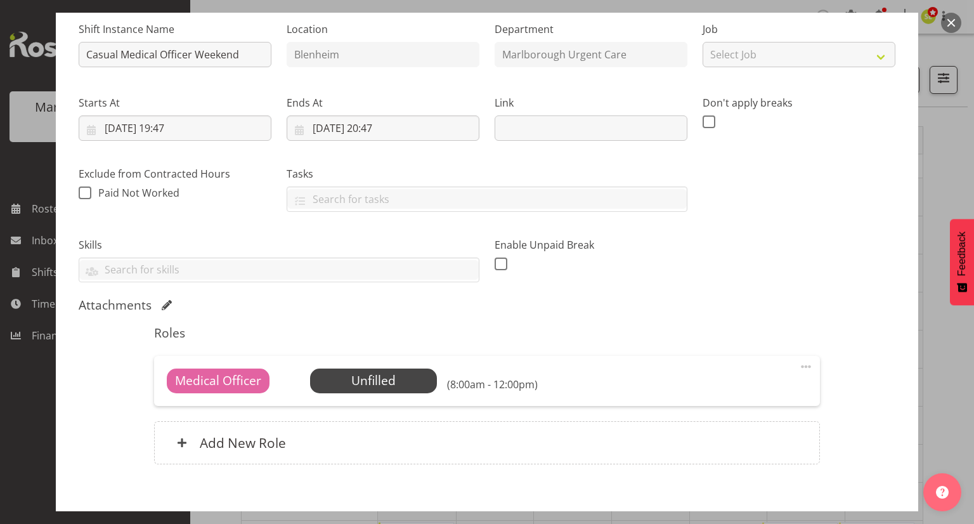
click at [954, 26] on button "button" at bounding box center [952, 23] width 20 height 20
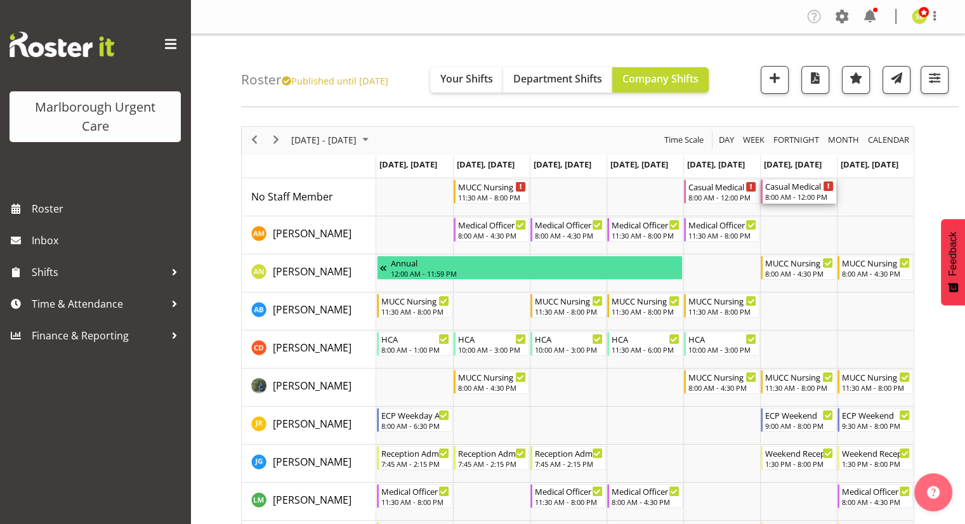
click at [794, 196] on div "8:00 AM - 12:00 PM" at bounding box center [799, 197] width 69 height 10
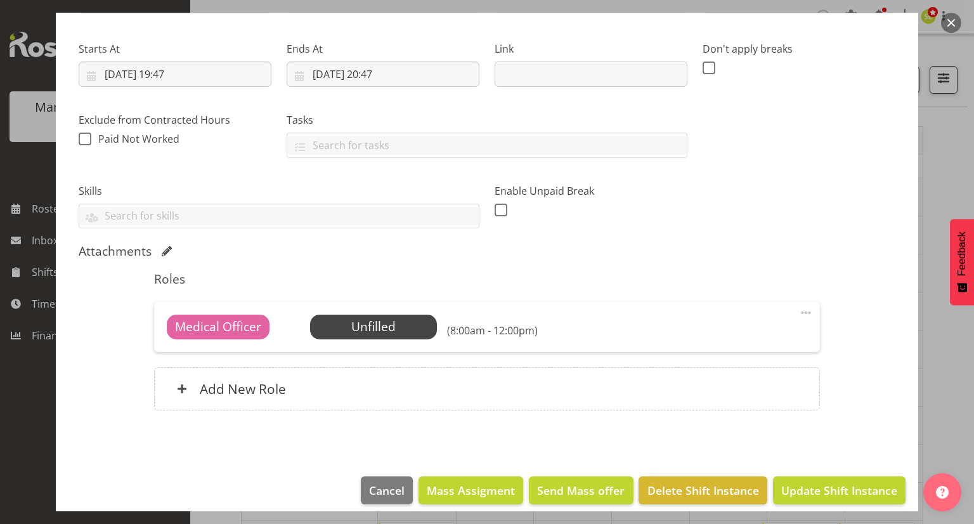
scroll to position [190, 0]
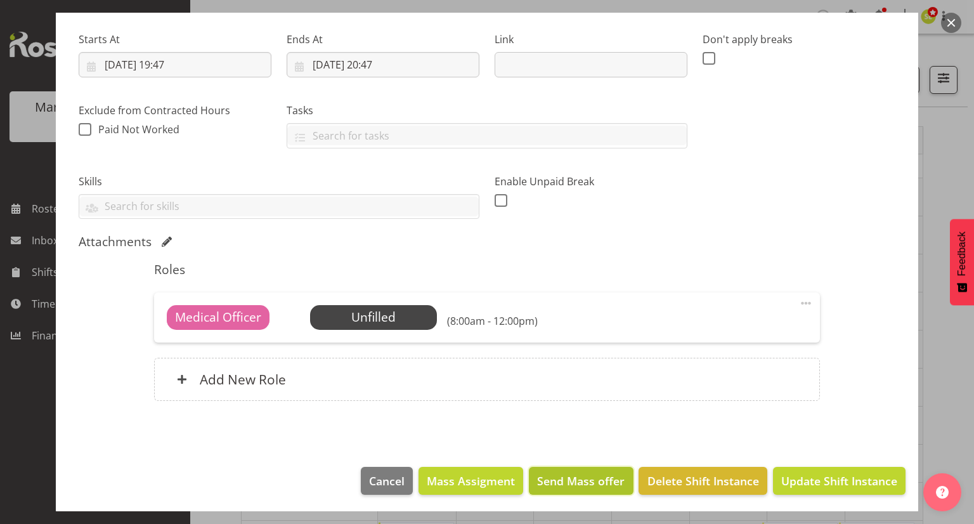
click at [576, 479] on span "Send Mass offer" at bounding box center [581, 481] width 88 height 16
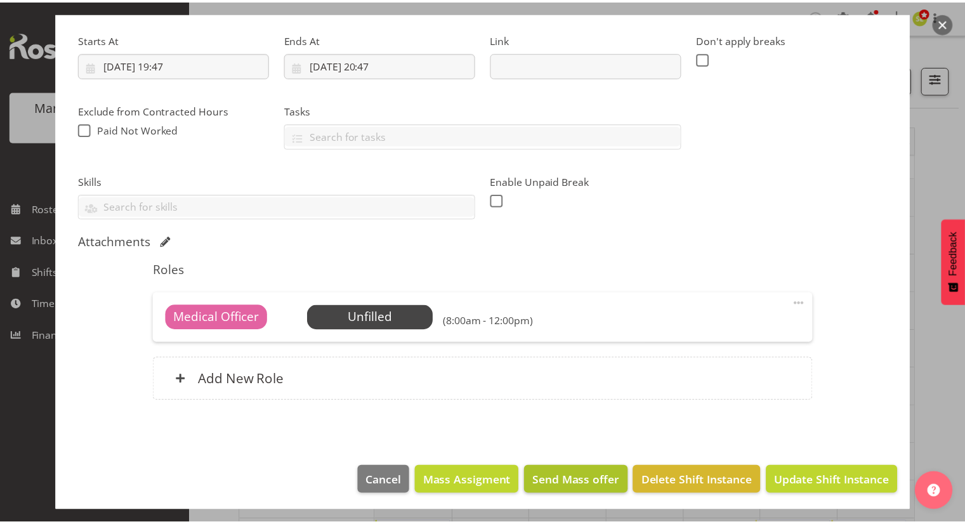
scroll to position [141, 0]
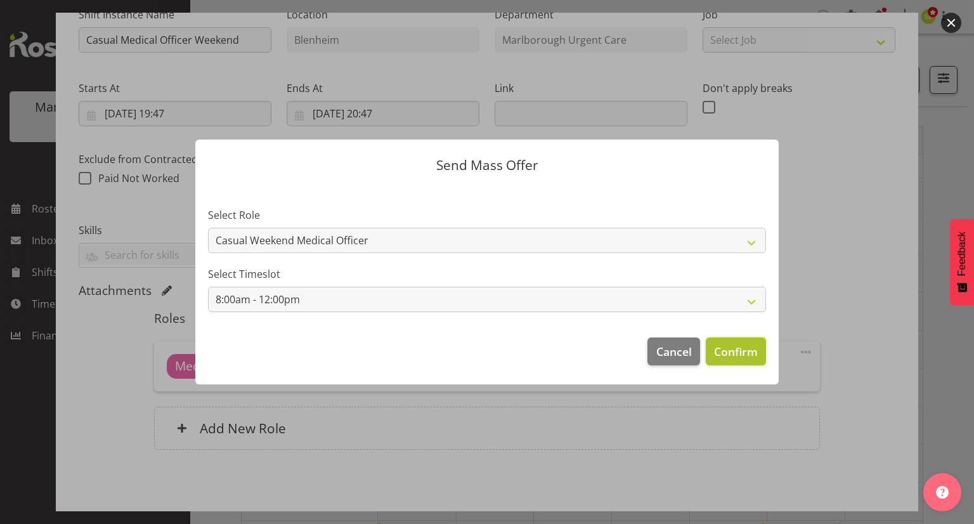
click at [724, 346] on span "Confirm" at bounding box center [736, 351] width 44 height 16
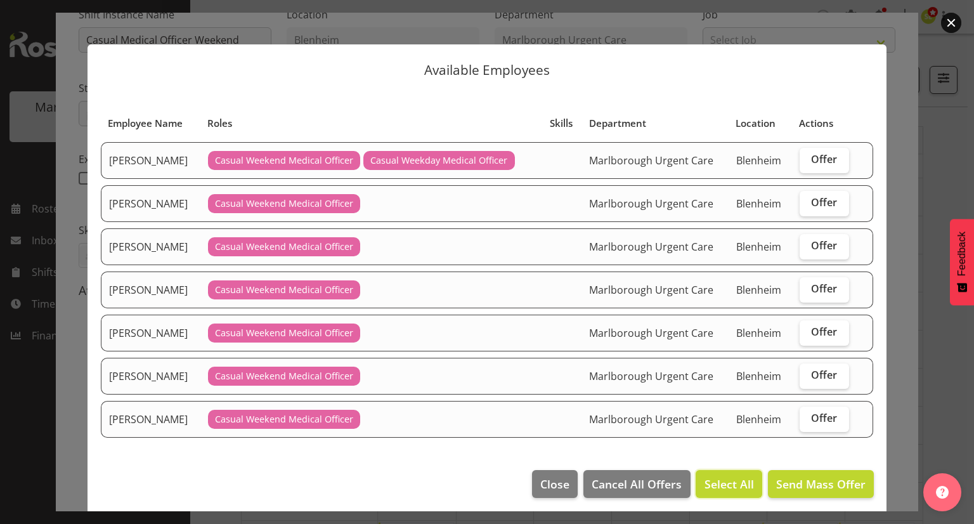
click at [718, 478] on span "Select All" at bounding box center [729, 484] width 49 height 16
checkbox input "true"
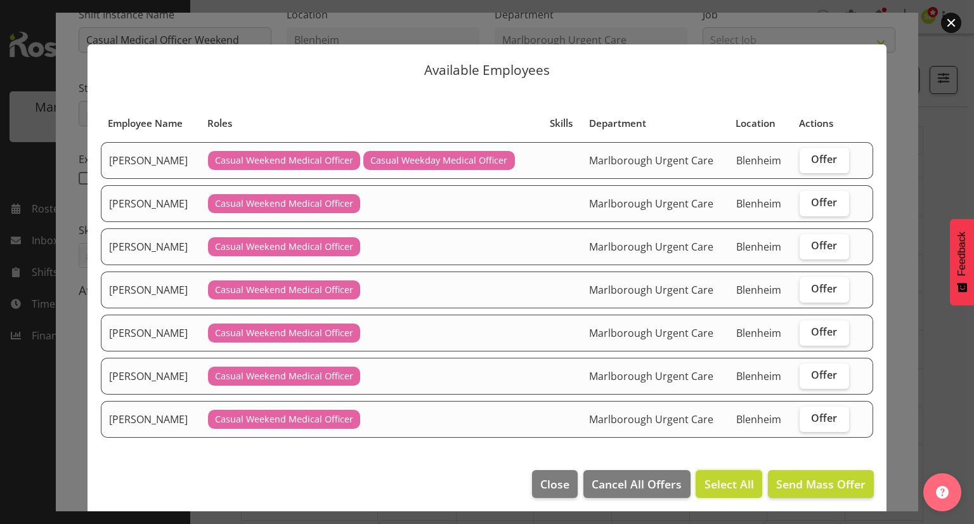
checkbox input "true"
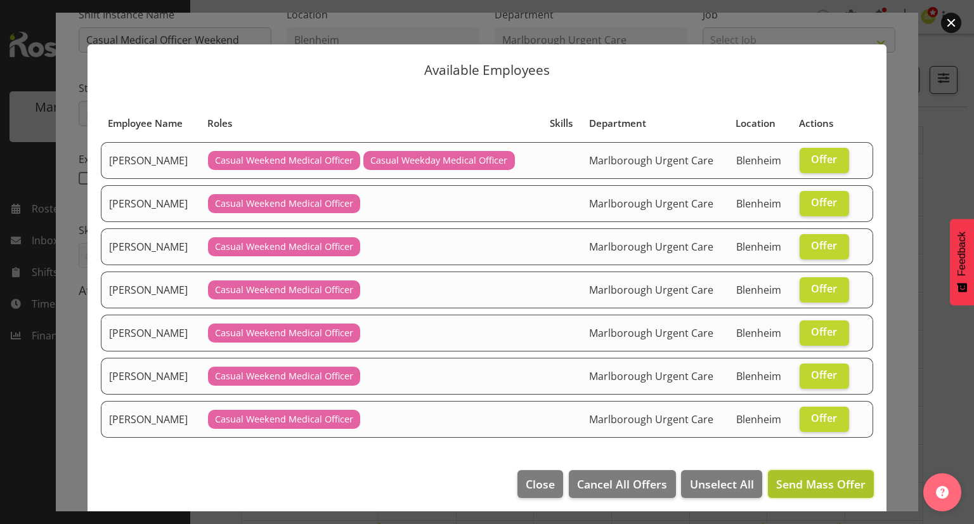
click at [817, 477] on span "Send Mass Offer" at bounding box center [821, 483] width 89 height 15
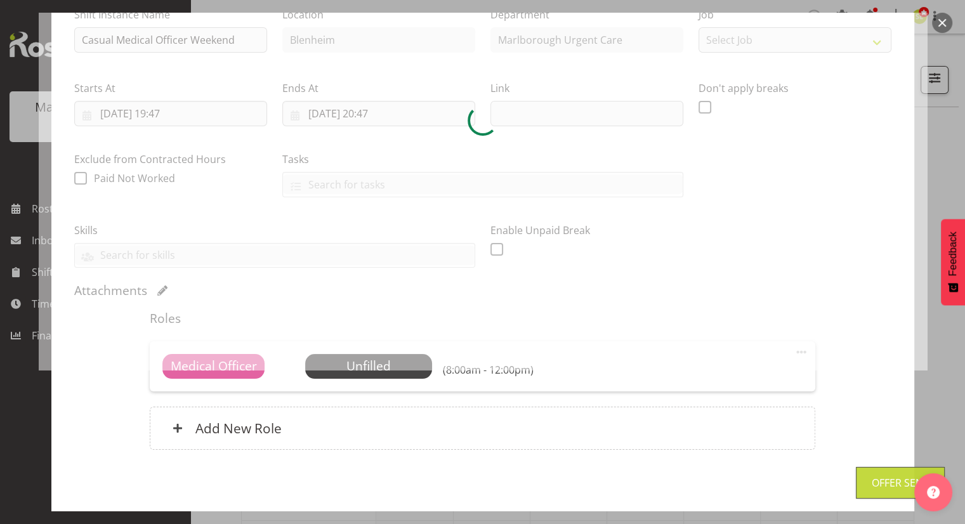
scroll to position [192, 0]
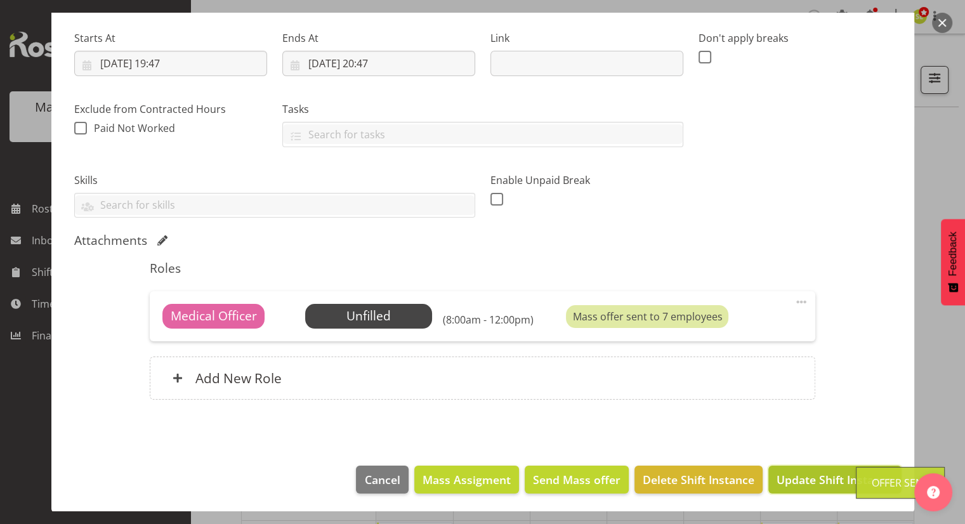
click at [822, 476] on span "Update Shift Instance" at bounding box center [835, 479] width 116 height 16
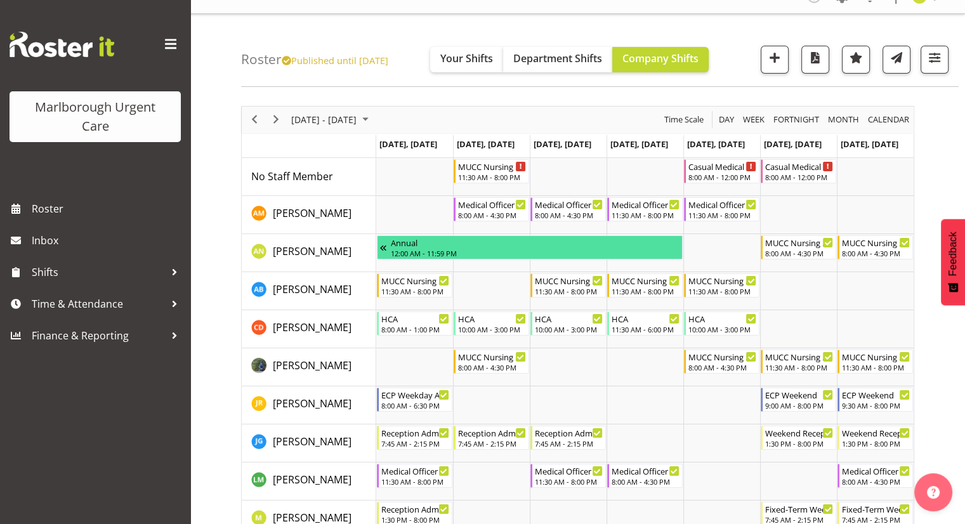
scroll to position [0, 0]
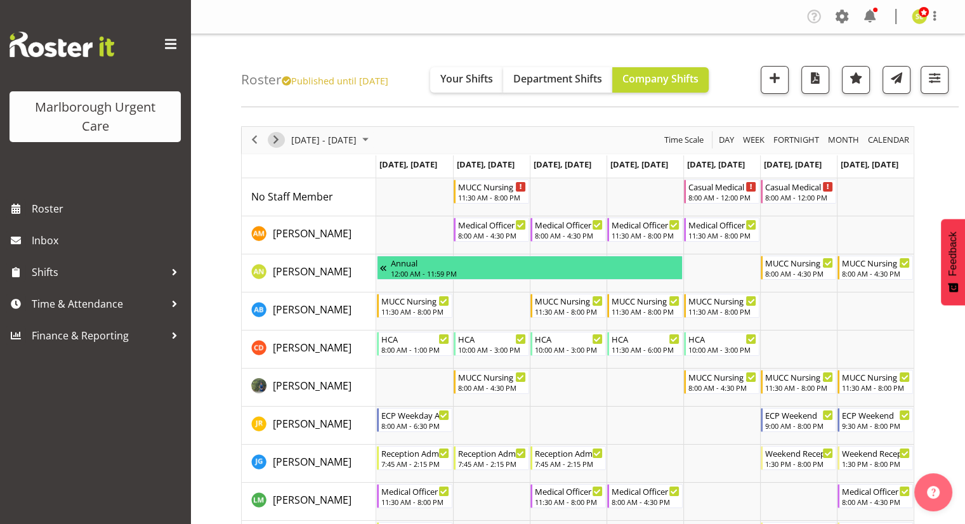
click at [277, 141] on span "Next" at bounding box center [275, 140] width 15 height 16
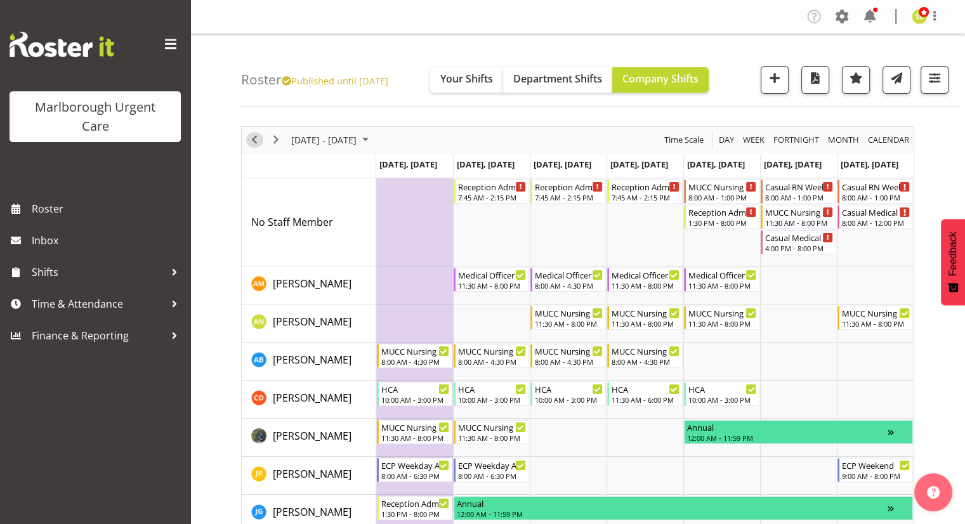
click at [253, 143] on span "Previous" at bounding box center [254, 140] width 15 height 16
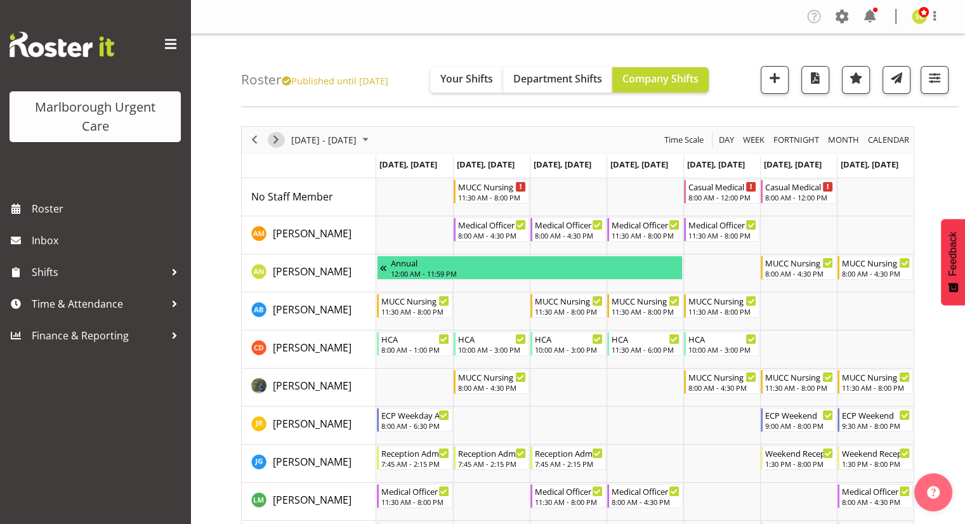
click at [282, 144] on span "Next" at bounding box center [275, 140] width 15 height 16
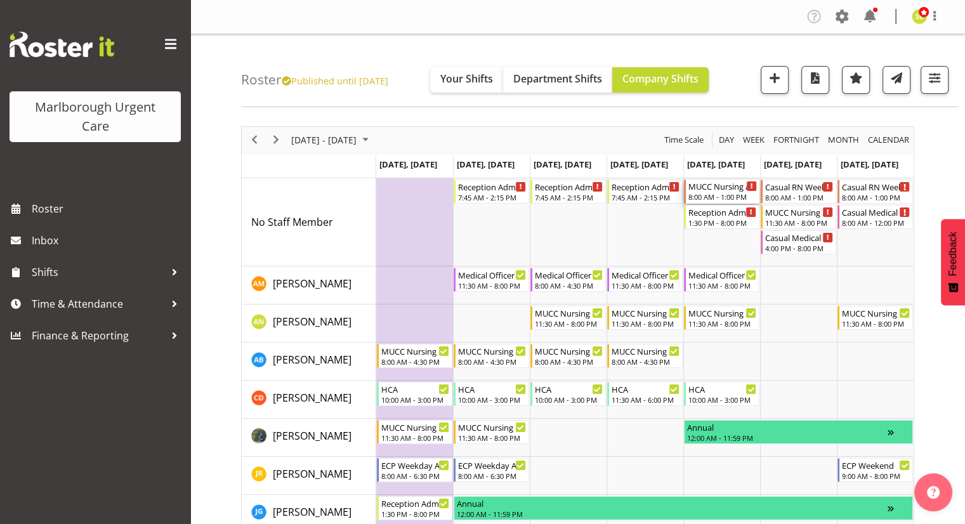
click at [722, 195] on div "8:00 AM - 1:00 PM" at bounding box center [722, 197] width 69 height 10
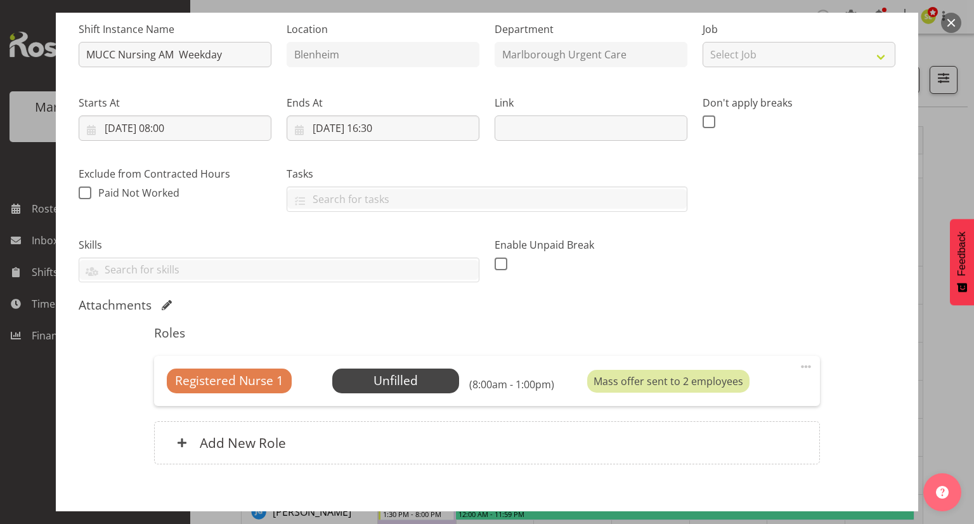
scroll to position [190, 0]
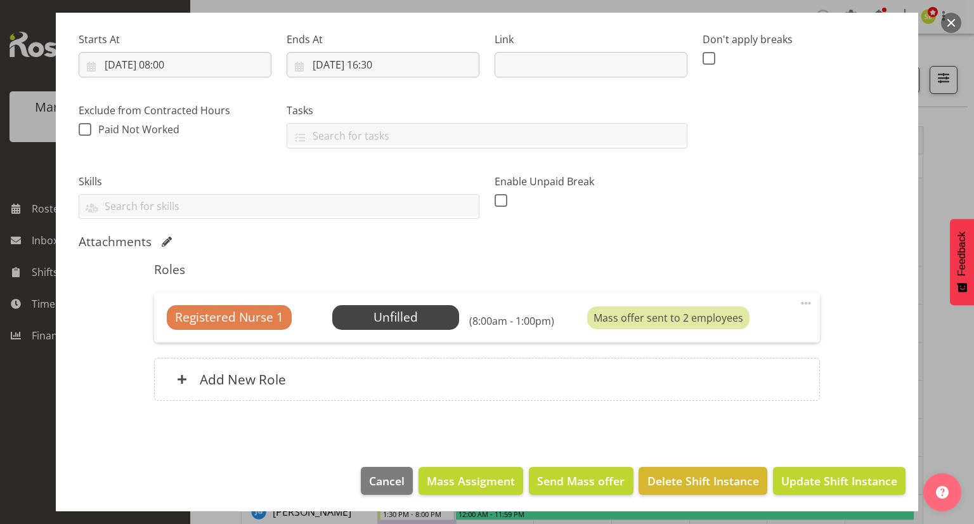
click at [943, 20] on button "button" at bounding box center [952, 23] width 20 height 20
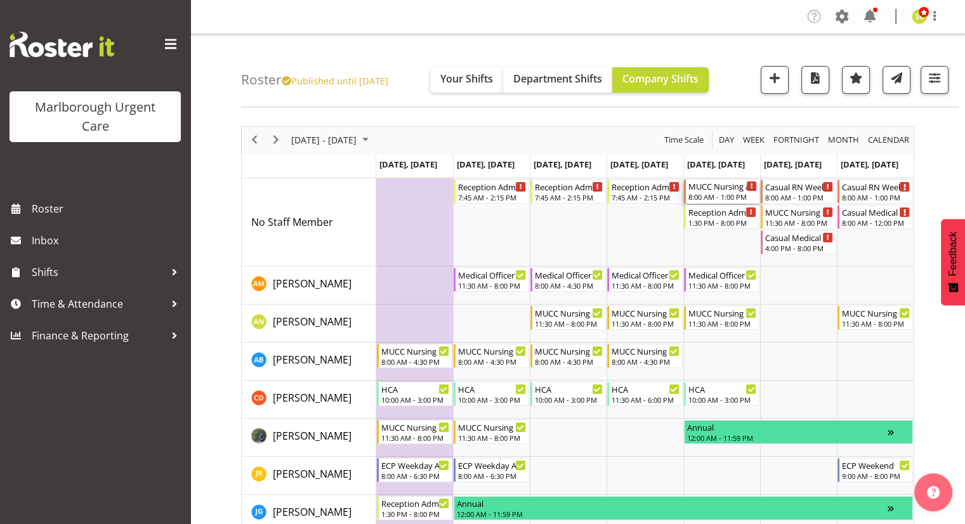
click at [730, 197] on div "8:00 AM - 1:00 PM" at bounding box center [722, 197] width 69 height 10
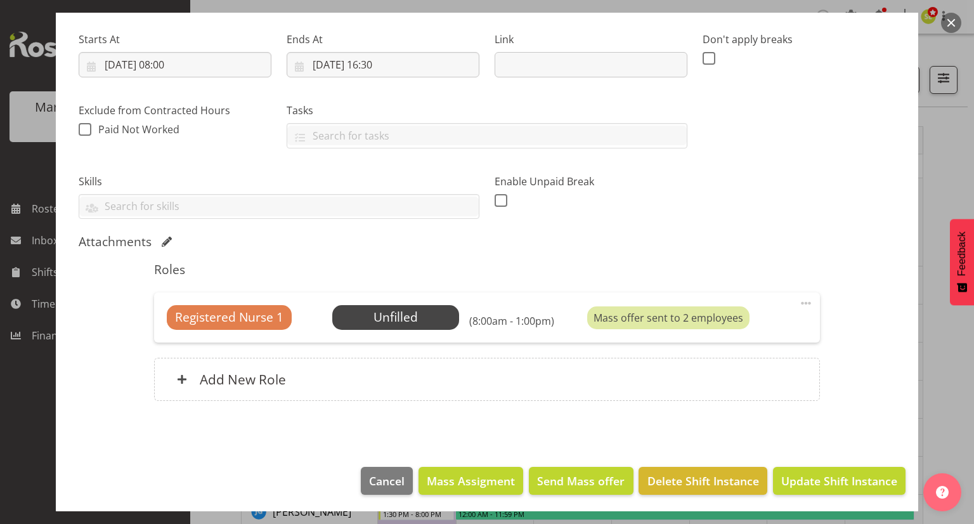
click at [799, 300] on span at bounding box center [806, 303] width 15 height 15
click at [707, 331] on link "Edit" at bounding box center [753, 331] width 122 height 23
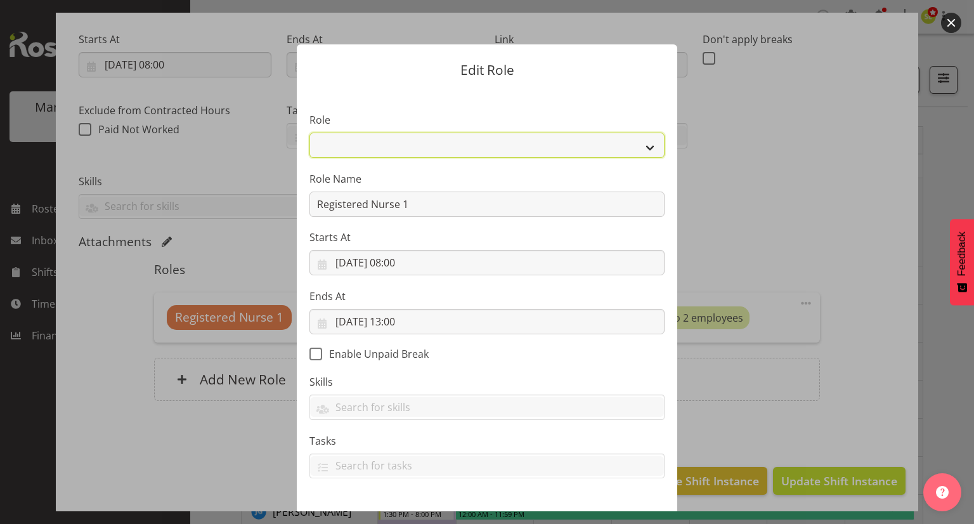
click at [401, 150] on select "Casual Registered Nurse Casual Weekday Medical Officer Casual Weekday Reception…" at bounding box center [487, 145] width 355 height 25
select select "1554"
click at [310, 133] on select "Casual Registered Nurse Casual Weekday Medical Officer Casual Weekday Reception…" at bounding box center [487, 145] width 355 height 25
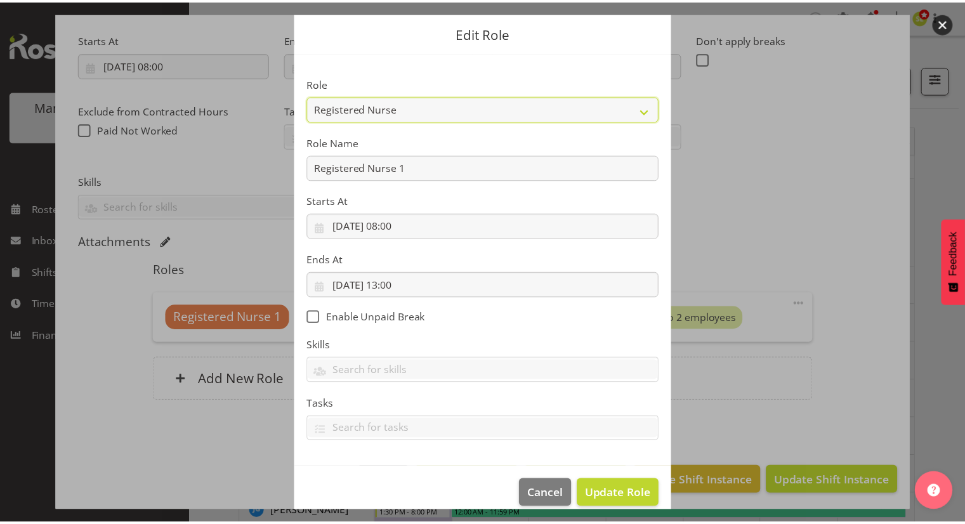
scroll to position [53, 0]
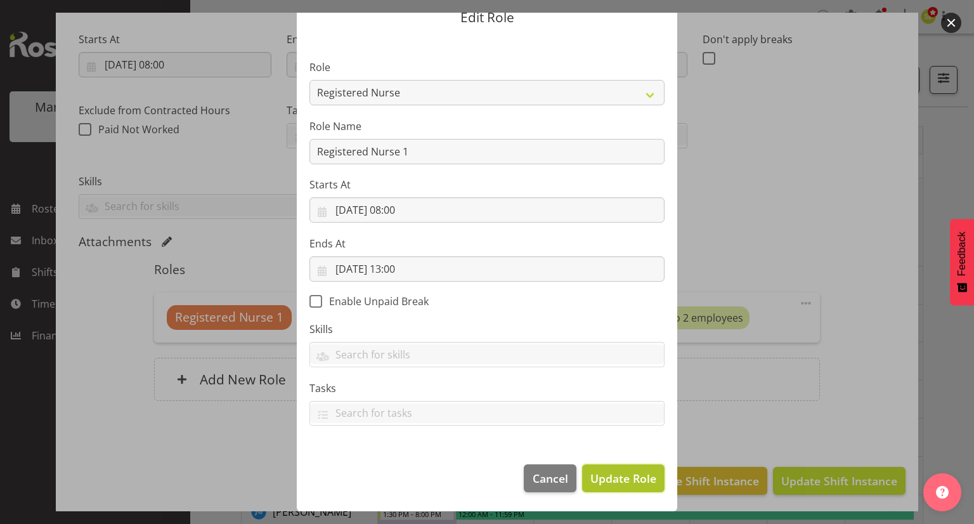
click at [627, 474] on span "Update Role" at bounding box center [624, 478] width 66 height 16
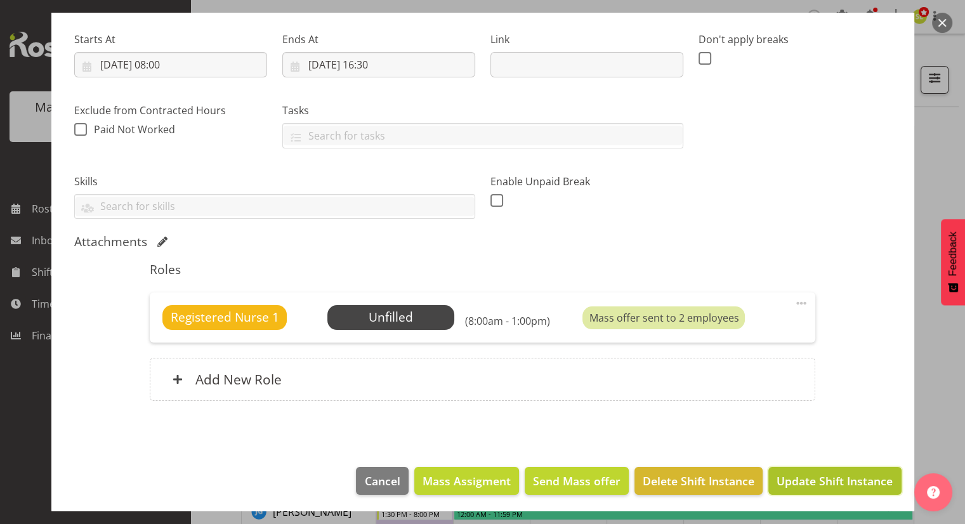
click at [813, 475] on span "Update Shift Instance" at bounding box center [835, 481] width 116 height 16
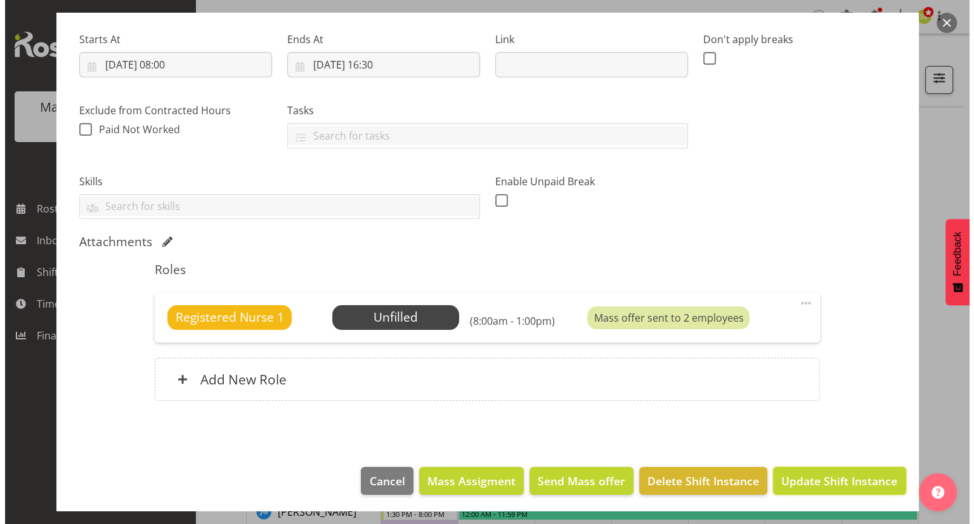
scroll to position [141, 0]
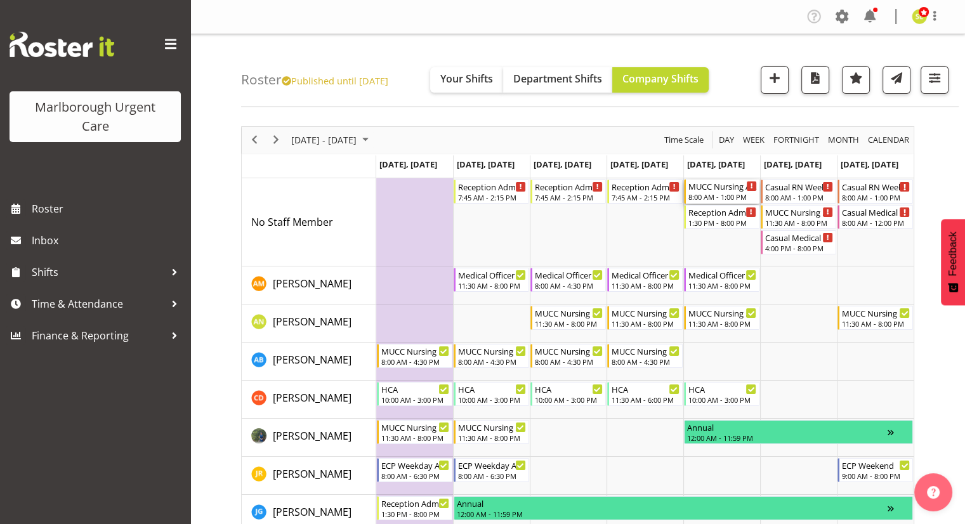
click at [707, 194] on div "8:00 AM - 1:00 PM" at bounding box center [722, 197] width 69 height 10
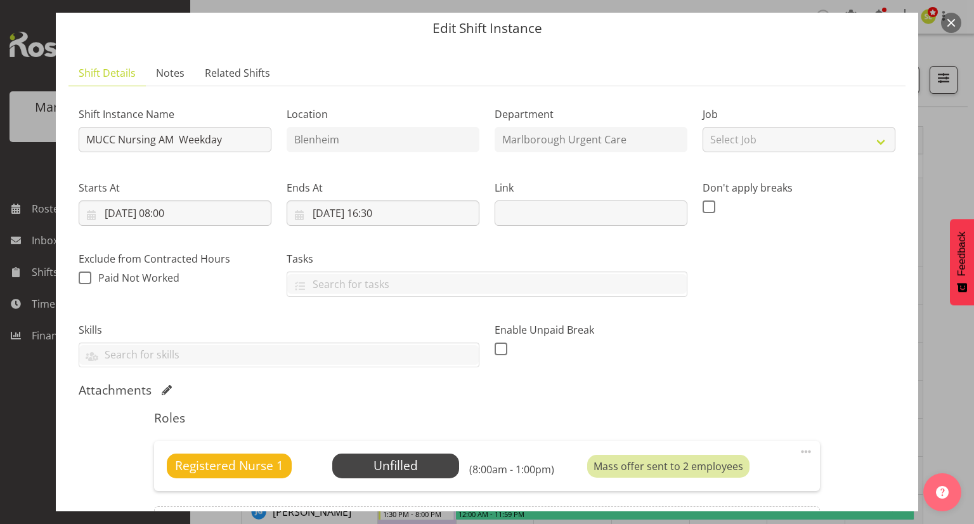
scroll to position [127, 0]
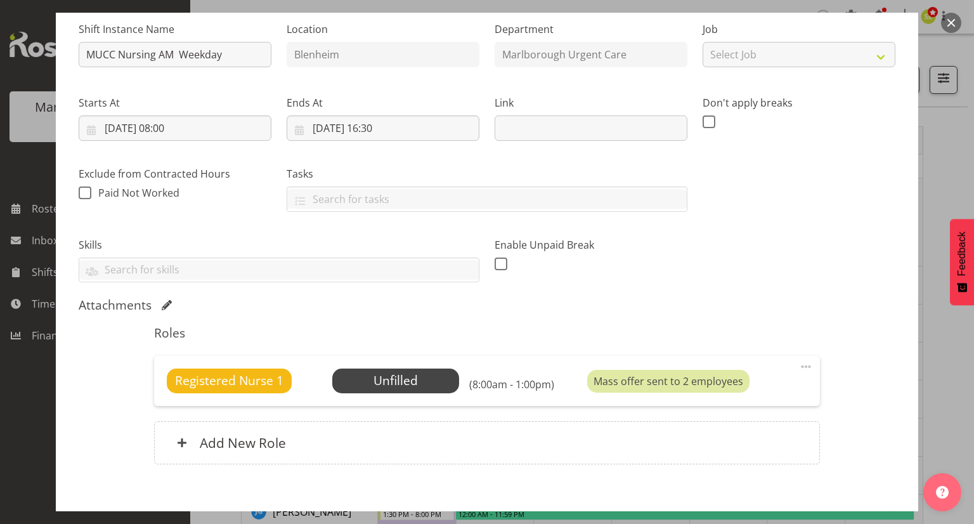
click at [799, 365] on span at bounding box center [806, 366] width 15 height 15
click at [600, 295] on div "Shift Instance Name MUCC Nursing AM Weekday Location Blenheim Department Marlbo…" at bounding box center [487, 245] width 817 height 468
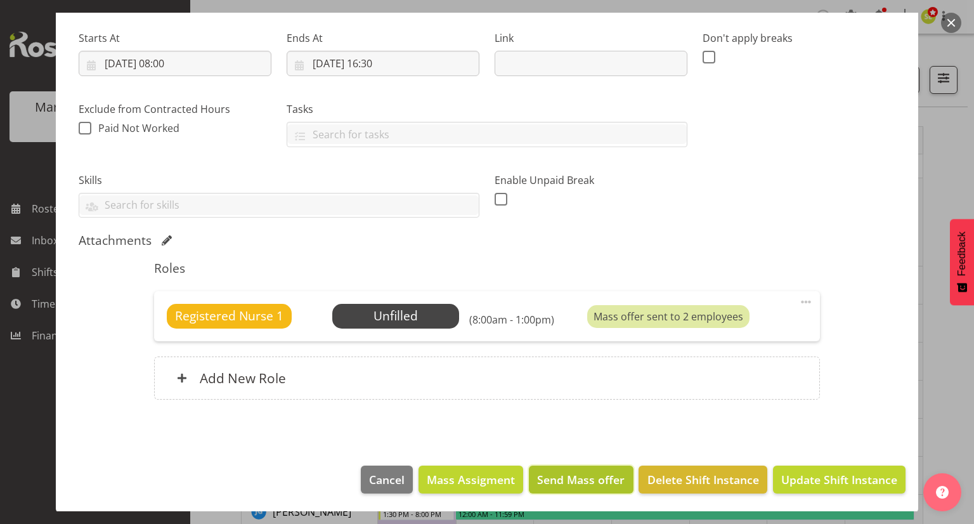
click at [582, 478] on span "Send Mass offer" at bounding box center [581, 479] width 88 height 16
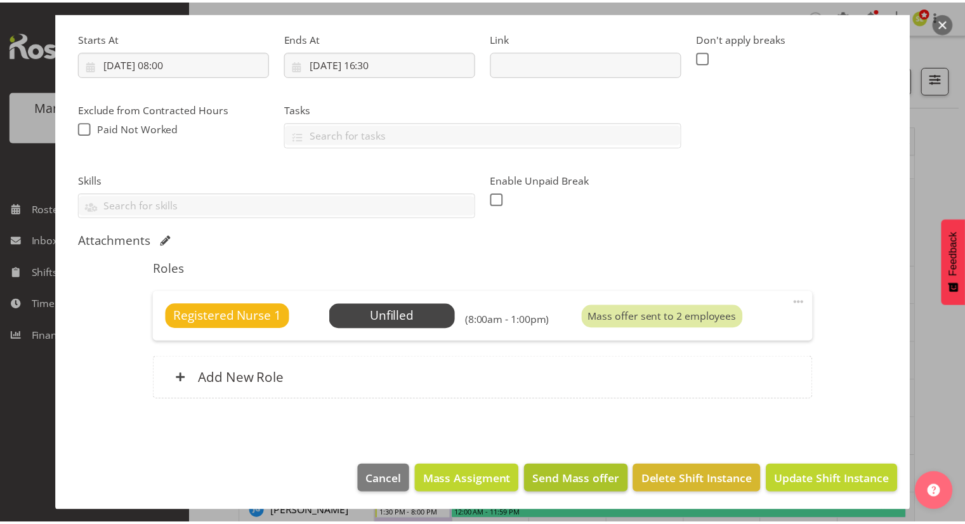
scroll to position [141, 0]
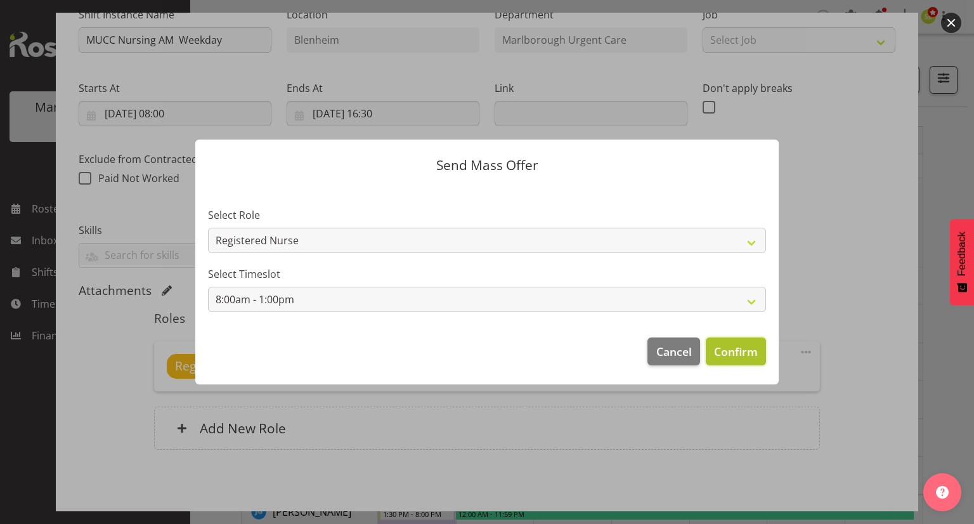
click at [721, 351] on span "Confirm" at bounding box center [736, 351] width 44 height 16
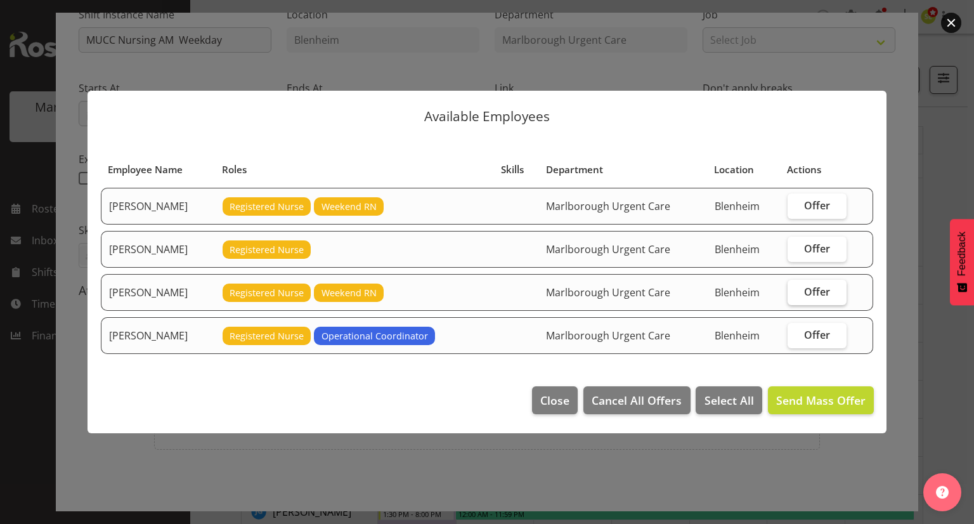
click at [830, 292] on span "Offer" at bounding box center [817, 291] width 26 height 13
click at [796, 292] on input "Offer" at bounding box center [792, 291] width 8 height 8
checkbox input "true"
click at [804, 393] on span "Send Mass Offer" at bounding box center [821, 400] width 89 height 15
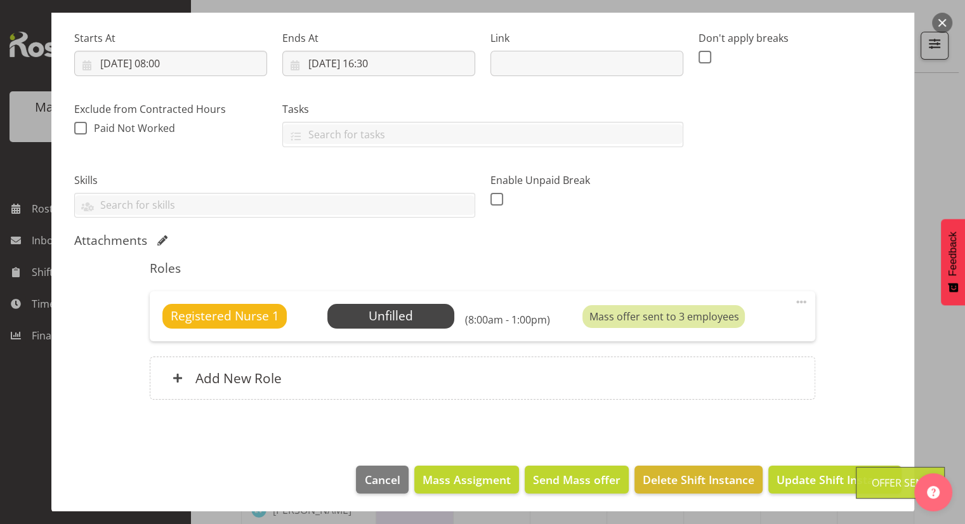
scroll to position [127, 0]
click at [933, 402] on div at bounding box center [482, 262] width 965 height 524
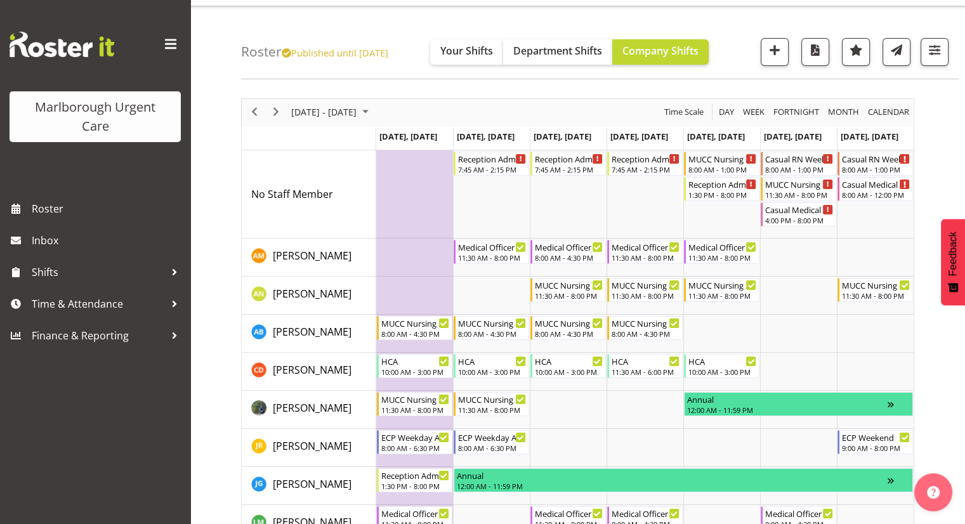
scroll to position [0, 0]
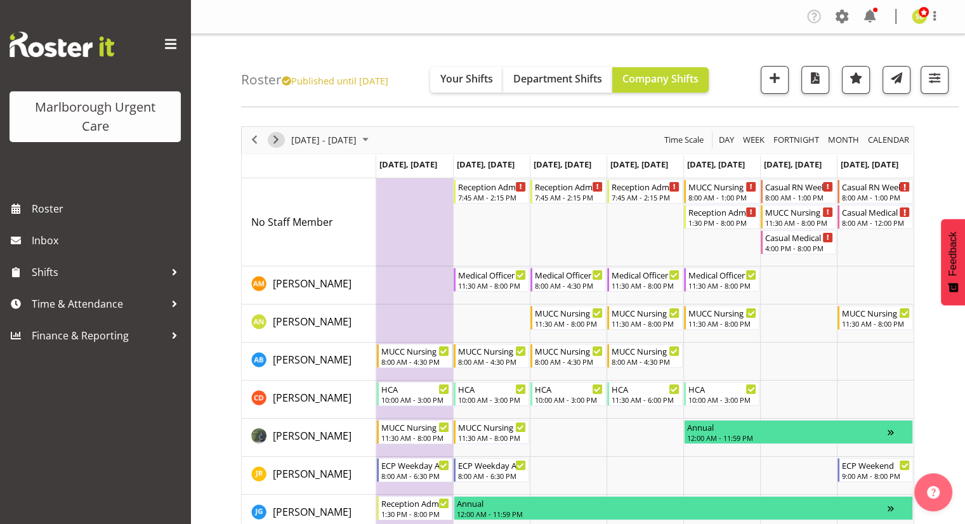
click at [273, 140] on span "Next" at bounding box center [275, 140] width 15 height 16
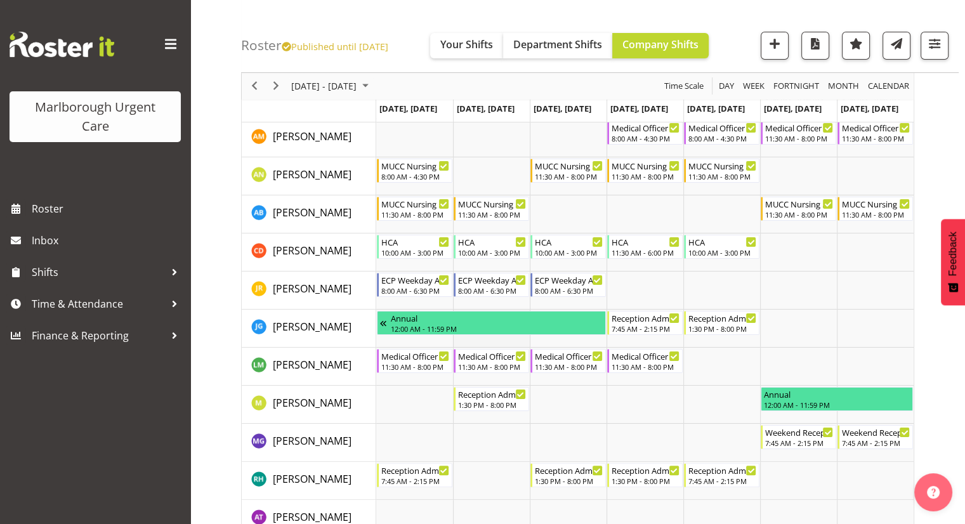
scroll to position [127, 0]
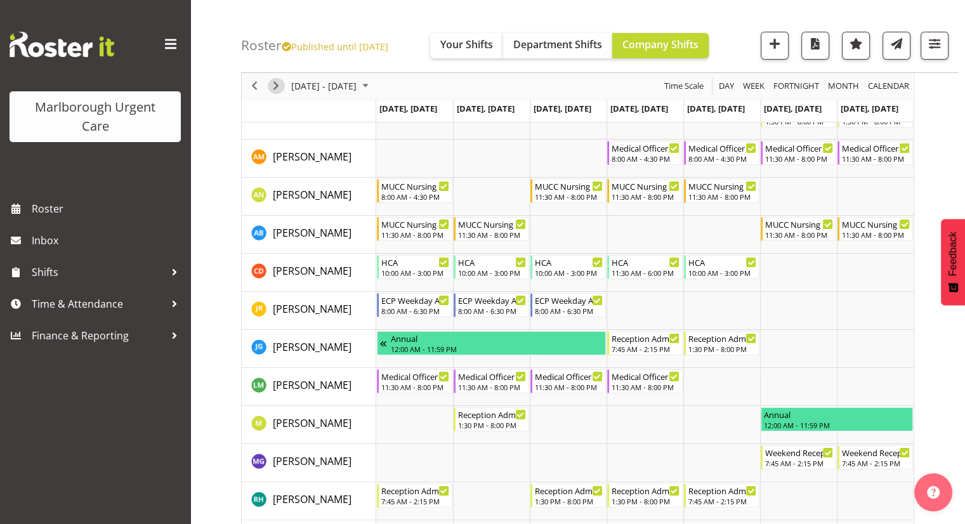
drag, startPoint x: 276, startPoint y: 88, endPoint x: 463, endPoint y: 135, distance: 192.5
click at [276, 88] on span "Next" at bounding box center [275, 87] width 15 height 16
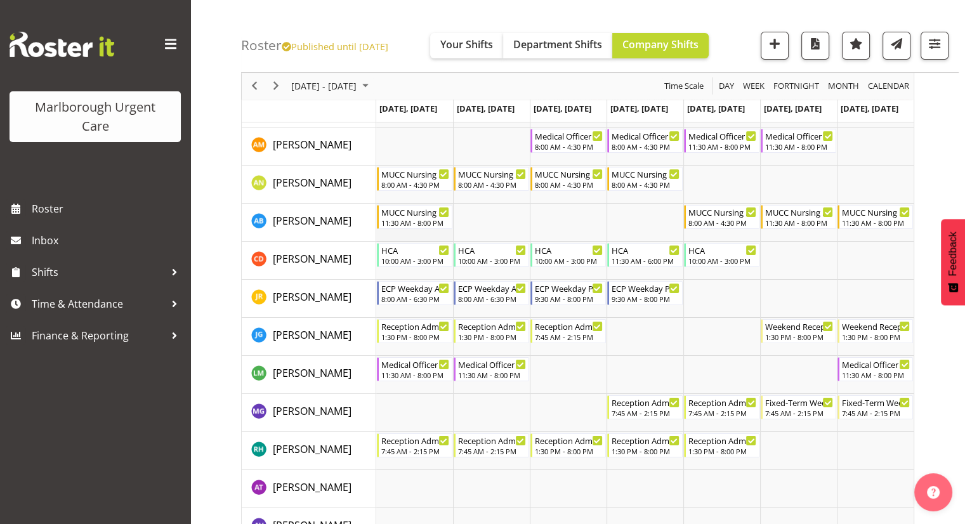
scroll to position [127, 0]
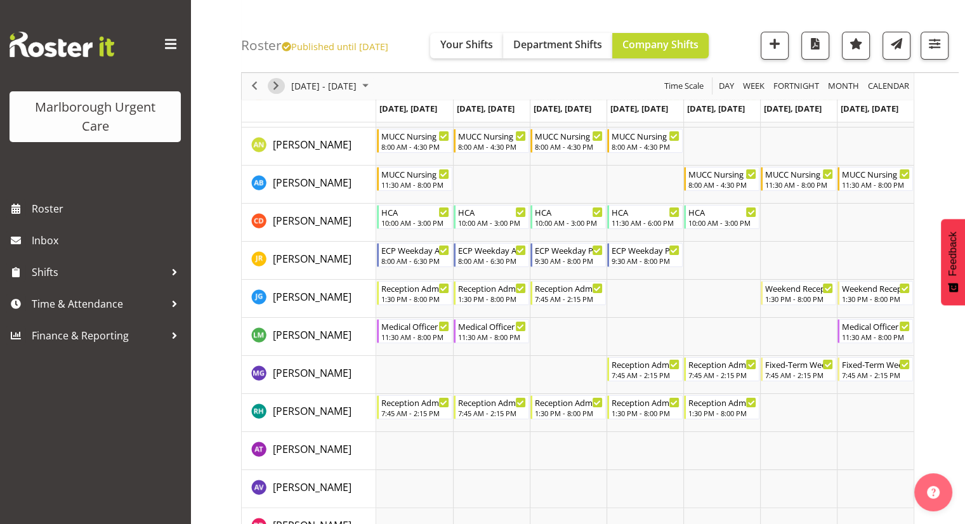
click at [275, 87] on span "Next" at bounding box center [275, 87] width 15 height 16
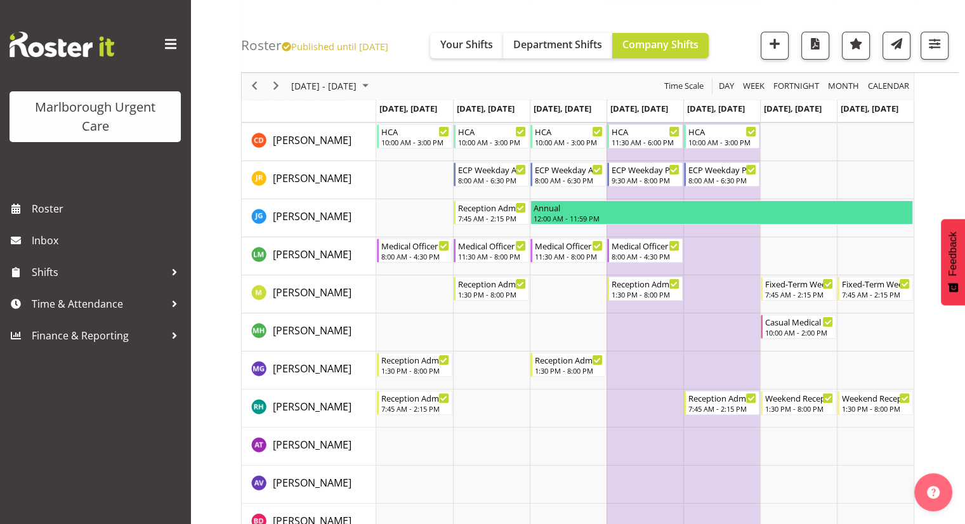
scroll to position [254, 0]
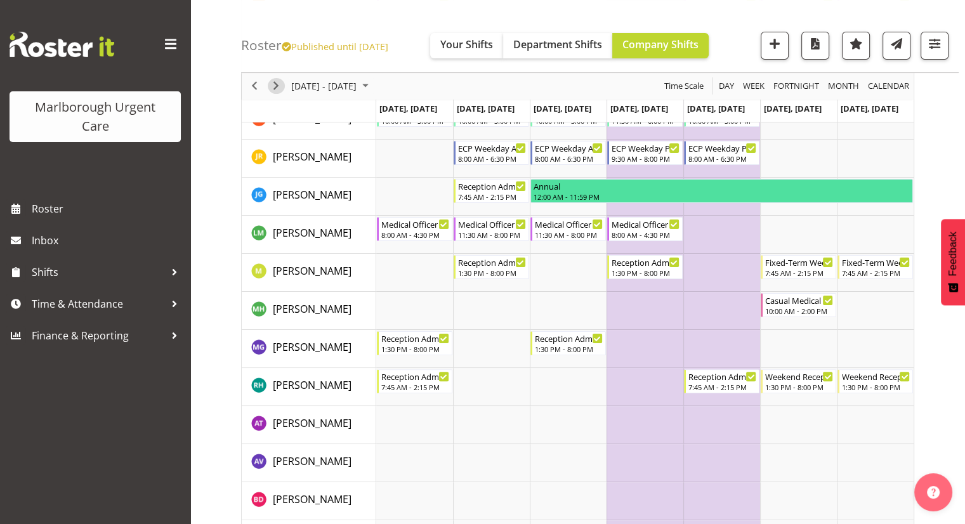
click at [280, 88] on span "Next" at bounding box center [275, 87] width 15 height 16
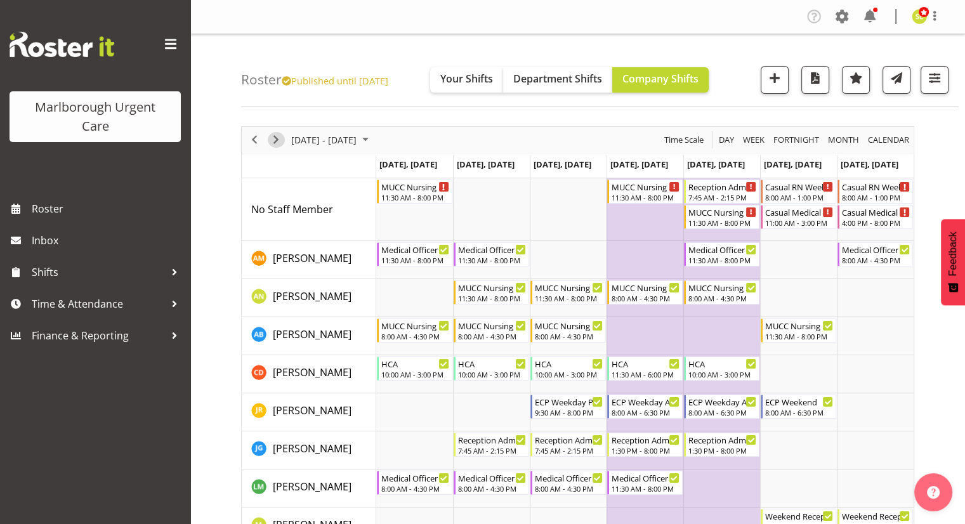
click at [273, 140] on span "Next" at bounding box center [275, 140] width 15 height 16
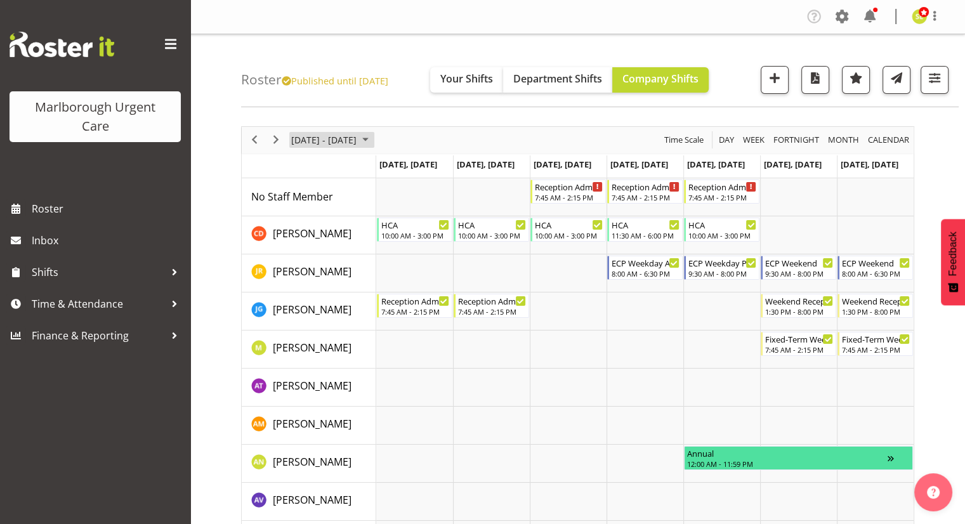
click at [321, 138] on span "January 05 - 11, 2026" at bounding box center [324, 140] width 68 height 16
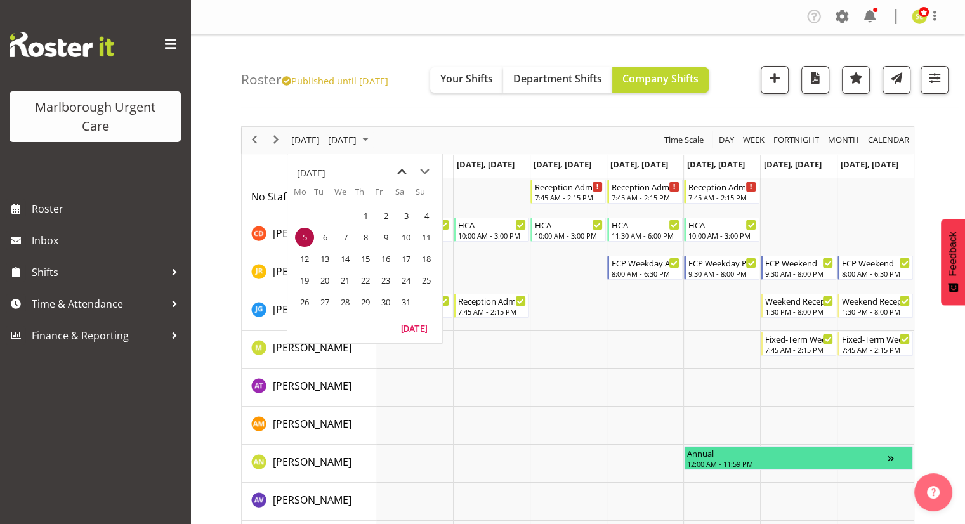
click at [390, 168] on div "Timeline Week of January 5, 2026" at bounding box center [413, 172] width 46 height 23
click at [397, 171] on span "previous month" at bounding box center [402, 172] width 22 height 23
click at [305, 301] on span "27" at bounding box center [304, 301] width 19 height 19
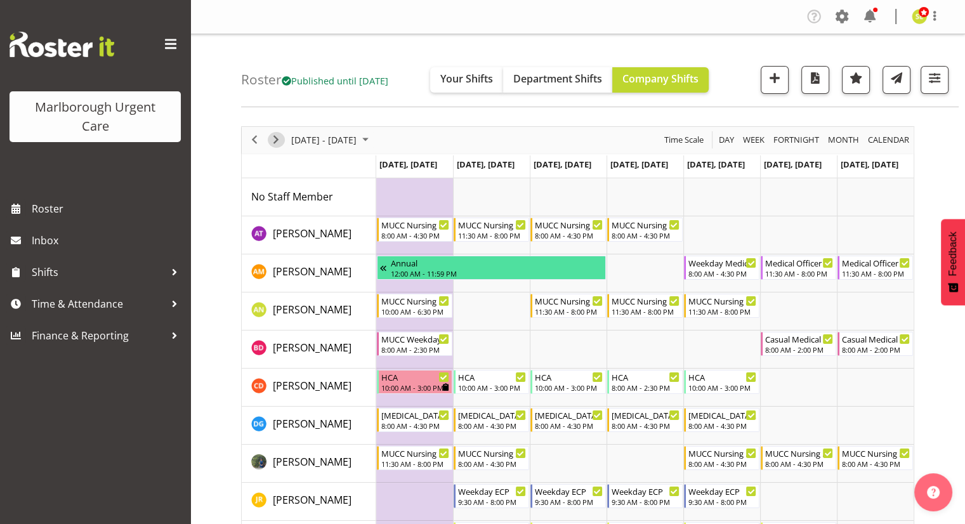
click at [275, 142] on span "Next" at bounding box center [275, 140] width 15 height 16
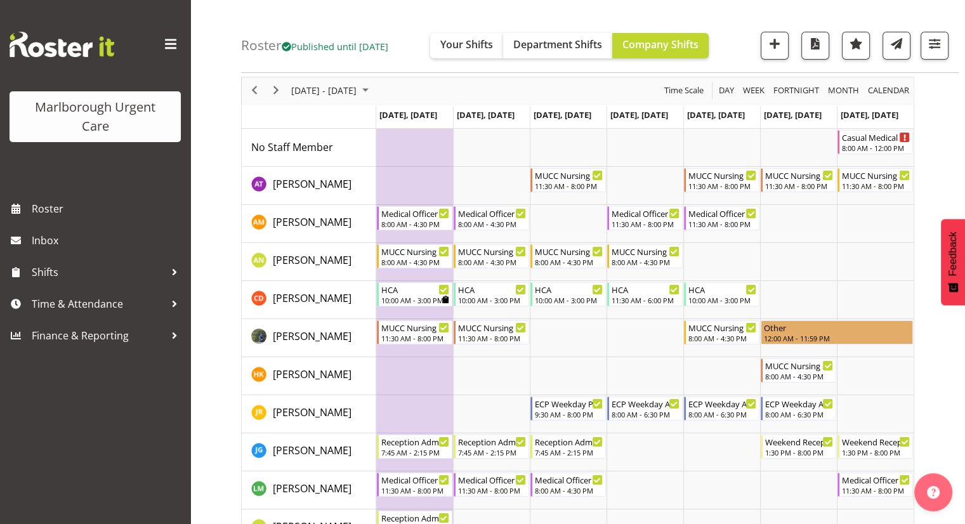
scroll to position [63, 0]
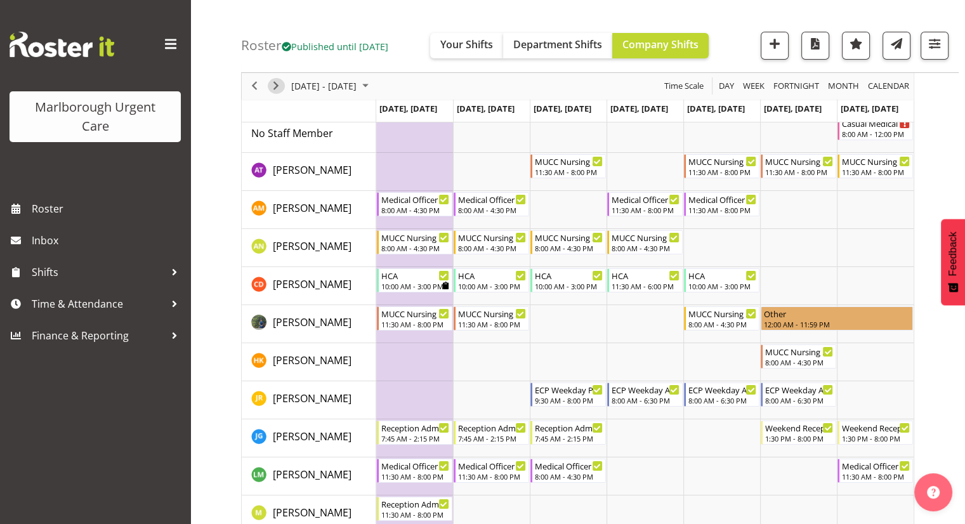
click at [274, 88] on span "Next" at bounding box center [275, 87] width 15 height 16
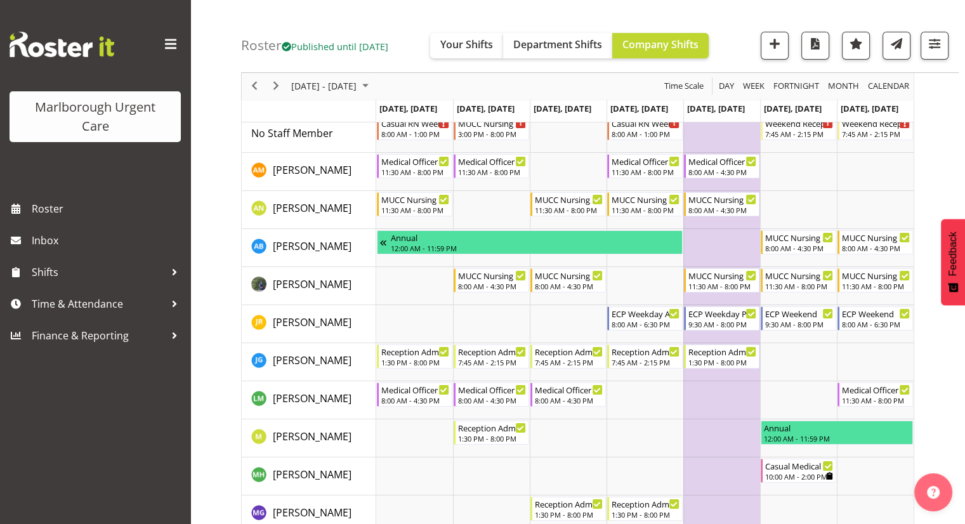
click at [575, 75] on div "November 10 - 16, 2025 Today Day Week Fortnight Month calendar Month Agenda Tim…" at bounding box center [578, 86] width 672 height 27
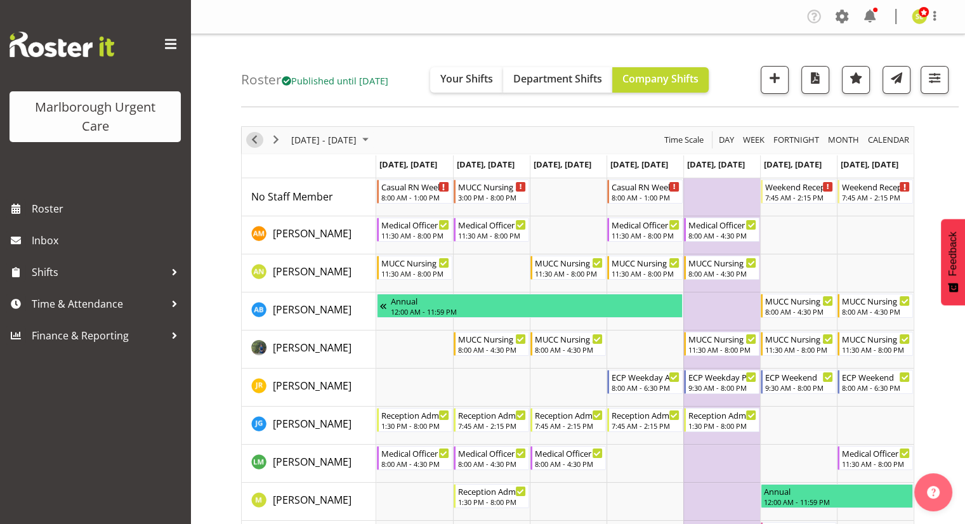
drag, startPoint x: 259, startPoint y: 144, endPoint x: 275, endPoint y: 141, distance: 15.4
click at [259, 144] on span "Previous" at bounding box center [254, 140] width 15 height 16
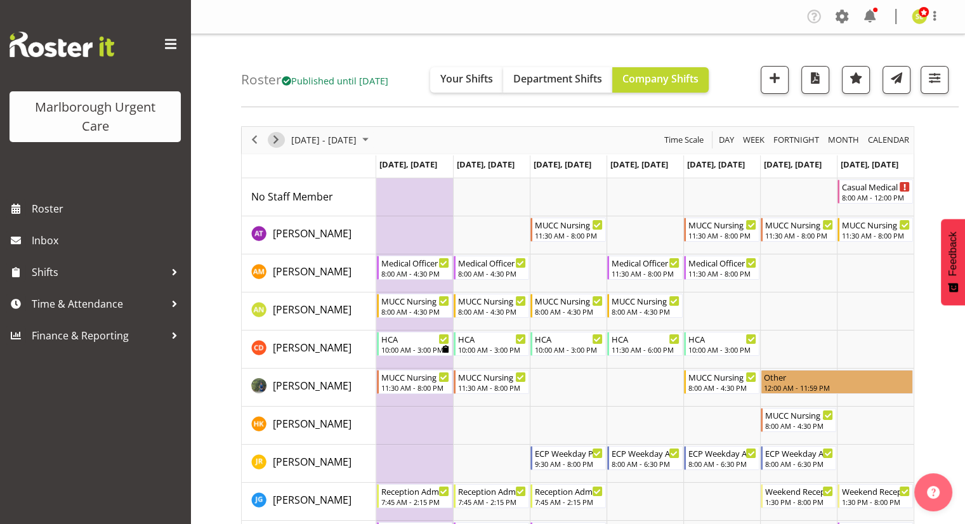
click at [276, 140] on span "Next" at bounding box center [275, 140] width 15 height 16
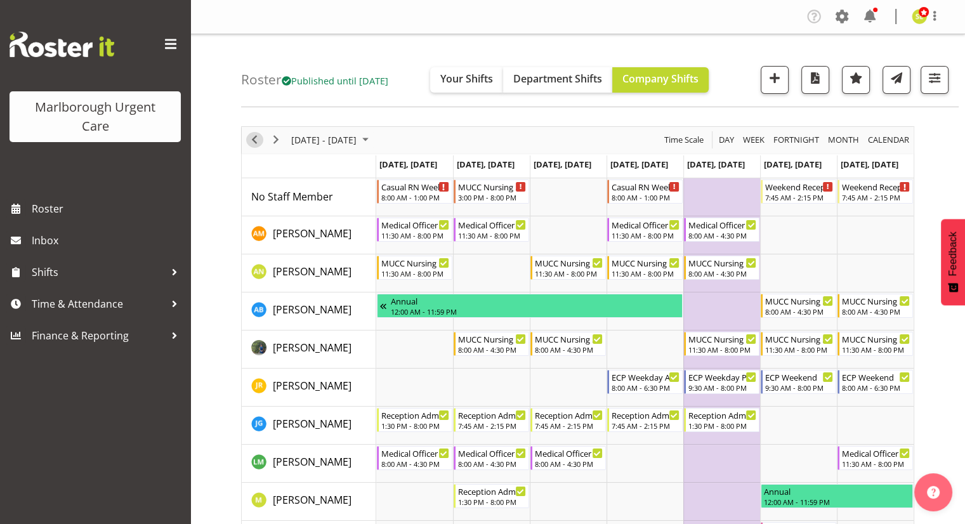
click at [256, 138] on span "Previous" at bounding box center [254, 140] width 15 height 16
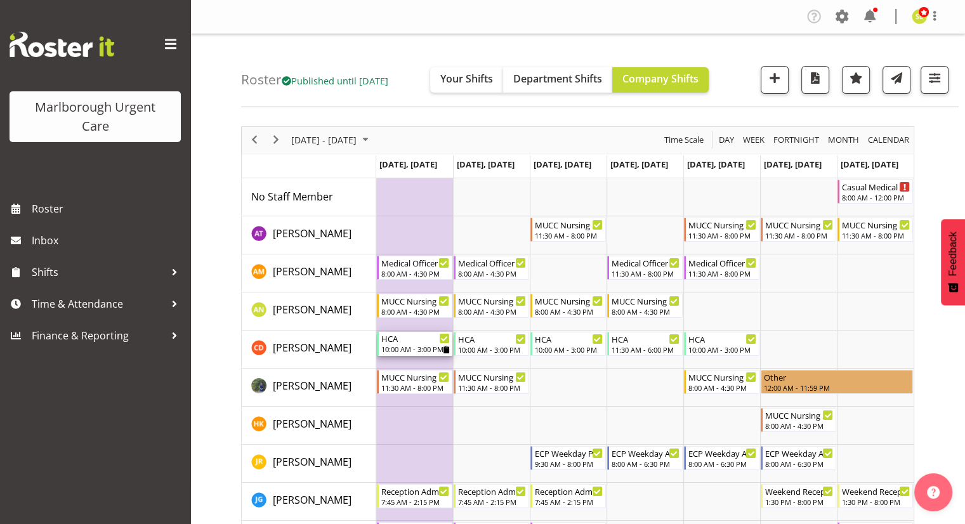
click at [430, 346] on div "10:00 AM - 3:00 PM" at bounding box center [415, 349] width 69 height 10
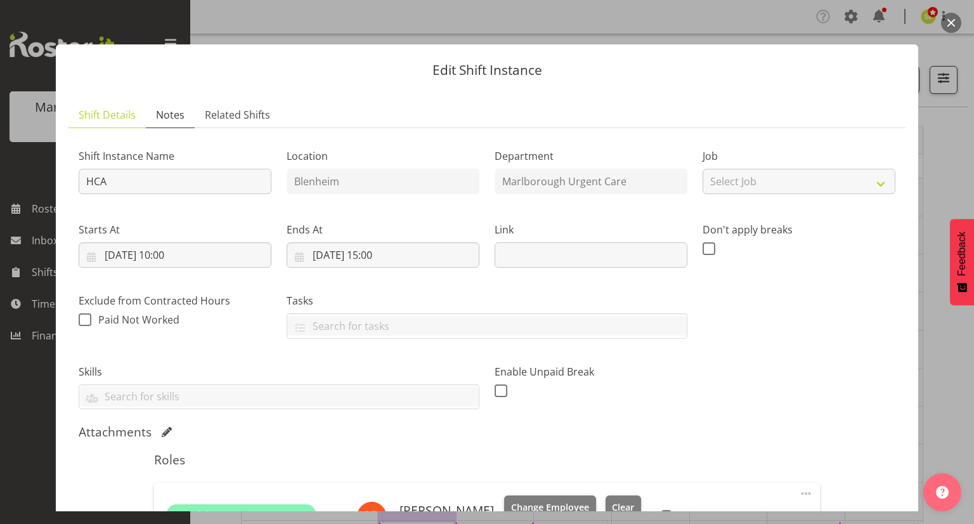
click at [185, 119] on link "Notes" at bounding box center [170, 115] width 49 height 26
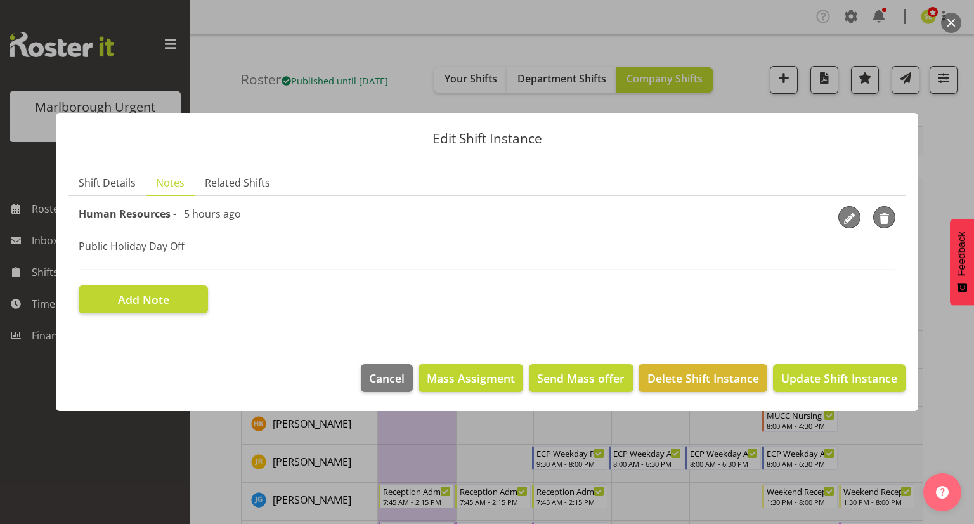
click at [954, 25] on button "button" at bounding box center [952, 23] width 20 height 20
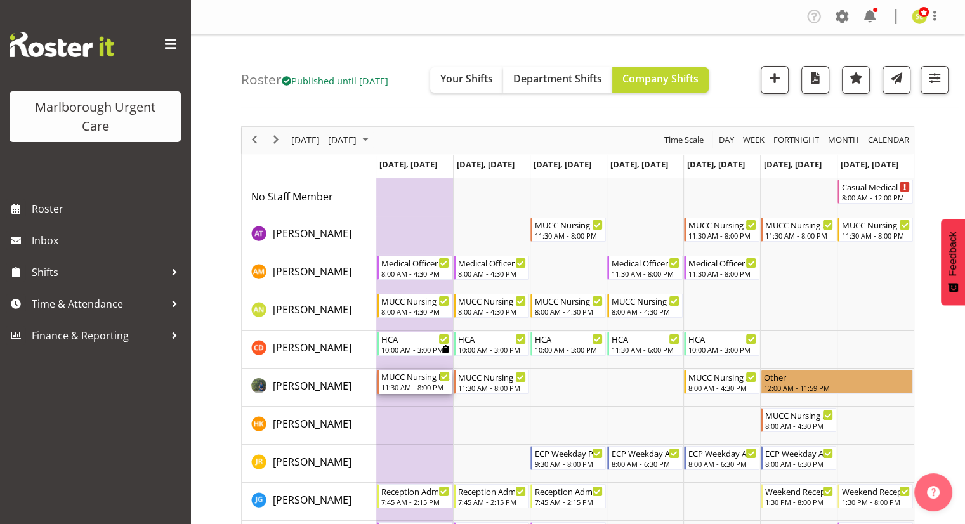
click at [406, 384] on div "11:30 AM - 8:00 PM" at bounding box center [415, 387] width 69 height 10
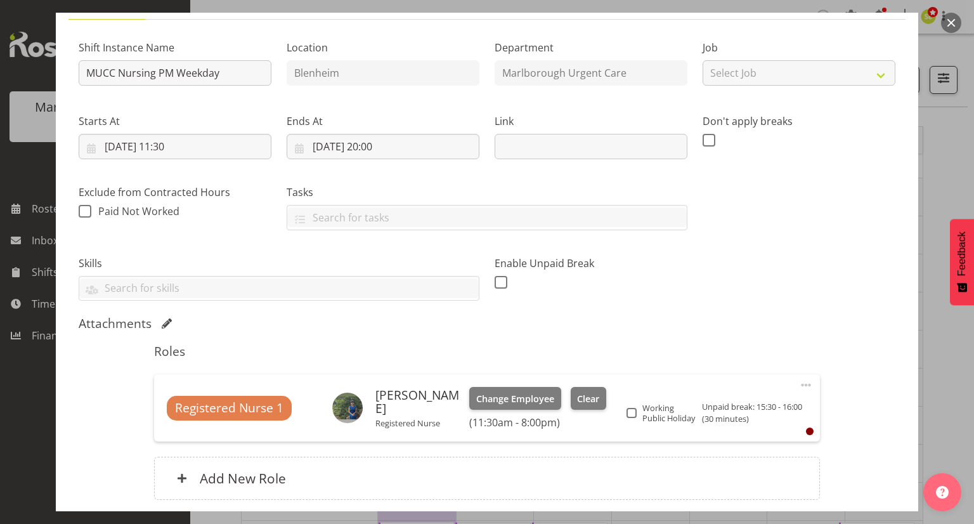
scroll to position [127, 0]
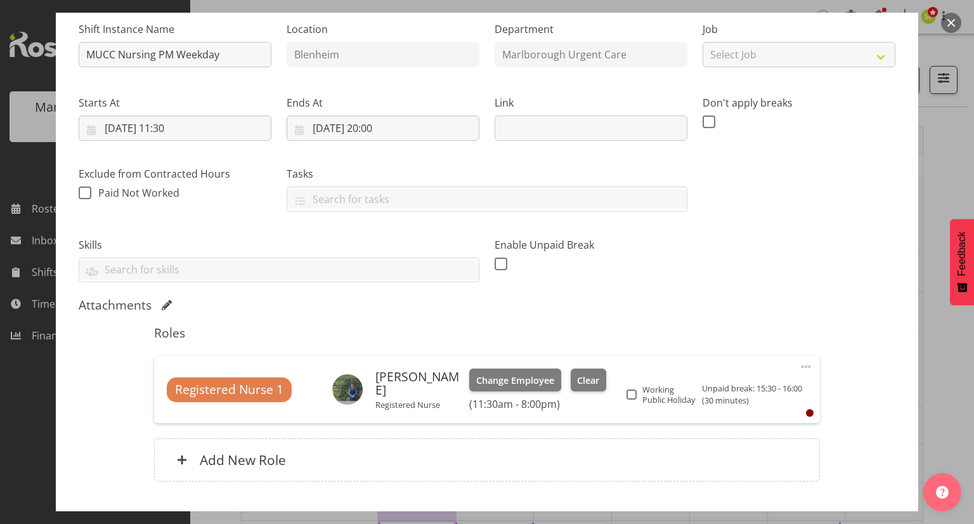
click at [952, 27] on button "button" at bounding box center [952, 23] width 20 height 20
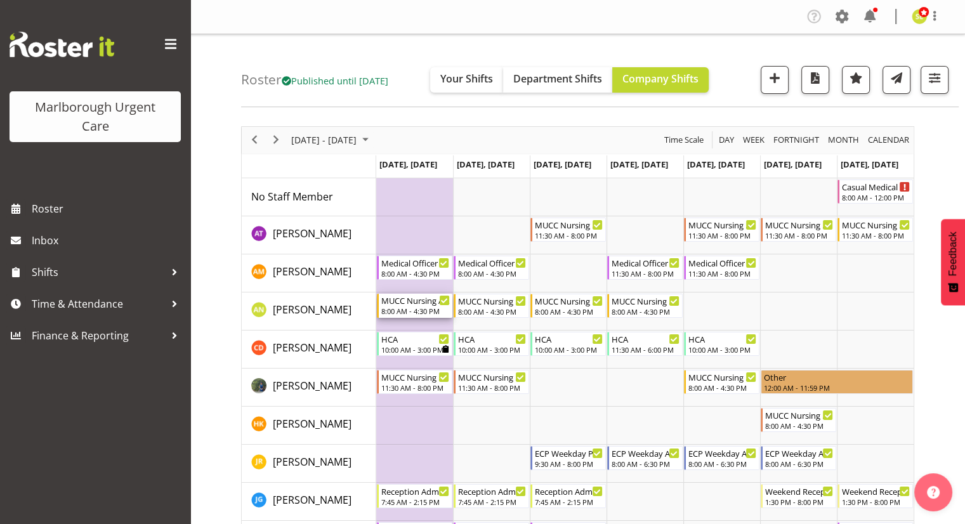
click at [414, 313] on div "8:00 AM - 4:30 PM" at bounding box center [415, 311] width 69 height 10
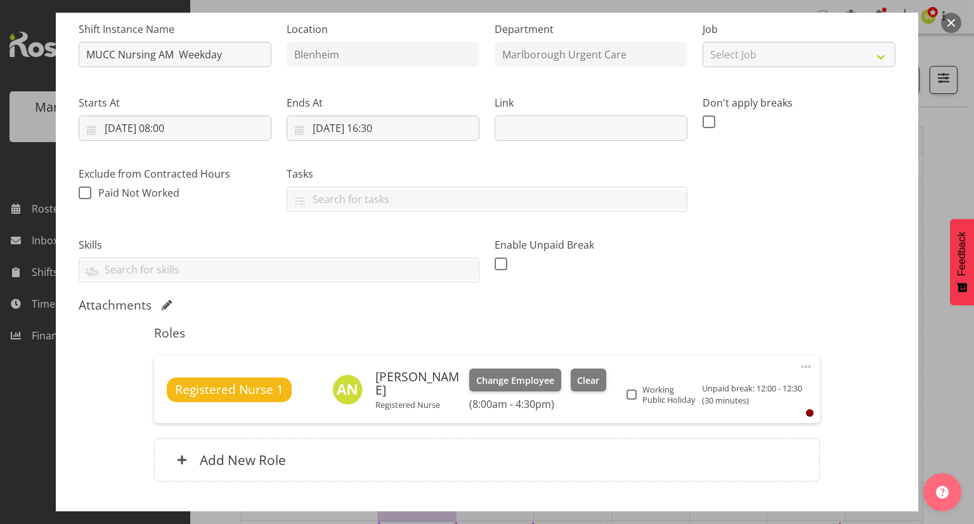
click at [949, 22] on button "button" at bounding box center [952, 23] width 20 height 20
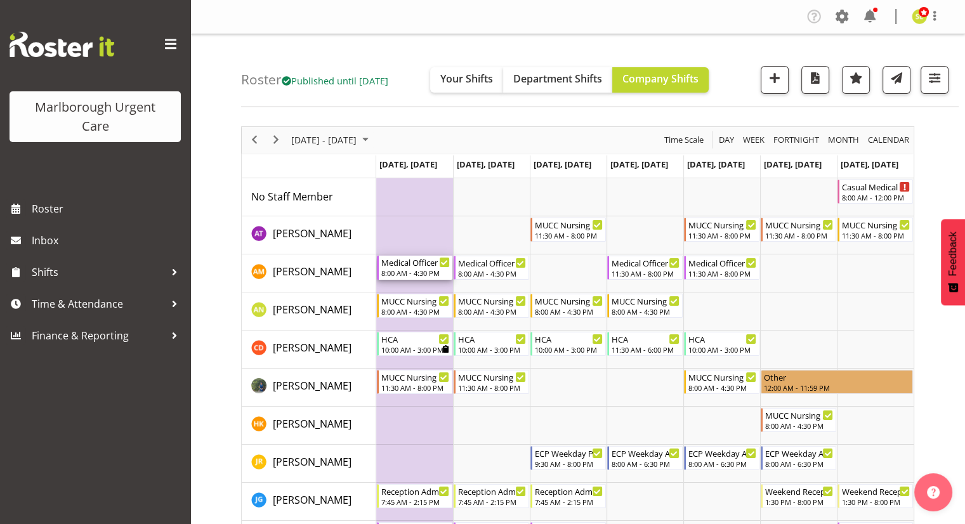
click at [396, 264] on div "Medical Officer AM Weekday" at bounding box center [415, 262] width 69 height 13
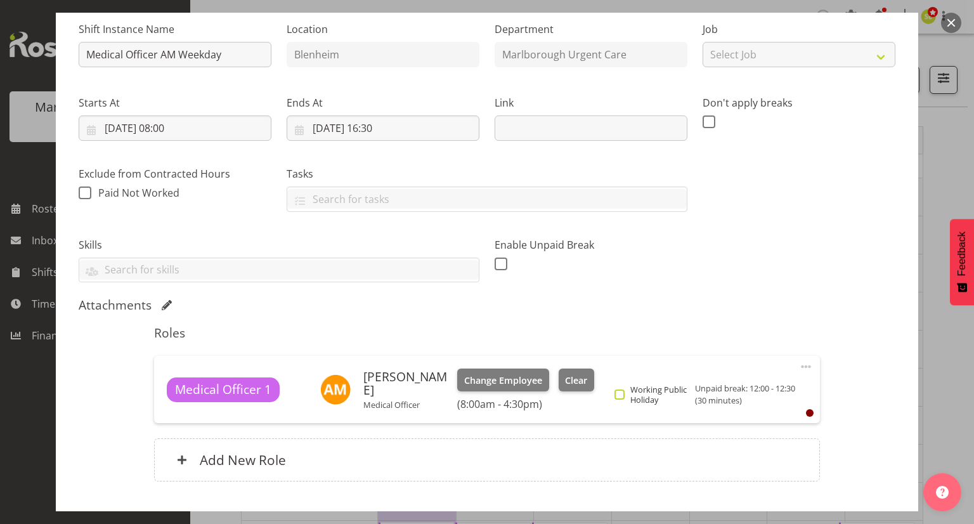
click at [629, 395] on span "Working Public Holiday" at bounding box center [658, 394] width 67 height 20
click at [623, 395] on input "Working Public Holiday" at bounding box center [619, 395] width 8 height 8
checkbox input "true"
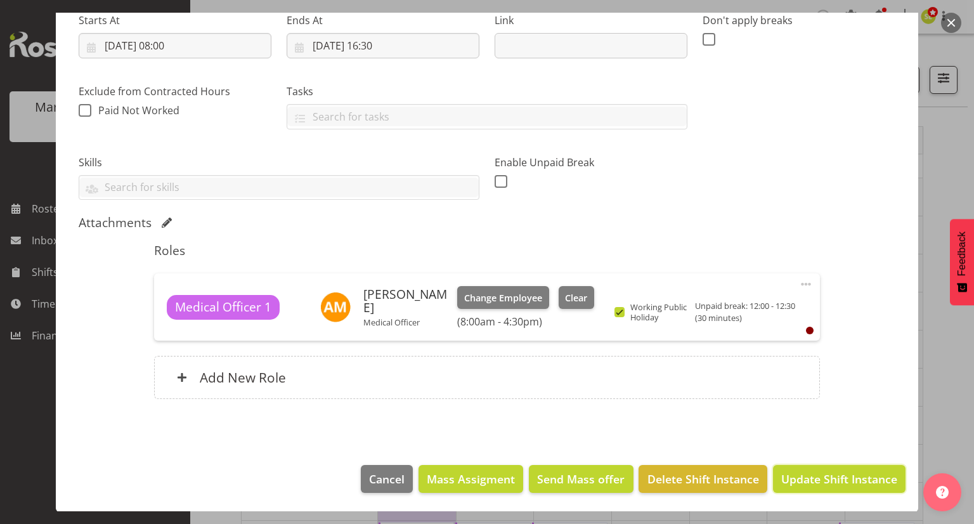
click at [800, 480] on span "Update Shift Instance" at bounding box center [840, 479] width 116 height 16
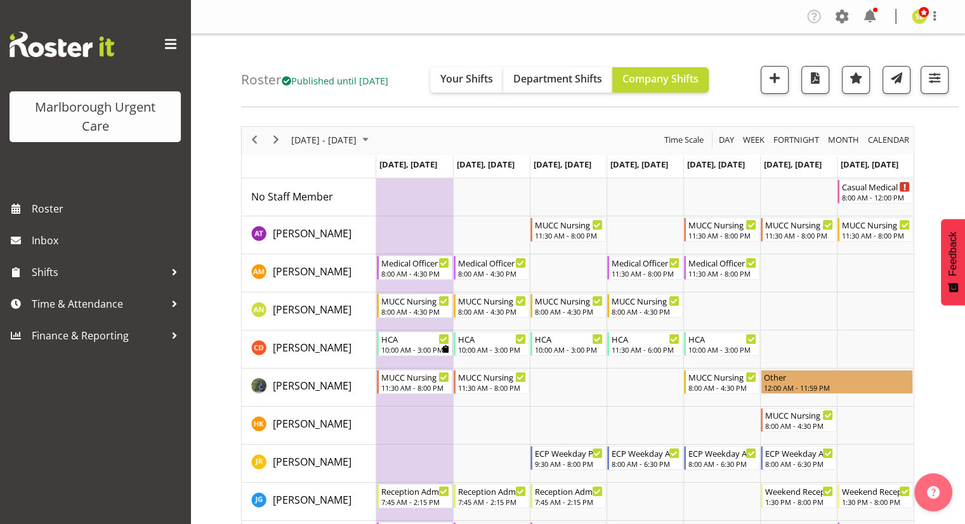
click at [406, 318] on td "Timeline Week of November 3, 2025" at bounding box center [414, 311] width 77 height 38
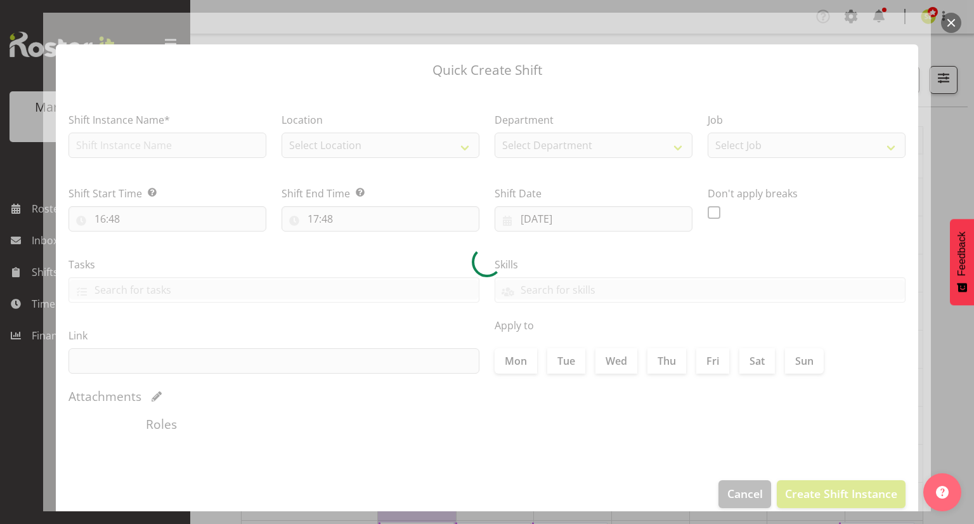
type input "03/11/2025"
checkbox input "true"
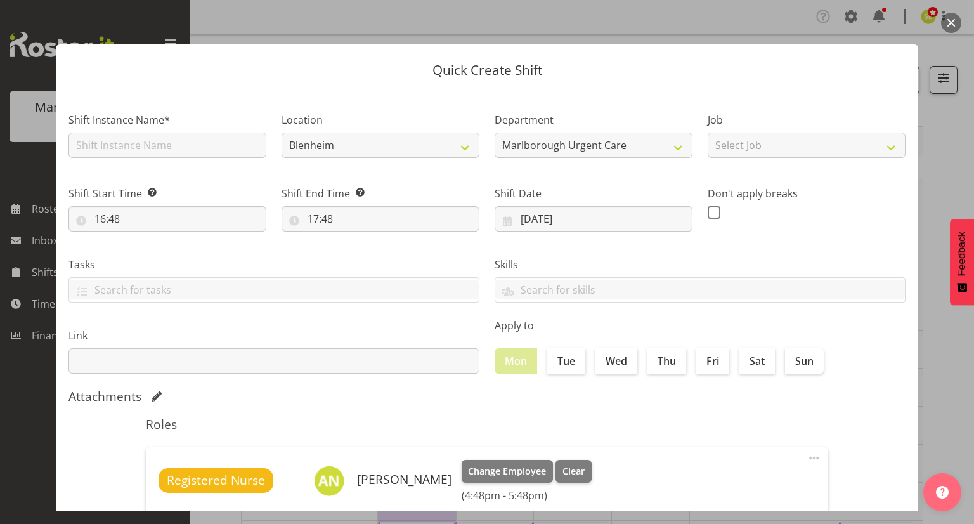
scroll to position [127, 0]
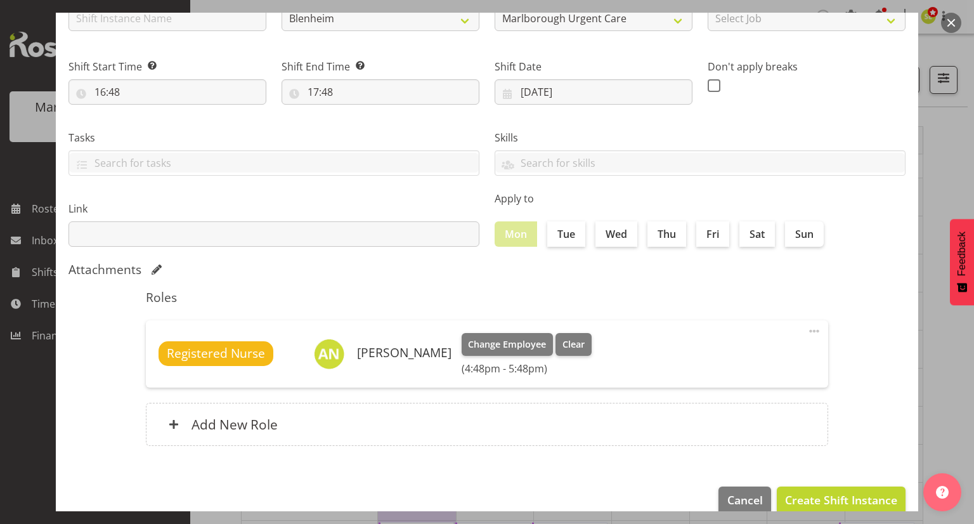
click at [954, 27] on button "button" at bounding box center [952, 23] width 20 height 20
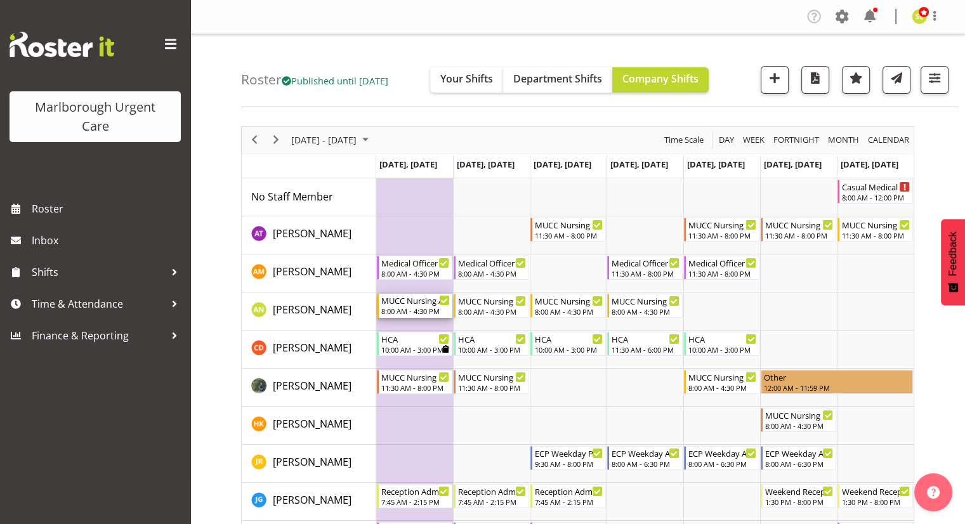
click at [413, 303] on div "MUCC Nursing AM Weekday" at bounding box center [415, 300] width 69 height 13
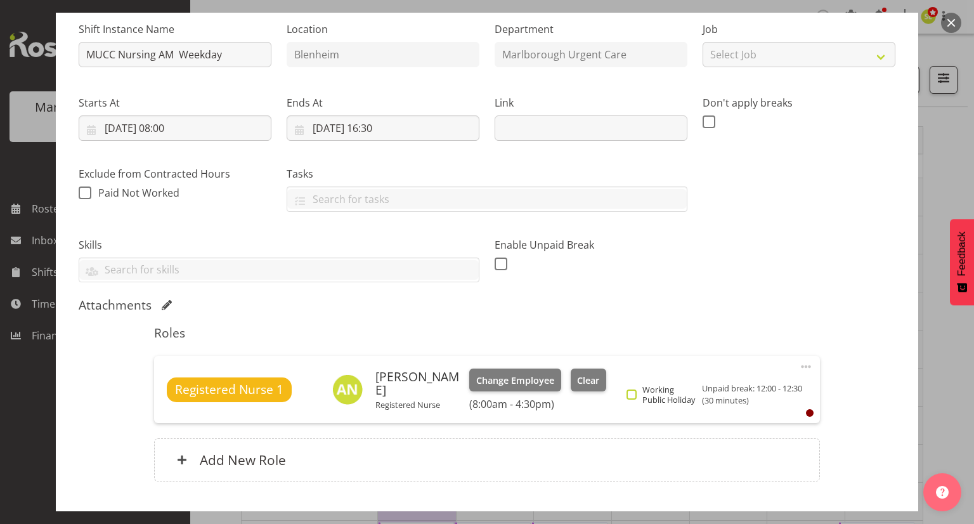
click at [637, 404] on span "Working Public Holiday" at bounding box center [668, 394] width 62 height 20
click at [635, 399] on input "Working Public Holiday" at bounding box center [631, 395] width 8 height 8
checkbox input "true"
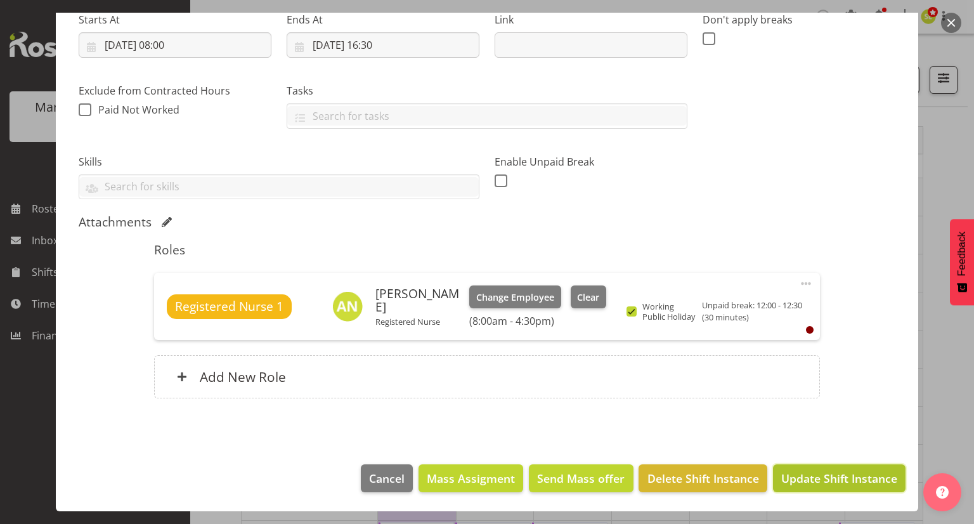
click at [823, 479] on span "Update Shift Instance" at bounding box center [840, 478] width 116 height 16
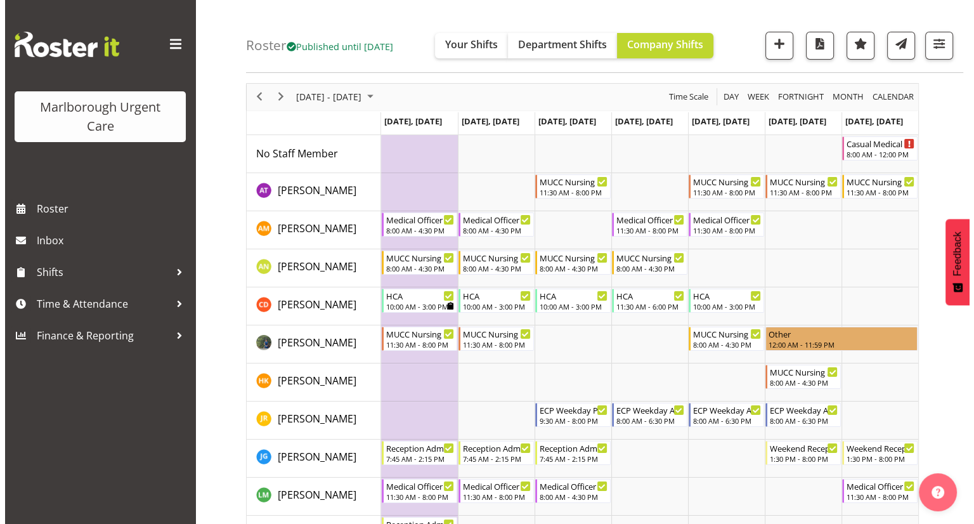
scroll to position [63, 0]
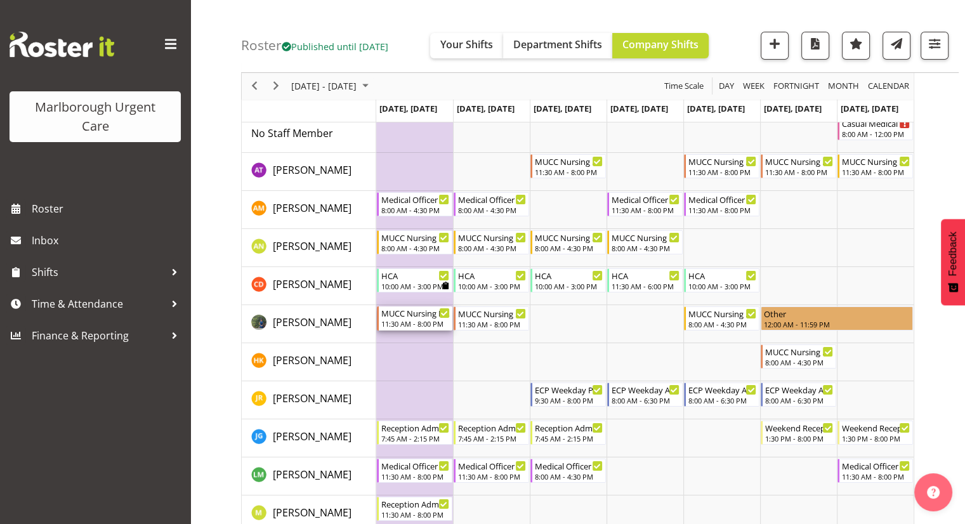
click at [419, 320] on div "11:30 AM - 8:00 PM" at bounding box center [415, 323] width 69 height 10
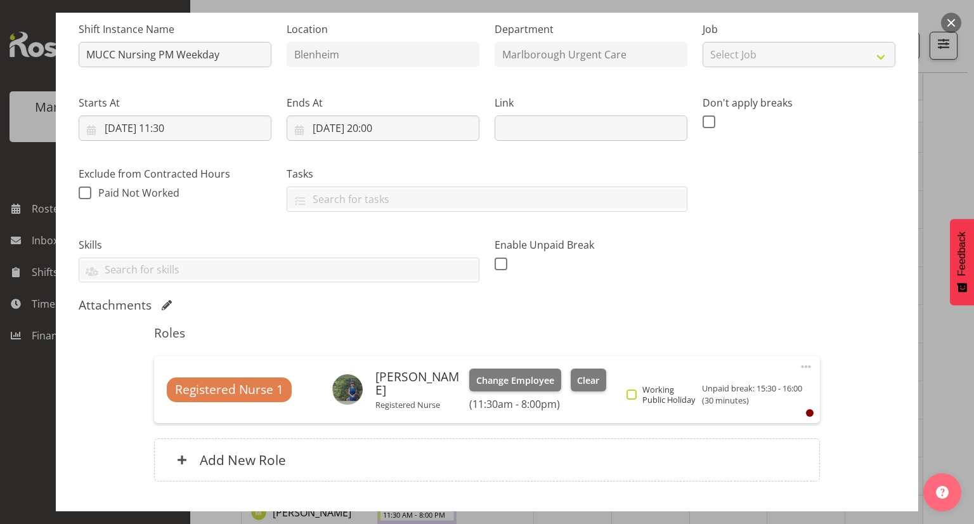
click at [639, 402] on span "Working Public Holiday" at bounding box center [668, 394] width 62 height 20
click at [635, 399] on input "Working Public Holiday" at bounding box center [631, 395] width 8 height 8
checkbox input "true"
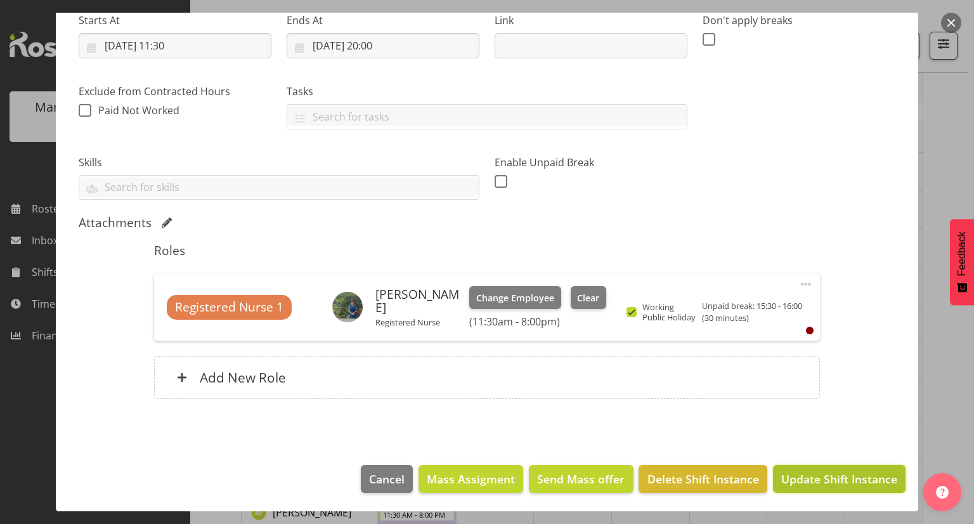
click at [792, 475] on span "Update Shift Instance" at bounding box center [840, 479] width 116 height 16
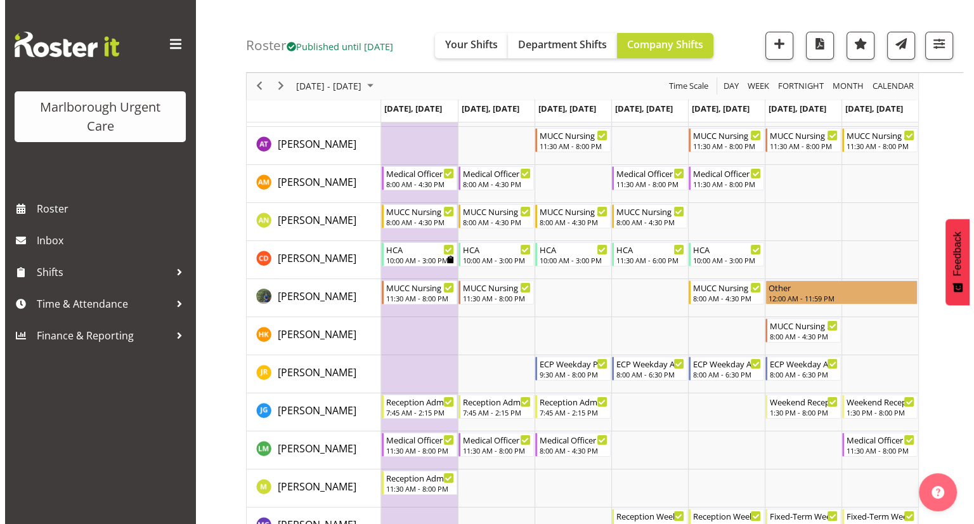
scroll to position [127, 0]
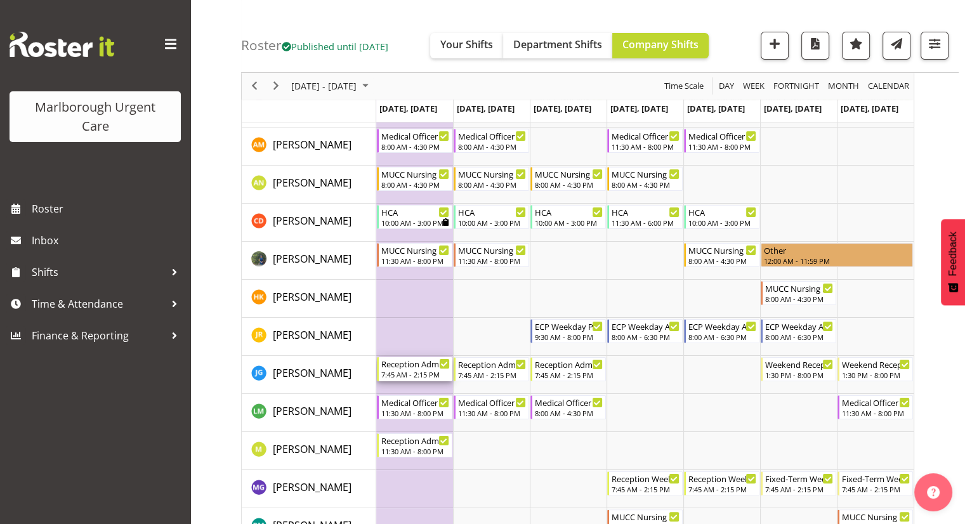
click at [395, 371] on div "7:45 AM - 2:15 PM" at bounding box center [415, 374] width 69 height 10
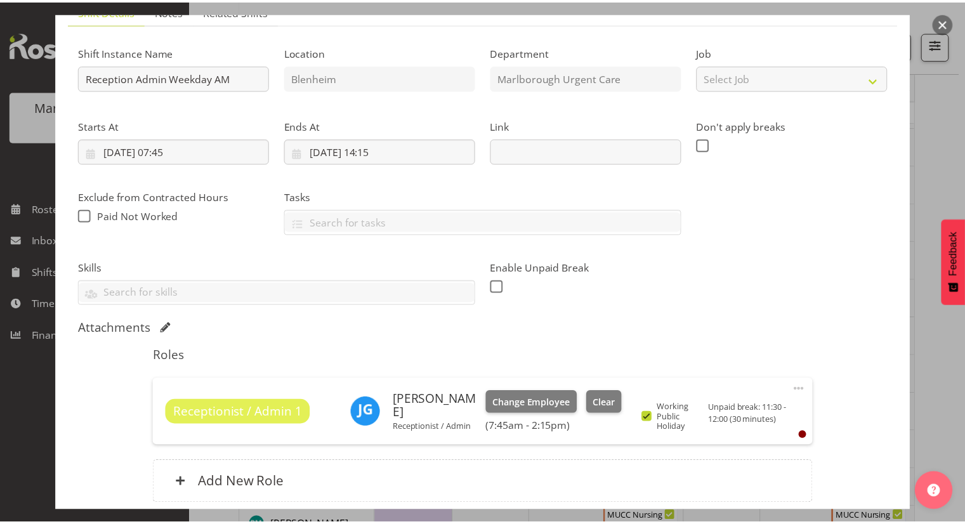
scroll to position [190, 0]
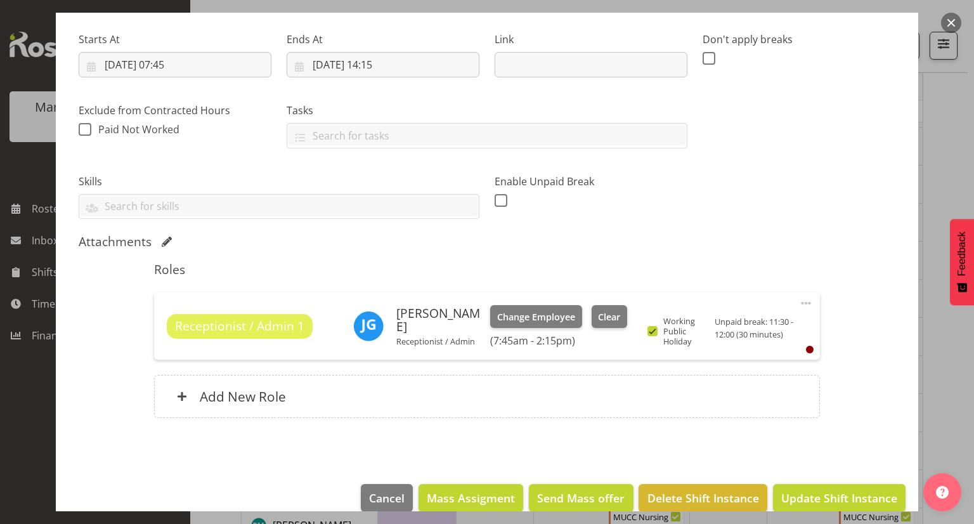
click at [950, 21] on button "button" at bounding box center [952, 23] width 20 height 20
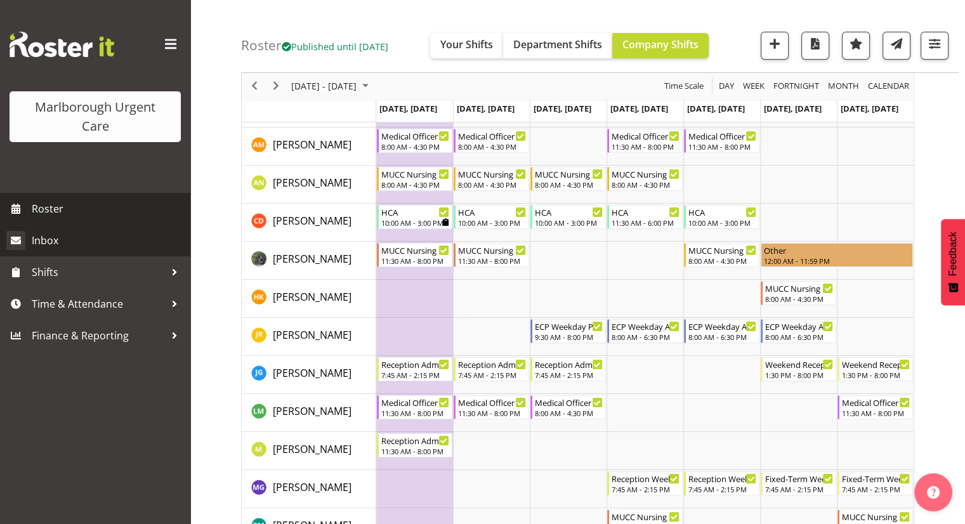
click at [46, 242] on span "Inbox" at bounding box center [108, 240] width 152 height 19
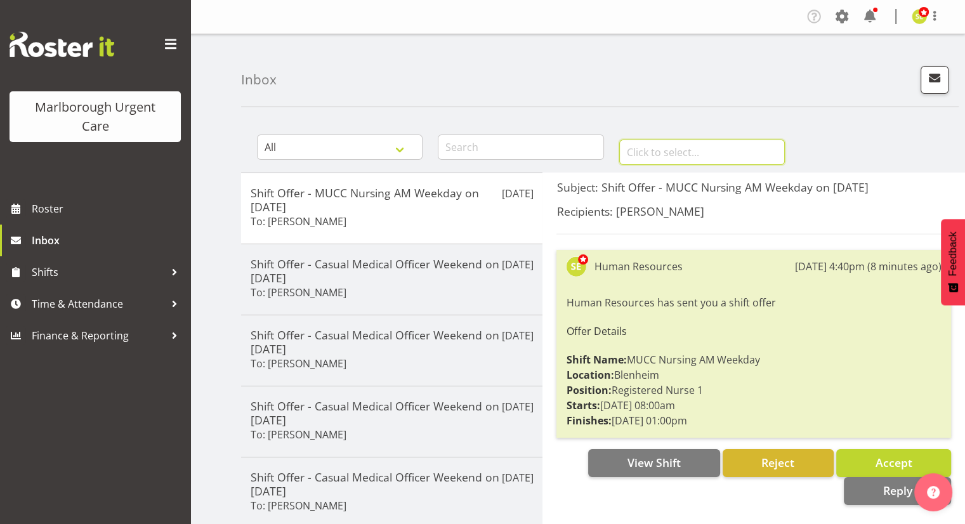
click at [634, 154] on input "text" at bounding box center [702, 152] width 166 height 25
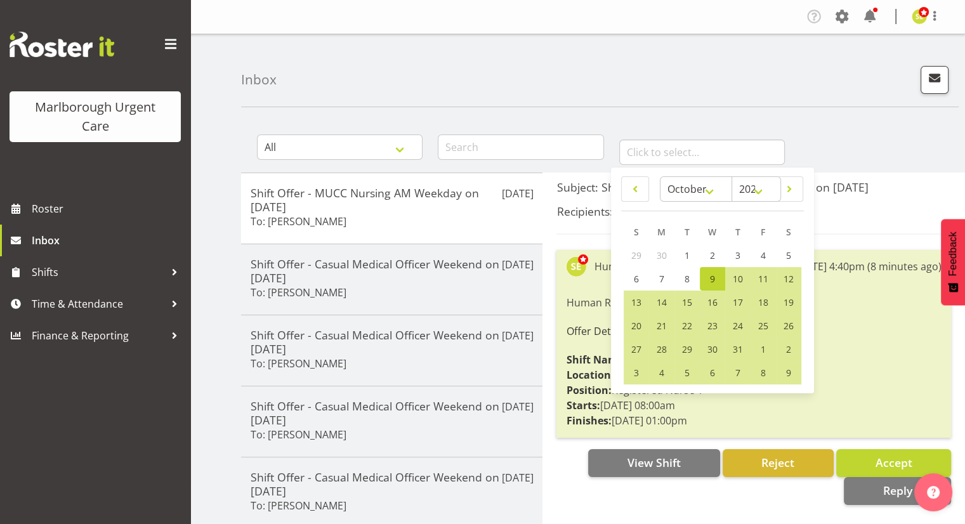
click at [806, 85] on div "Inbox" at bounding box center [600, 70] width 718 height 73
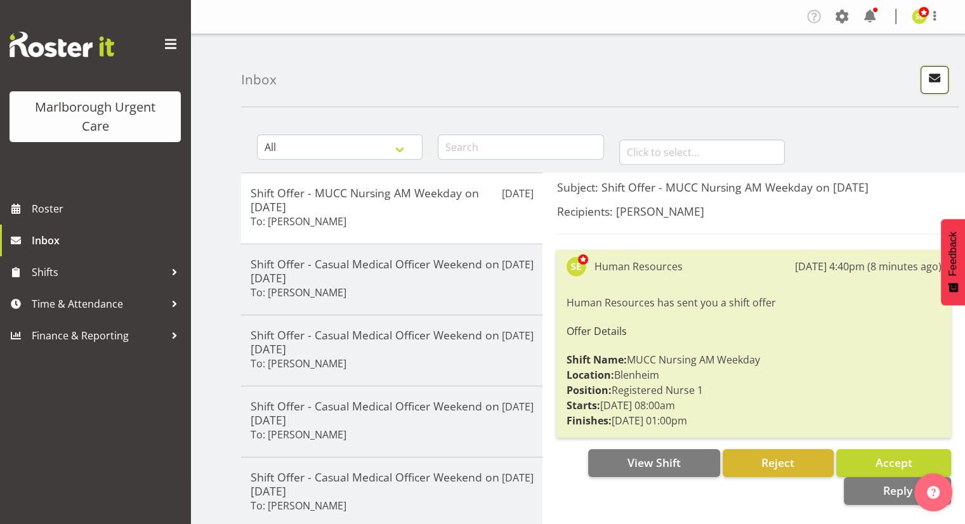
click at [928, 77] on span "button" at bounding box center [934, 78] width 16 height 16
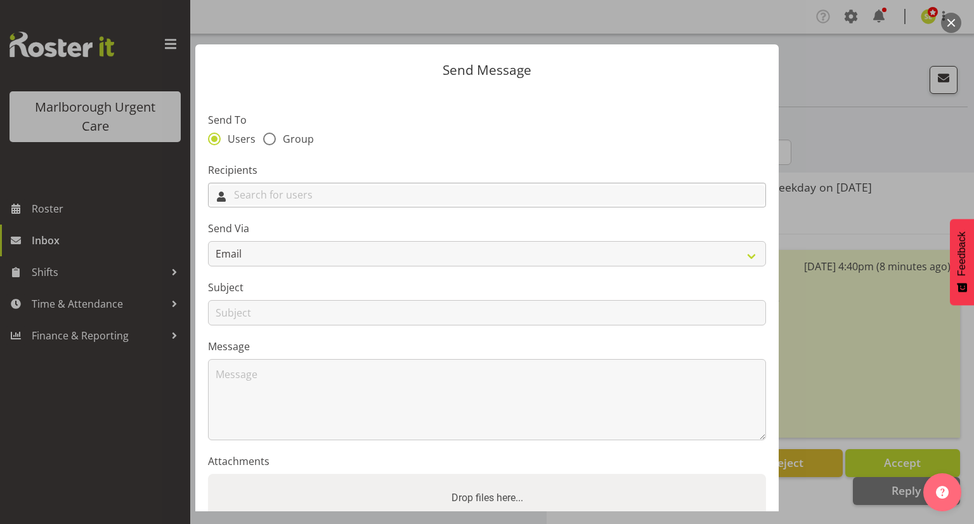
click at [317, 194] on input "text" at bounding box center [487, 195] width 557 height 20
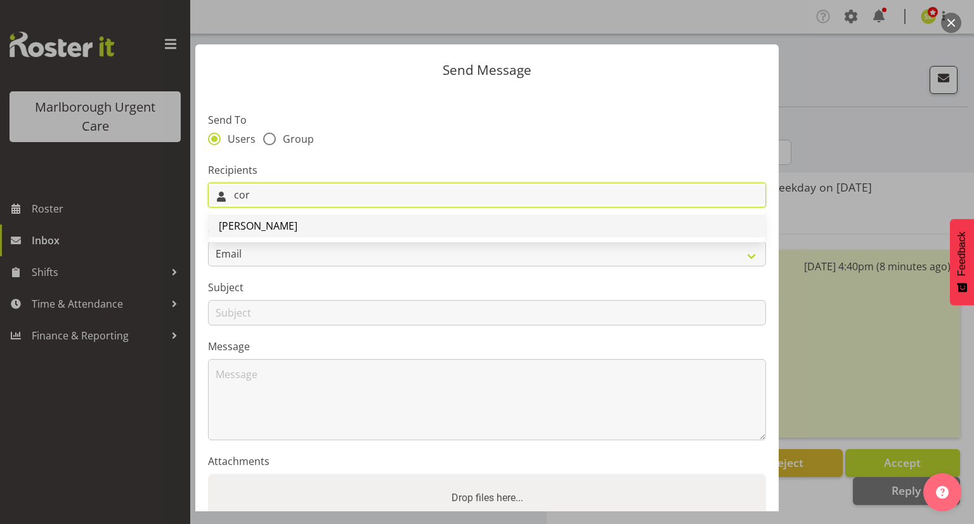
type input "cor"
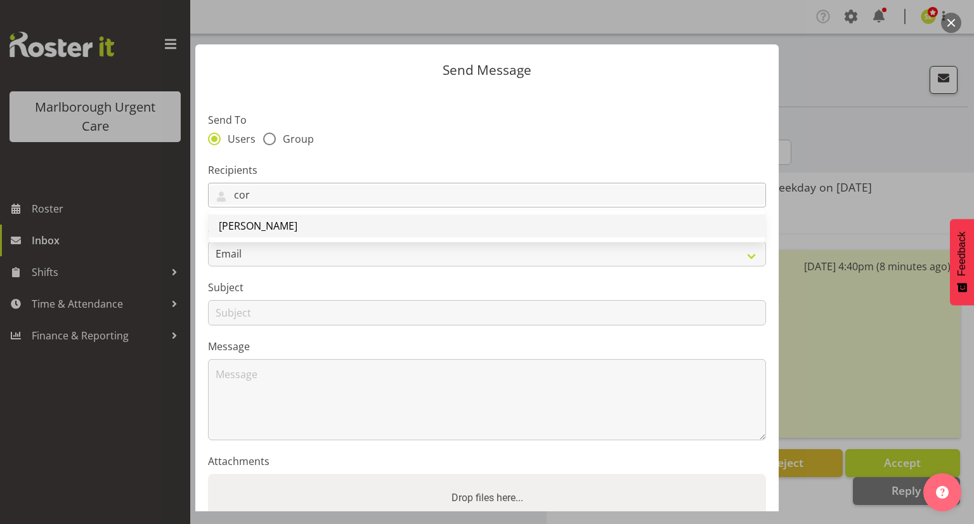
click at [317, 219] on link "[PERSON_NAME]" at bounding box center [487, 225] width 557 height 23
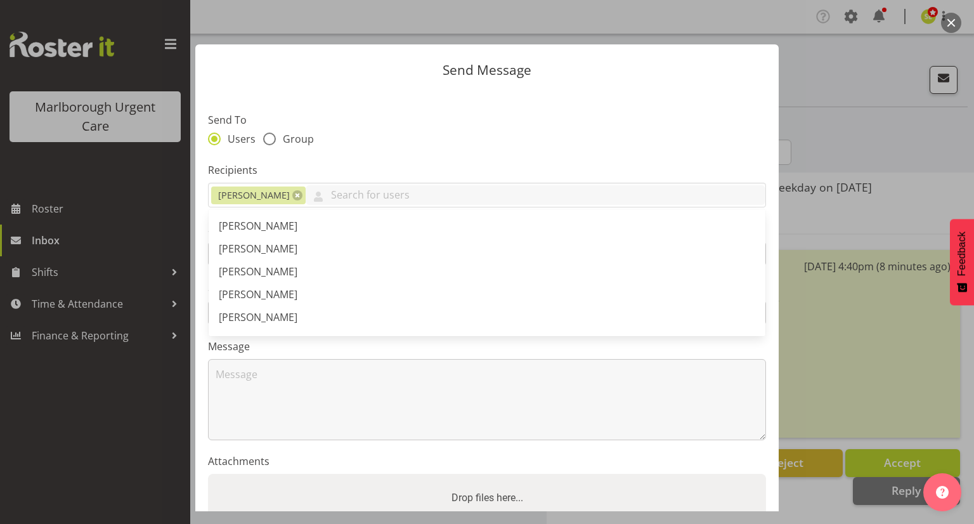
click at [468, 169] on label "Recipients" at bounding box center [487, 169] width 558 height 15
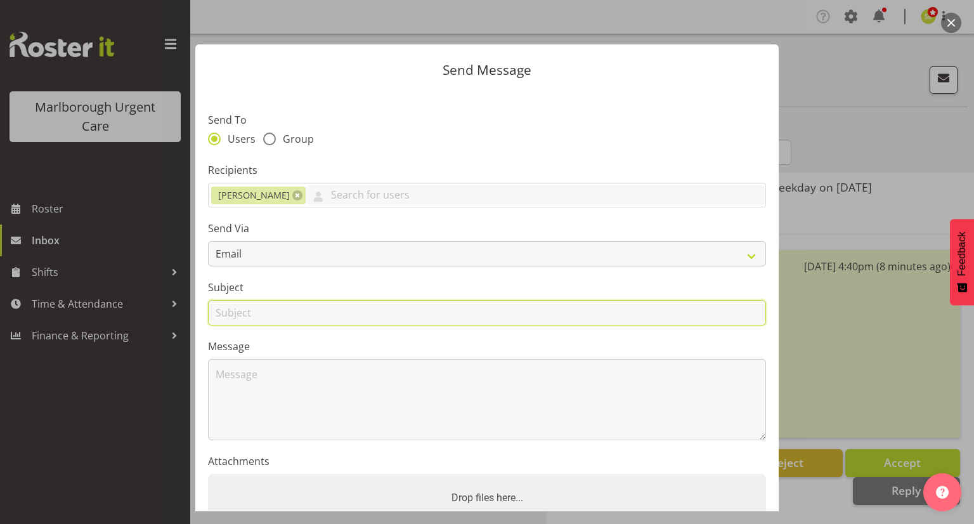
click at [274, 308] on input "text" at bounding box center [487, 312] width 558 height 25
type input "Public Holidays"
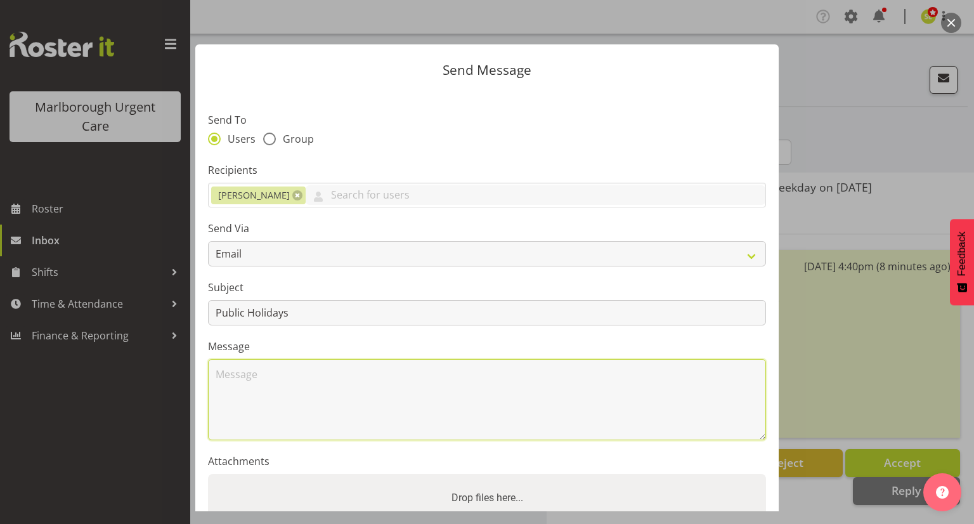
click at [266, 397] on textarea at bounding box center [487, 399] width 558 height 81
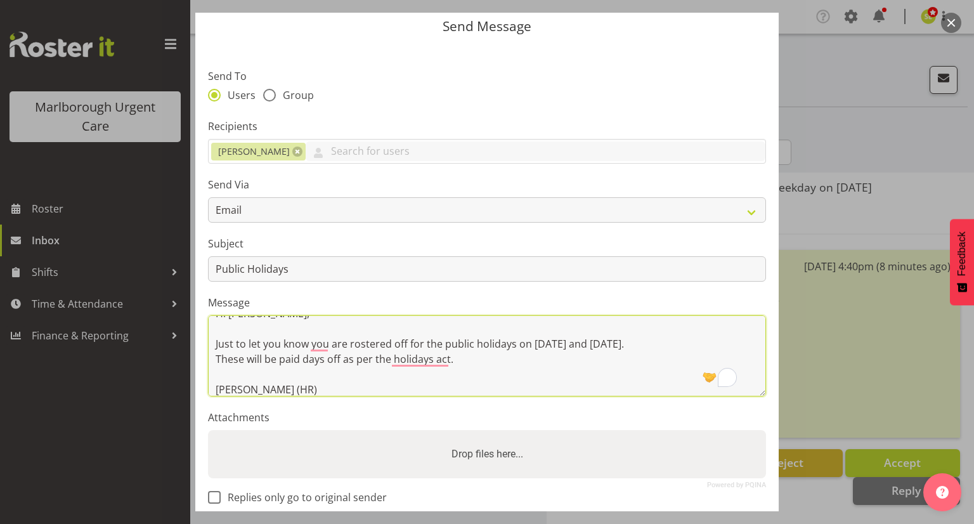
scroll to position [63, 0]
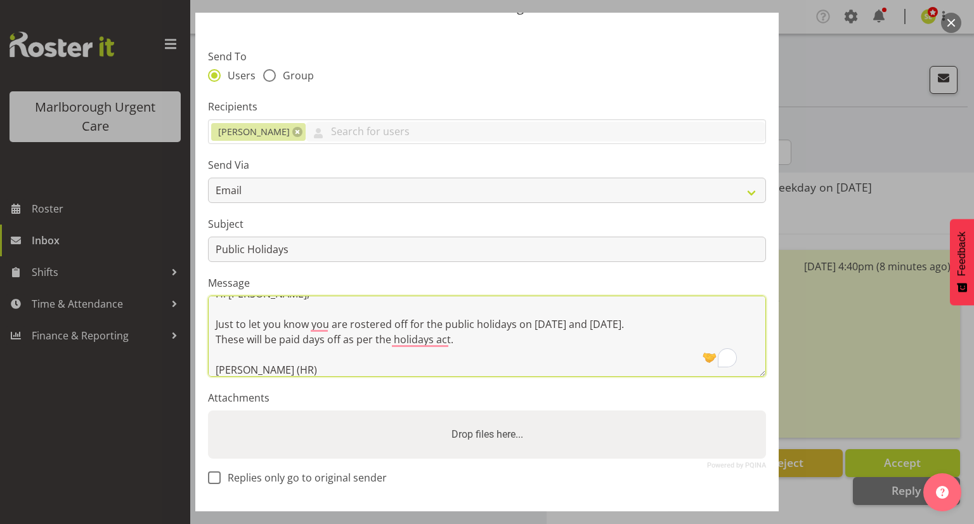
click at [499, 355] on textarea "Hi Cordelia, Just to let you know you are rostered off for the public holidays …" at bounding box center [487, 336] width 558 height 81
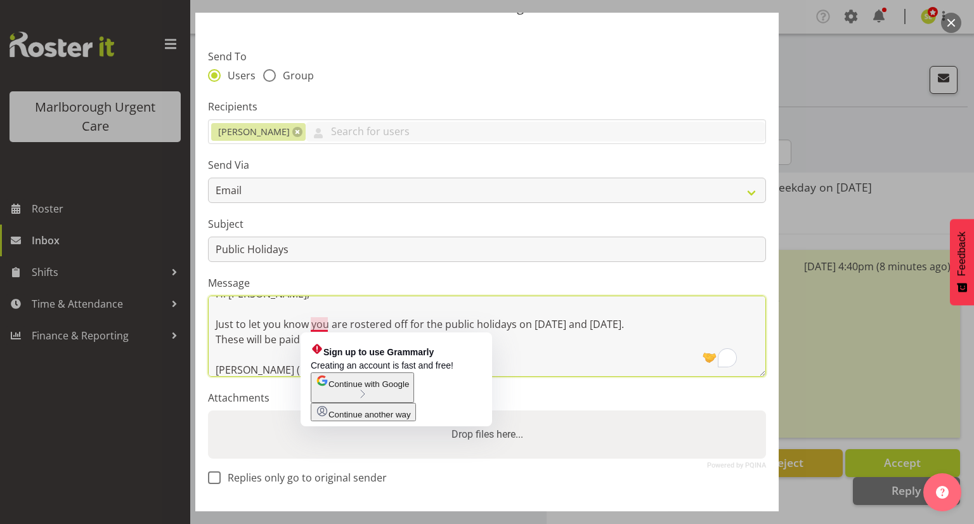
click at [307, 325] on textarea "Hi Cordelia, Just to let you know you are rostered off for the public holidays …" at bounding box center [487, 336] width 558 height 81
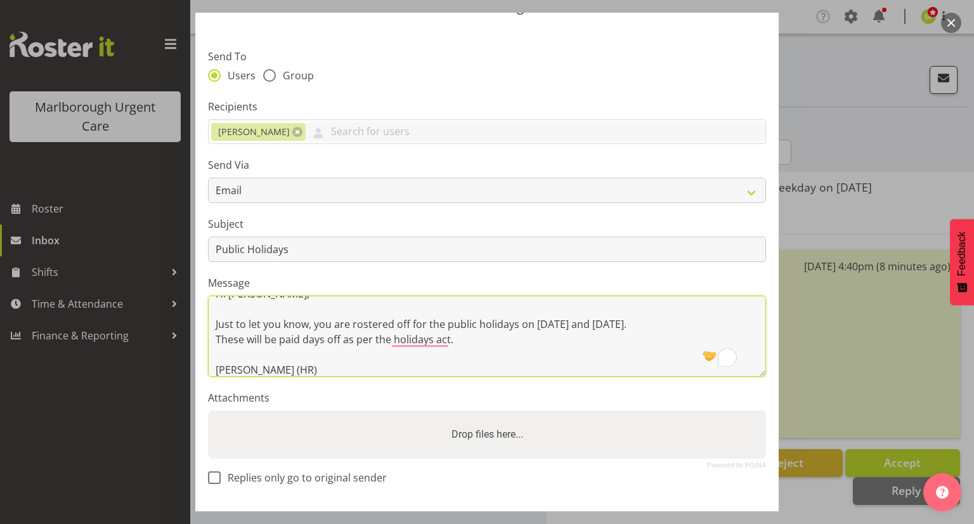
click at [480, 331] on textarea "Hi Cordelia, Just to let you know, you are rostered off for the public holidays…" at bounding box center [487, 336] width 558 height 81
click at [553, 337] on textarea "Hi Cordelia, Just to let you know, you are rostered off for the public holidays…" at bounding box center [487, 336] width 558 height 81
click at [336, 350] on textarea "Hi Cordelia, Just to let you know, you are rostered off for the public holidays…" at bounding box center [487, 336] width 558 height 81
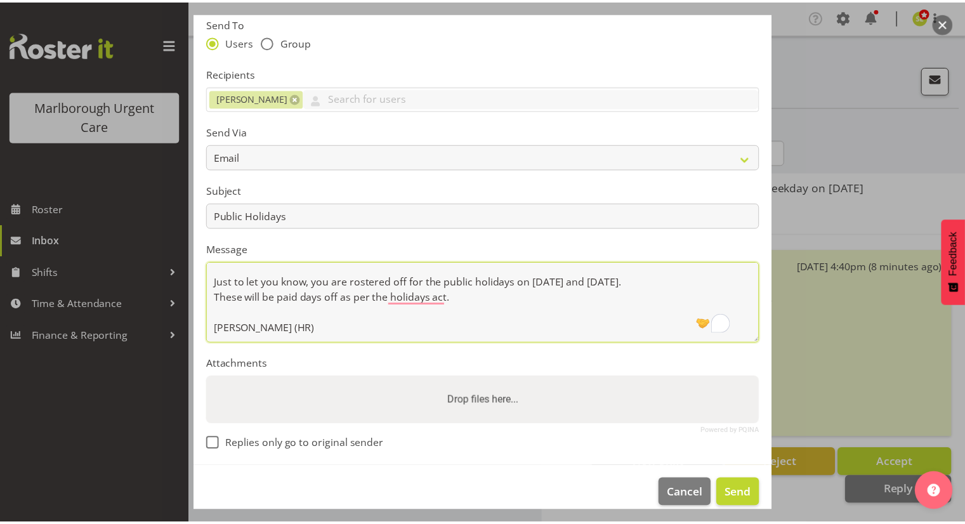
scroll to position [113, 0]
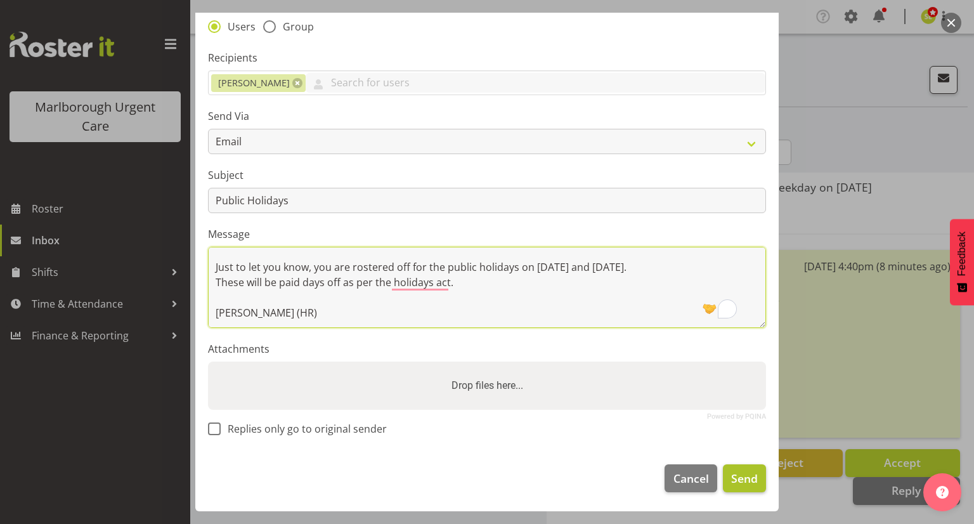
type textarea "Hi Cordelia, Just to let you know, you are rostered off for the public holidays…"
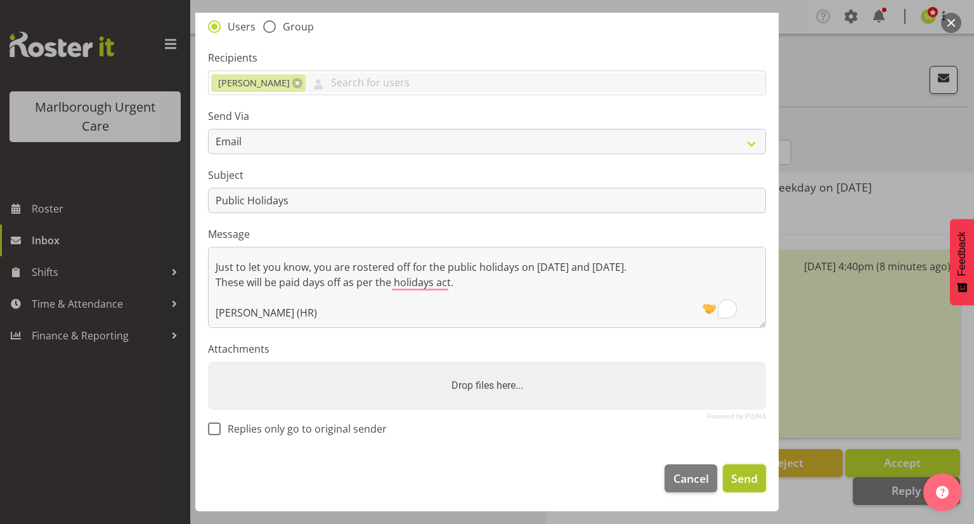
click at [732, 472] on span "Send" at bounding box center [745, 478] width 27 height 16
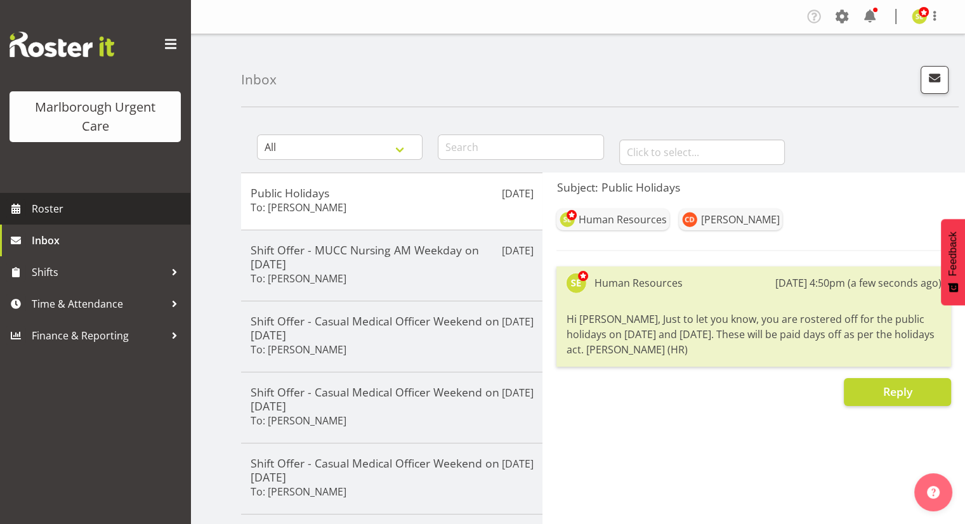
click at [91, 203] on span "Roster" at bounding box center [108, 208] width 152 height 19
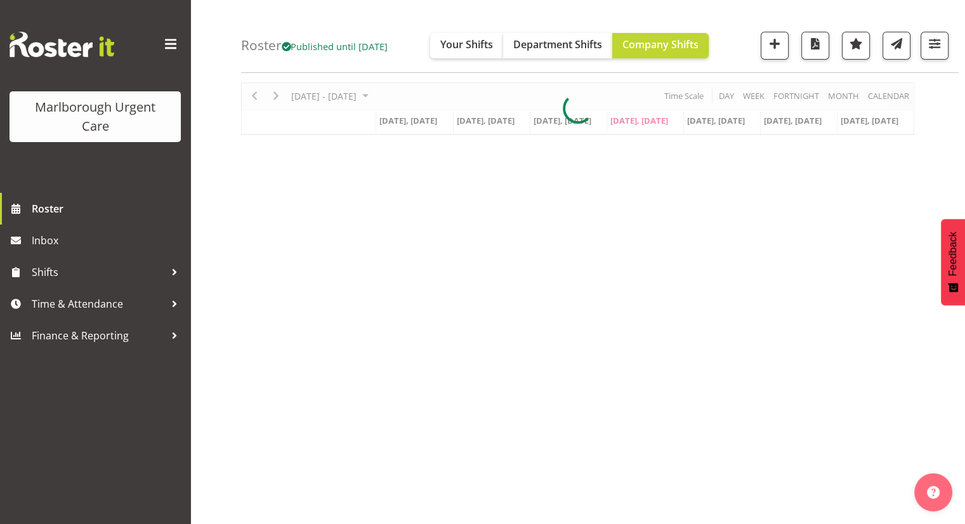
scroll to position [63, 0]
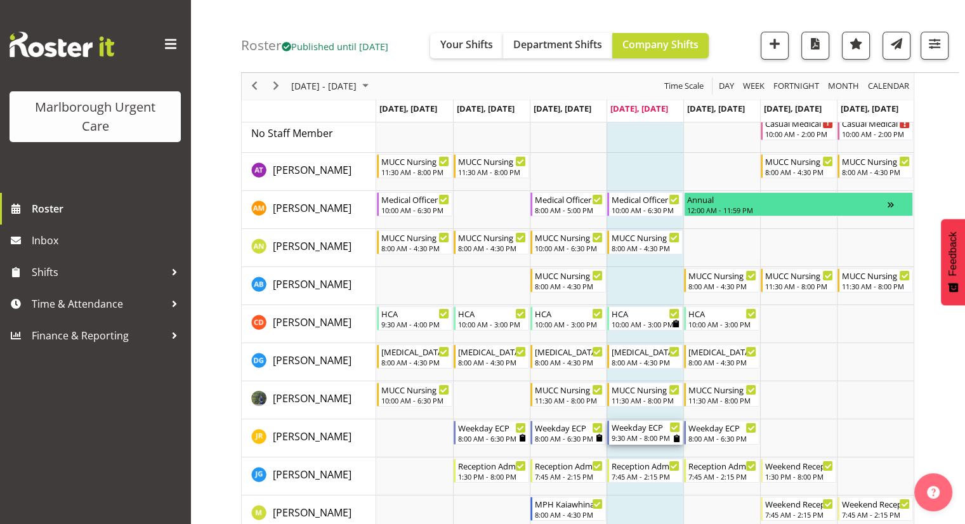
click at [676, 440] on icon "Timeline Week of October 9, 2025" at bounding box center [677, 439] width 6 height 8
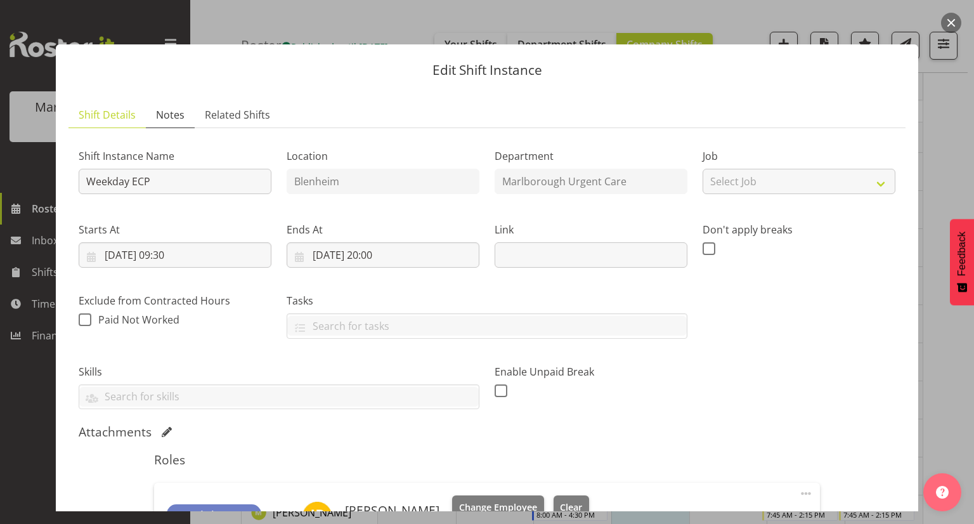
click at [183, 120] on span "Notes" at bounding box center [170, 114] width 29 height 15
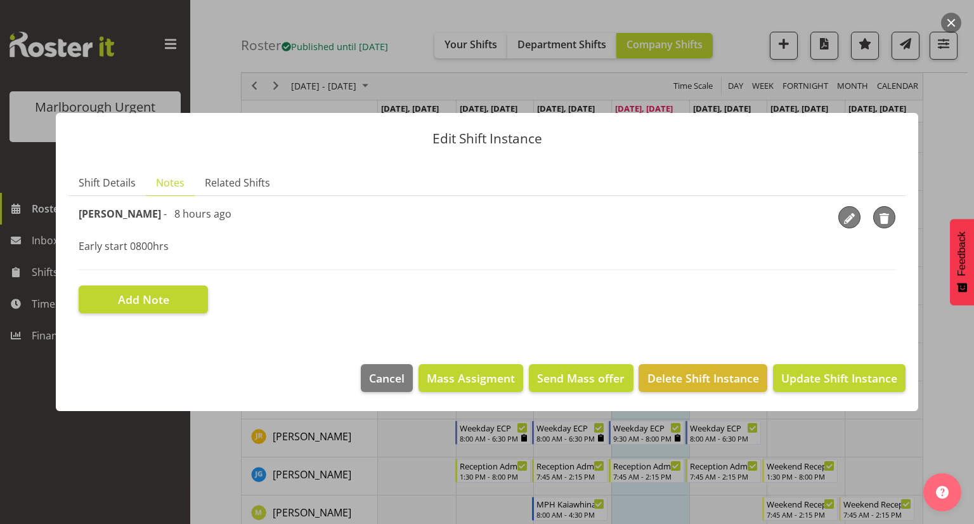
click at [950, 19] on button "button" at bounding box center [952, 23] width 20 height 20
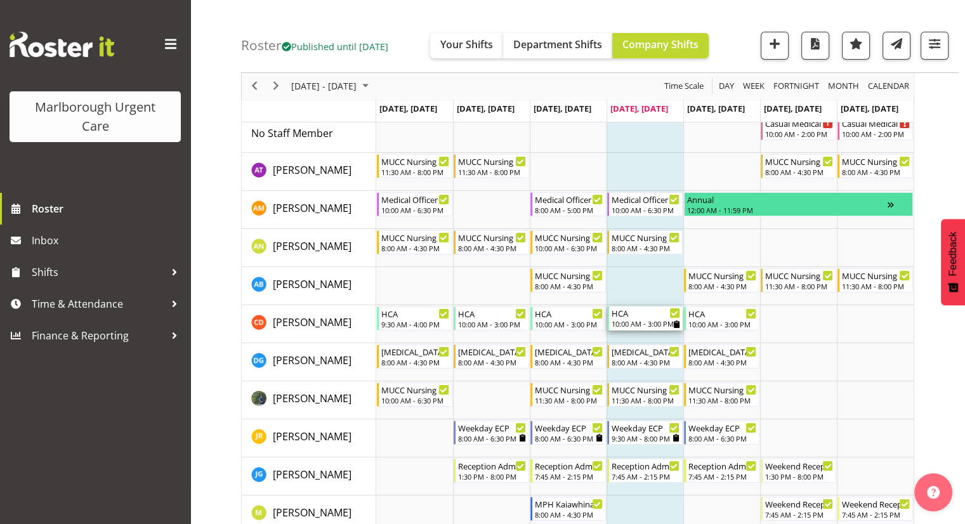
click at [677, 325] on icon "Timeline Week of October 9, 2025" at bounding box center [677, 324] width 6 height 8
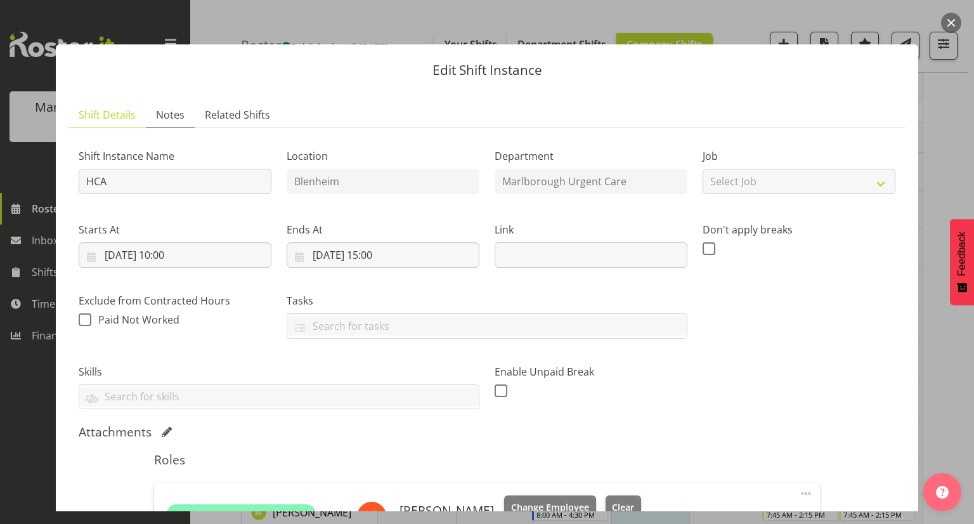
click at [185, 125] on link "Notes" at bounding box center [170, 115] width 49 height 26
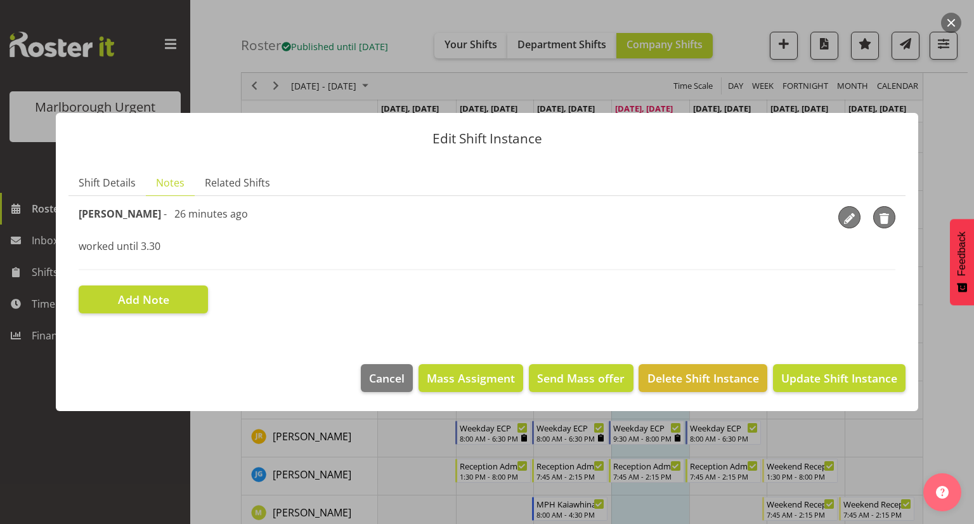
click at [951, 23] on button "button" at bounding box center [952, 23] width 20 height 20
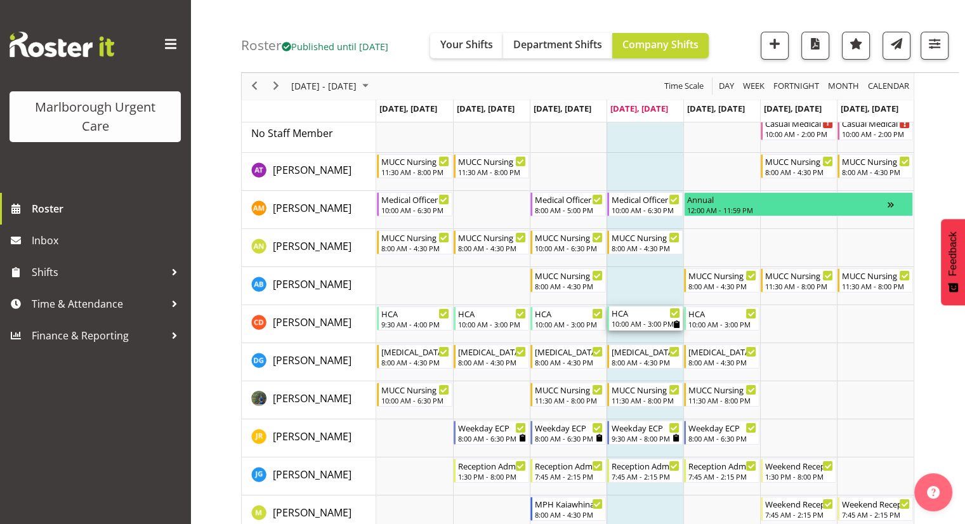
click at [675, 327] on icon "Timeline Week of October 9, 2025" at bounding box center [677, 324] width 6 height 8
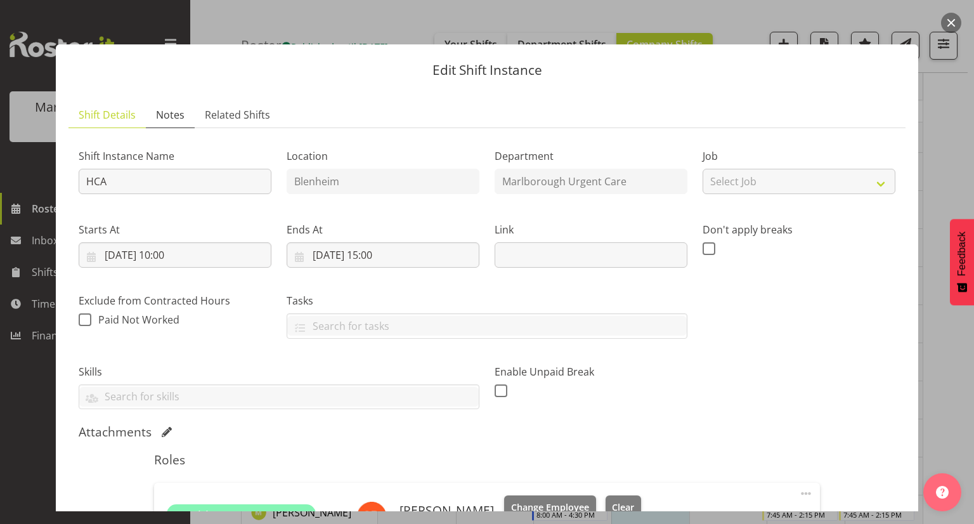
click at [174, 117] on span "Notes" at bounding box center [170, 114] width 29 height 15
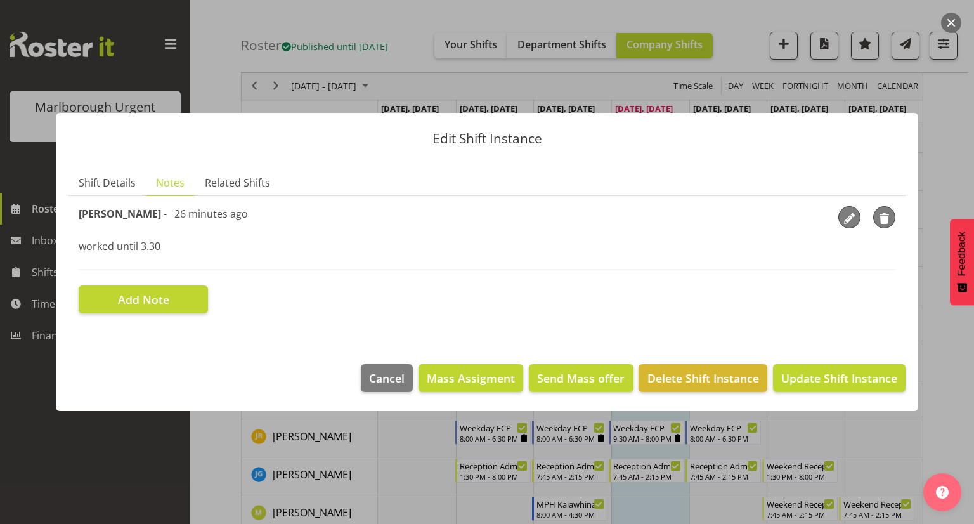
click at [957, 25] on button "button" at bounding box center [952, 23] width 20 height 20
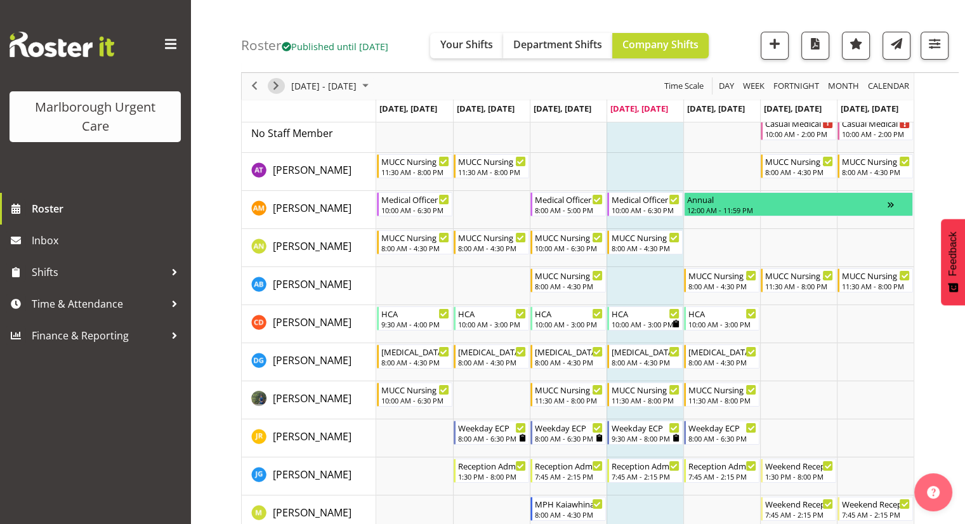
click at [280, 90] on span "Next" at bounding box center [275, 87] width 15 height 16
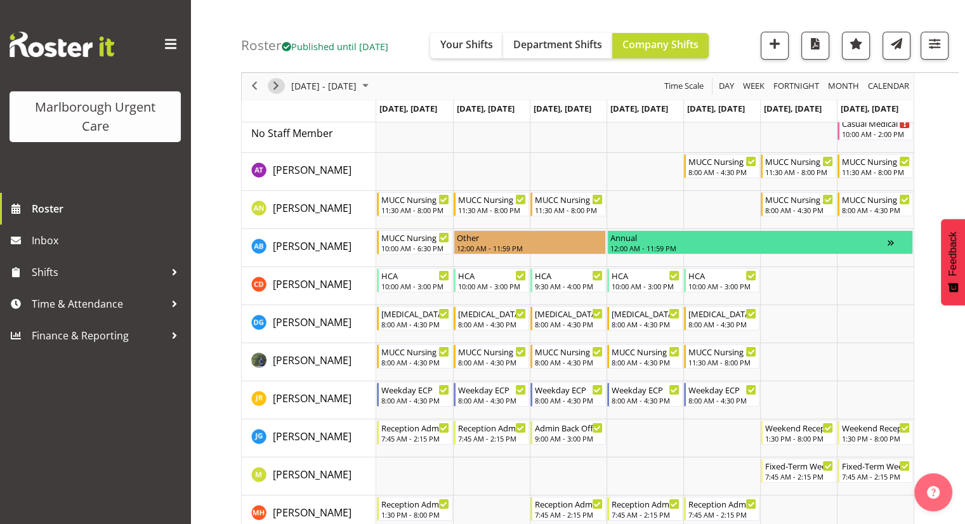
click at [276, 89] on span "Next" at bounding box center [275, 87] width 15 height 16
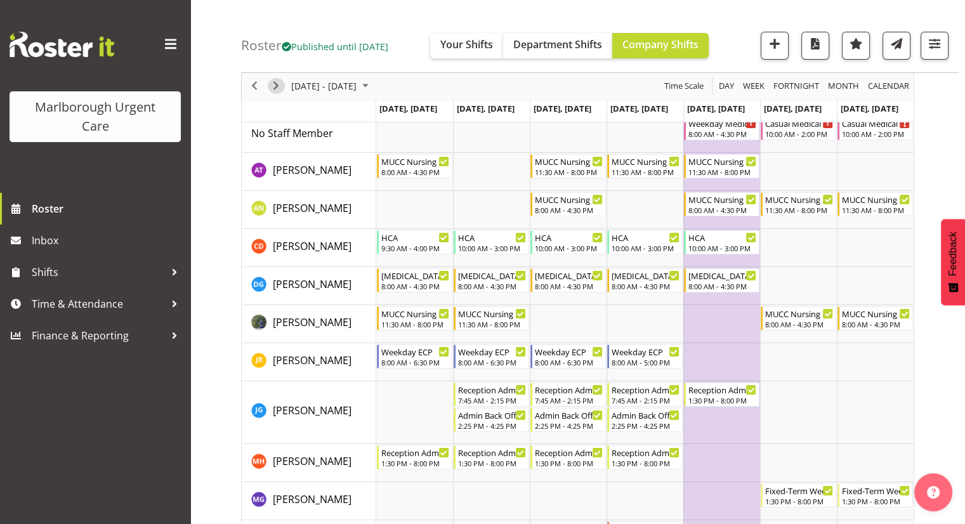
click at [276, 88] on span "Next" at bounding box center [275, 87] width 15 height 16
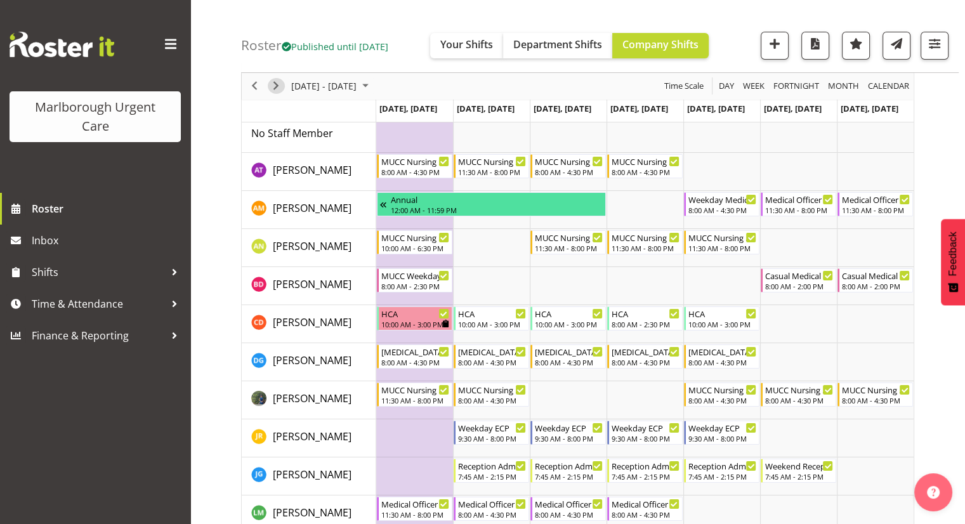
drag, startPoint x: 278, startPoint y: 89, endPoint x: 308, endPoint y: 138, distance: 56.7
click at [278, 89] on span "Next" at bounding box center [275, 87] width 15 height 16
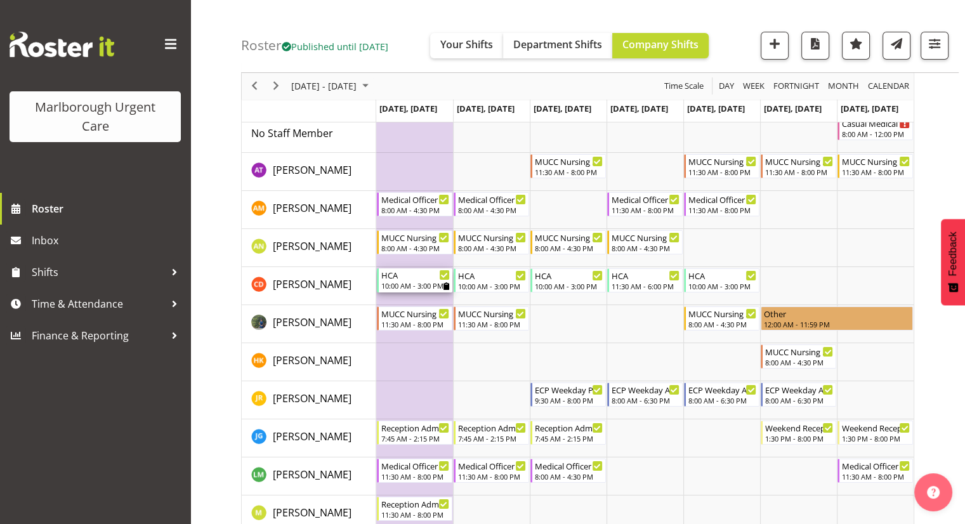
click at [417, 287] on div "10:00 AM - 3:00 PM" at bounding box center [415, 285] width 69 height 10
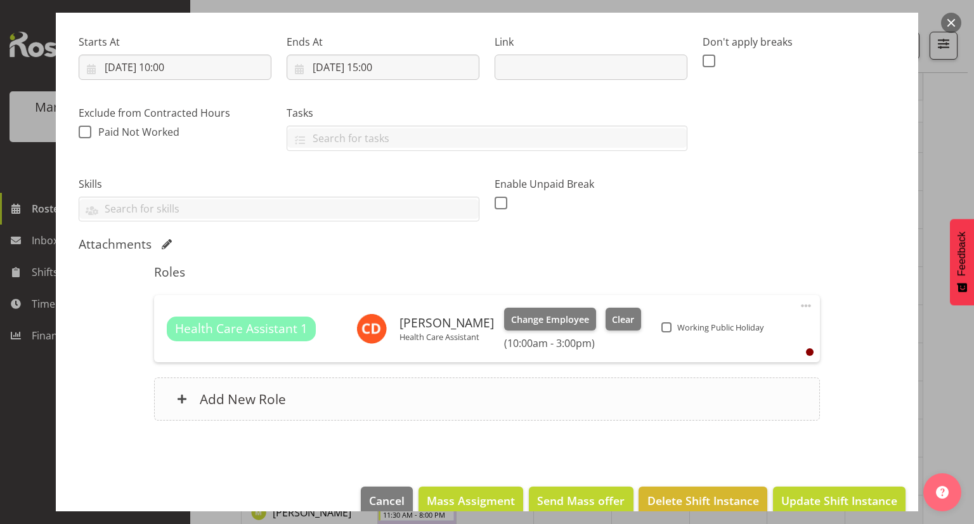
scroll to position [190, 0]
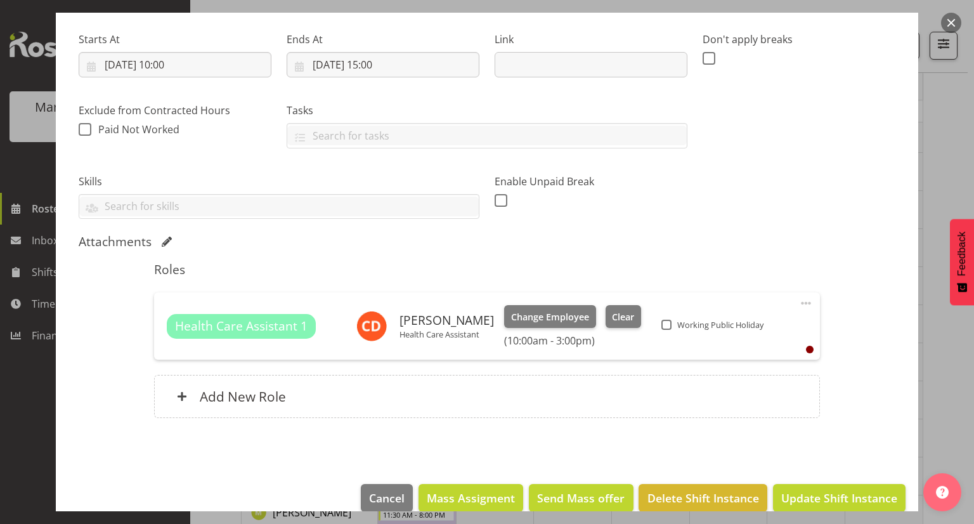
click at [945, 22] on button "button" at bounding box center [952, 23] width 20 height 20
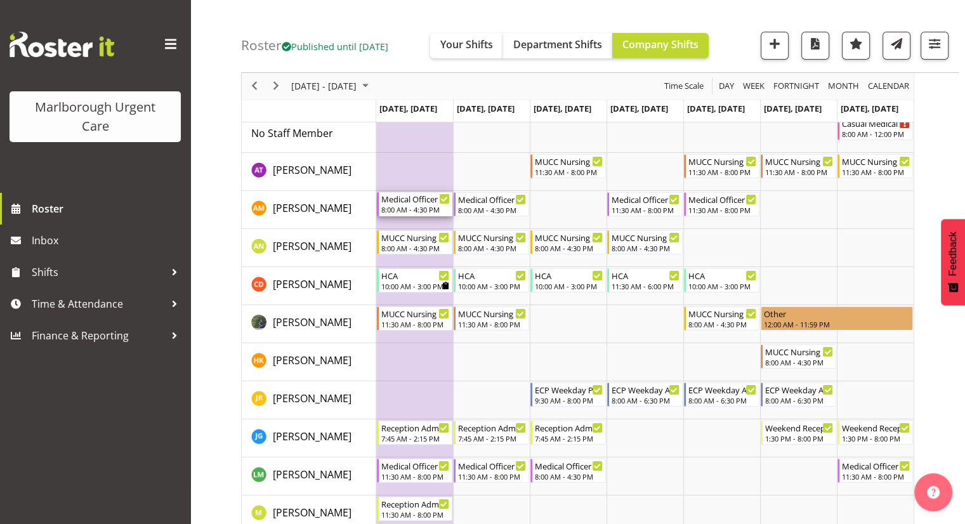
click at [397, 206] on div "8:00 AM - 4:30 PM" at bounding box center [415, 209] width 69 height 10
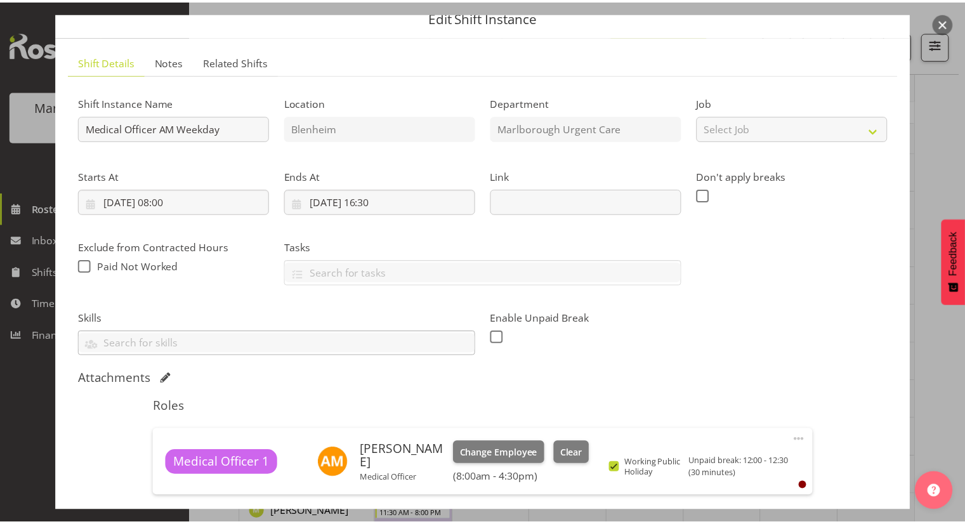
scroll to position [127, 0]
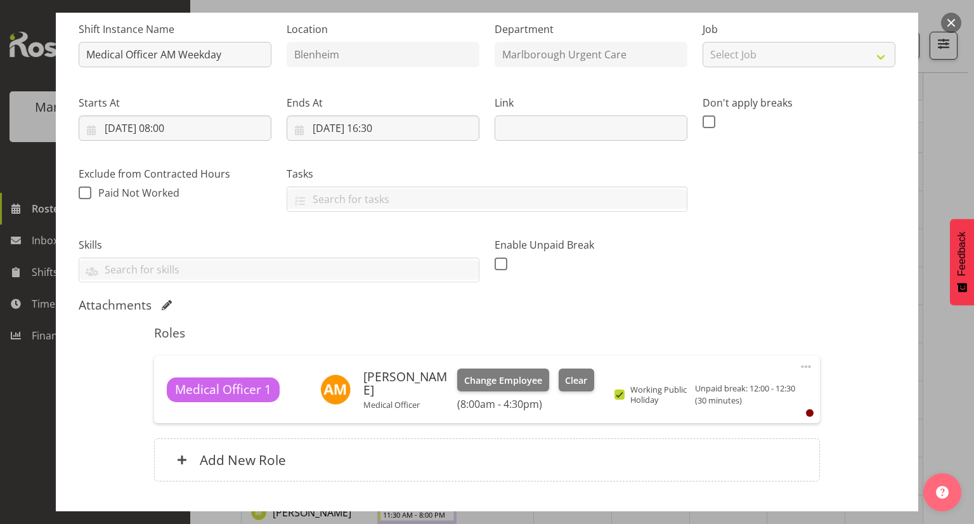
click at [951, 25] on button "button" at bounding box center [952, 23] width 20 height 20
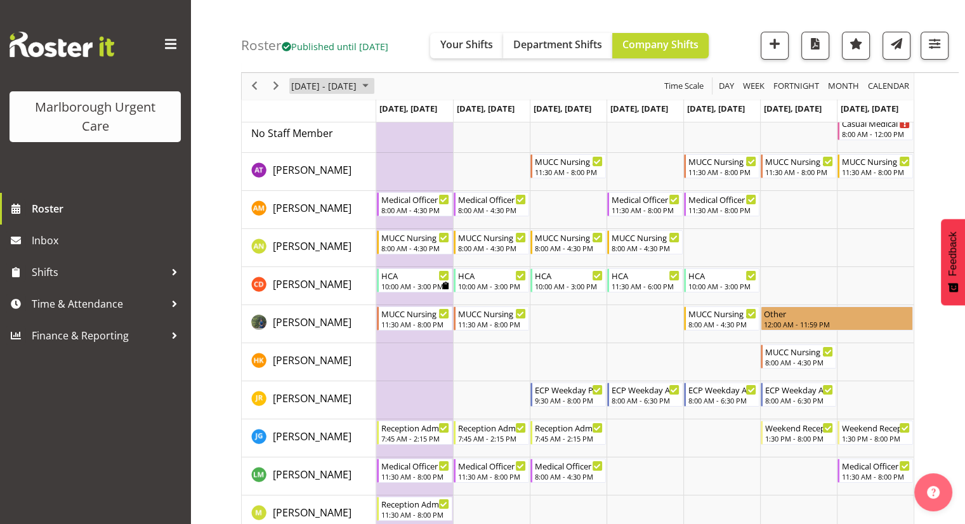
click at [358, 89] on span "[DATE] - [DATE]" at bounding box center [324, 87] width 68 height 16
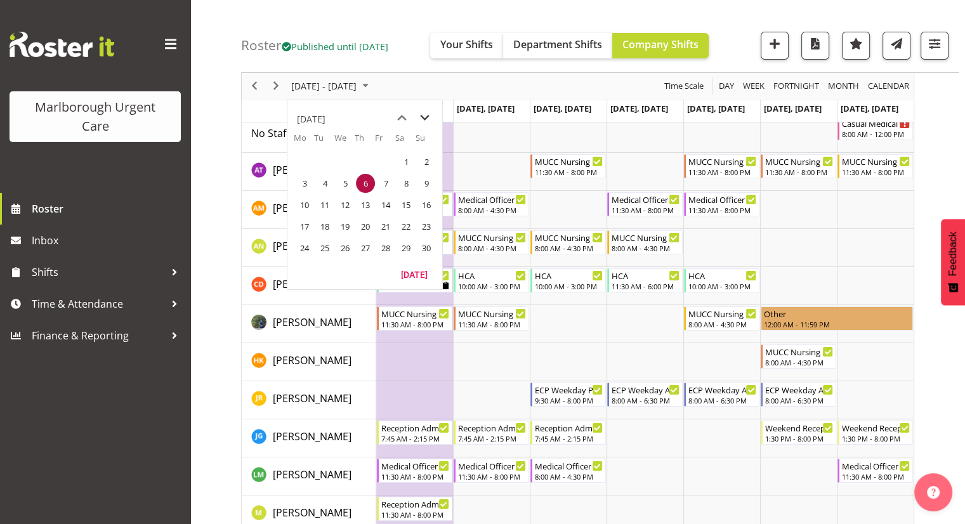
click at [424, 118] on span "next month" at bounding box center [425, 118] width 22 height 23
click at [304, 160] on span "1" at bounding box center [304, 161] width 19 height 19
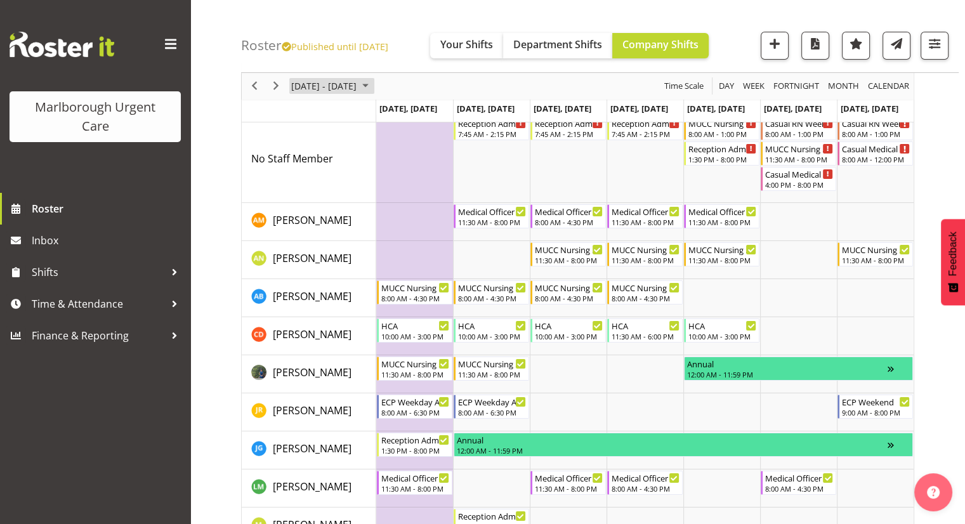
click at [330, 89] on span "[DATE] - [DATE]" at bounding box center [324, 87] width 68 height 16
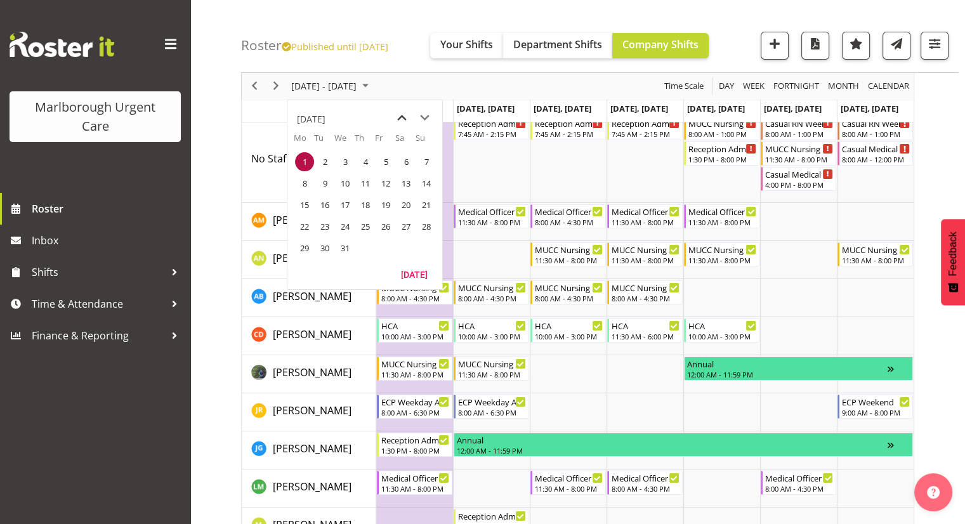
click at [397, 119] on span "previous month" at bounding box center [402, 118] width 22 height 23
click at [384, 223] on span "24" at bounding box center [385, 226] width 19 height 19
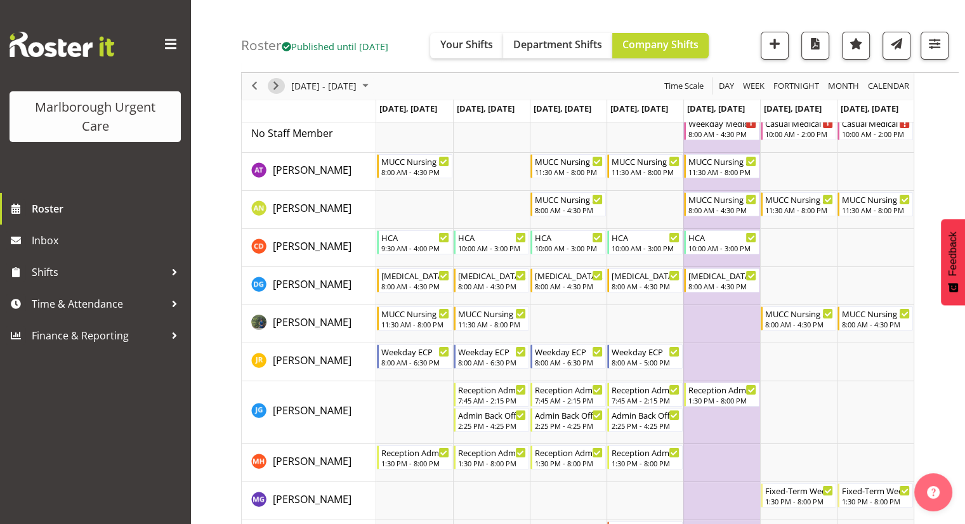
click at [269, 88] on span "Next" at bounding box center [275, 87] width 15 height 16
